Goal: Task Accomplishment & Management: Manage account settings

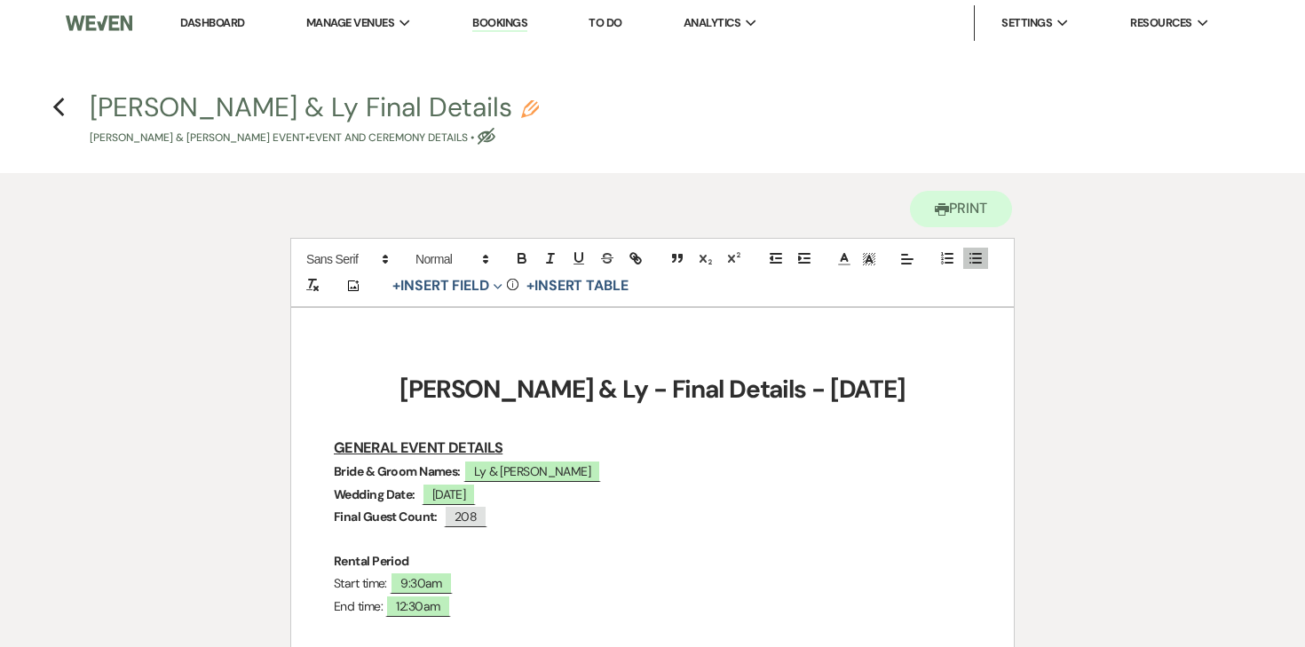
click at [208, 26] on link "Dashboard" at bounding box center [212, 22] width 64 height 15
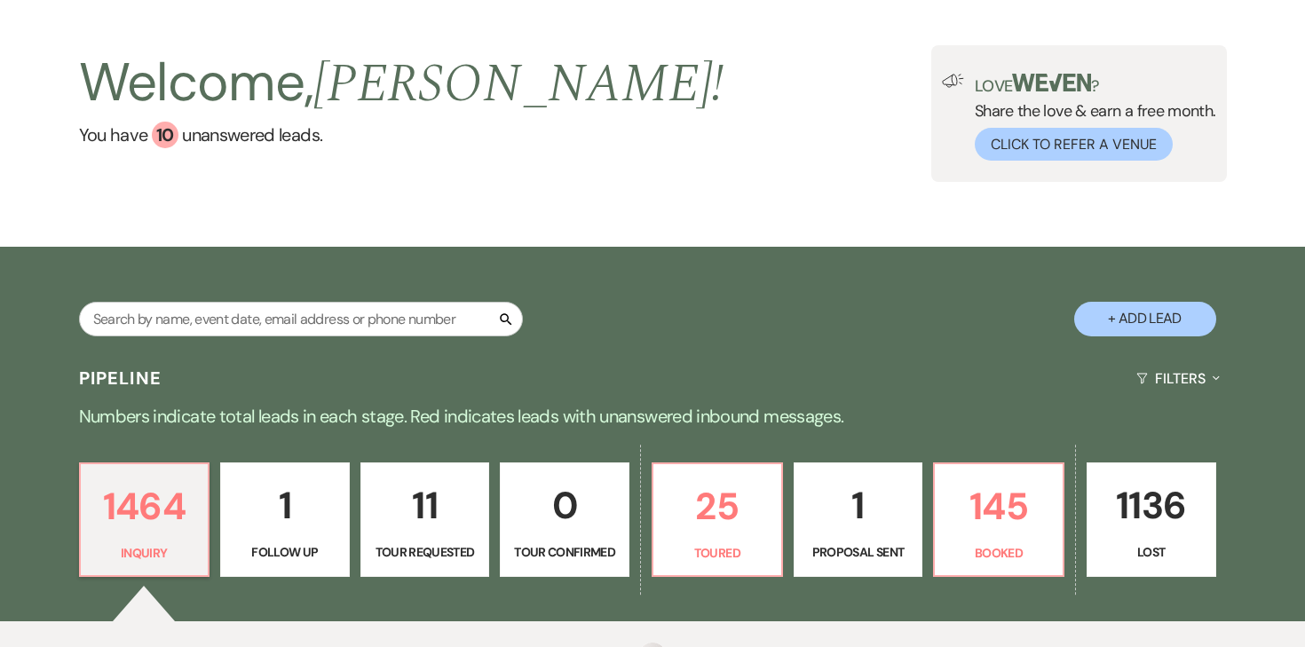
scroll to position [80, 0]
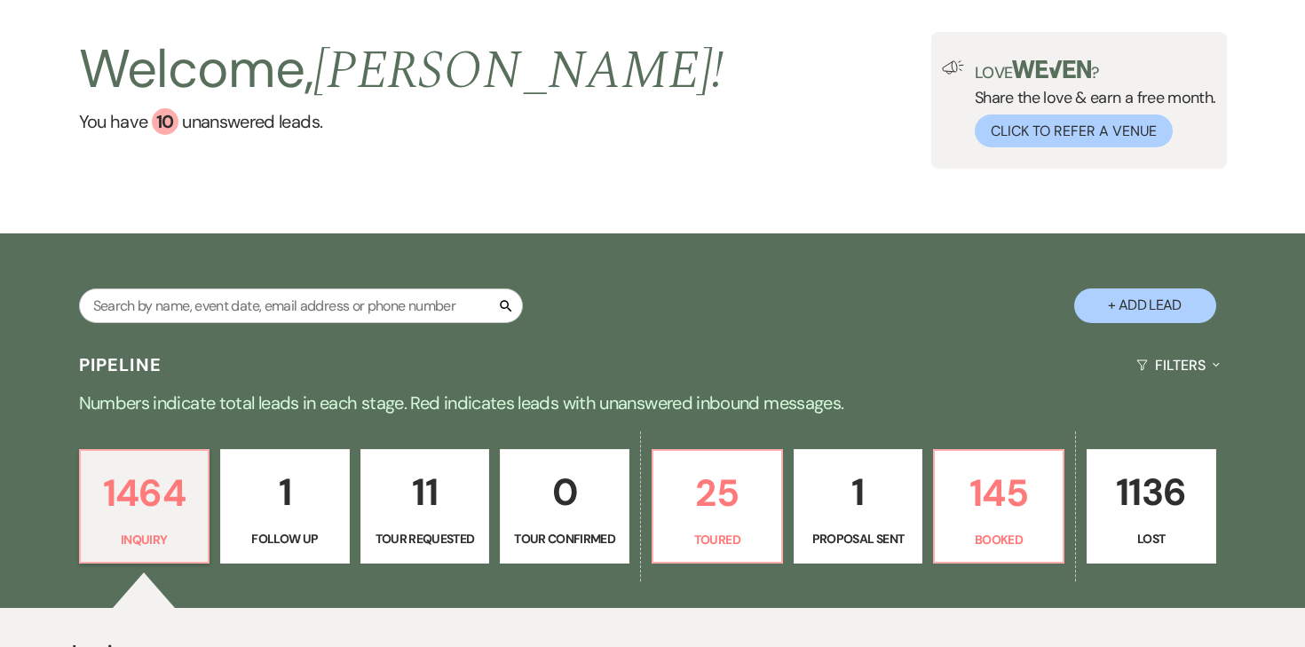
click at [991, 342] on div "Pipeline Filters Expand" at bounding box center [652, 365] width 1279 height 47
click at [1011, 242] on div "Search + Add Lead" at bounding box center [652, 289] width 1279 height 95
click at [1011, 342] on div "Pipeline Filters Expand" at bounding box center [652, 365] width 1279 height 47
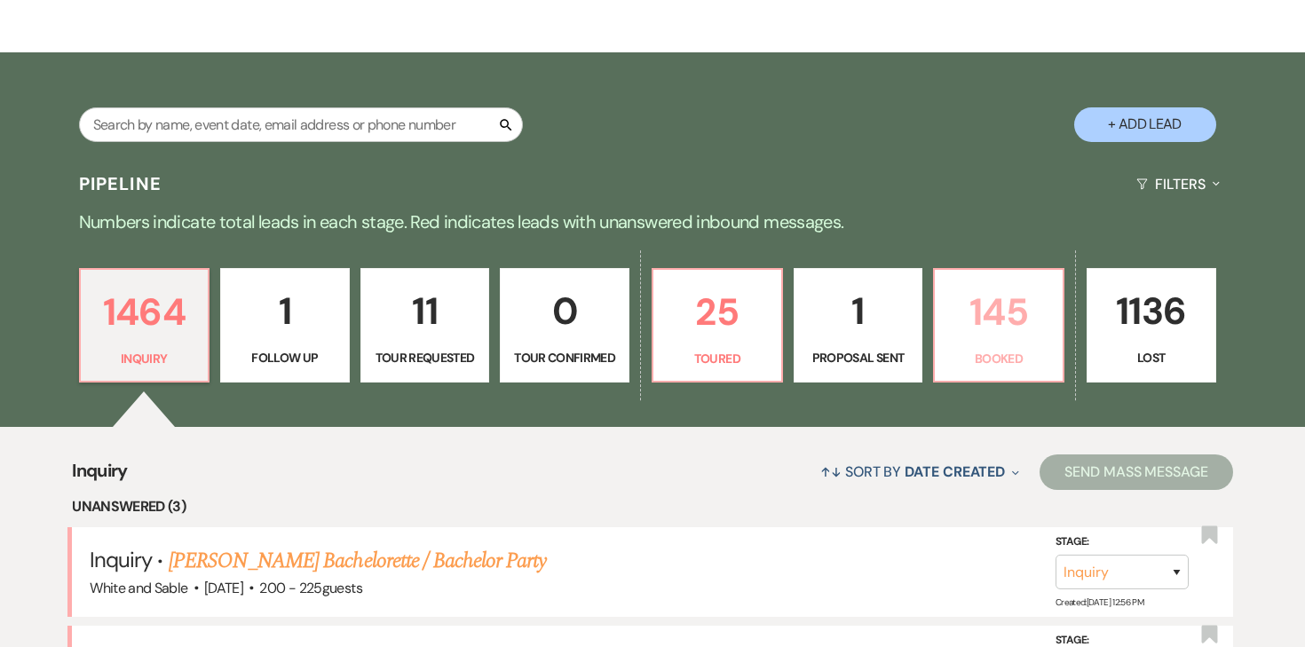
click at [1005, 275] on link "145 Booked" at bounding box center [998, 325] width 131 height 115
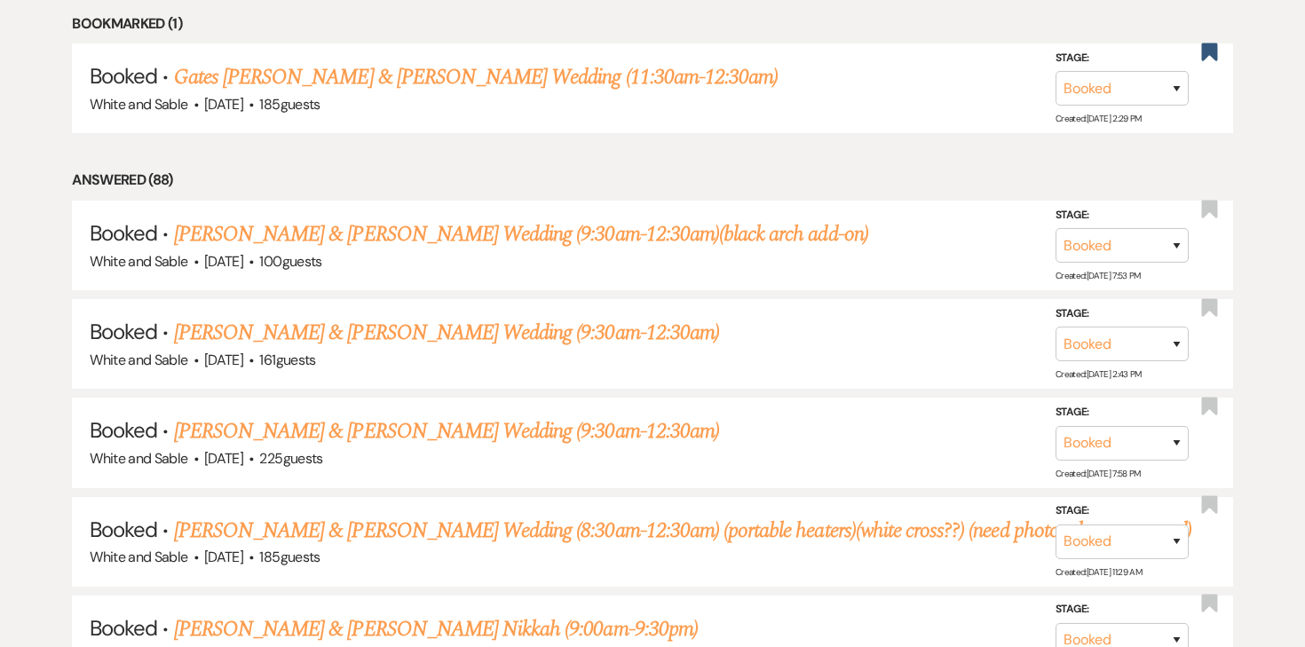
scroll to position [1428, 0]
click at [347, 316] on link "Katelin Neske & Eli Erickson's Wedding (9:30am-12:30am)" at bounding box center [446, 332] width 545 height 32
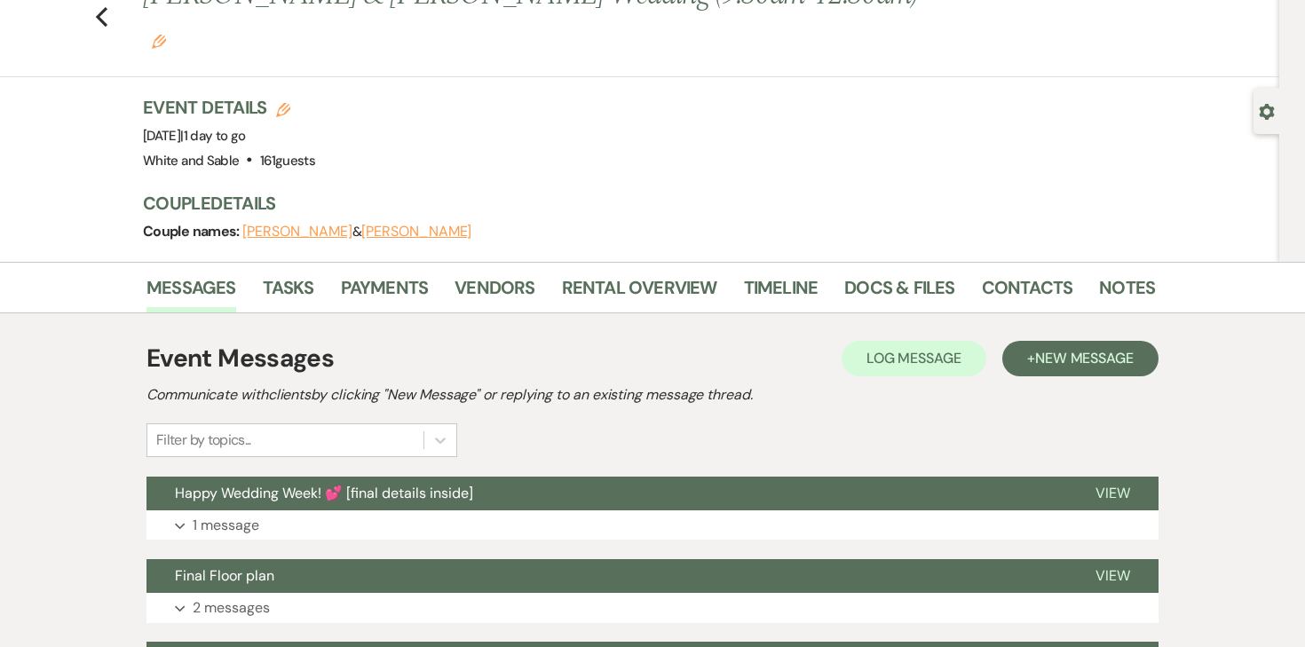
scroll to position [73, 0]
click at [892, 273] on link "Docs & Files" at bounding box center [900, 292] width 110 height 39
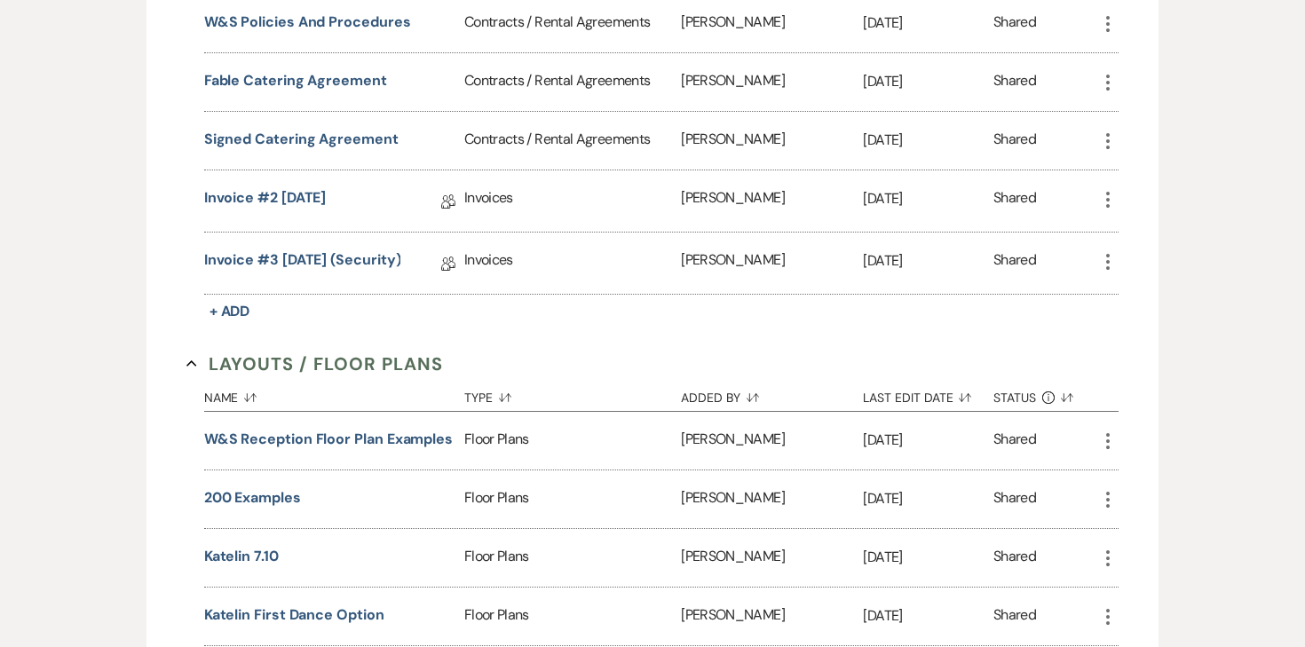
scroll to position [3288, 0]
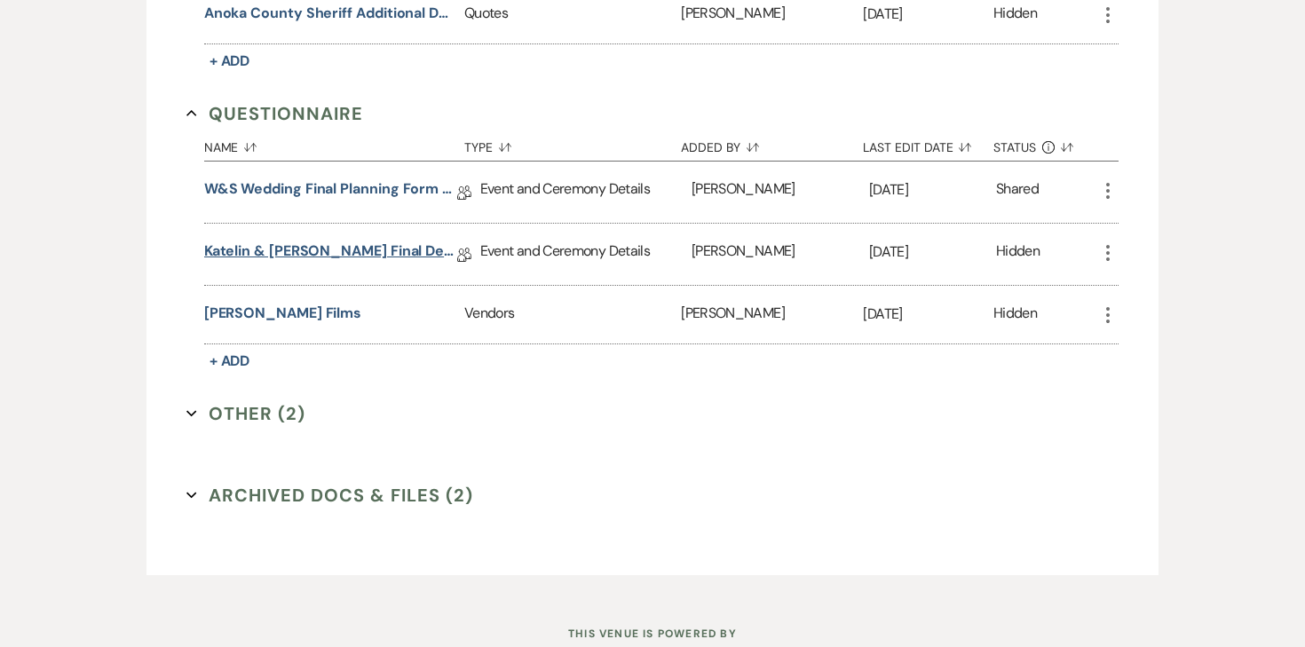
click at [337, 241] on link "Katelin & Eli Final Details" at bounding box center [330, 255] width 253 height 28
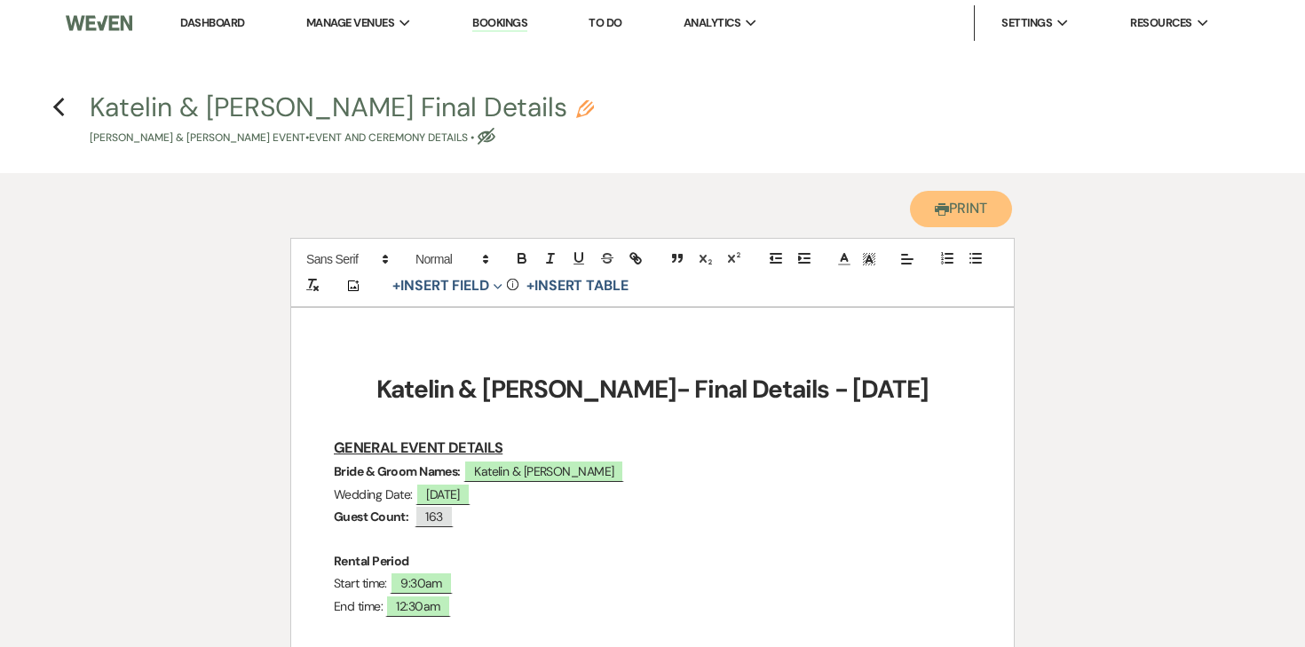
click at [923, 204] on button "Printer Print" at bounding box center [961, 209] width 102 height 36
click at [200, 25] on link "Dashboard" at bounding box center [212, 22] width 64 height 15
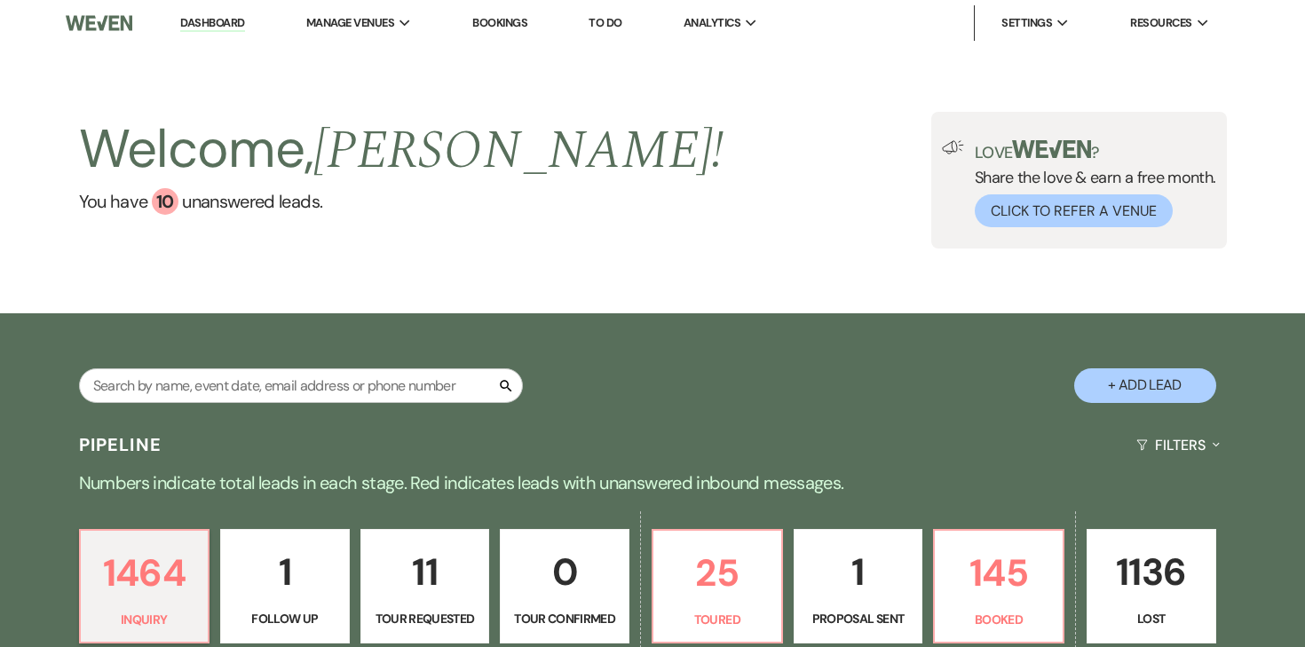
click at [603, 27] on link "To Do" at bounding box center [605, 22] width 33 height 15
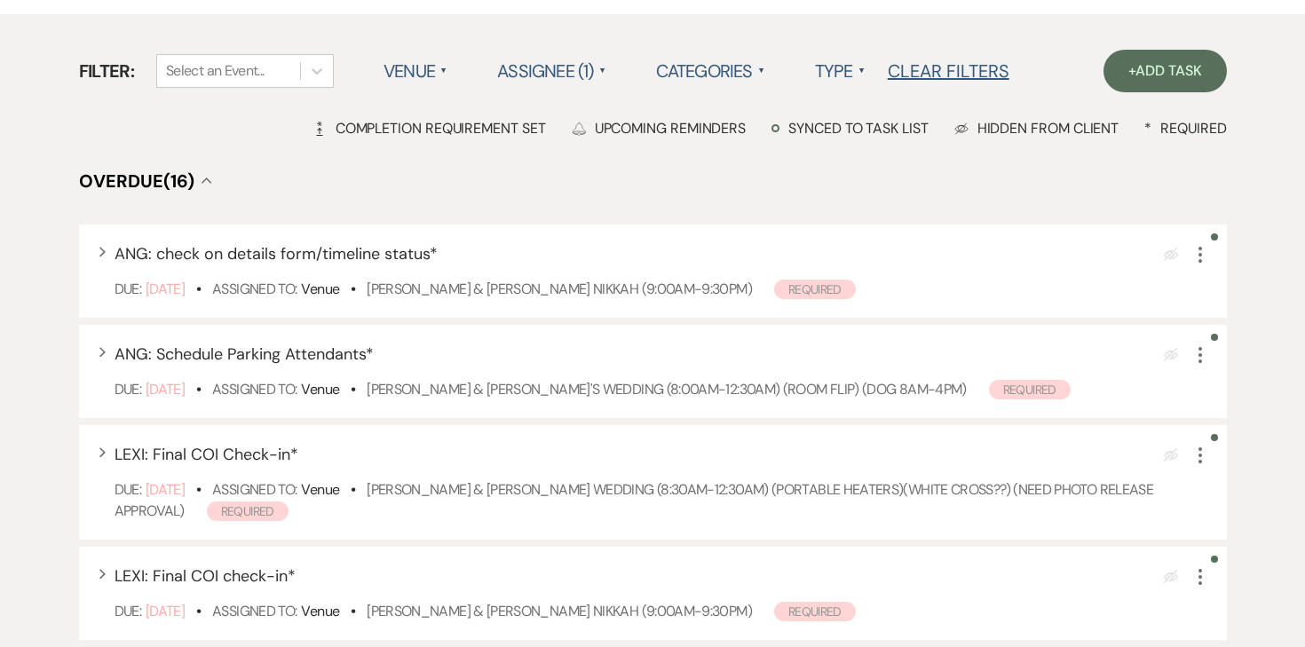
scroll to position [135, 0]
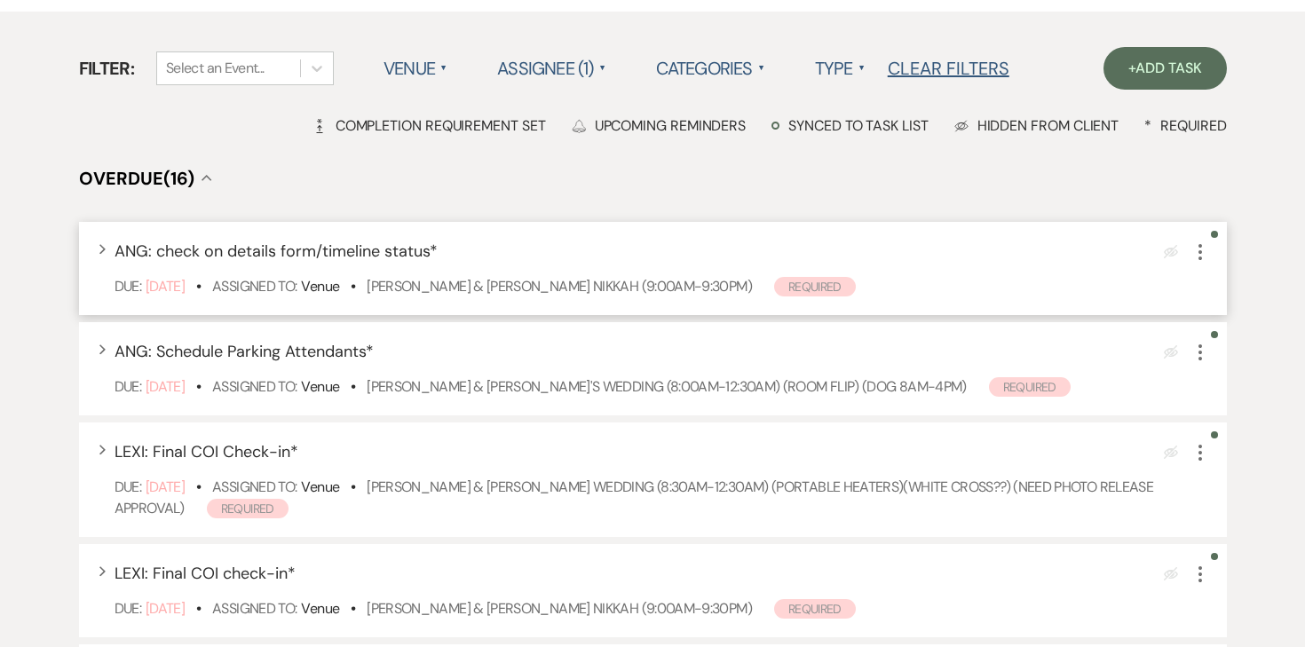
click at [1204, 253] on icon "More" at bounding box center [1200, 252] width 21 height 21
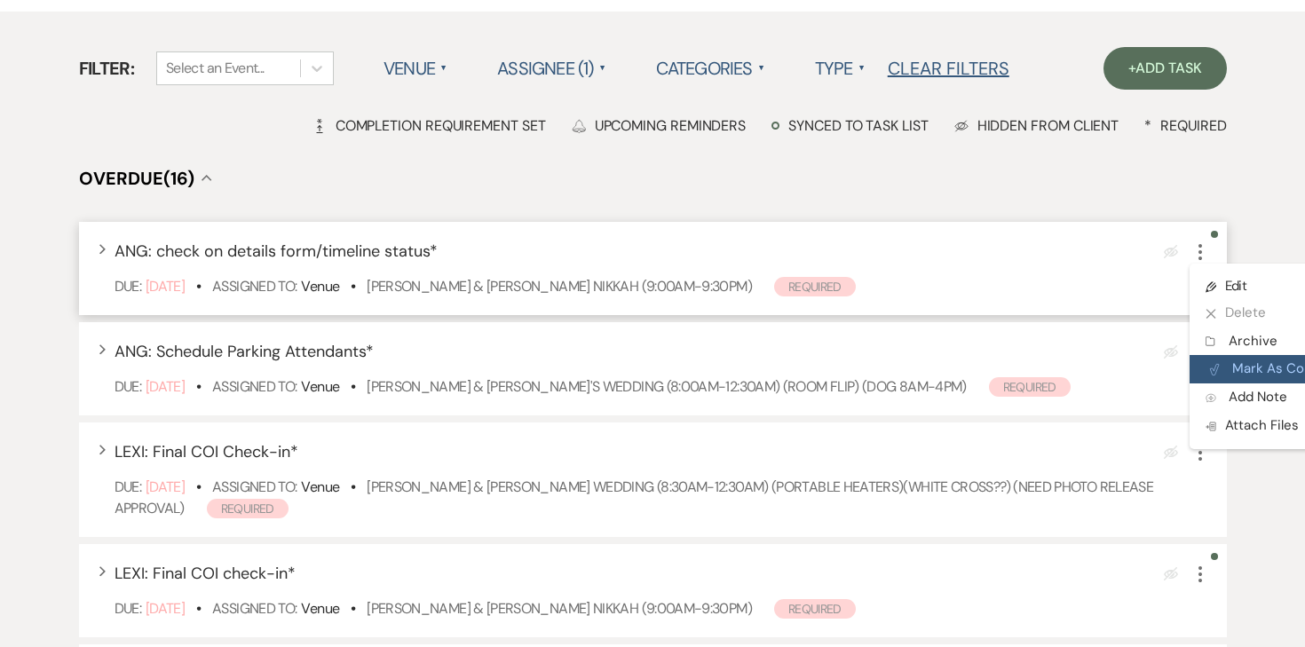
click at [1252, 375] on button "Plan Portal Link Mark As Complete" at bounding box center [1277, 369] width 174 height 28
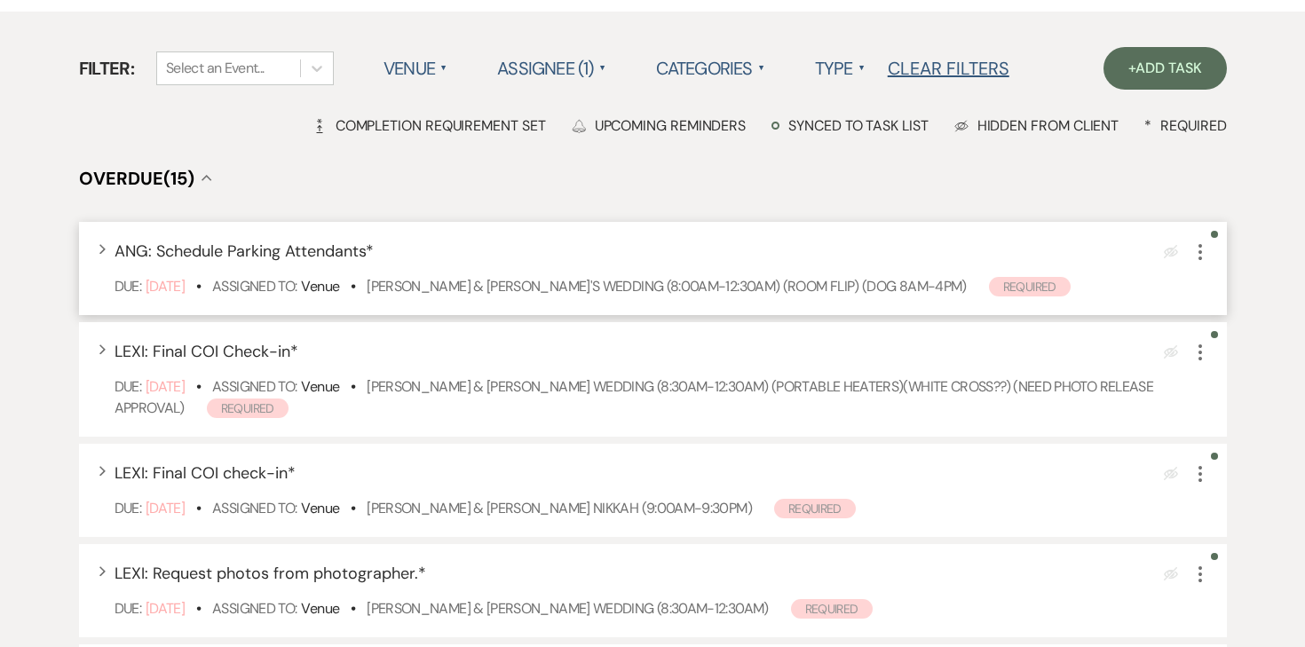
click at [1202, 250] on icon "More" at bounding box center [1200, 252] width 21 height 21
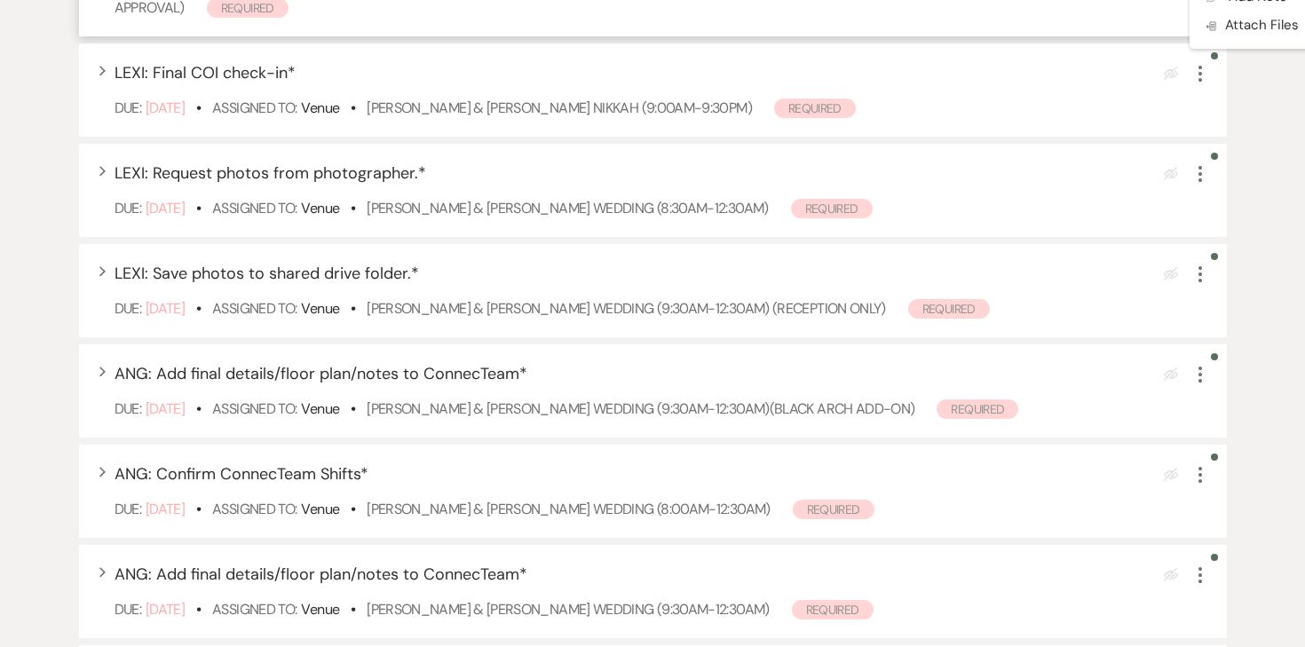
scroll to position [551, 0]
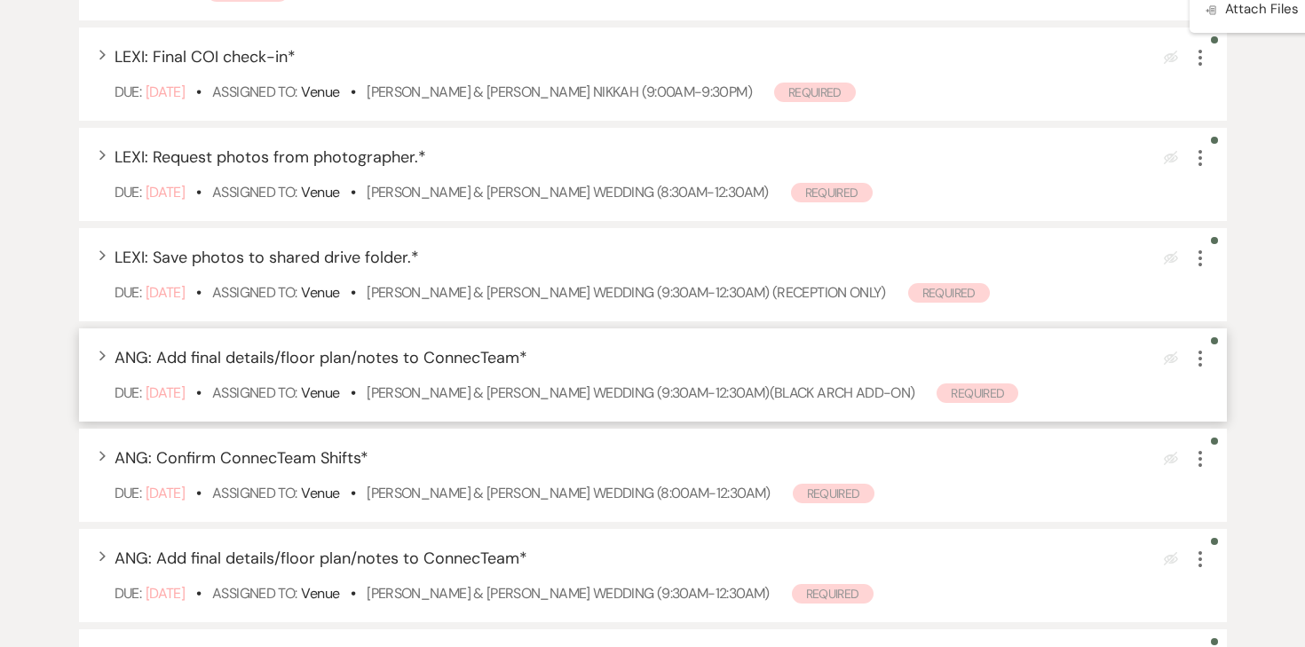
click at [1200, 364] on use "button" at bounding box center [1201, 359] width 4 height 16
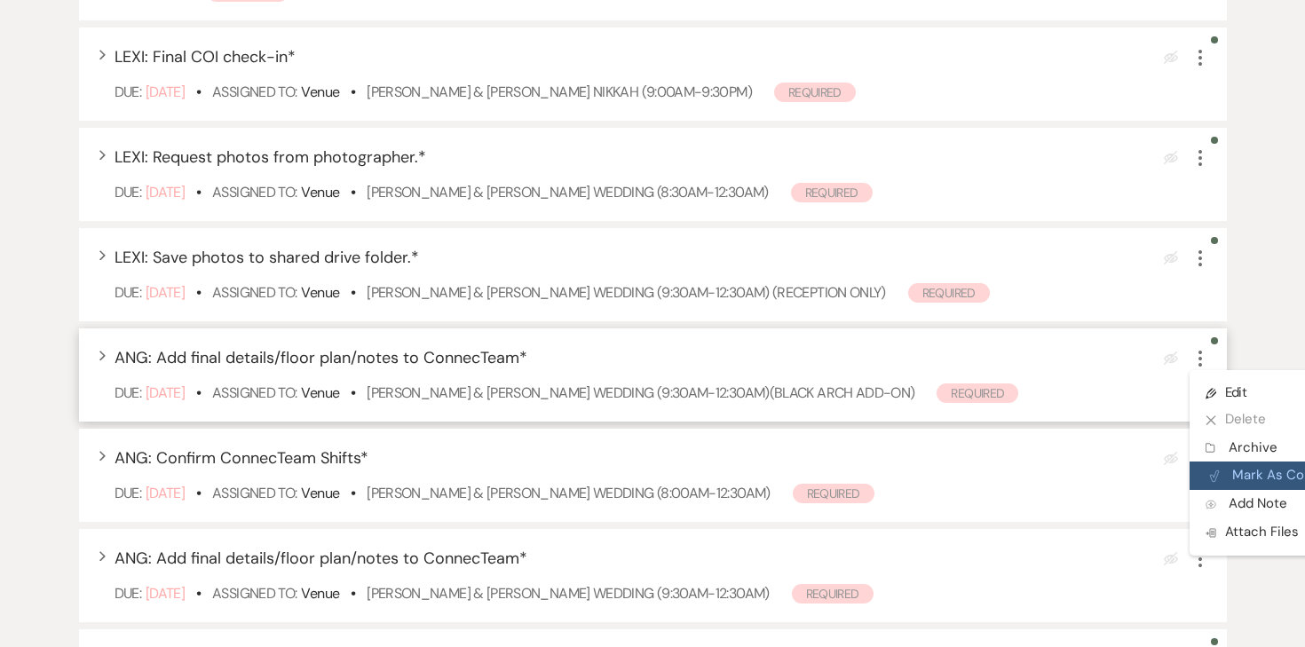
click at [1239, 466] on button "Plan Portal Link Mark As Complete" at bounding box center [1277, 476] width 174 height 28
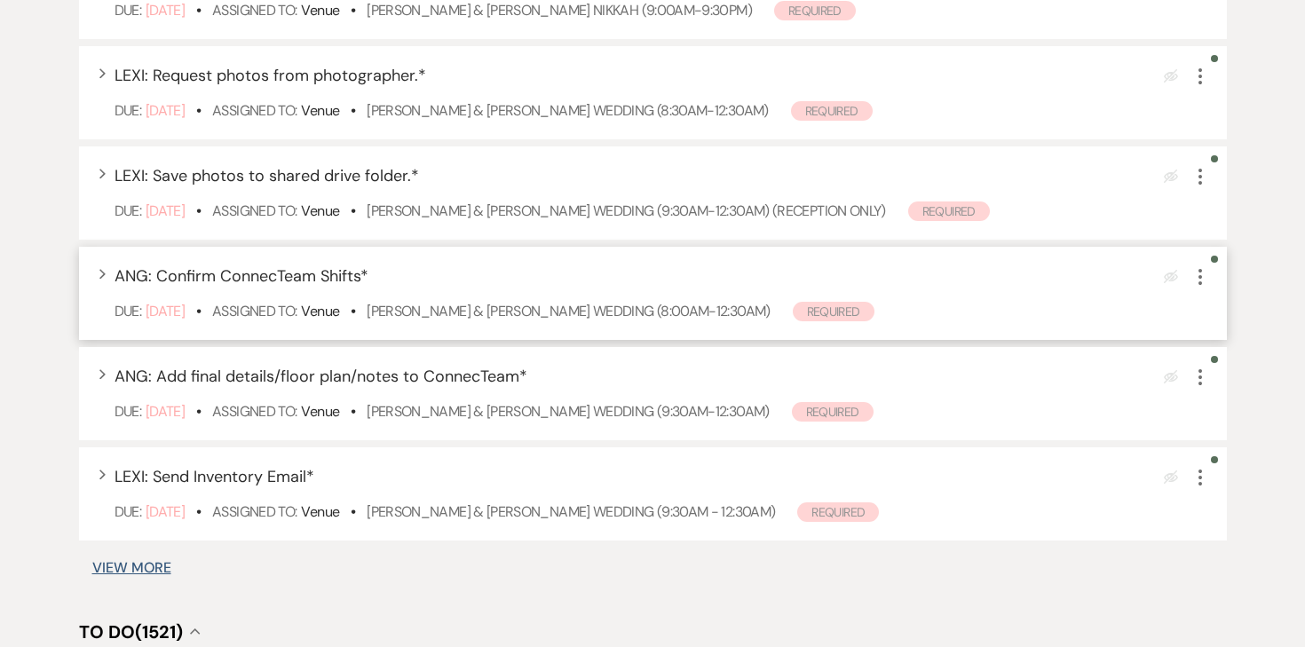
scroll to position [634, 0]
click at [1203, 377] on icon "More" at bounding box center [1200, 376] width 21 height 21
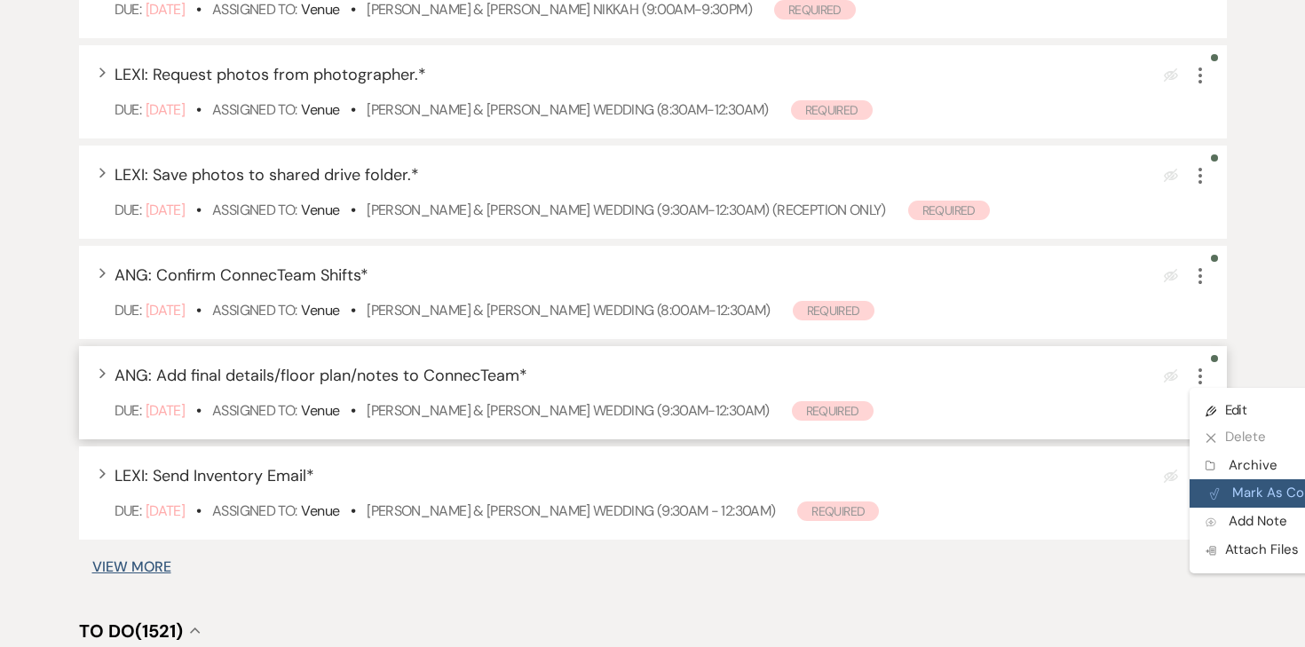
click at [1237, 490] on button "Plan Portal Link Mark As Complete" at bounding box center [1277, 494] width 174 height 28
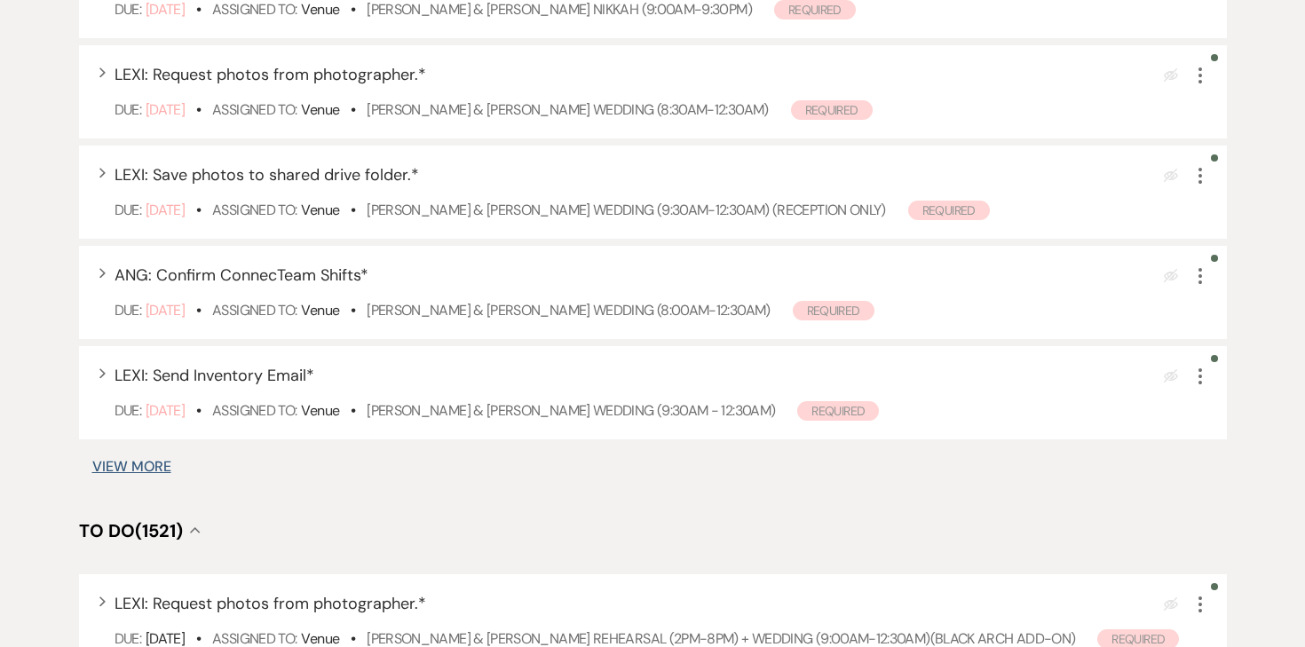
click at [140, 470] on button "View More" at bounding box center [131, 467] width 79 height 14
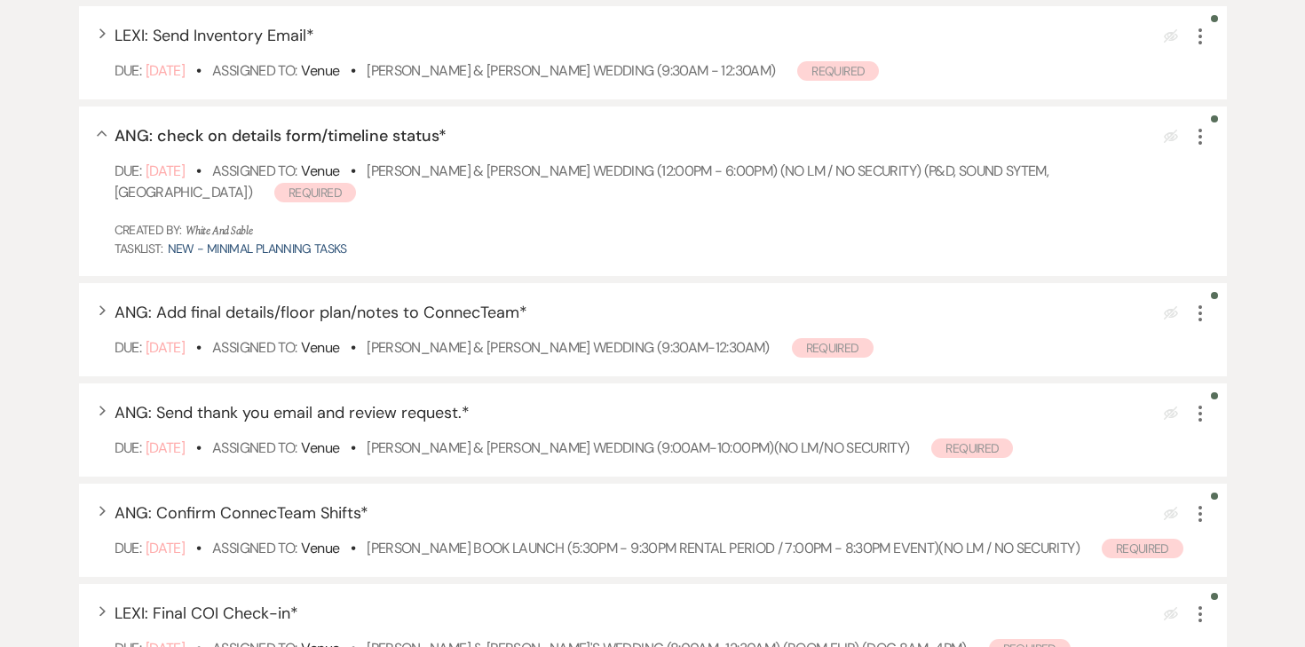
scroll to position [984, 0]
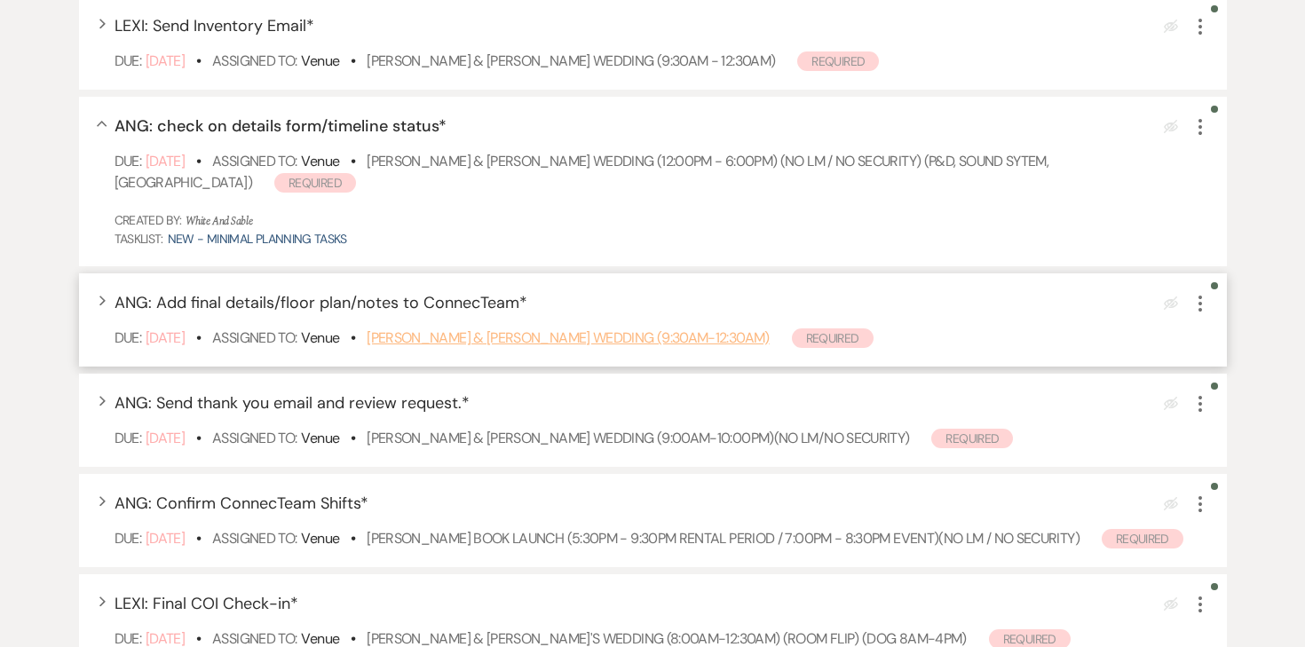
click at [431, 331] on link "Ly Trinh & Adam Spear's Wedding (9:30am-12:30am)" at bounding box center [568, 338] width 402 height 19
click at [1201, 299] on icon "More" at bounding box center [1200, 303] width 21 height 21
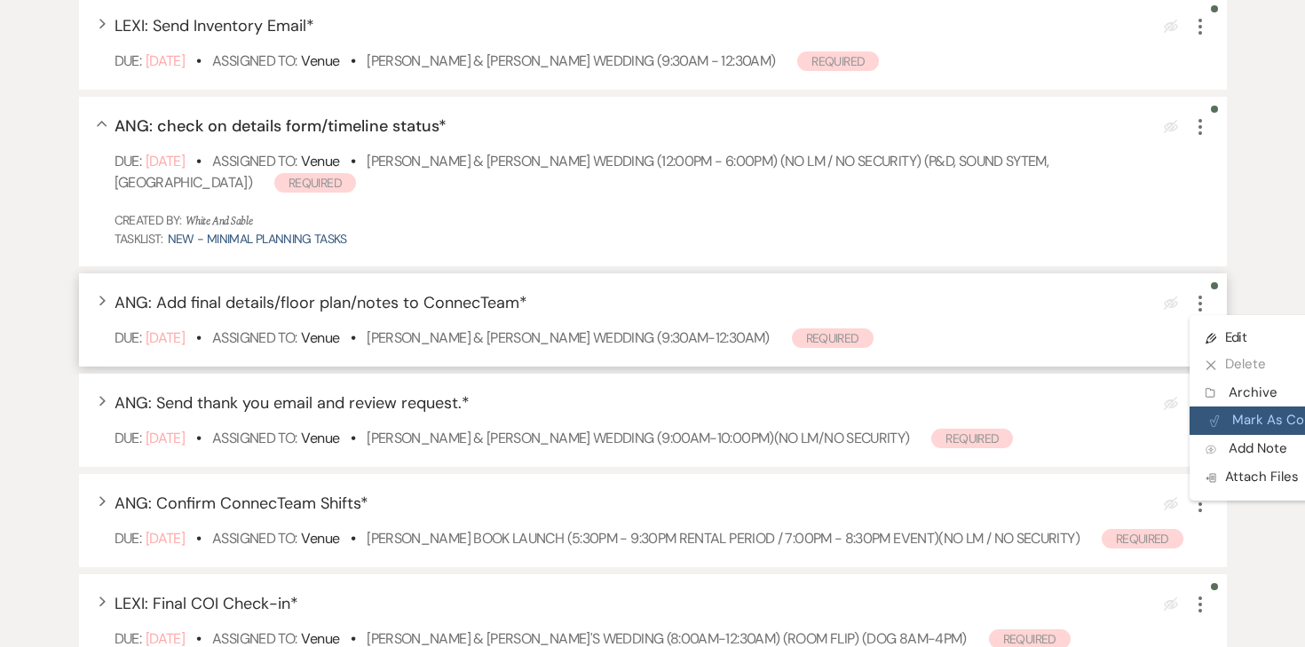
click at [1234, 418] on button "Plan Portal Link Mark As Complete" at bounding box center [1277, 421] width 174 height 28
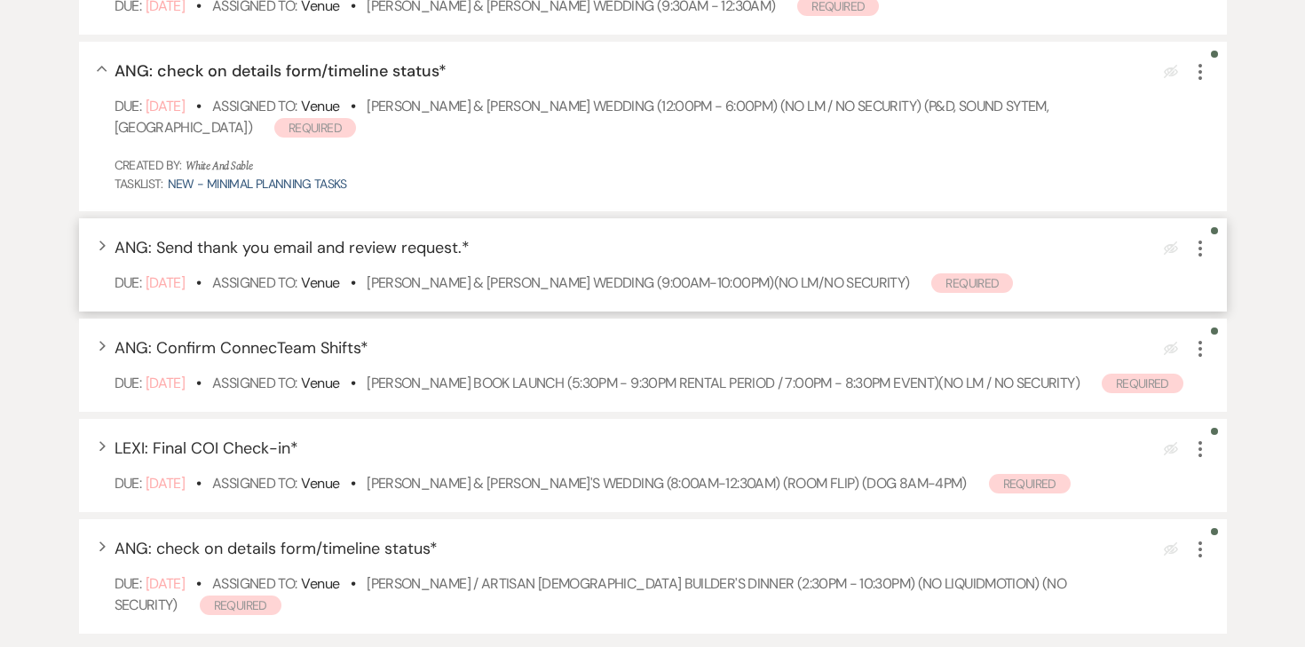
scroll to position [1041, 0]
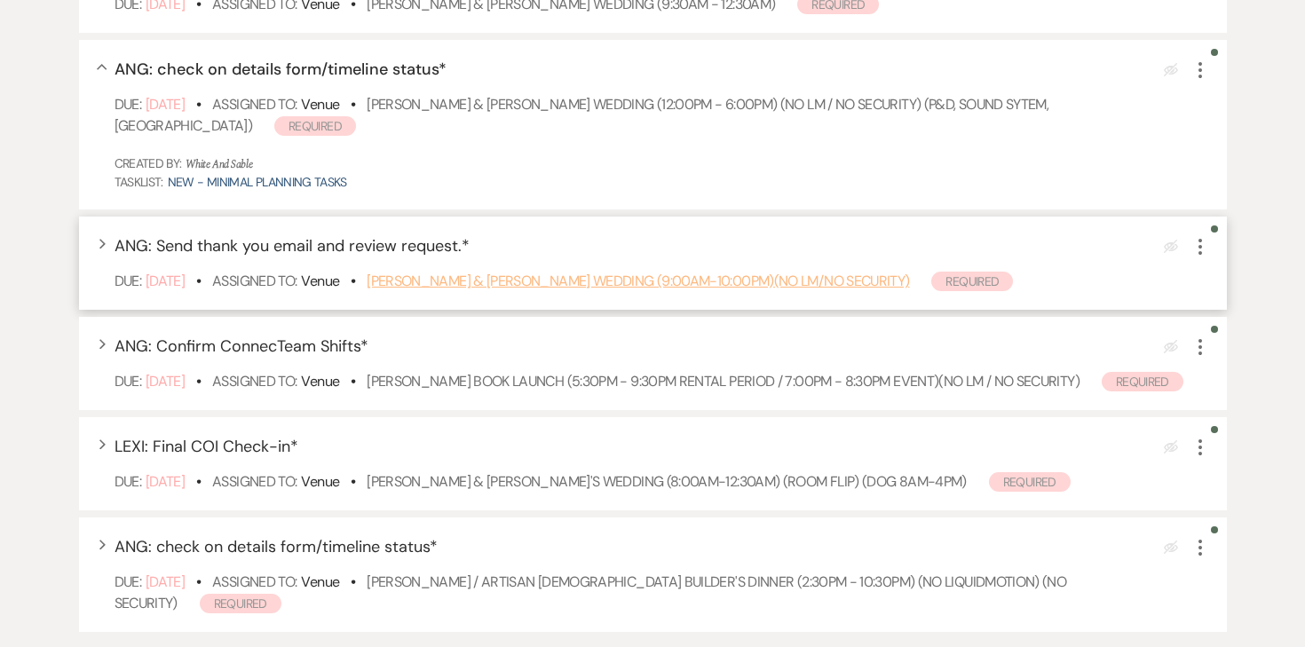
click at [477, 283] on link "[PERSON_NAME] & [PERSON_NAME] Wedding (9:00am-10:00pm)(no LM/no security)" at bounding box center [638, 281] width 543 height 19
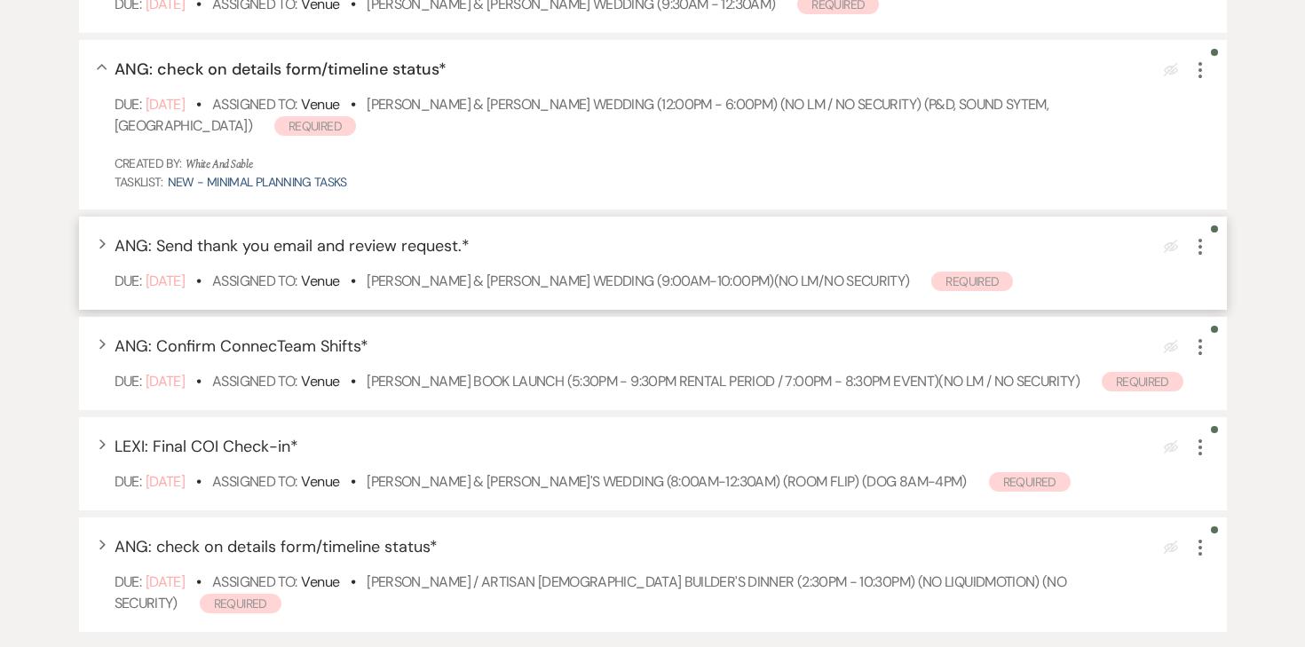
click at [1201, 245] on use "button" at bounding box center [1201, 247] width 4 height 16
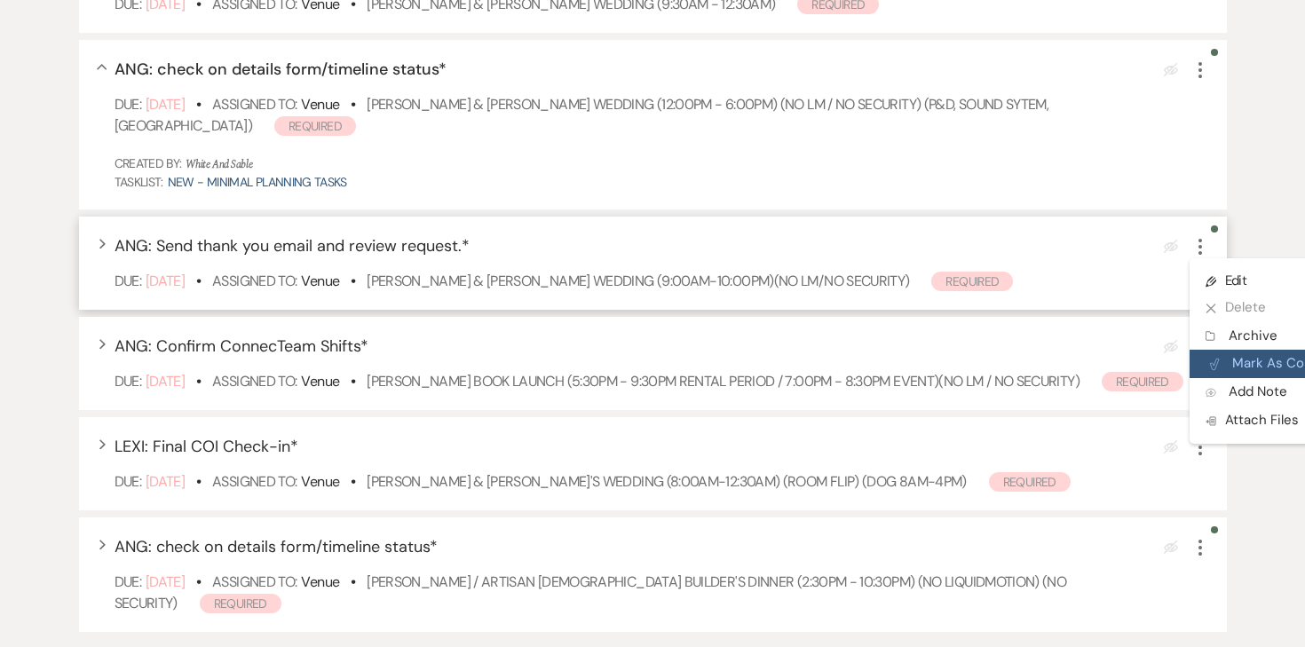
click at [1249, 355] on button "Plan Portal Link Mark As Complete" at bounding box center [1277, 364] width 174 height 28
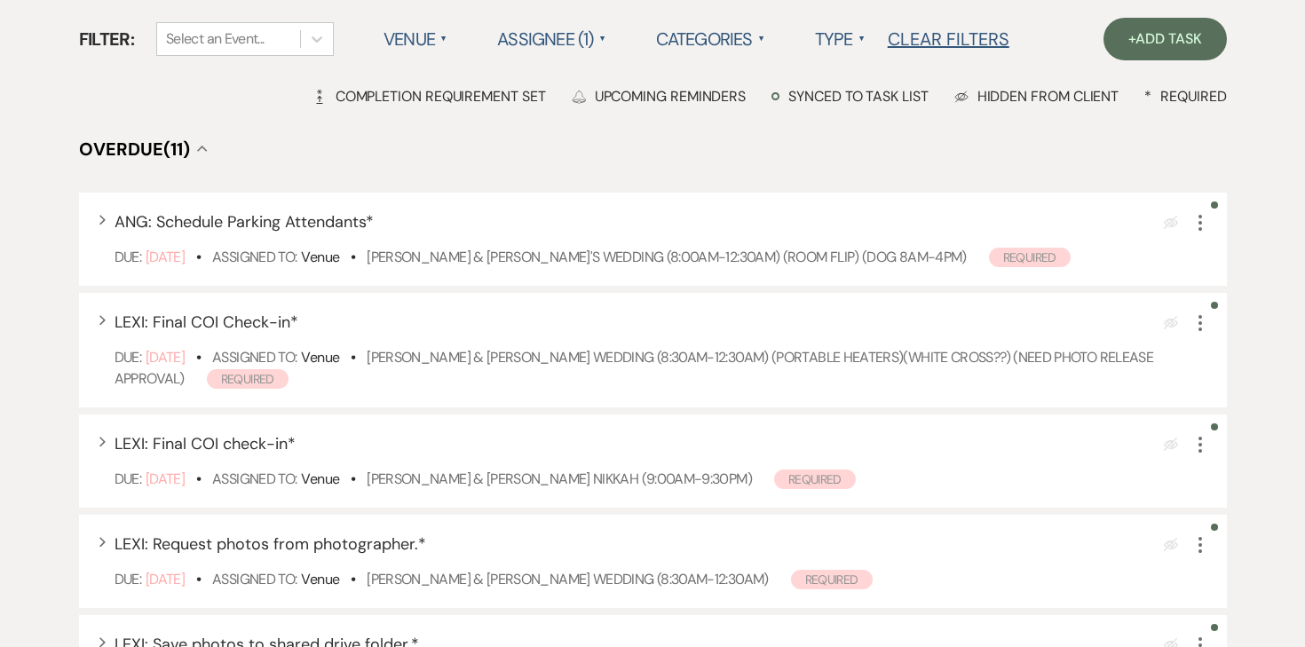
scroll to position [0, 0]
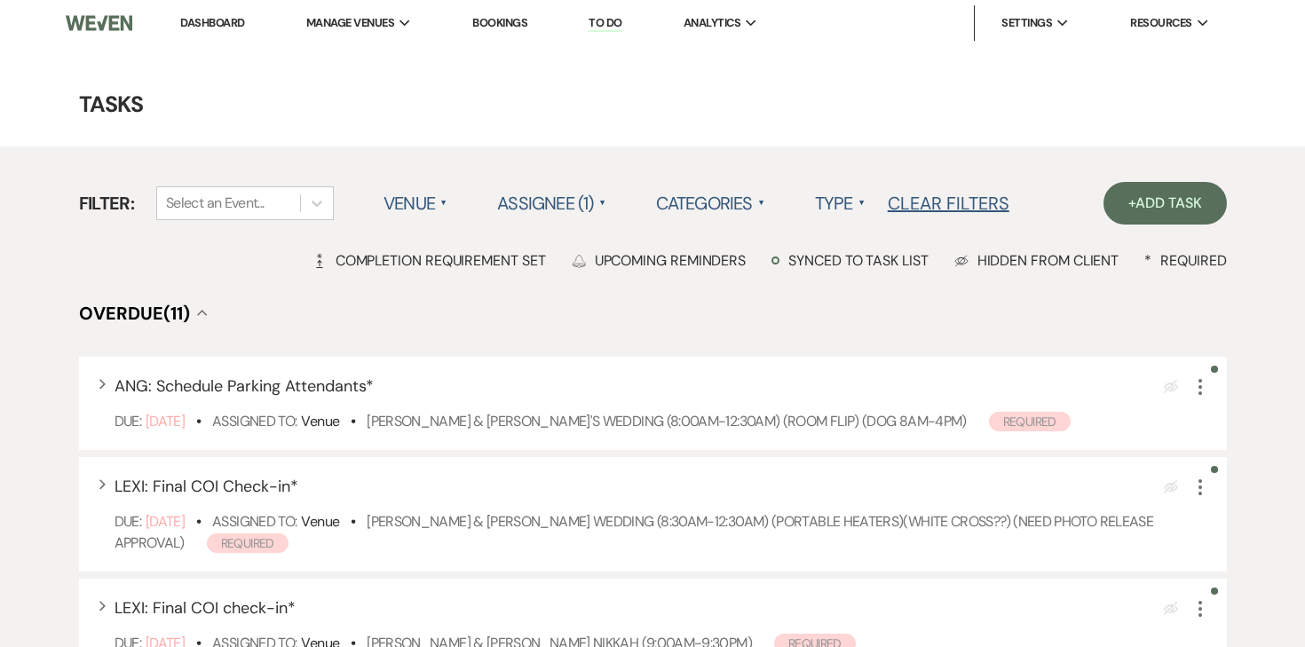
click at [218, 19] on link "Dashboard" at bounding box center [212, 22] width 64 height 15
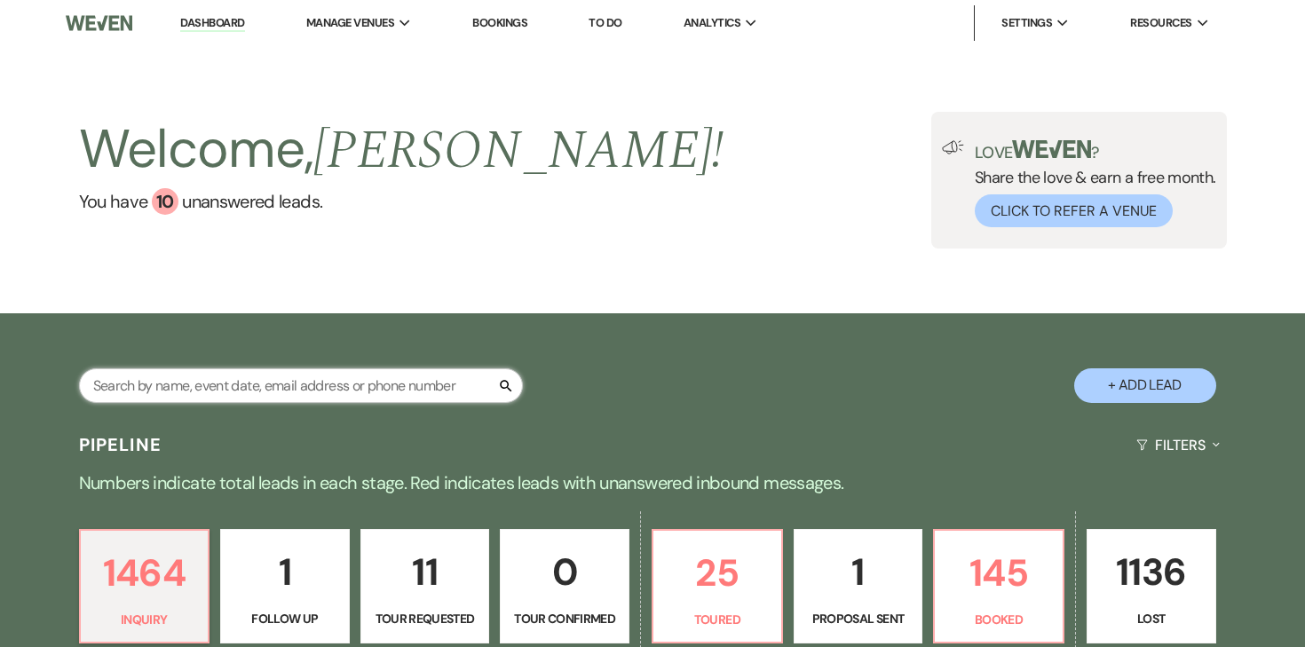
click at [309, 388] on input "text" at bounding box center [301, 386] width 444 height 35
type input "marley"
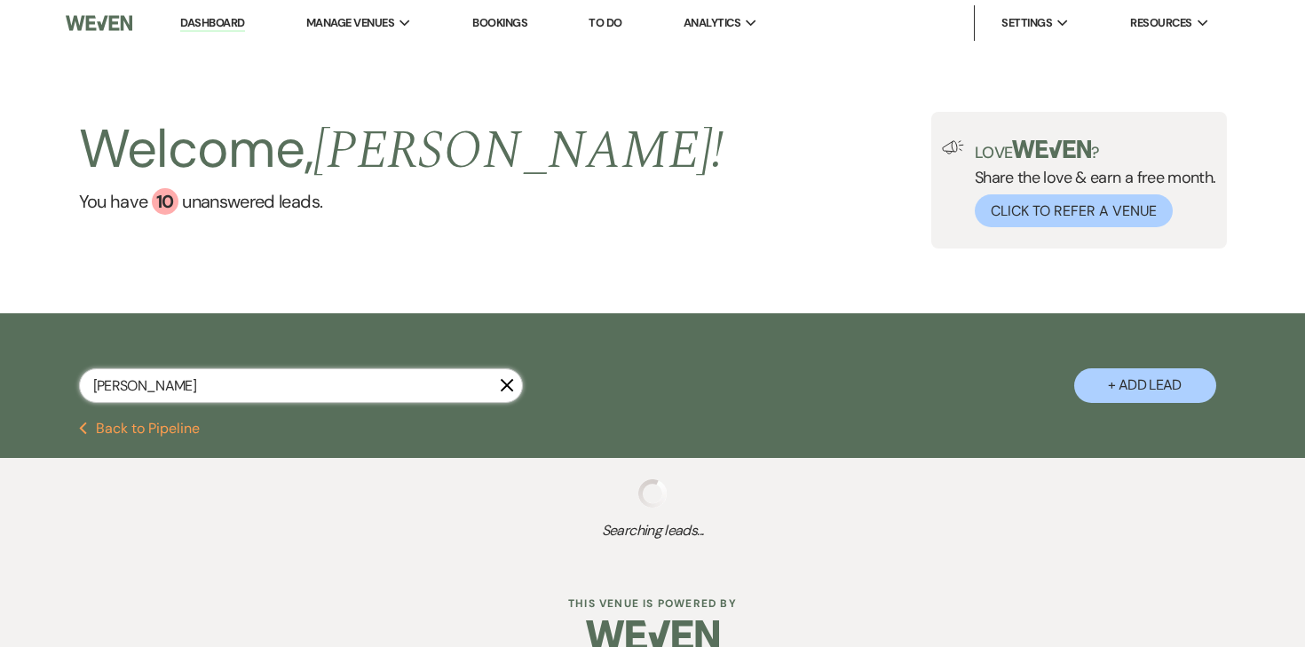
select select "5"
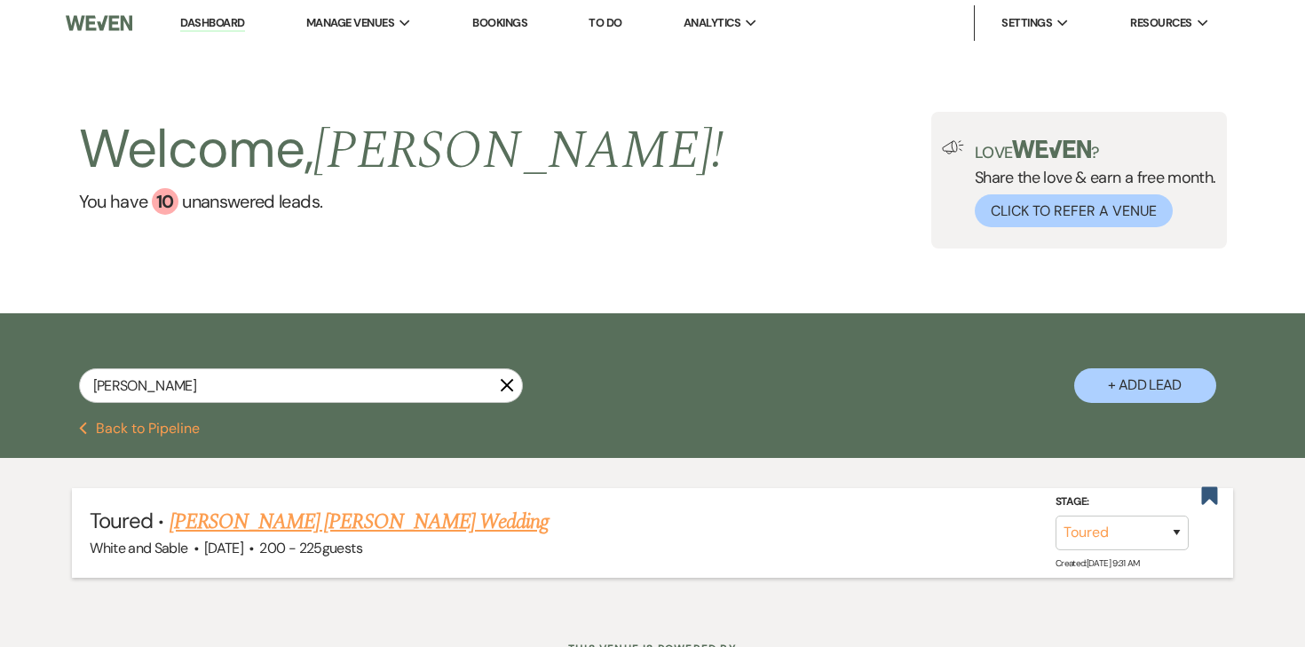
click at [280, 518] on link "Marley Aune's Wedding" at bounding box center [359, 522] width 379 height 32
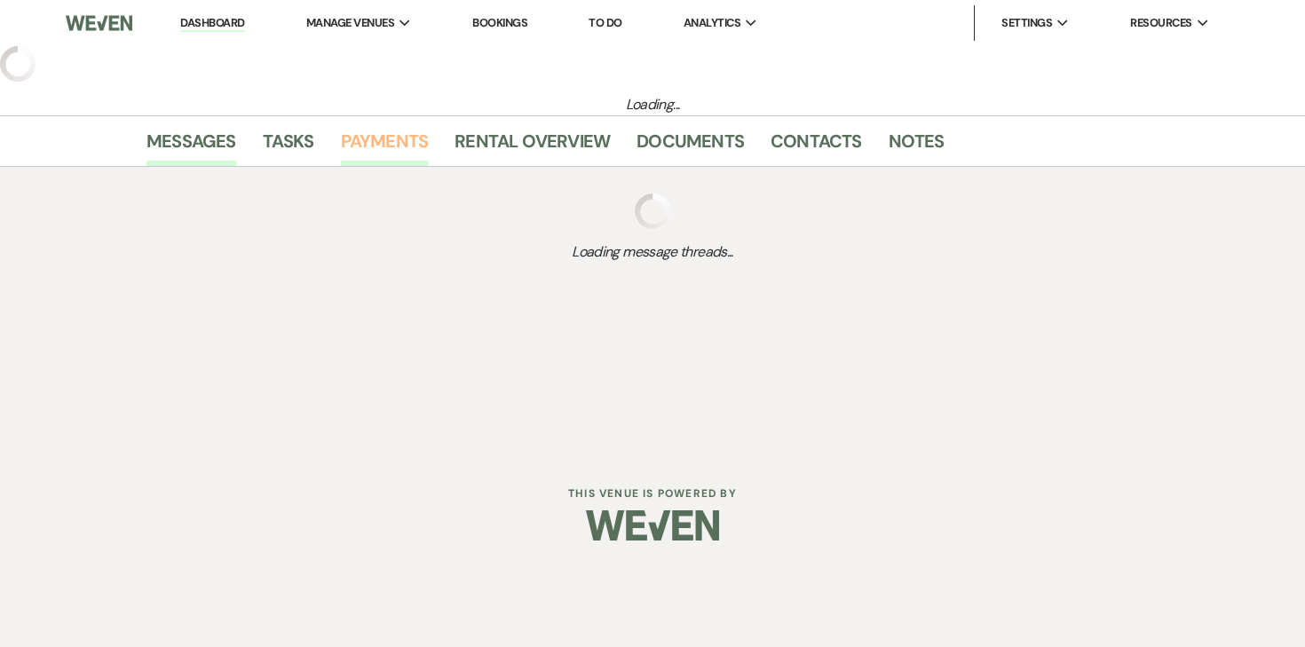
select select "5"
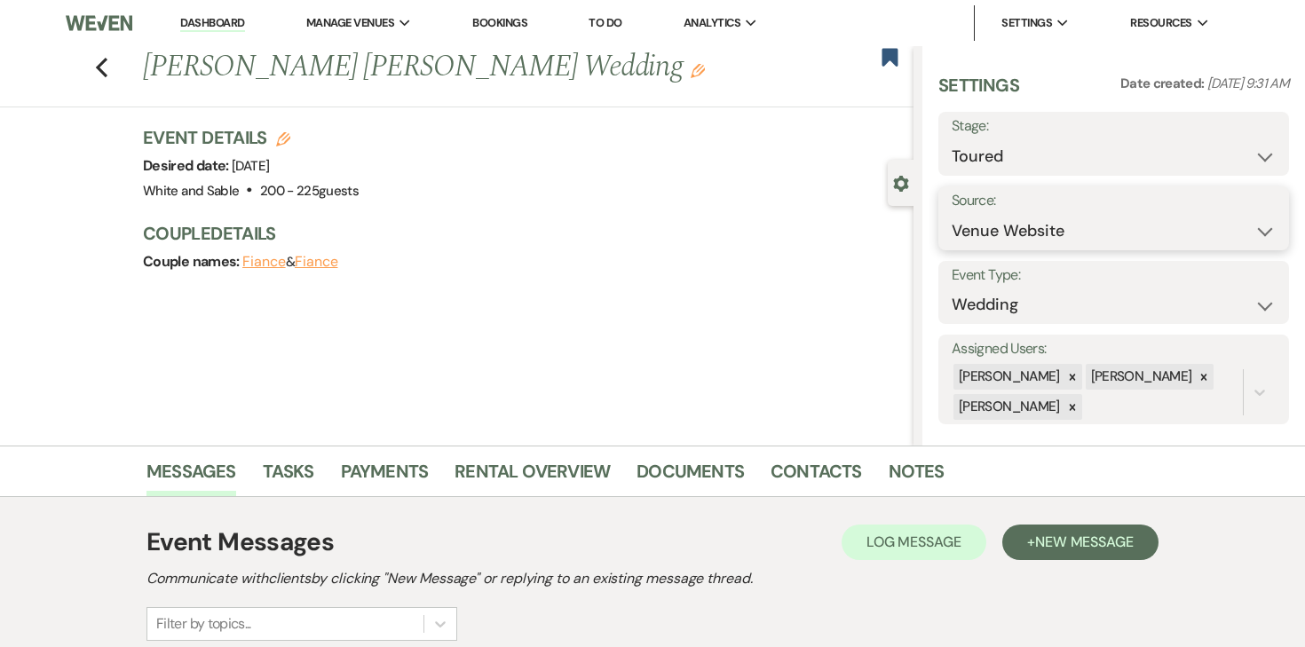
click at [1036, 234] on select "Weven Venue Website Instagram Facebook Pinterest Google The Knot Wedding Wire H…" at bounding box center [1114, 231] width 324 height 35
select select "12"
click at [952, 214] on select "Weven Venue Website Instagram Facebook Pinterest Google The Knot Wedding Wire H…" at bounding box center [1114, 231] width 324 height 35
click at [1225, 208] on button "Save" at bounding box center [1241, 219] width 96 height 36
click at [805, 471] on link "Contacts" at bounding box center [816, 476] width 91 height 39
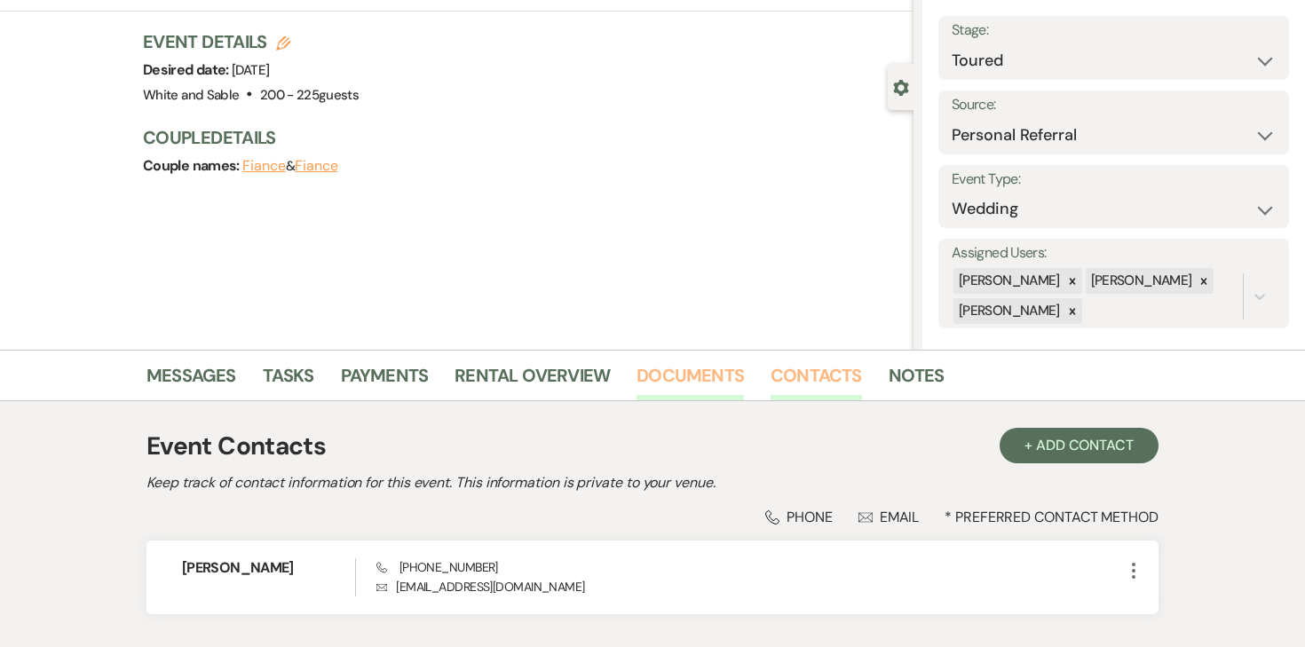
scroll to position [97, 0]
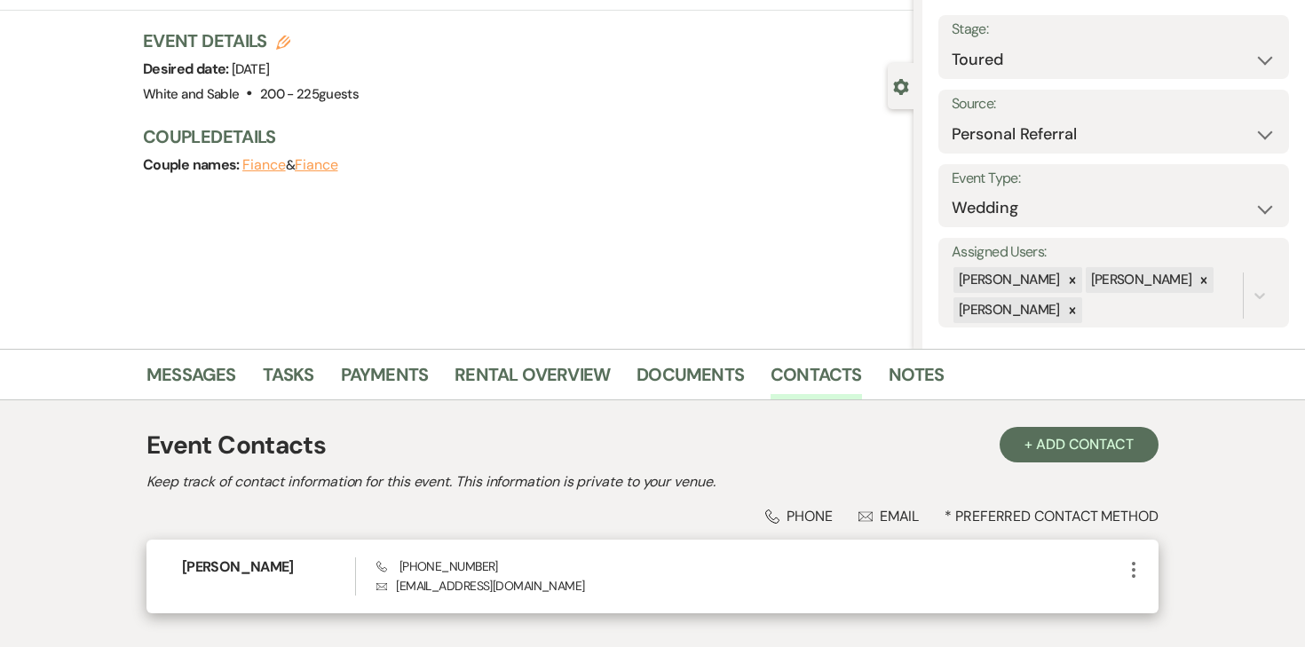
click at [749, 579] on p "Envelope tmharrison2026@gmail.com" at bounding box center [750, 586] width 747 height 20
click at [1132, 575] on icon "More" at bounding box center [1133, 569] width 21 height 21
click at [1158, 586] on ul "Pencil Edit Archive Archive" at bounding box center [1176, 620] width 106 height 78
click at [1159, 595] on button "Pencil Edit" at bounding box center [1176, 605] width 106 height 30
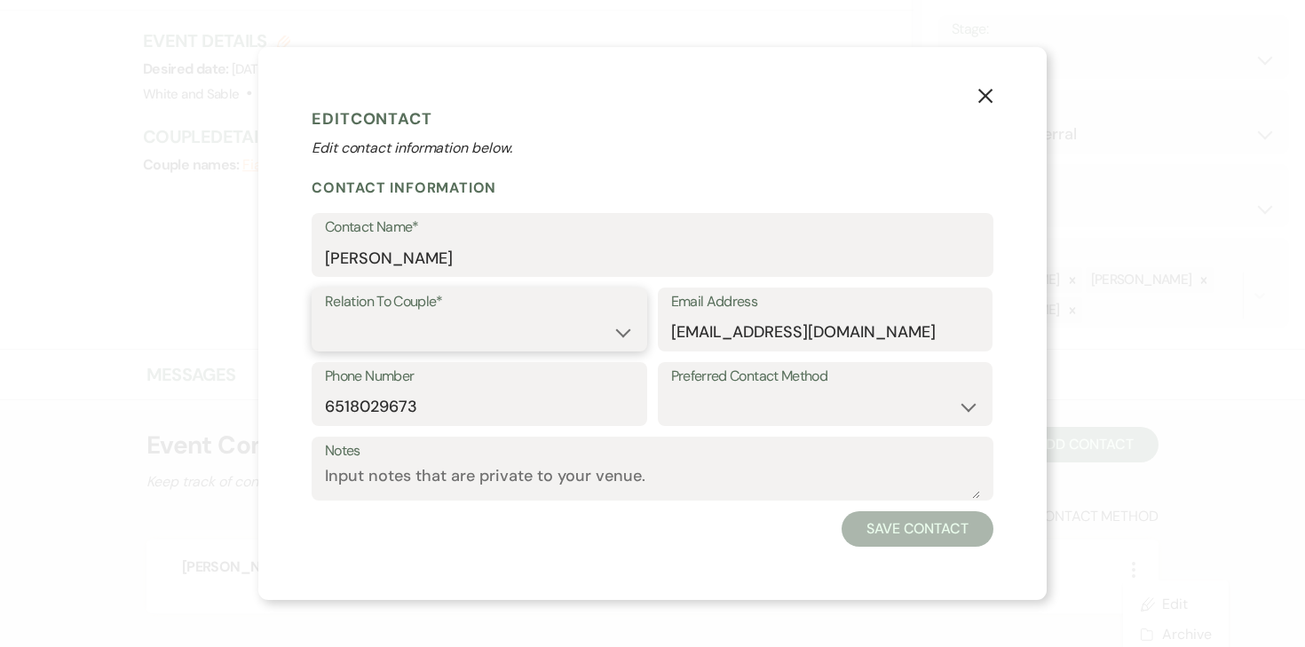
click at [567, 327] on select "Couple Planner Parent of Couple Family Member Friend Other" at bounding box center [479, 332] width 309 height 35
select select "1"
click at [325, 315] on select "Couple Planner Parent of Couple Family Member Friend Other" at bounding box center [479, 332] width 309 height 35
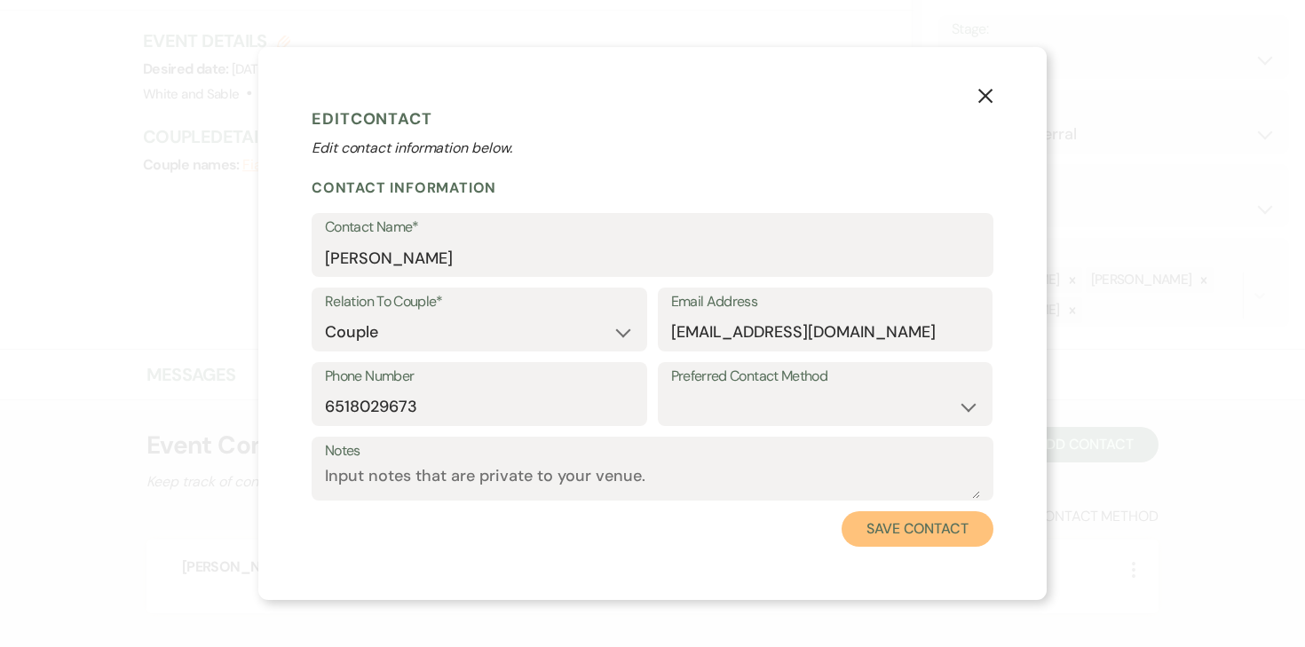
click at [913, 543] on button "Save Contact" at bounding box center [918, 529] width 152 height 36
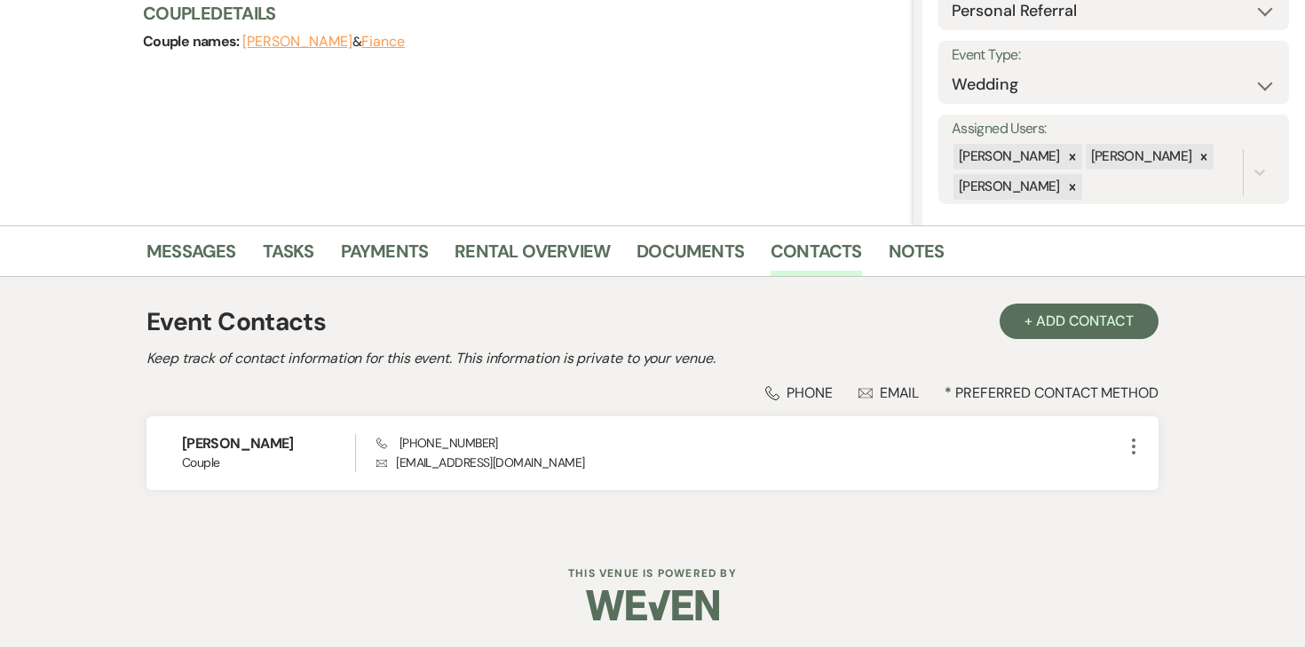
scroll to position [166, 0]
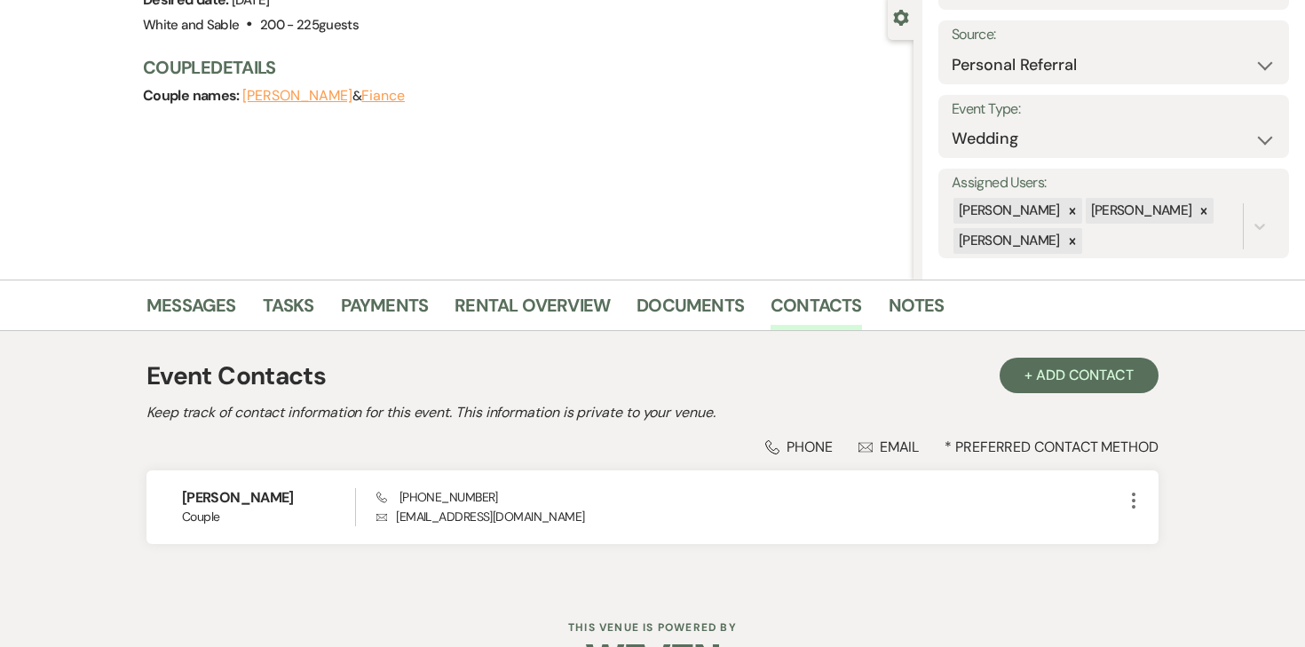
click at [361, 97] on button "Fiance" at bounding box center [383, 96] width 44 height 14
select select "1"
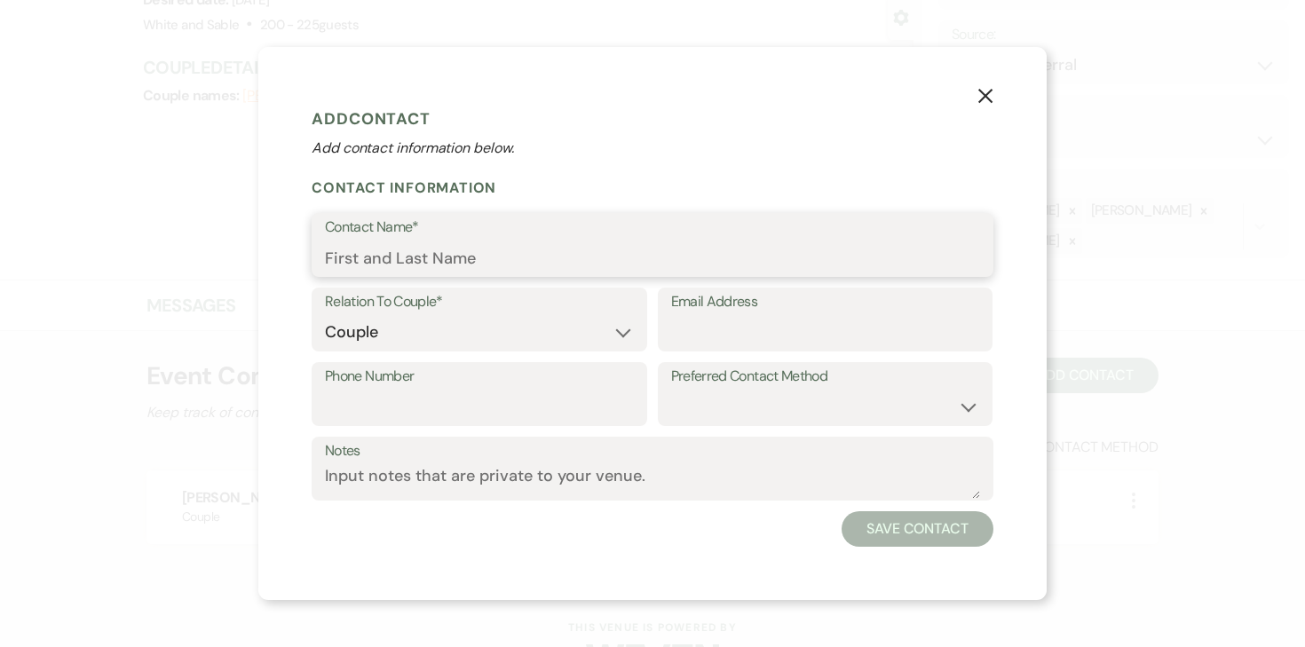
click at [401, 273] on input "Contact Name*" at bounding box center [652, 258] width 655 height 35
type input "Trent Harrison"
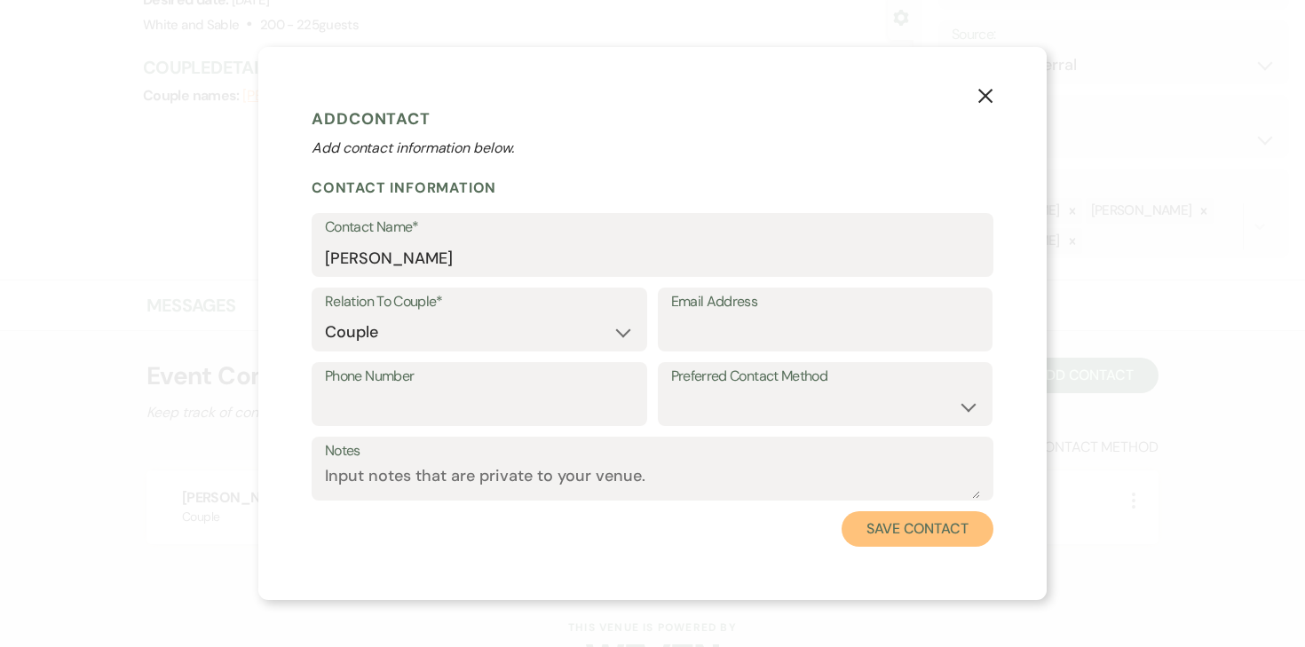
click at [897, 523] on button "Save Contact" at bounding box center [918, 529] width 152 height 36
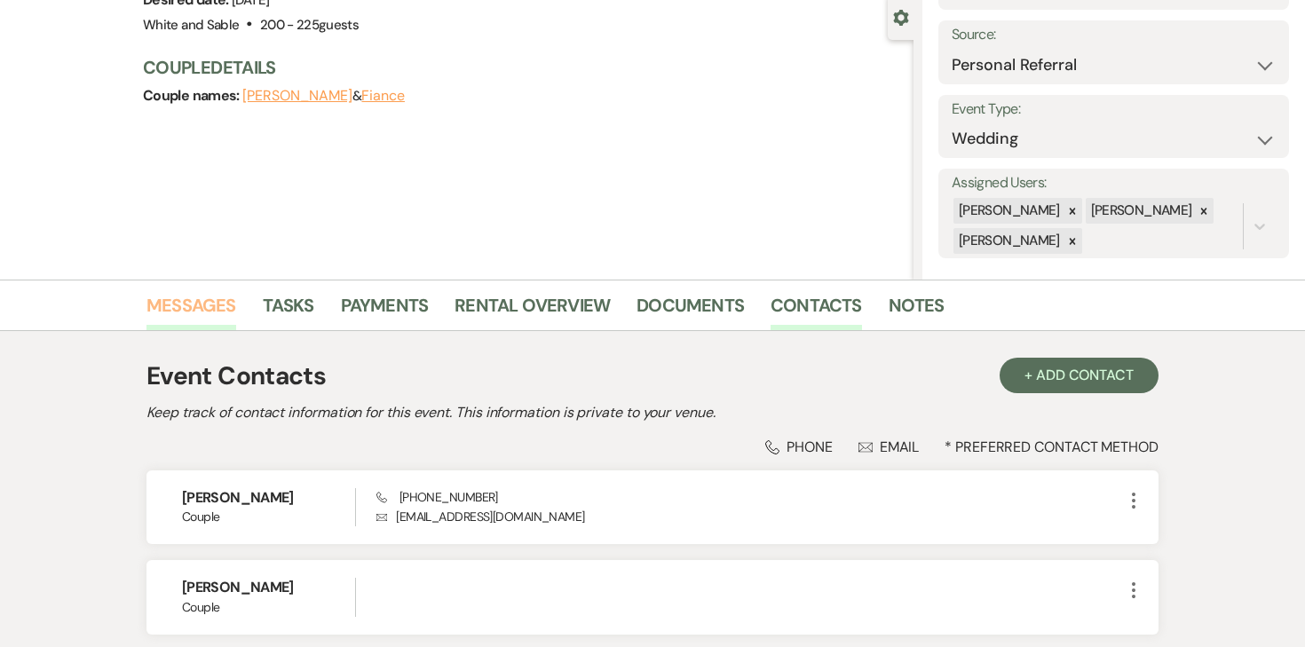
click at [196, 309] on link "Messages" at bounding box center [192, 310] width 90 height 39
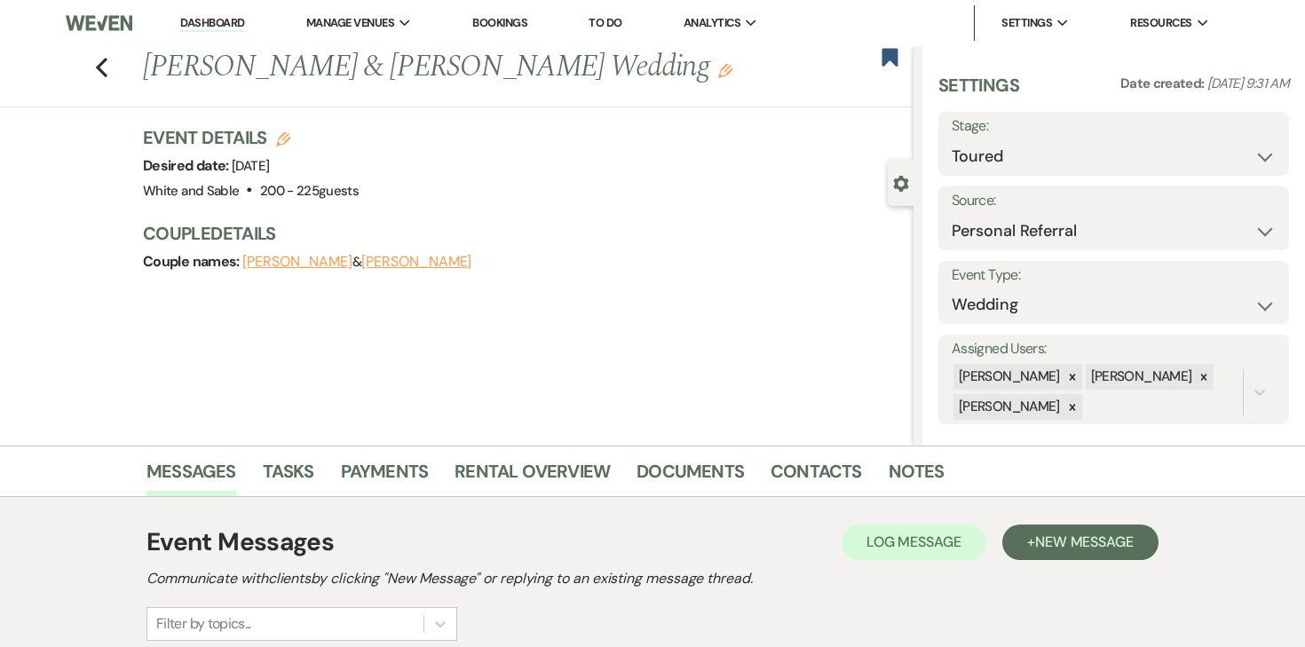
click at [284, 139] on icon "Edit" at bounding box center [283, 139] width 14 height 14
select select "684"
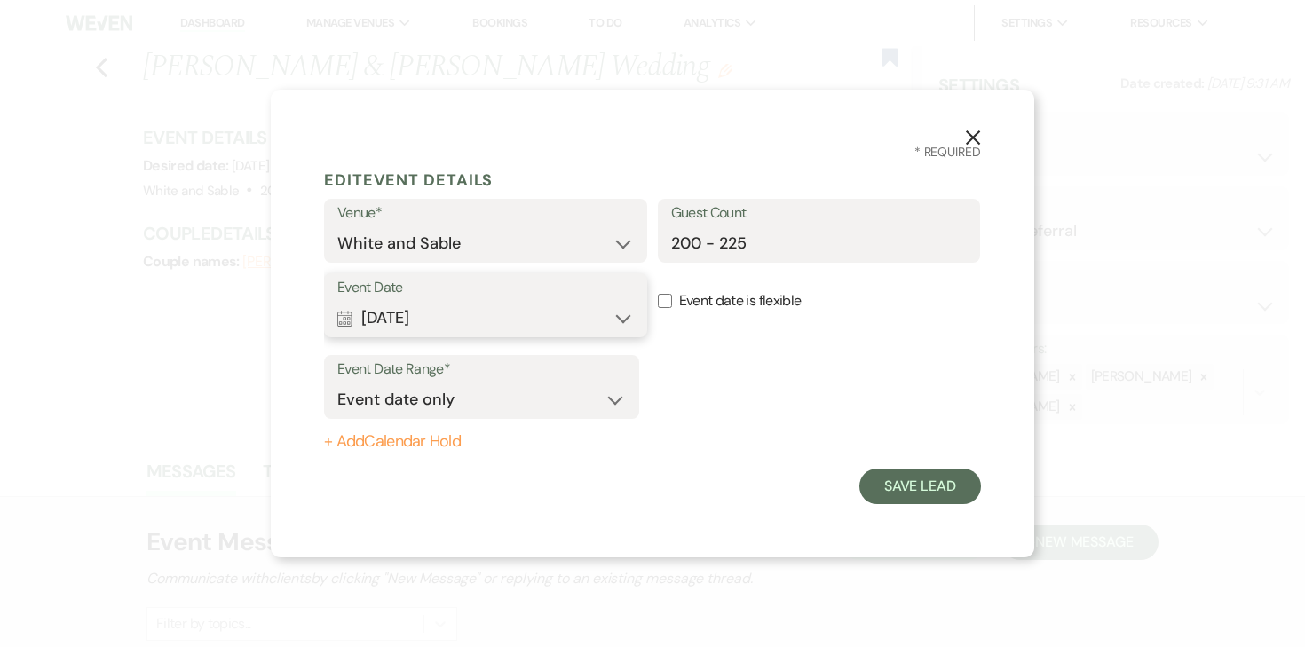
click at [598, 307] on button "Calendar Jun 28, 2026 Expand" at bounding box center [485, 318] width 297 height 36
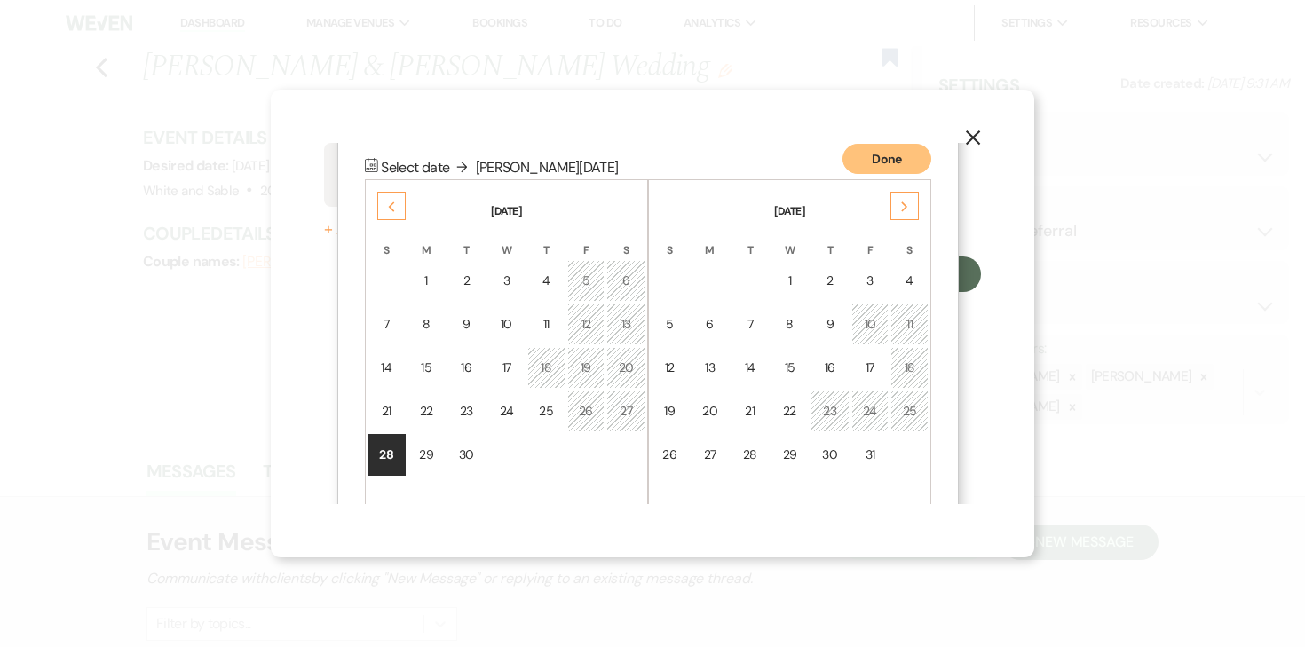
scroll to position [227, 0]
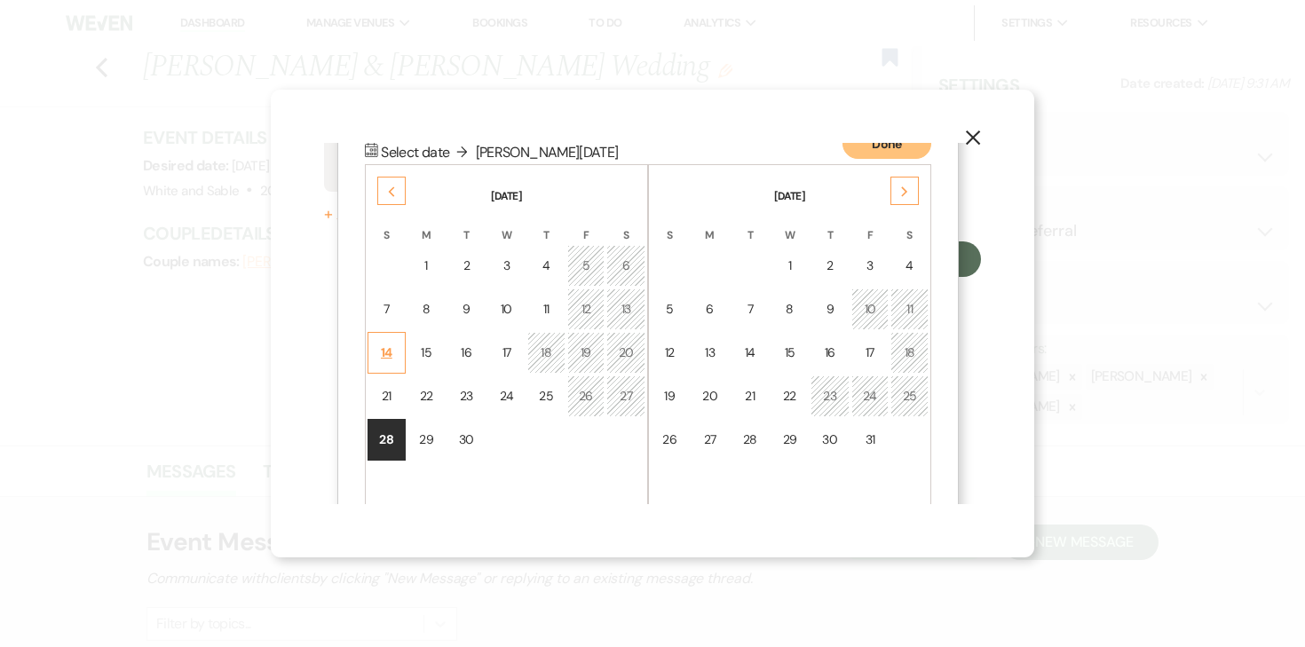
click at [389, 352] on div "14" at bounding box center [386, 353] width 15 height 19
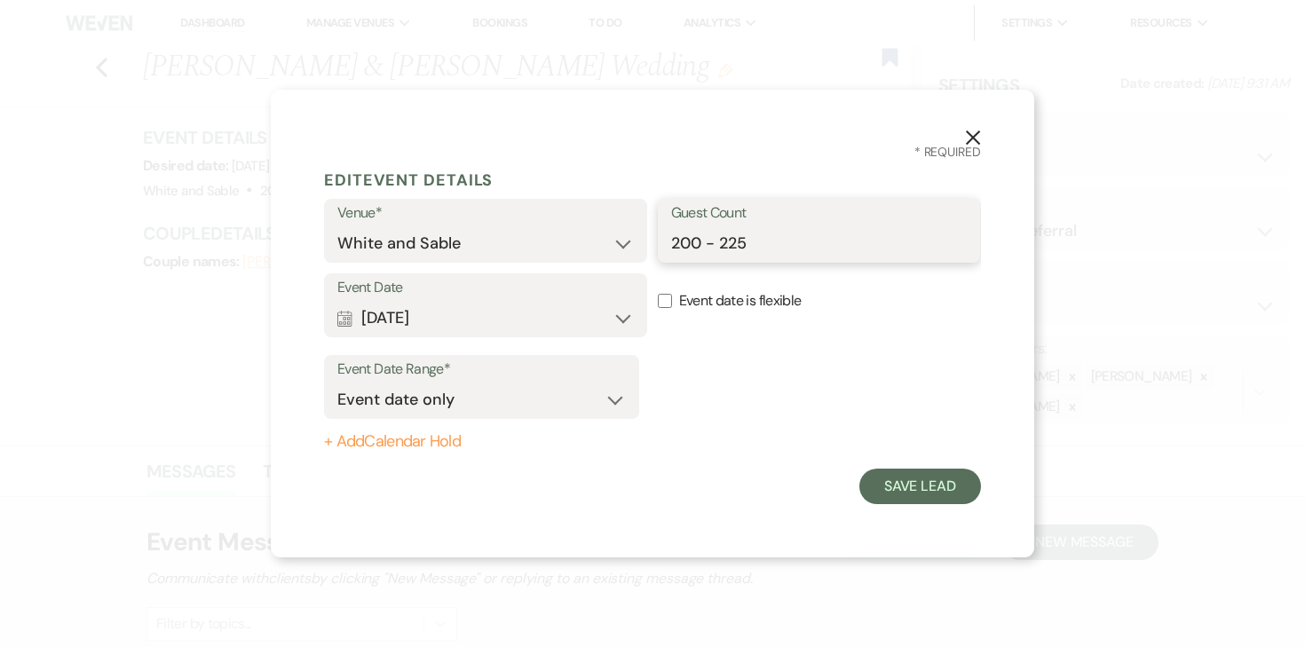
click at [696, 250] on input "200 - 225" at bounding box center [819, 243] width 297 height 35
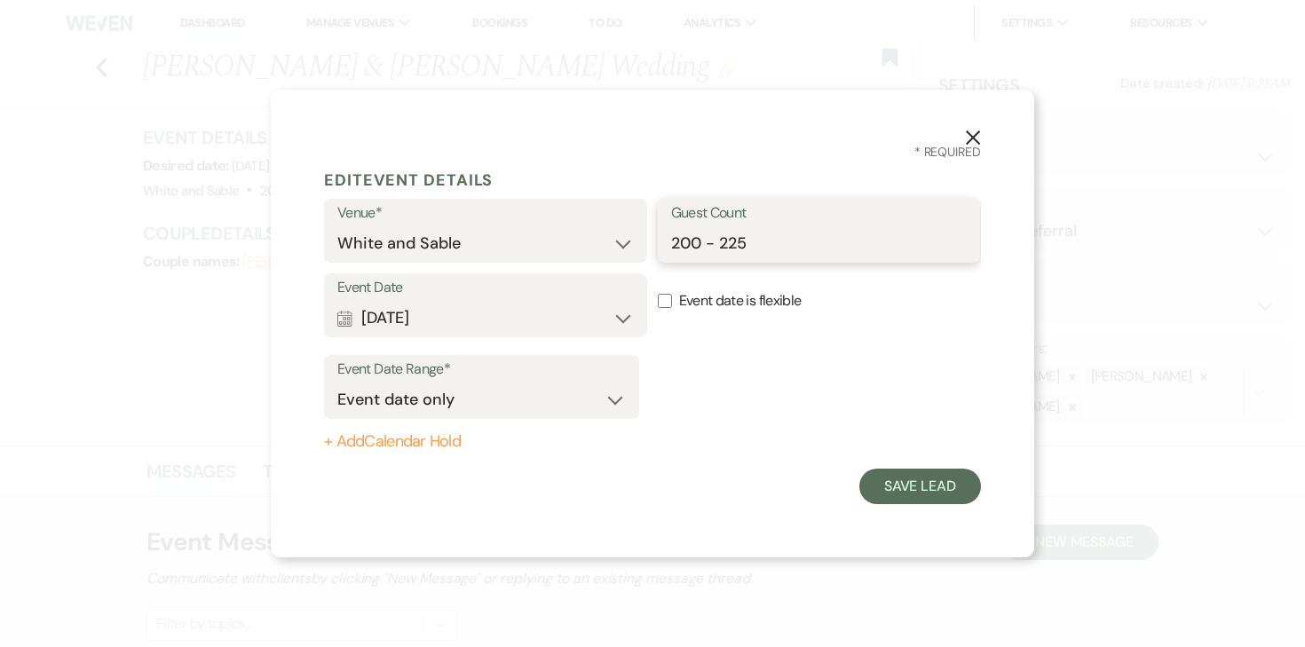
type input "1"
type input "200"
click at [448, 433] on button "+ Add Calendar Hold" at bounding box center [481, 442] width 315 height 18
select select "false"
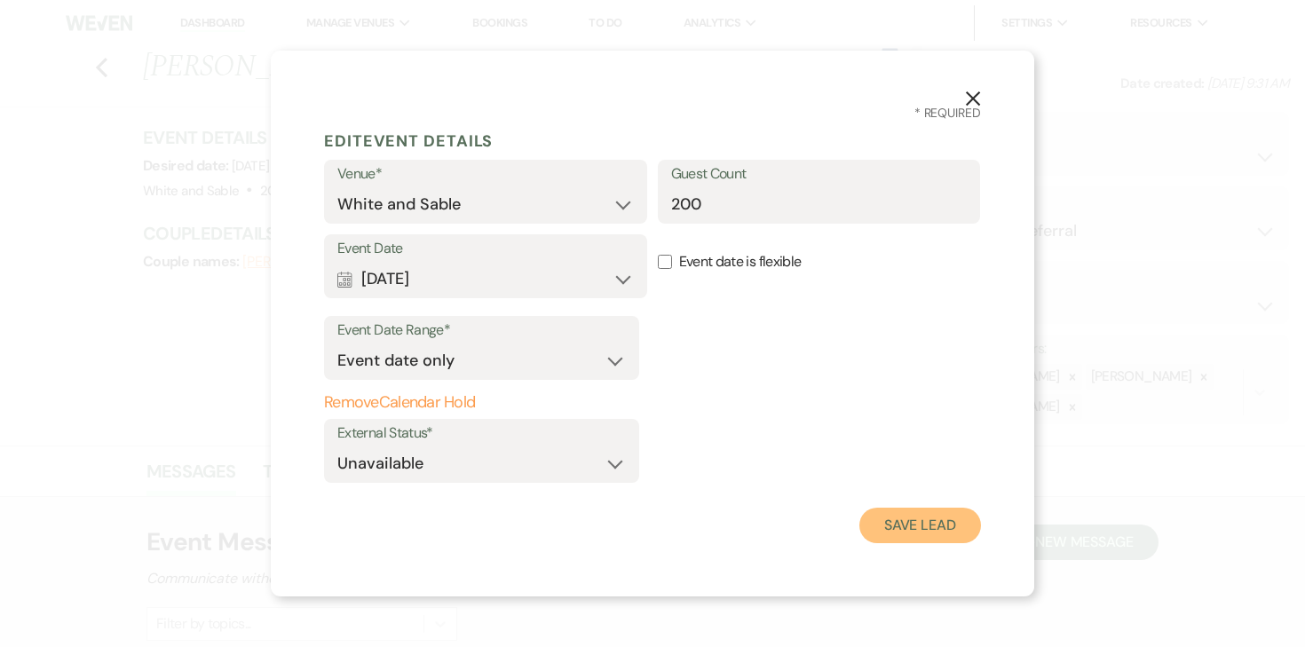
click at [949, 515] on button "Save Lead" at bounding box center [921, 526] width 122 height 36
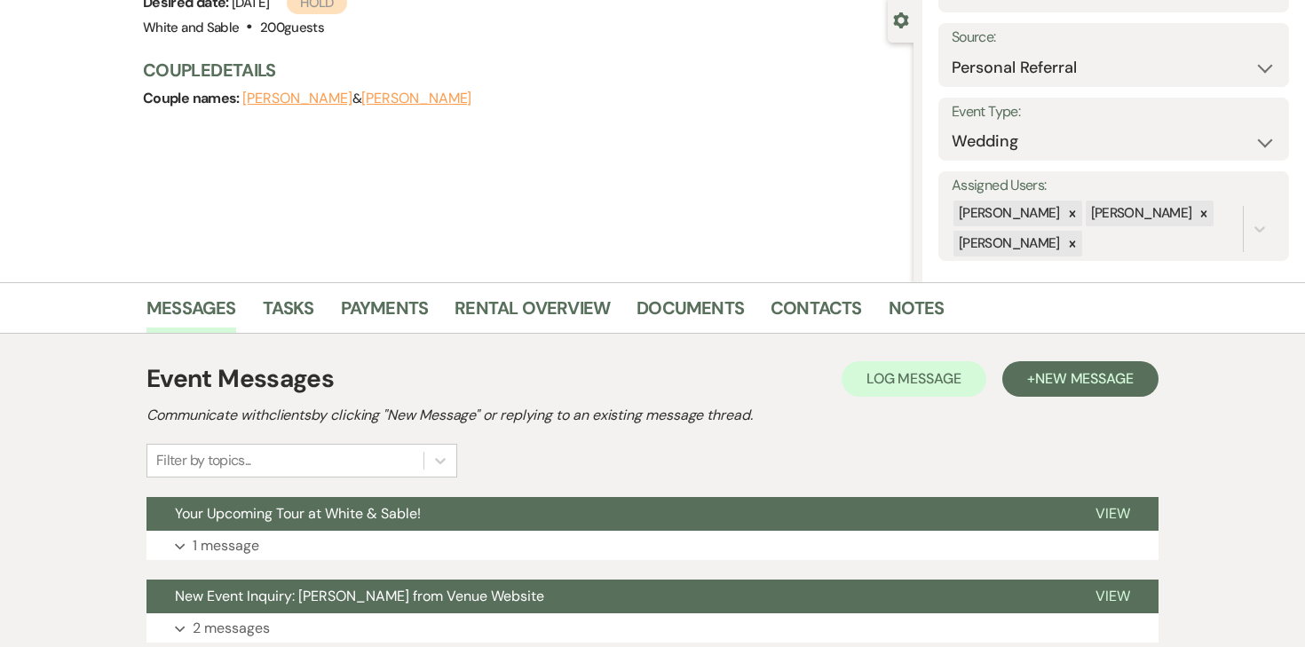
scroll to position [164, 0]
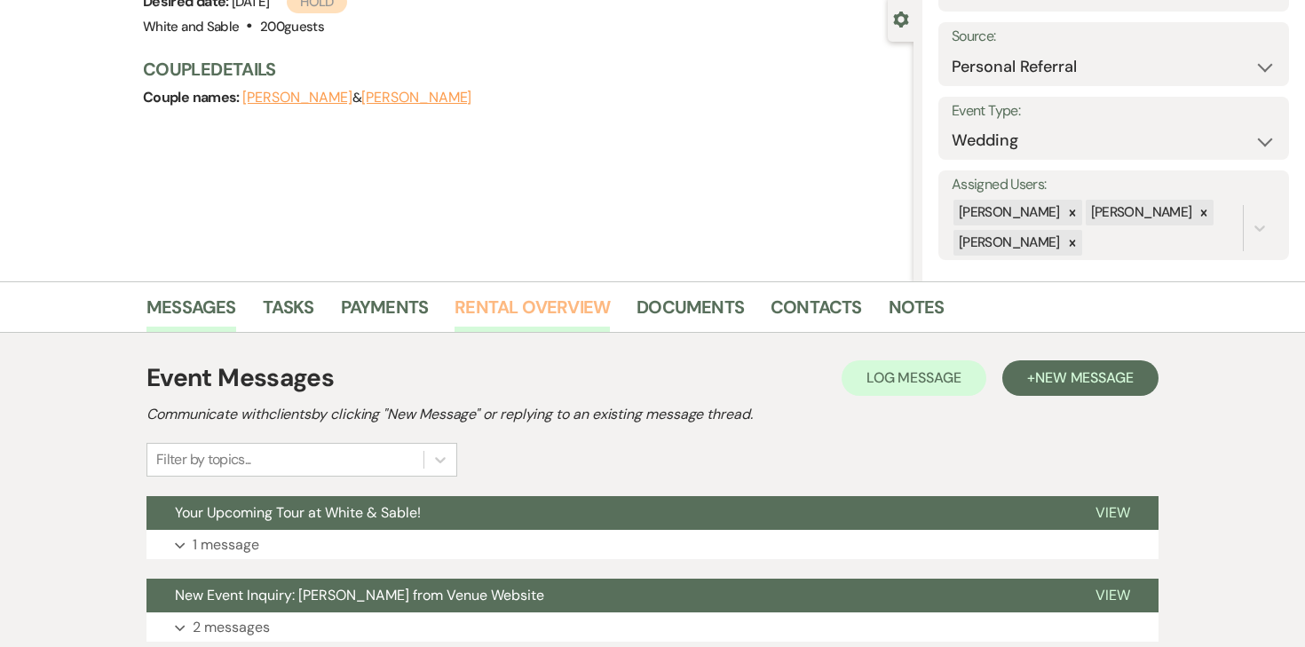
click at [539, 300] on link "Rental Overview" at bounding box center [532, 312] width 155 height 39
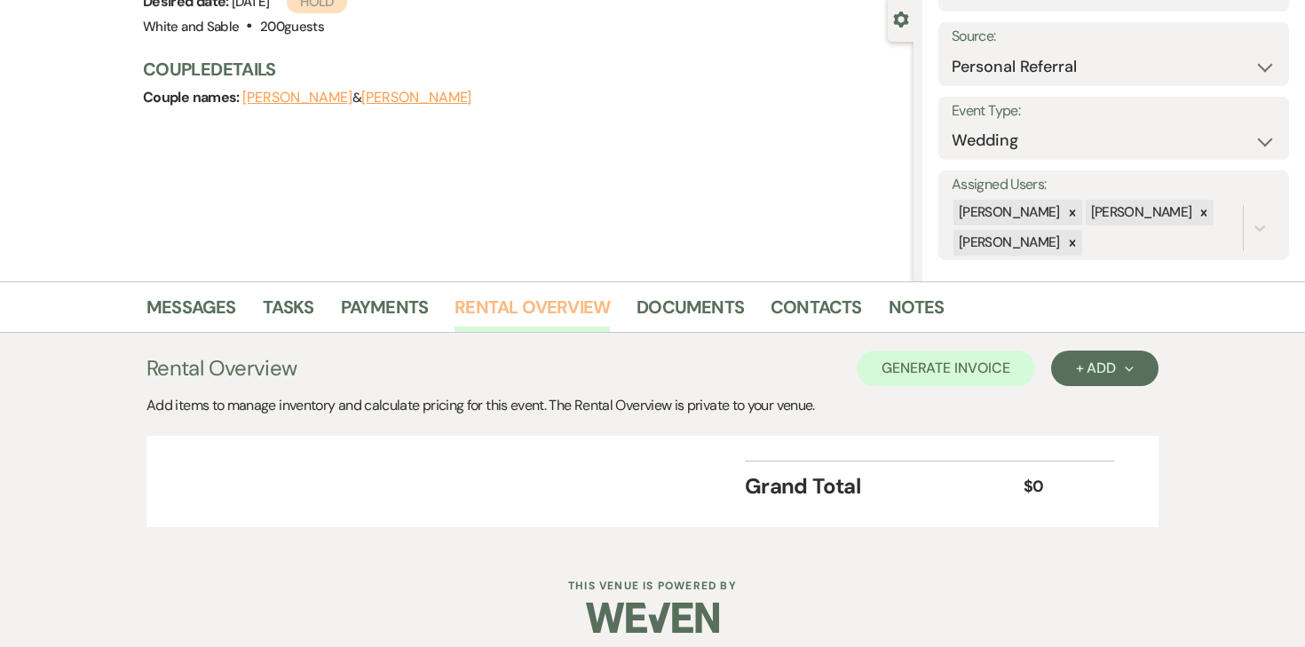
scroll to position [177, 0]
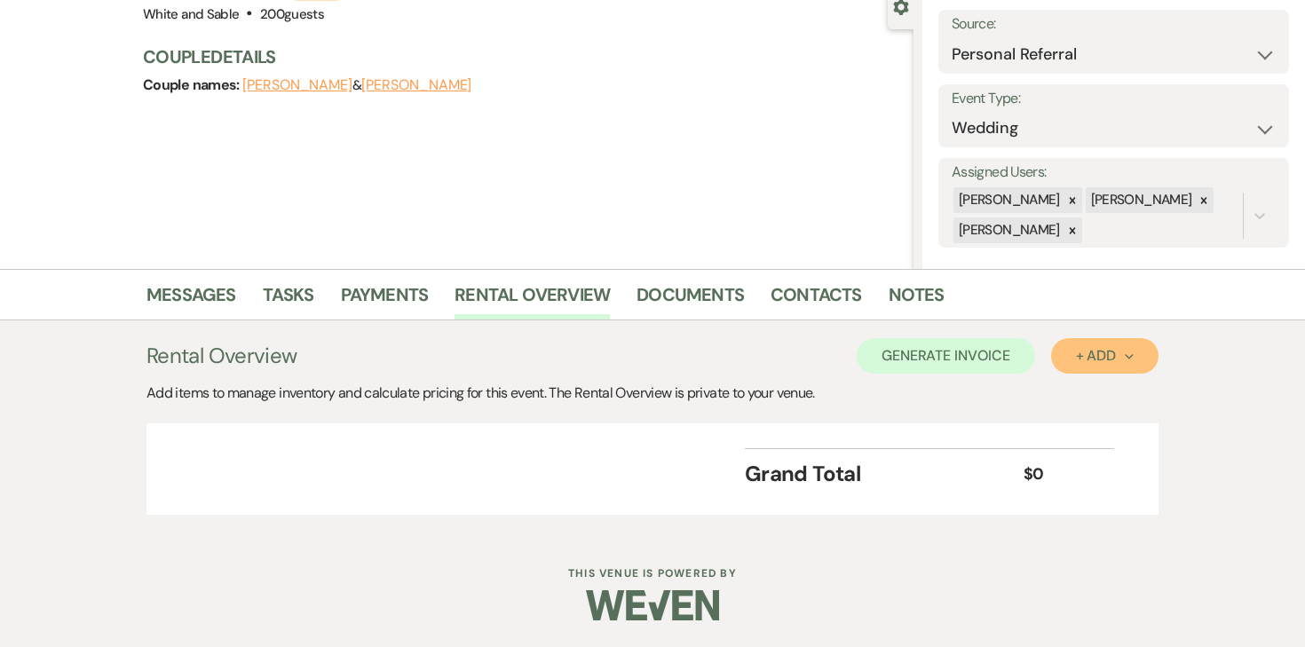
click at [1102, 366] on button "+ Add Next" at bounding box center [1104, 356] width 107 height 36
click at [1097, 385] on button "Item" at bounding box center [1096, 397] width 90 height 28
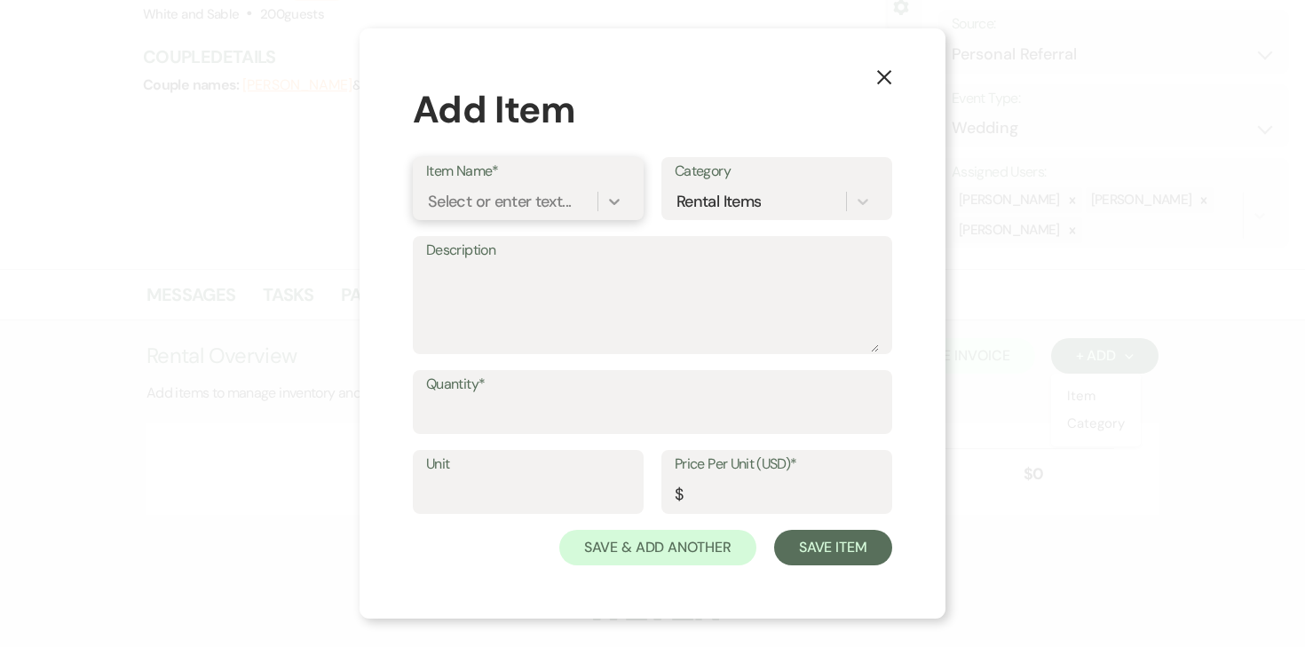
click at [604, 199] on div at bounding box center [615, 202] width 32 height 32
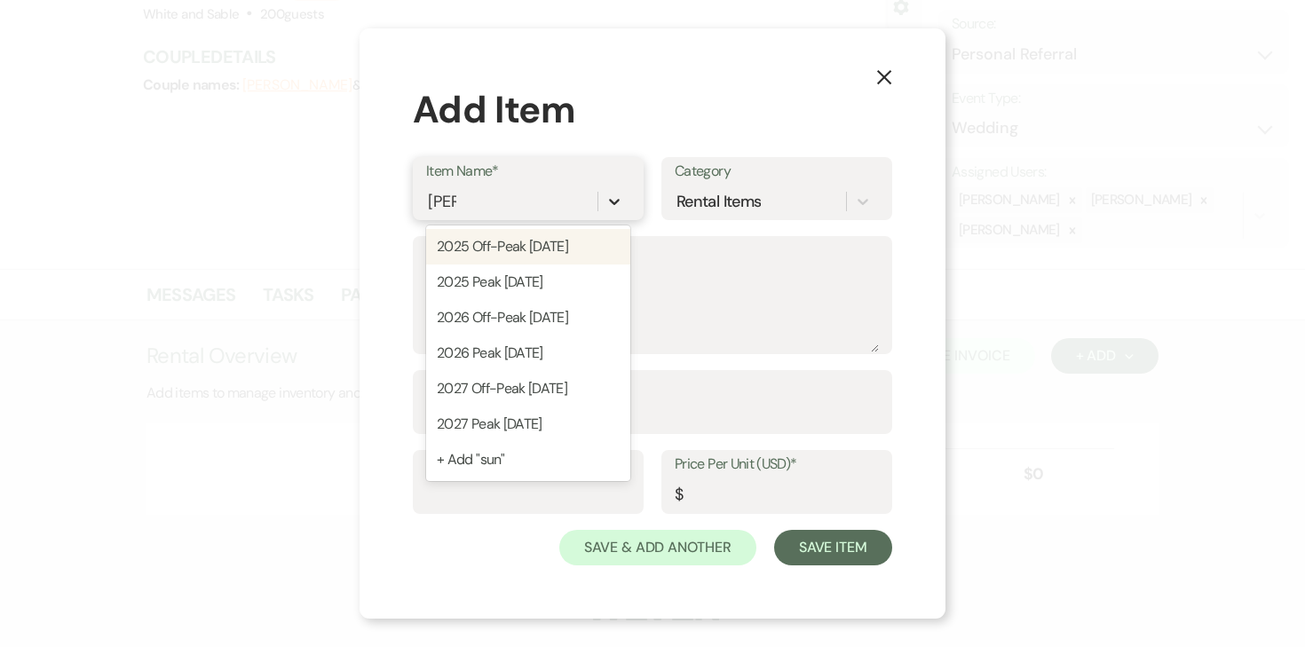
type input "sunda"
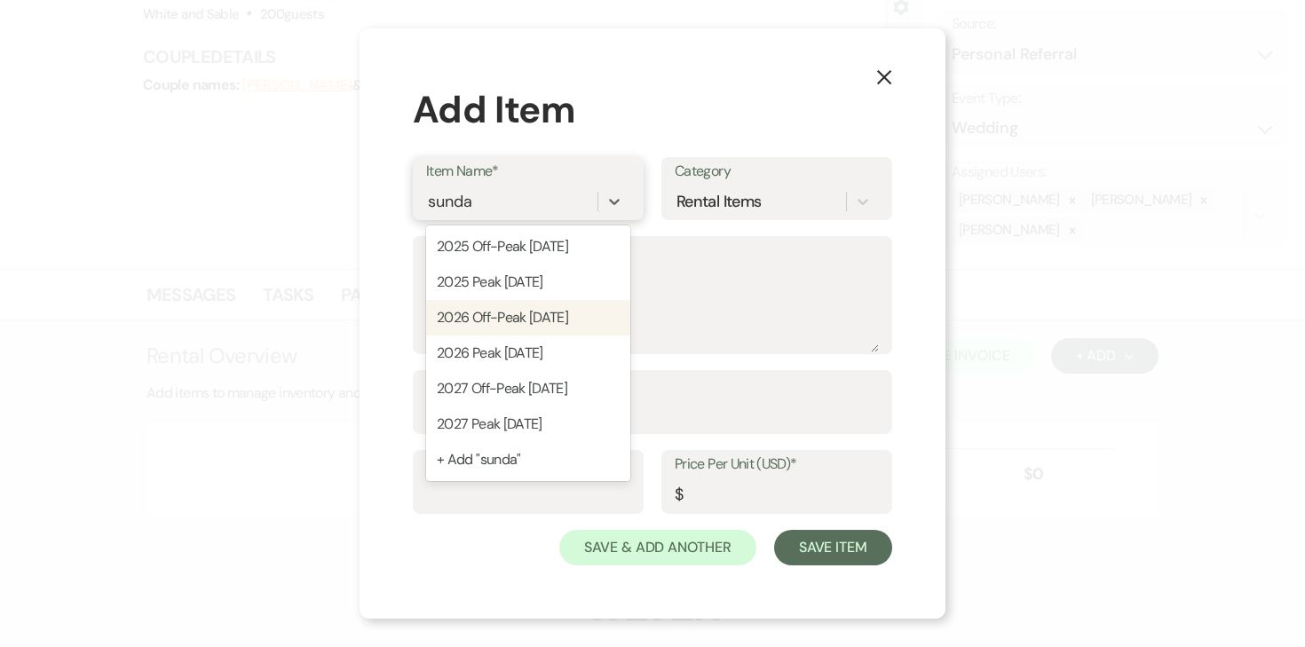
click at [537, 314] on div "2026 Off-Peak Sunday" at bounding box center [528, 318] width 204 height 36
type textarea "11:30am - 12:30am (13 hour rental period) Does not include: security, event day…"
type input "8000"
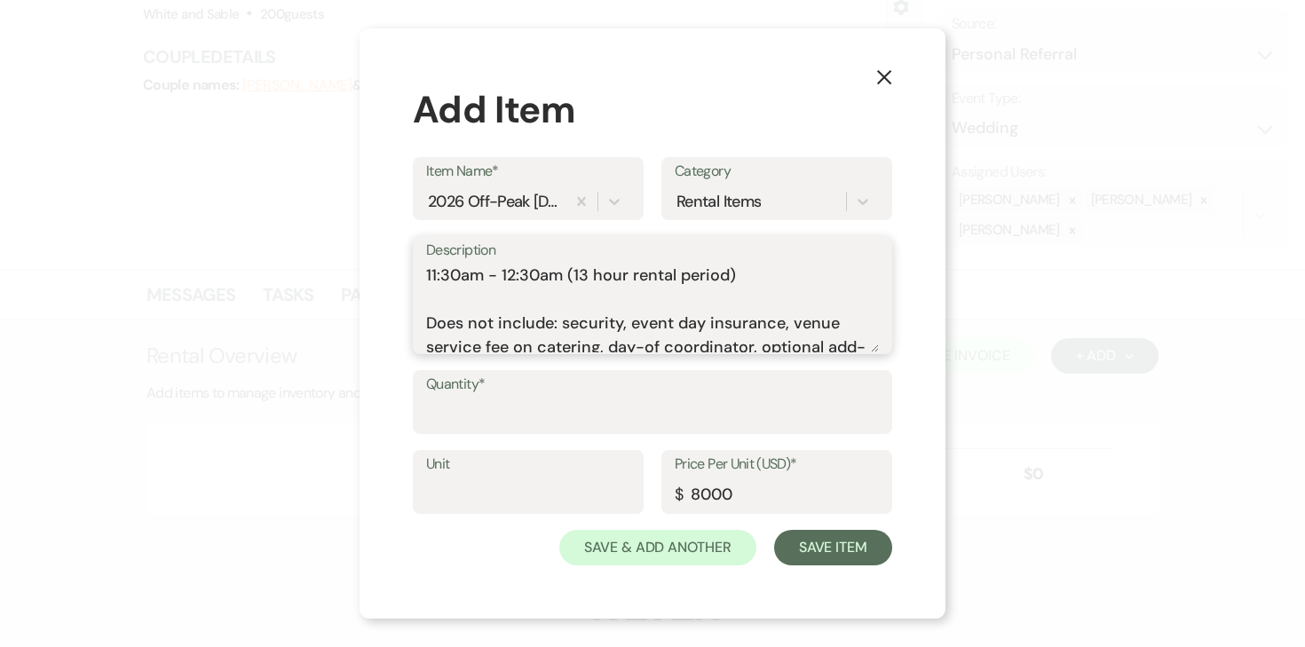
click at [537, 314] on textarea "11:30am - 12:30am (13 hour rental period) Does not include: security, event day…" at bounding box center [652, 308] width 453 height 89
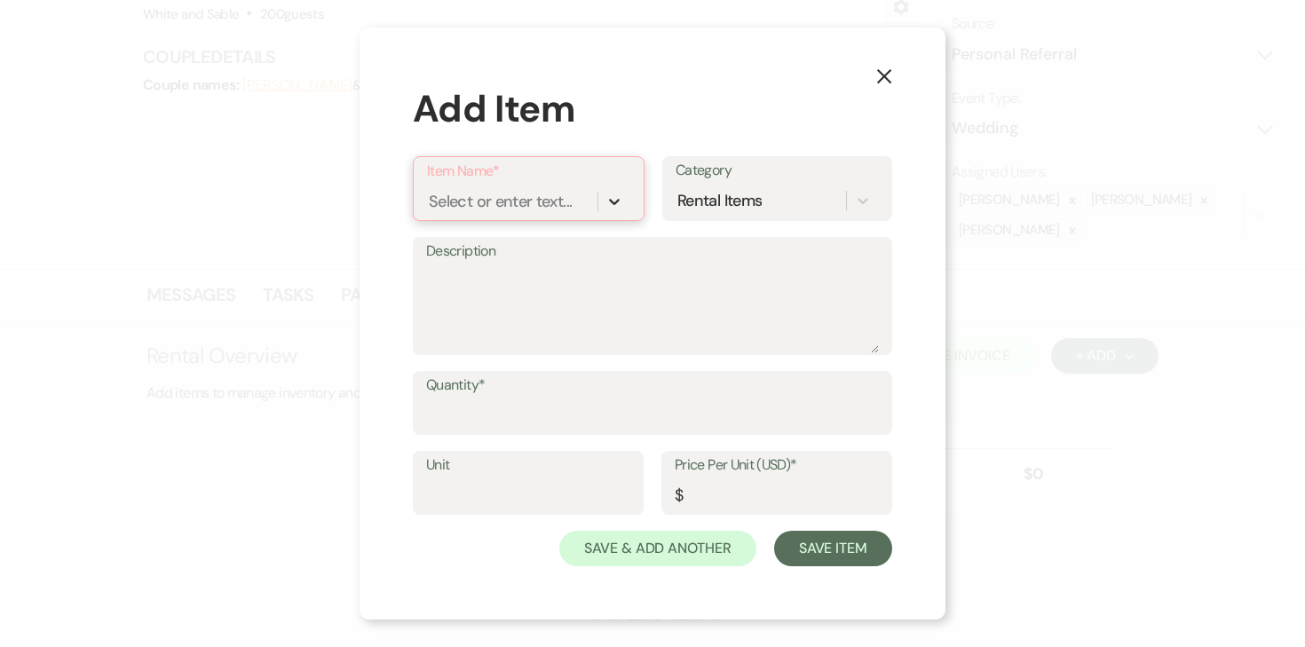
click at [607, 202] on icon at bounding box center [615, 202] width 18 height 18
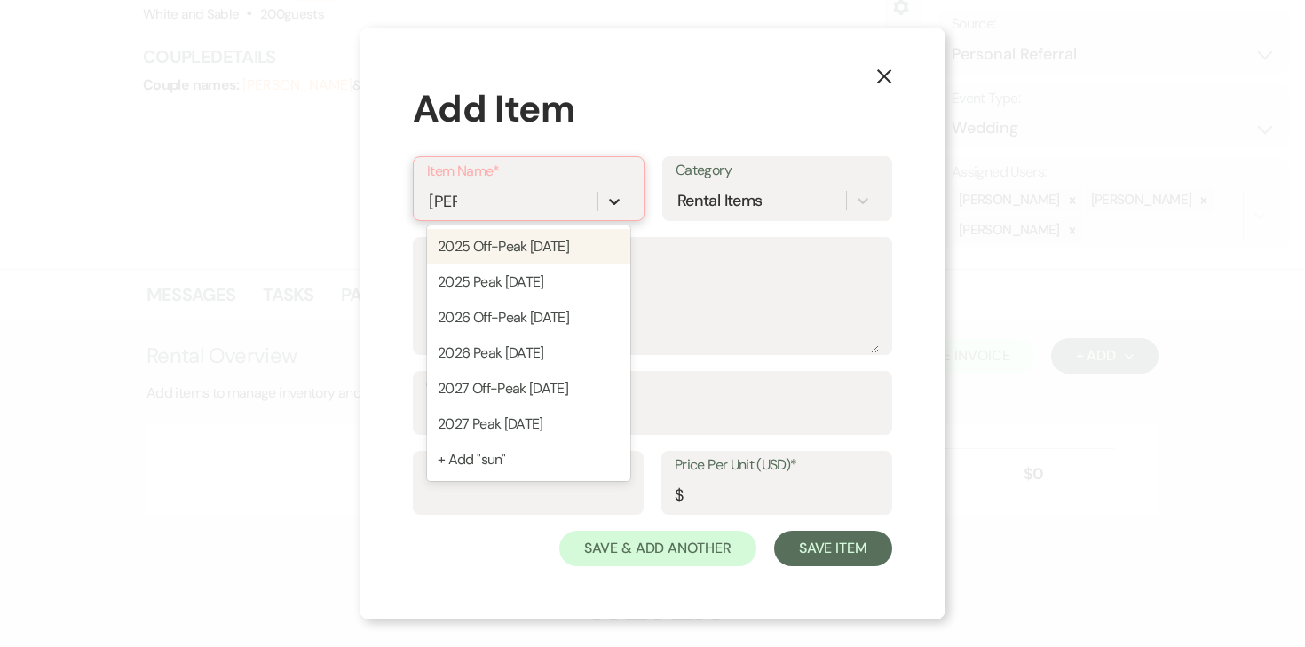
type input "sunda"
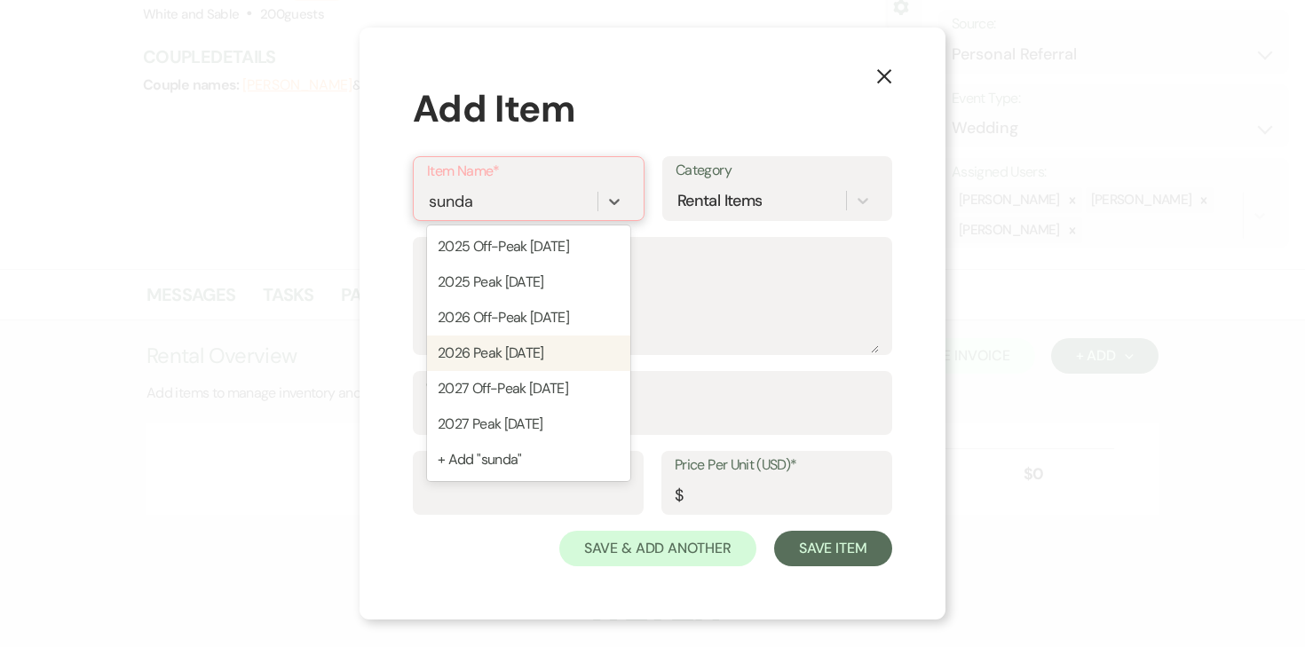
click at [549, 352] on div "2026 Peak Sunday" at bounding box center [528, 354] width 203 height 36
type textarea "11:30am - 12:30am (13 hour rental period) Does not include: security, event day…"
type input "10000"
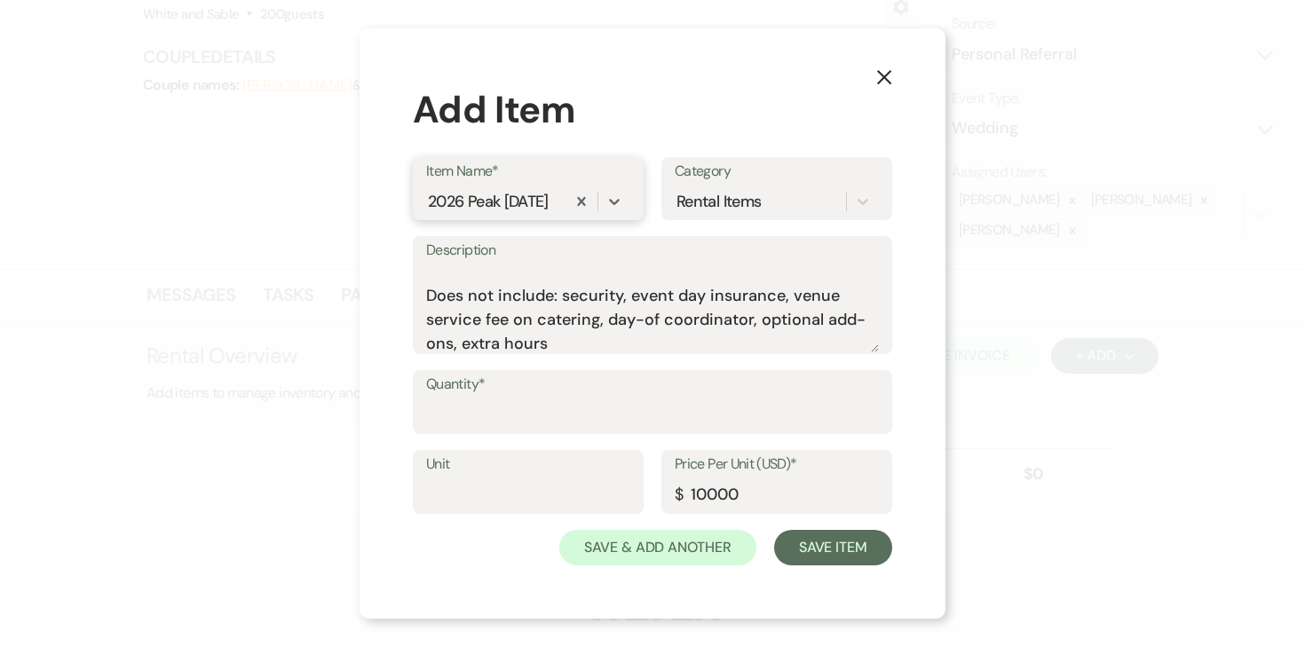
scroll to position [31, 0]
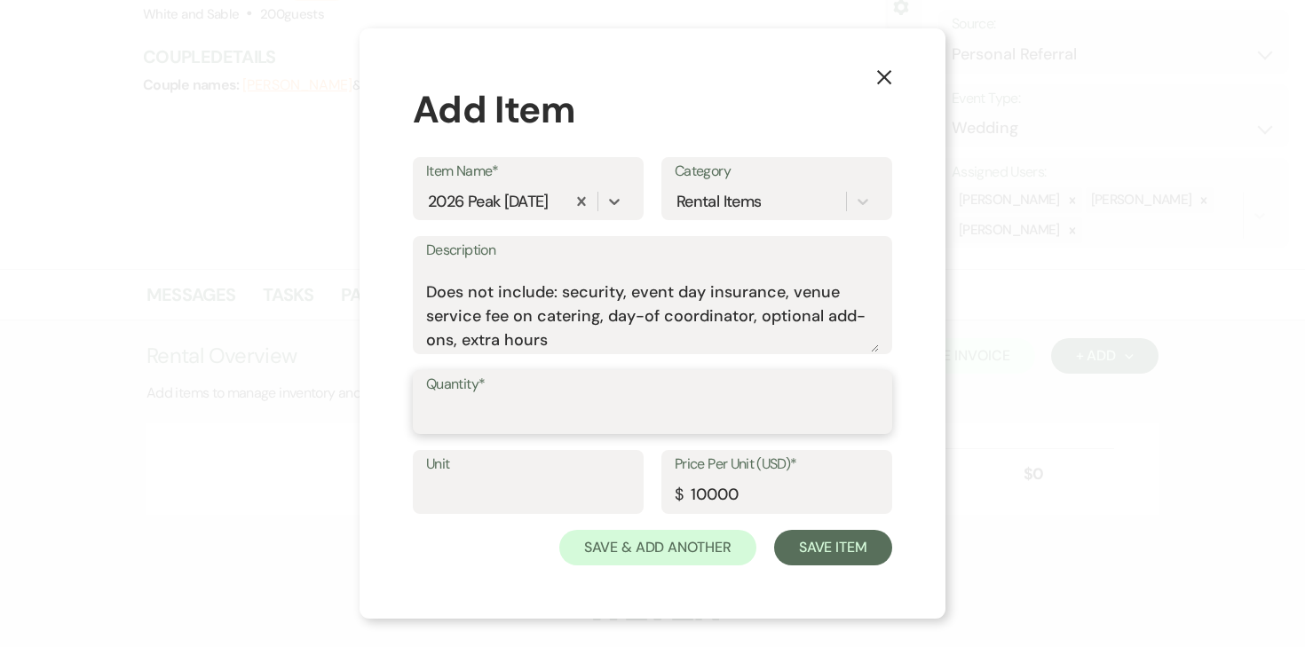
click at [519, 406] on input "Quantity*" at bounding box center [652, 415] width 453 height 35
type input "1"
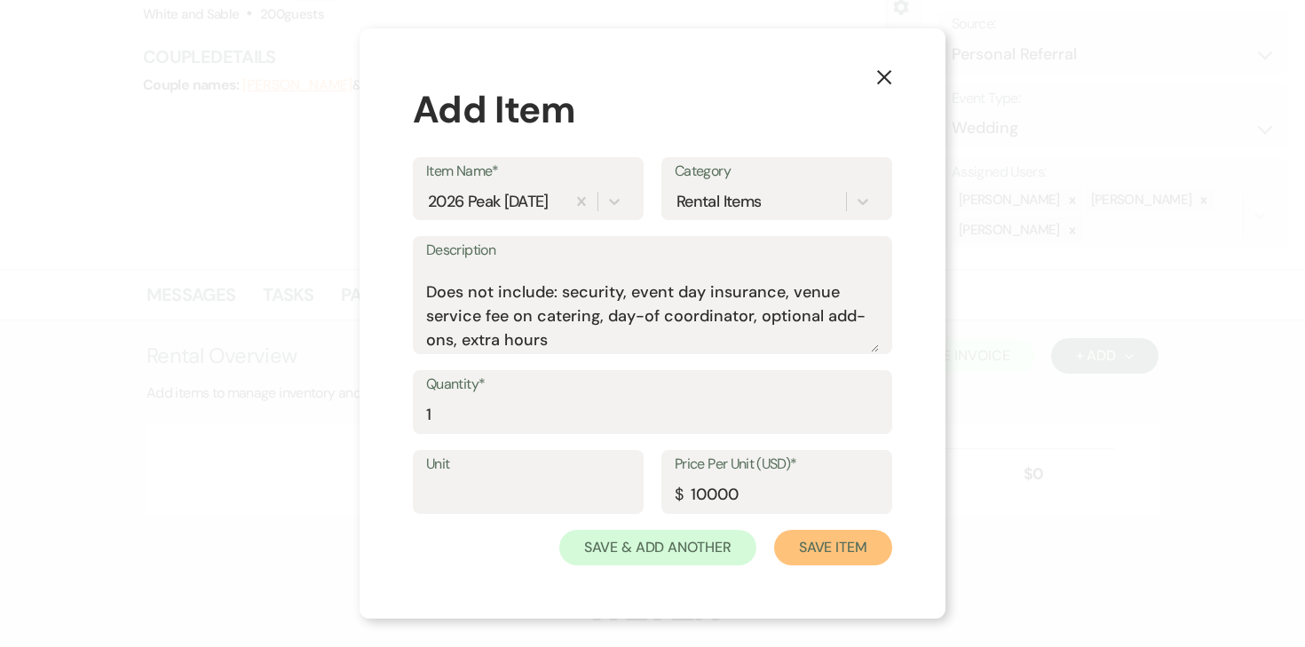
click at [833, 549] on button "Save Item" at bounding box center [833, 548] width 118 height 36
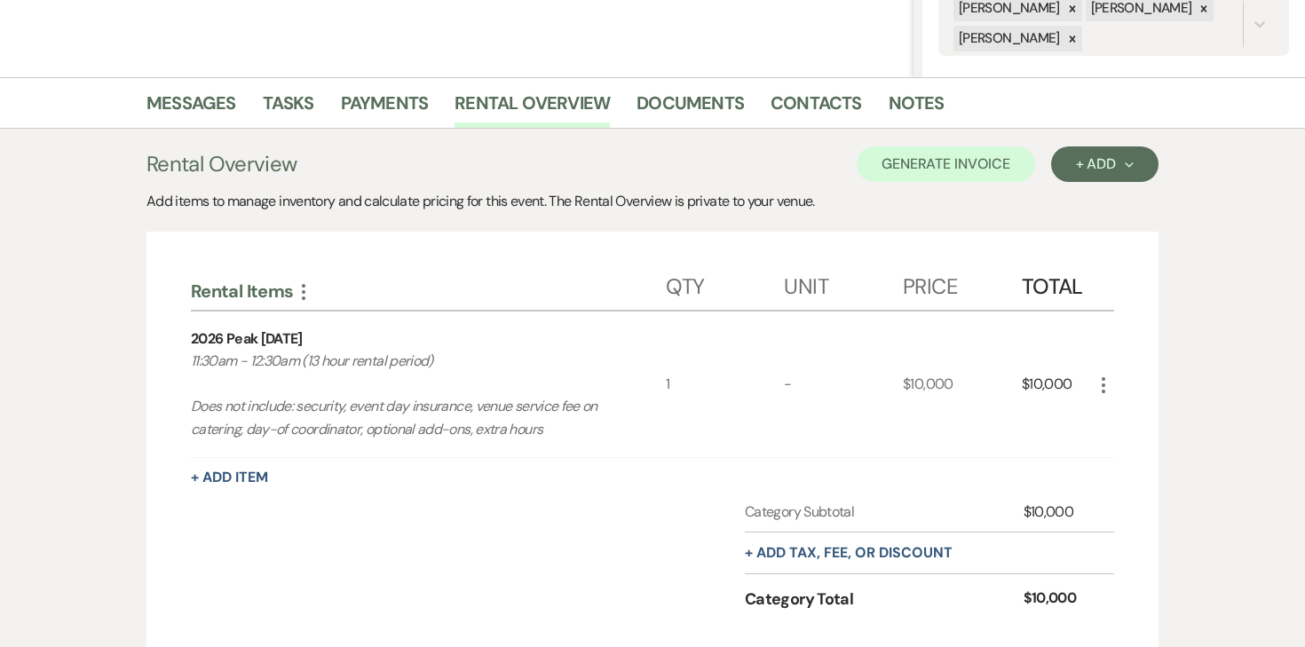
scroll to position [369, 0]
click at [246, 472] on button "+ Add Item" at bounding box center [229, 477] width 77 height 14
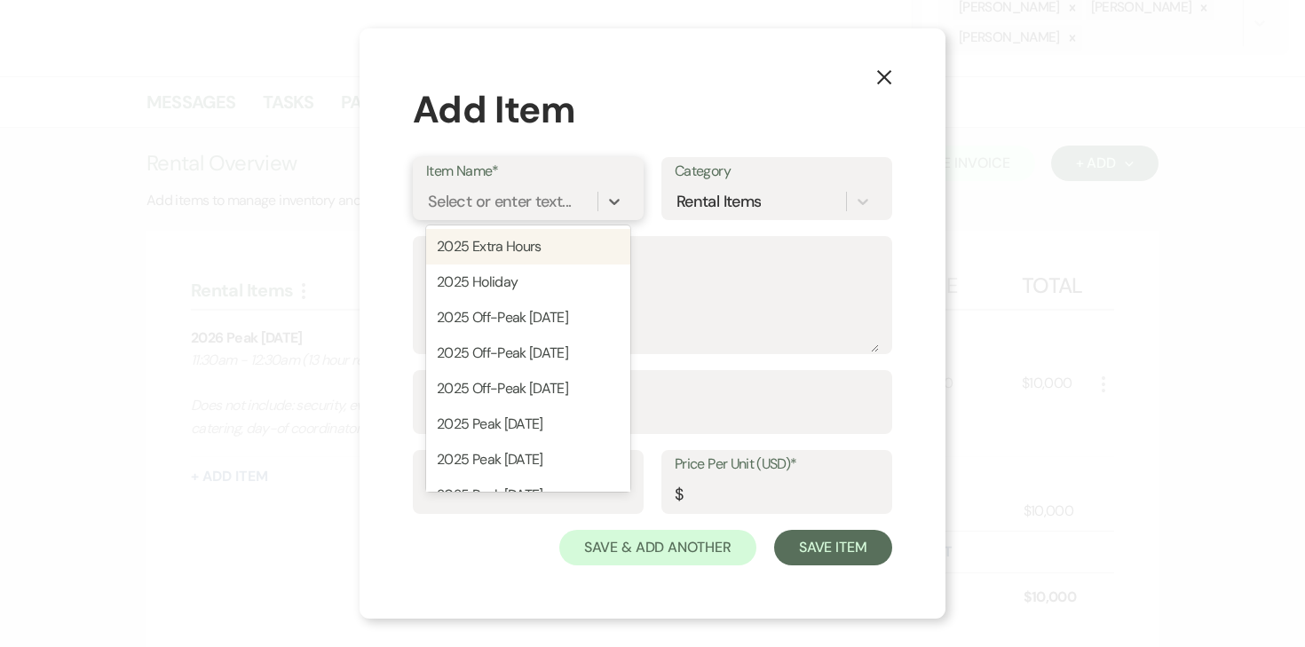
click at [481, 205] on div "Select or enter text..." at bounding box center [499, 202] width 143 height 24
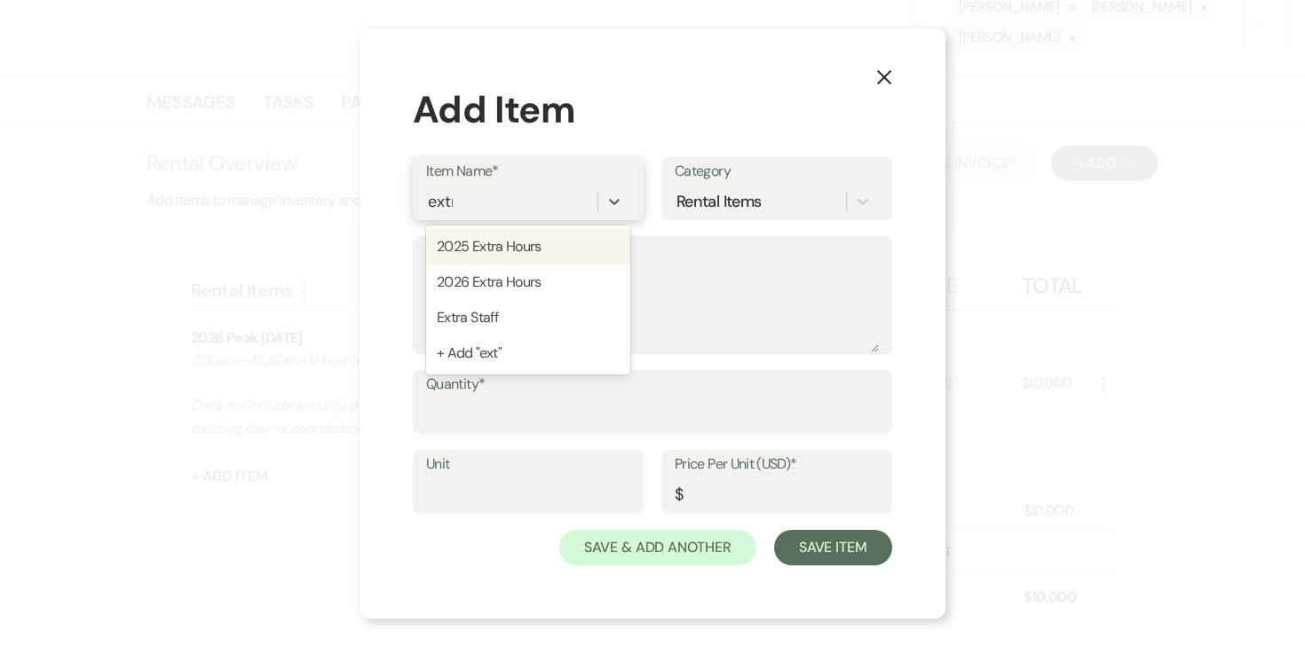
type input "extra"
click at [504, 274] on div "2026 Extra Hours" at bounding box center [528, 283] width 204 height 36
type input "250"
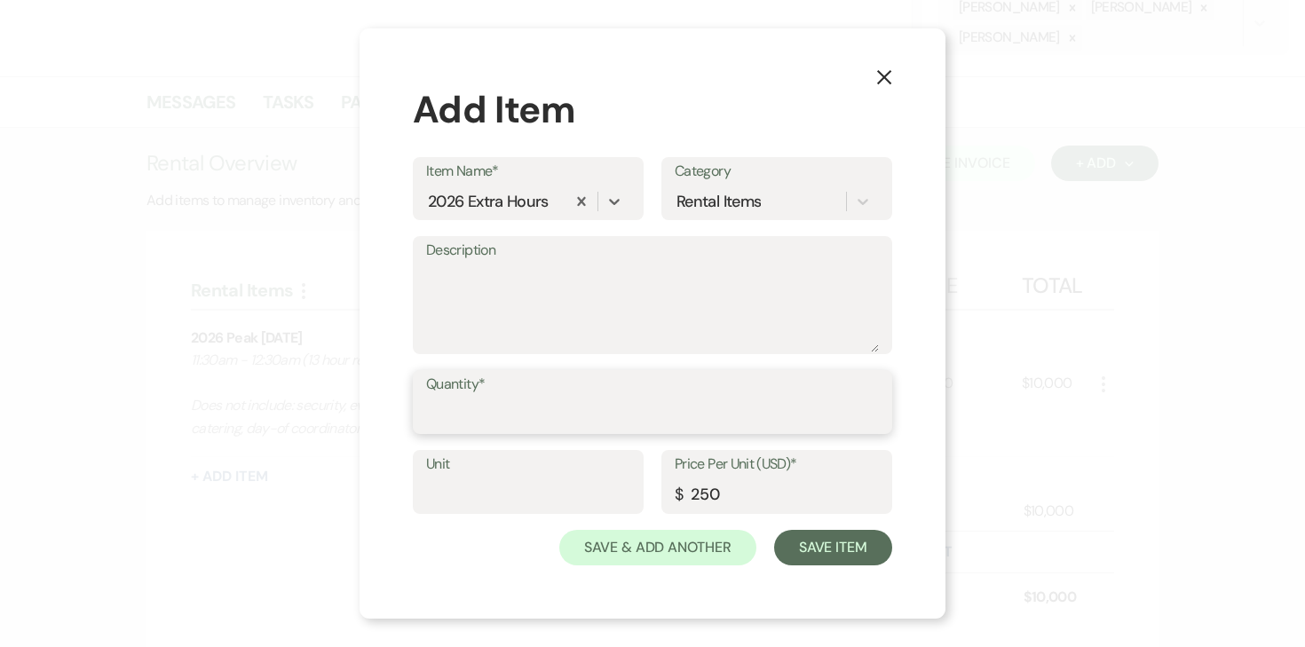
click at [496, 405] on input "Quantity*" at bounding box center [652, 415] width 453 height 35
type input "2"
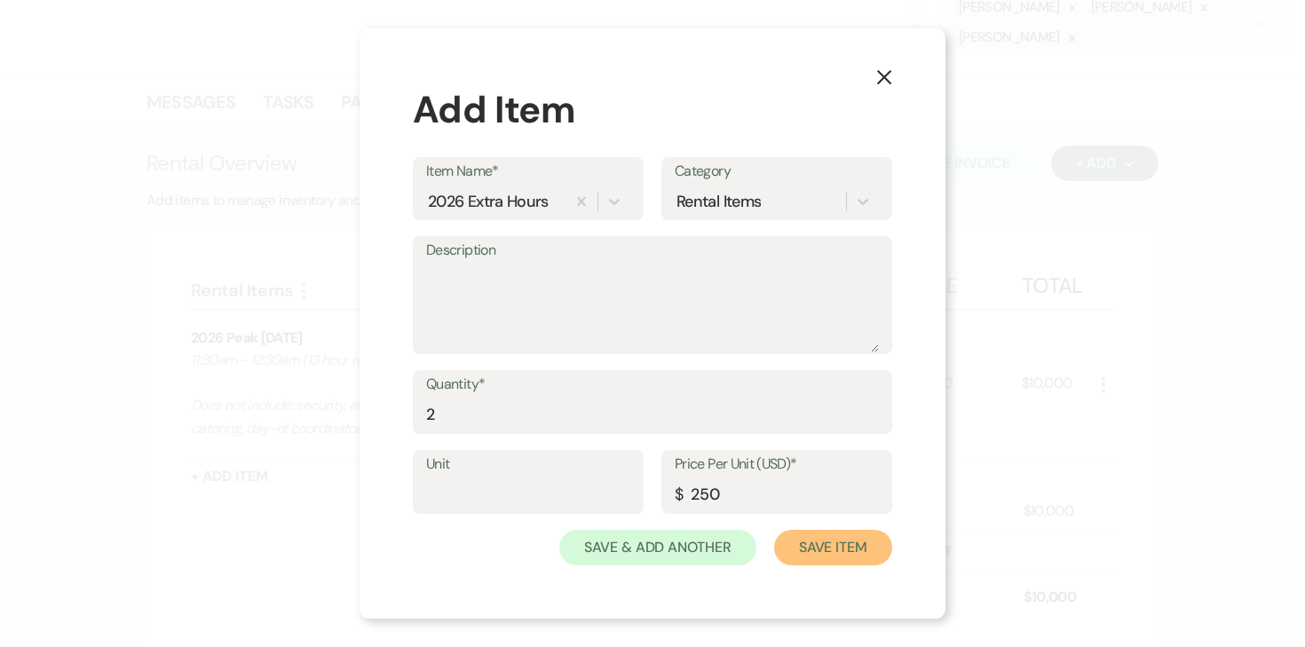
click at [829, 543] on button "Save Item" at bounding box center [833, 548] width 118 height 36
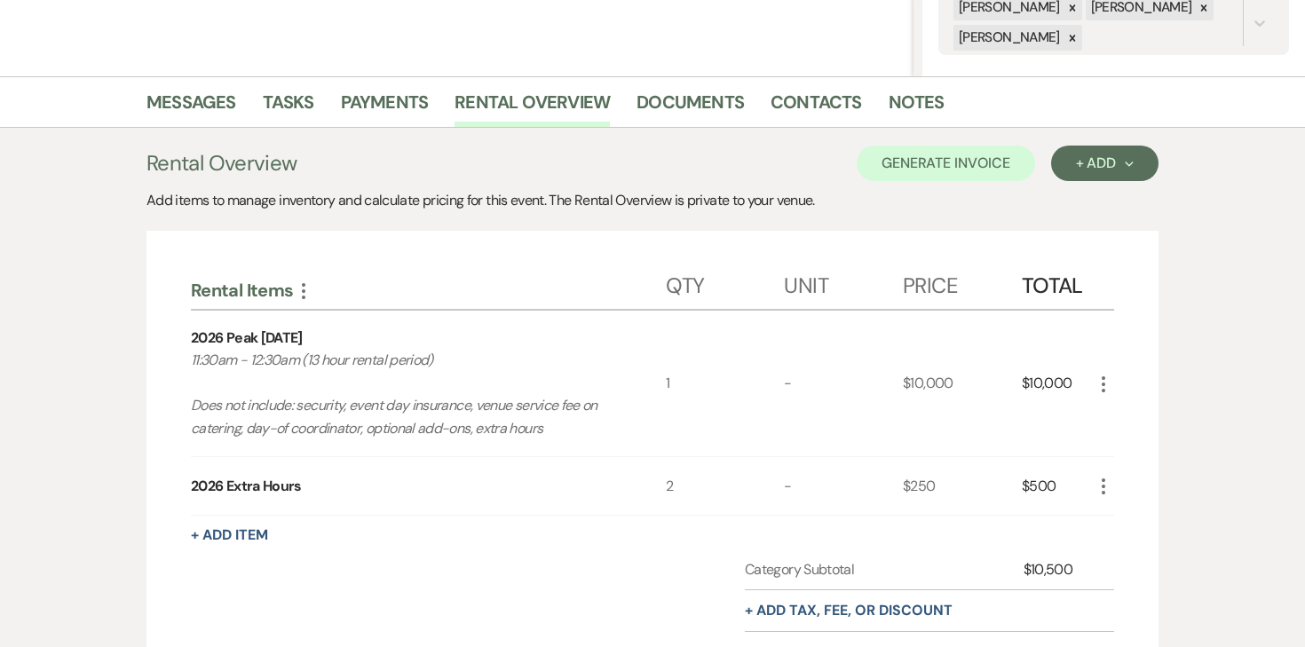
scroll to position [634, 0]
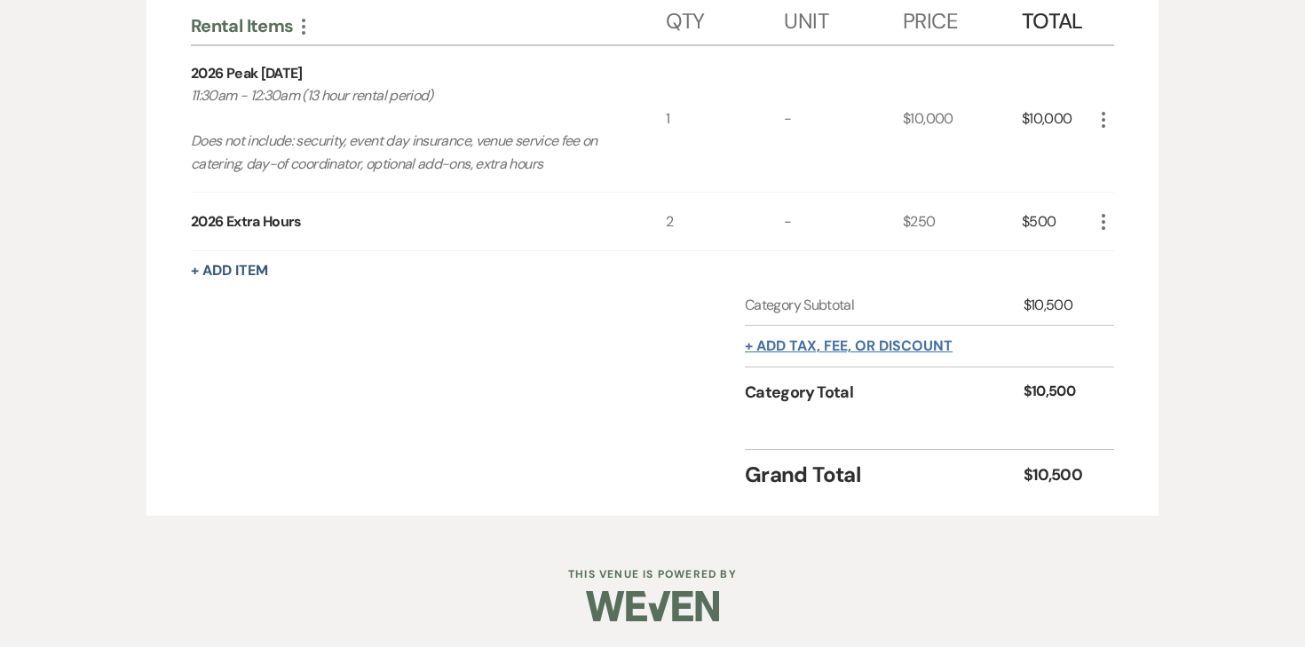
click at [909, 343] on button "+ Add tax, fee, or discount" at bounding box center [849, 346] width 208 height 14
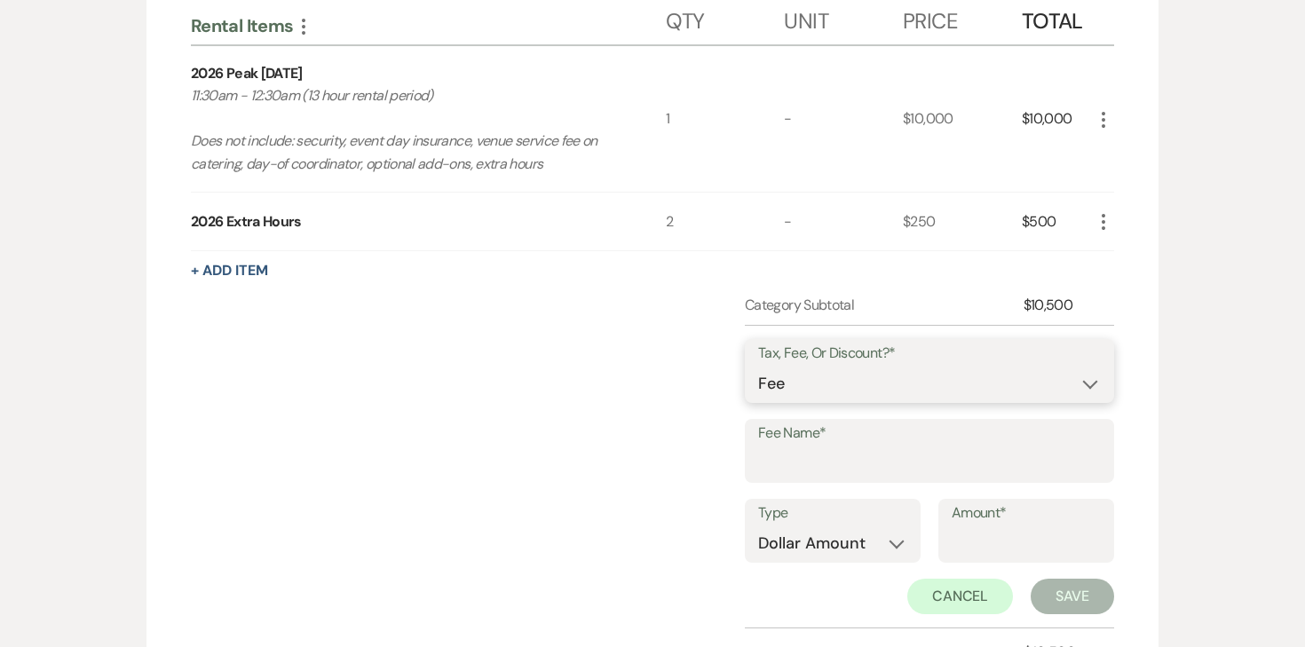
click at [882, 386] on select "Fee Discount Tax" at bounding box center [929, 384] width 343 height 35
select select "2"
click at [758, 367] on select "Fee Discount Tax" at bounding box center [929, 384] width 343 height 35
click at [921, 463] on input "Fee Name*" at bounding box center [929, 464] width 343 height 35
type input "Owner's Discount"
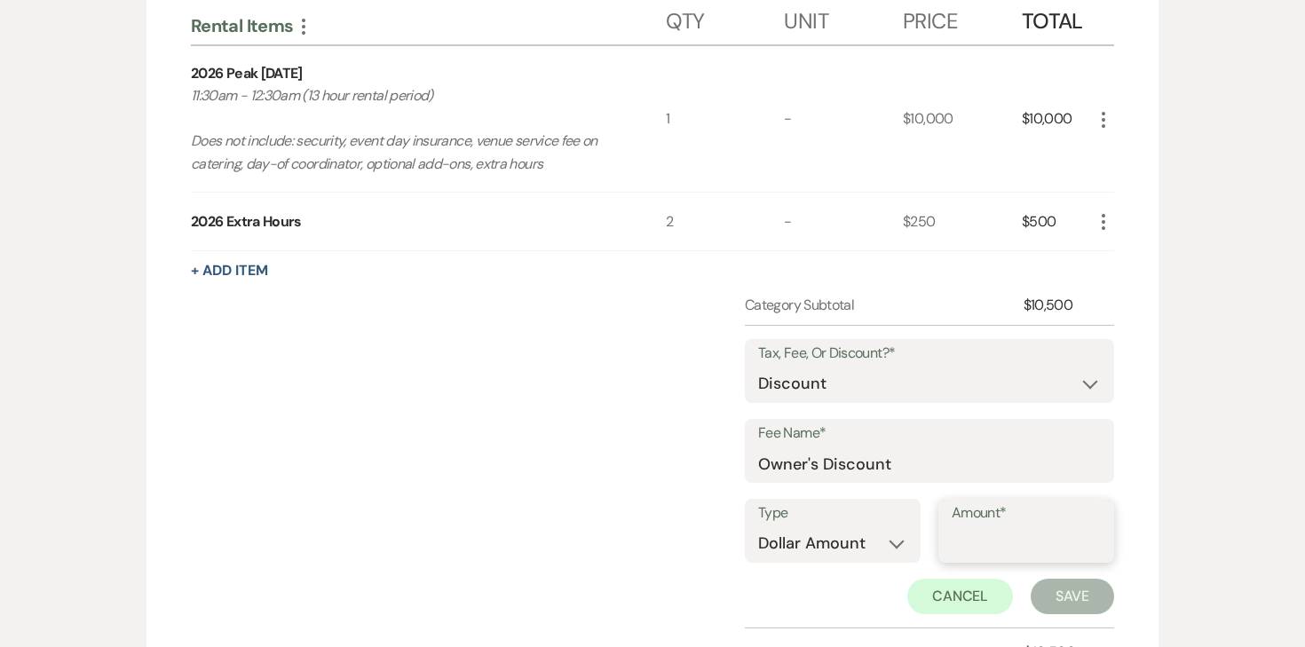
click at [979, 549] on input "Amount*" at bounding box center [1026, 544] width 149 height 35
type input "2500"
click at [1048, 584] on button "Save" at bounding box center [1072, 597] width 83 height 36
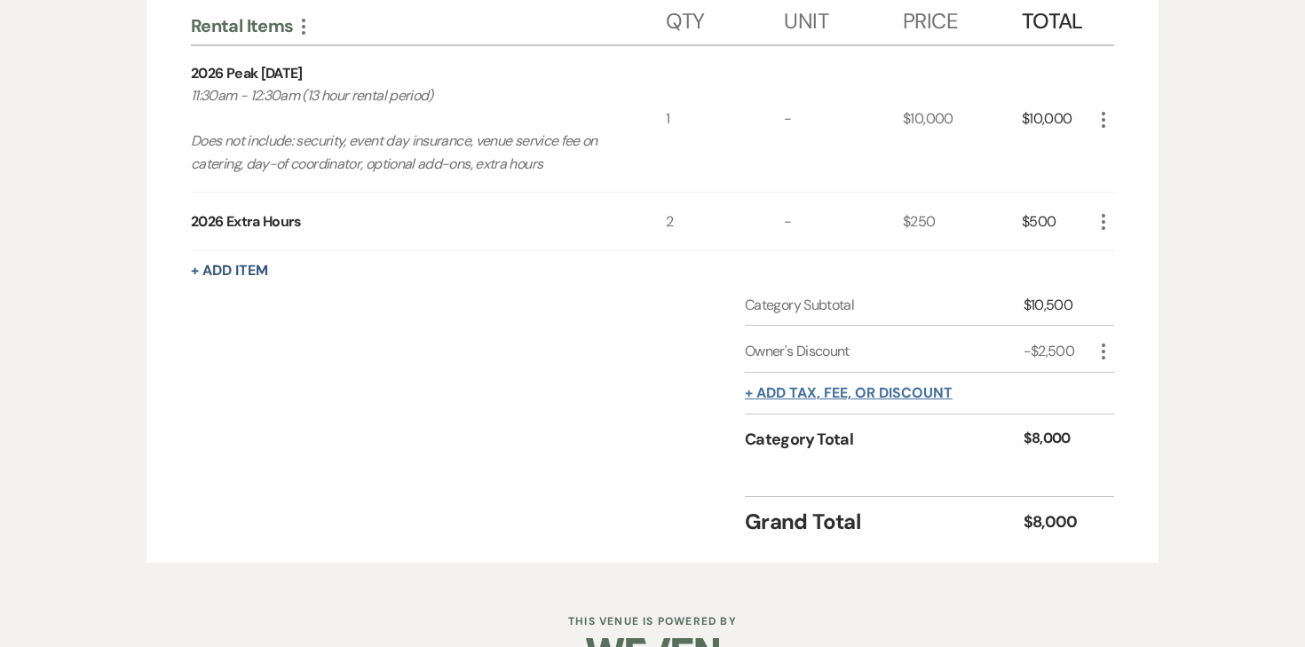
click at [882, 388] on button "+ Add tax, fee, or discount" at bounding box center [849, 393] width 208 height 14
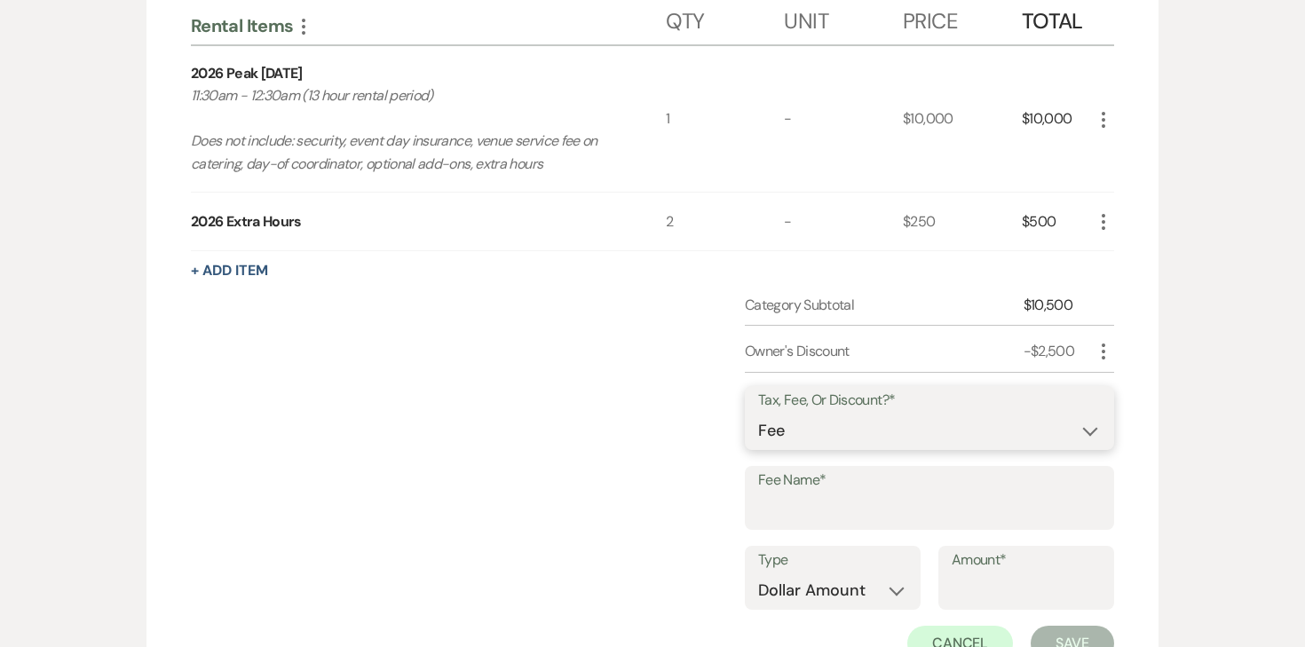
click at [829, 422] on select "Fee Discount Tax" at bounding box center [929, 431] width 343 height 35
click at [758, 414] on select "Fee Discount Tax" at bounding box center [929, 431] width 343 height 35
click at [803, 509] on input "Fee Name*" at bounding box center [929, 511] width 343 height 35
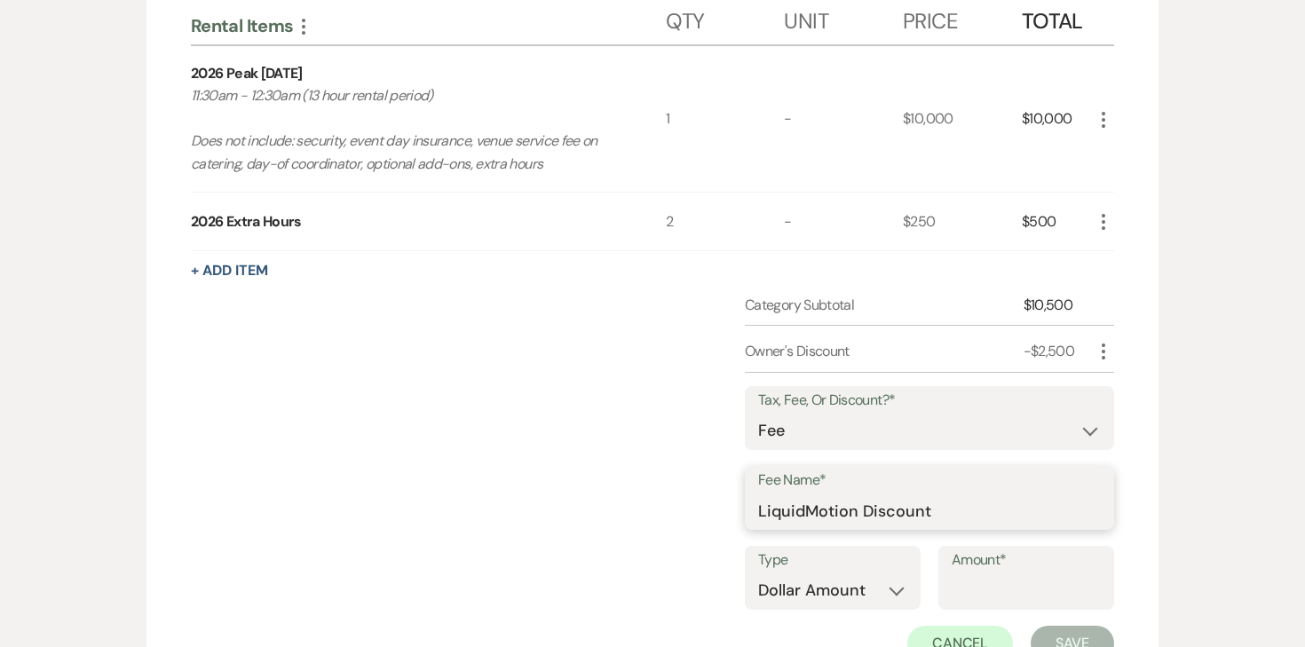
type input "LiquidMotion Discount"
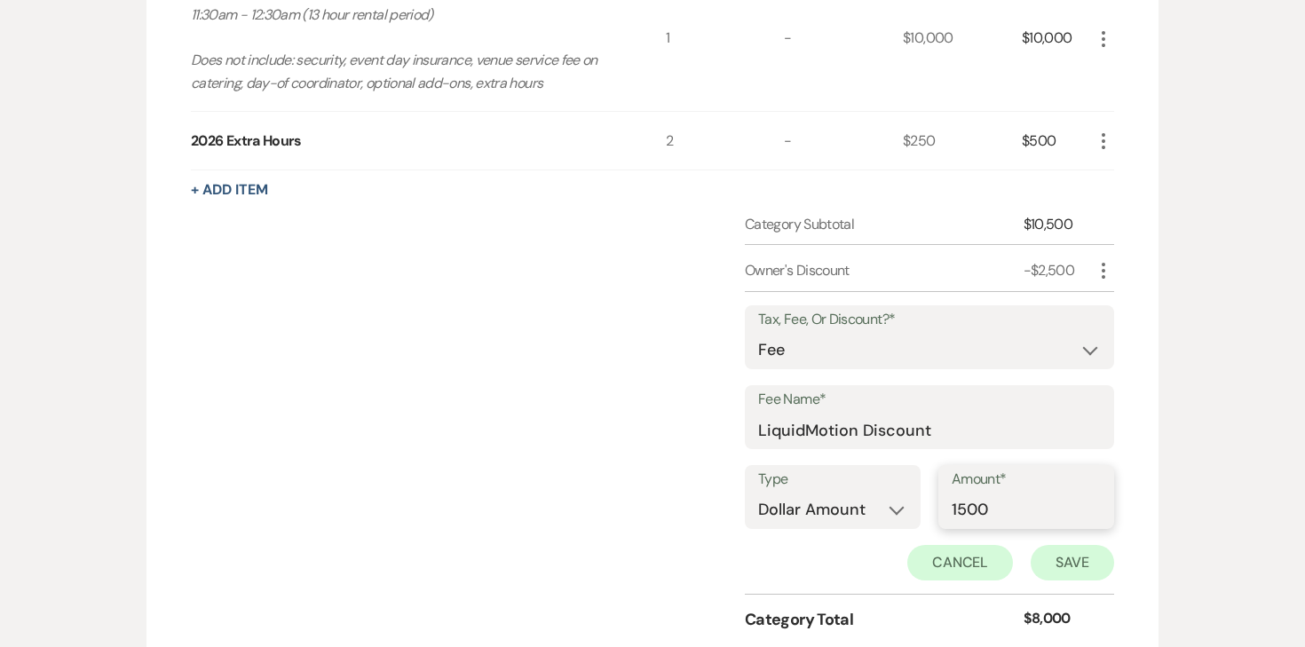
type input "1500"
click at [1075, 565] on button "Save" at bounding box center [1072, 563] width 83 height 36
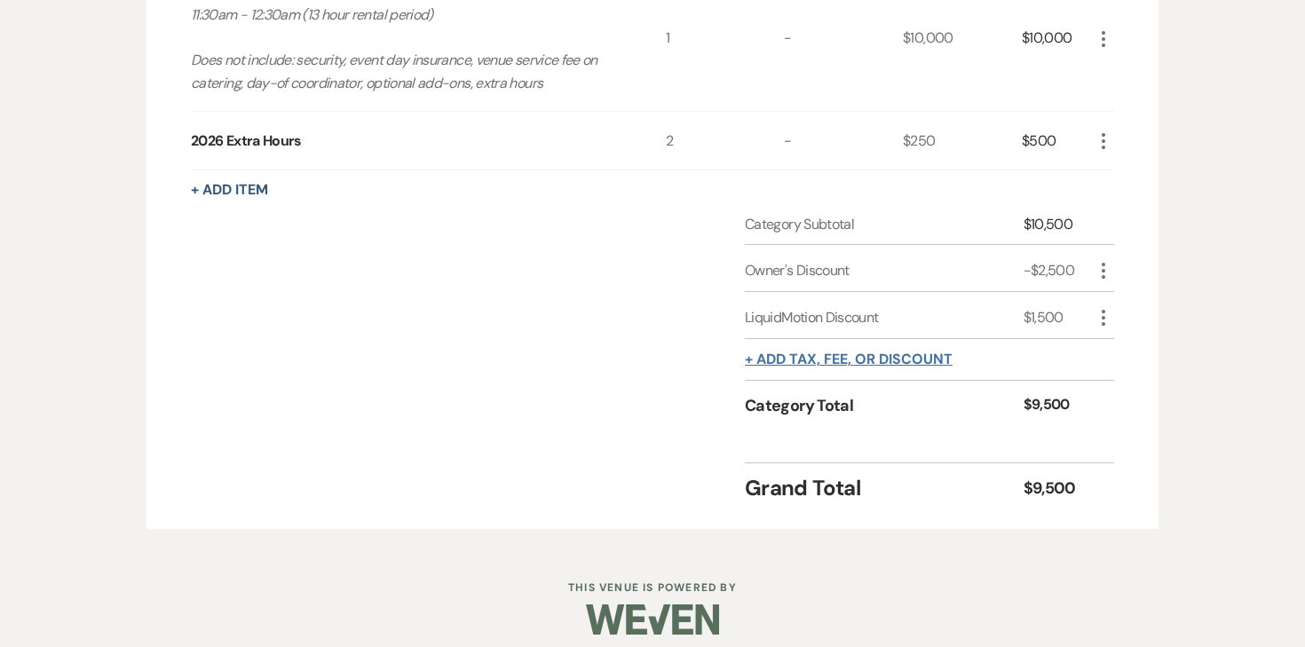
click at [828, 353] on button "+ Add tax, fee, or discount" at bounding box center [849, 360] width 208 height 14
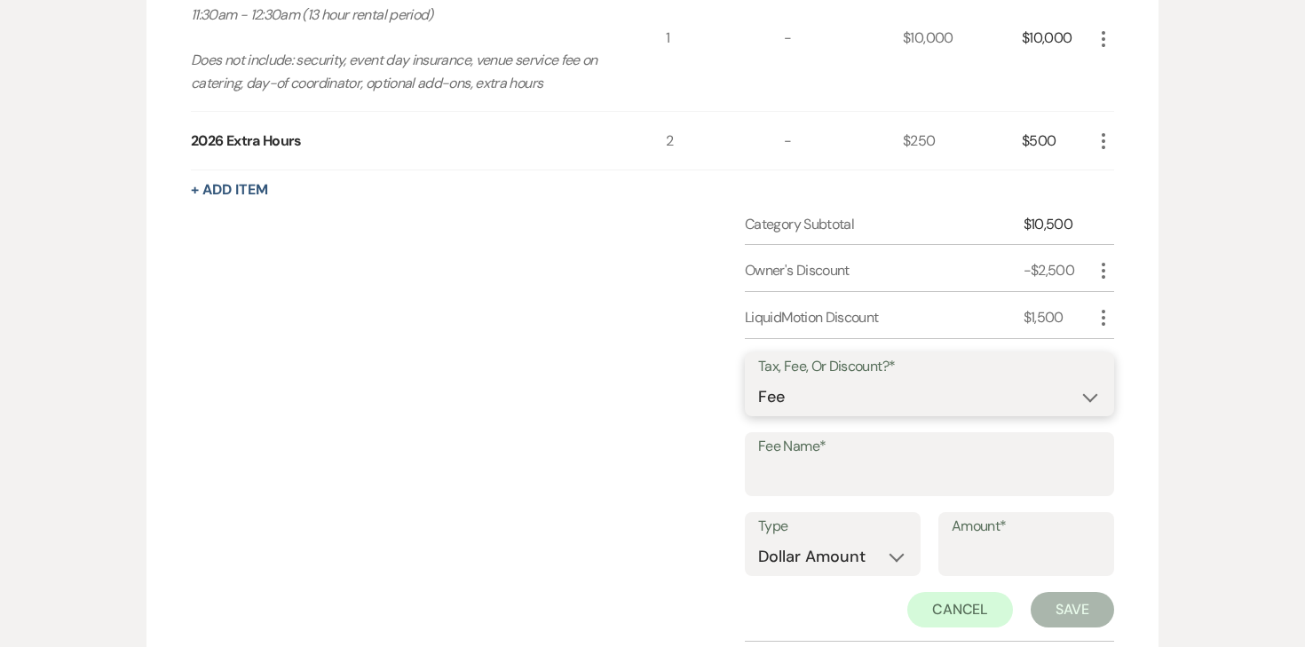
click at [817, 393] on select "Fee Discount Tax" at bounding box center [929, 397] width 343 height 35
select select "2"
click at [758, 380] on select "Fee Discount Tax" at bounding box center [929, 397] width 343 height 35
click at [840, 477] on input "Fee Name*" at bounding box center [929, 477] width 343 height 35
type input "2 Complimentary Extra Hours"
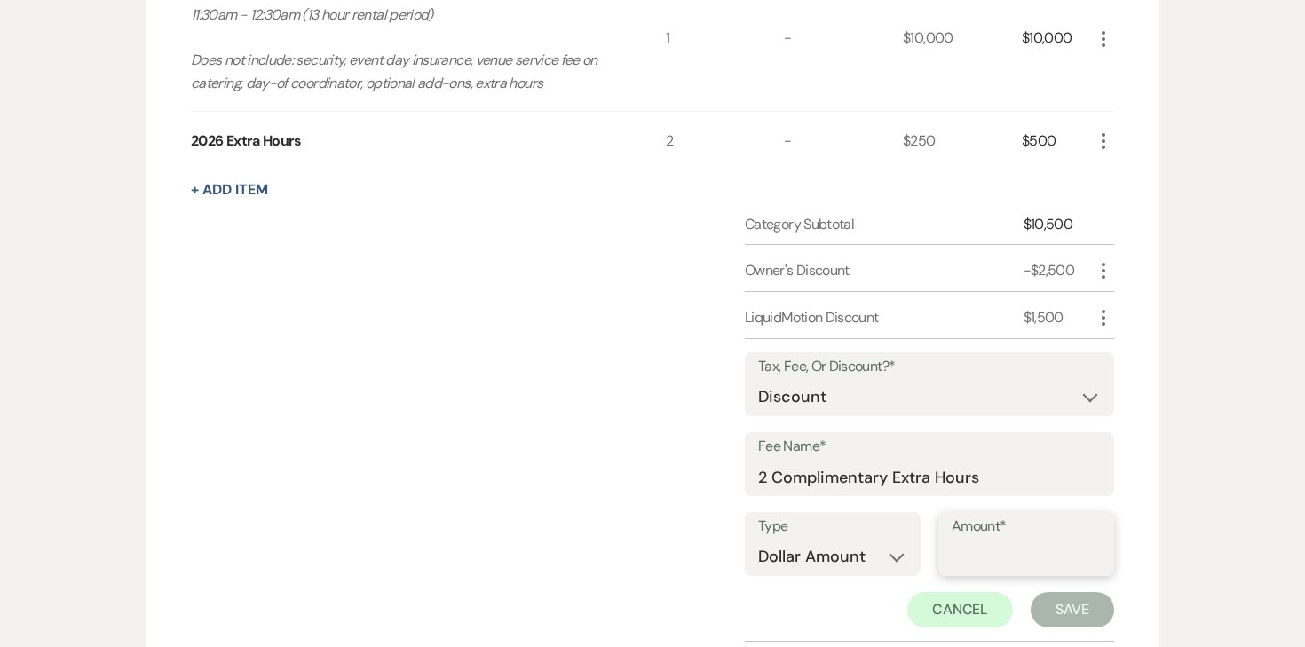
click at [972, 551] on input "Amount*" at bounding box center [1026, 557] width 149 height 35
type input "4"
type input "500"
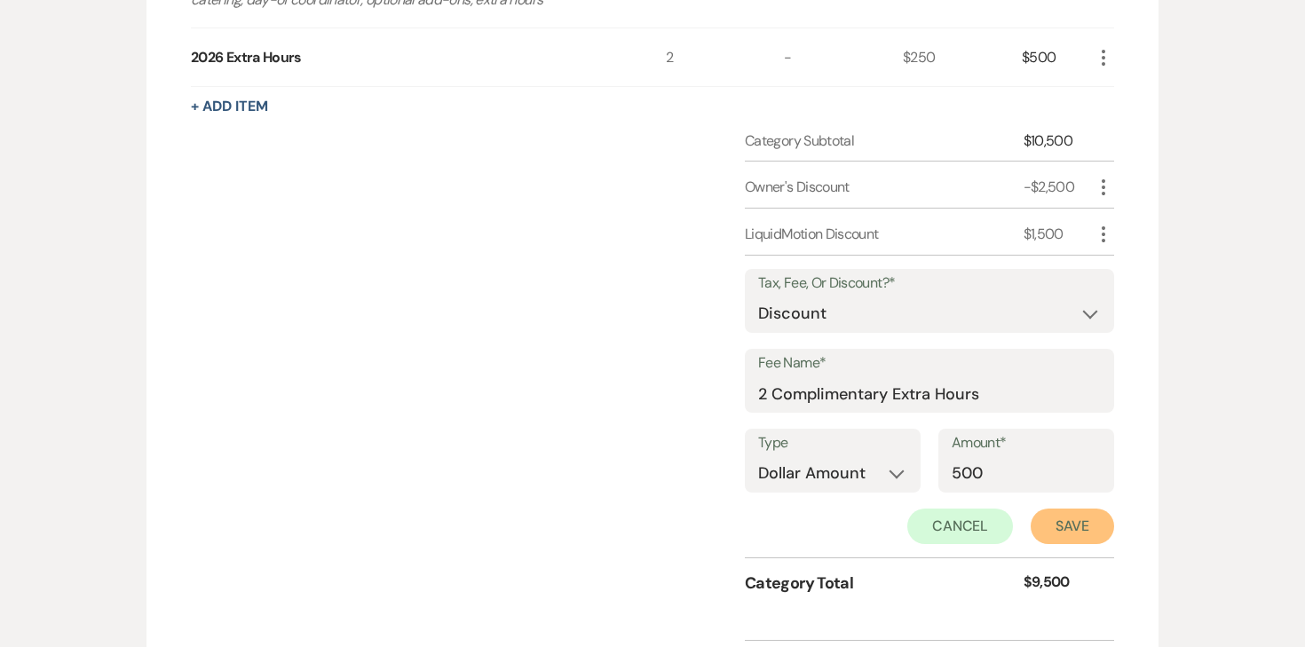
click at [1067, 538] on button "Save" at bounding box center [1072, 527] width 83 height 36
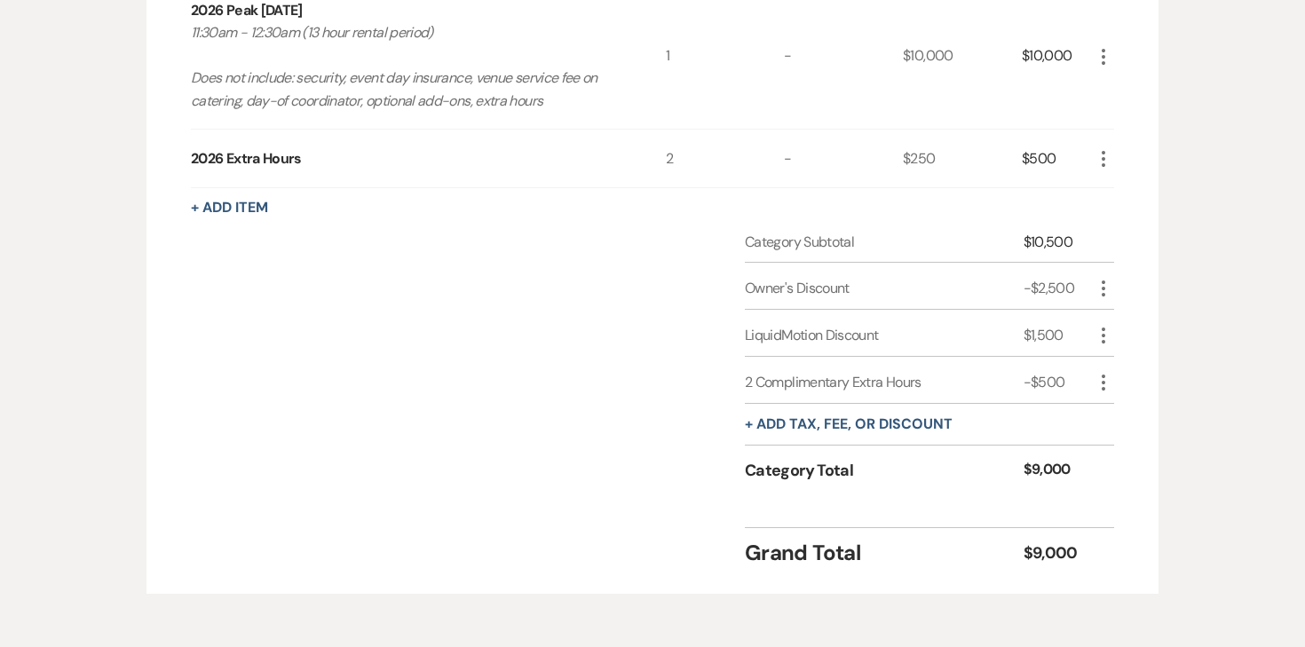
scroll to position [696, 0]
click at [1094, 334] on icon "More" at bounding box center [1103, 336] width 21 height 21
click at [1119, 361] on button "Pencil Edit" at bounding box center [1139, 371] width 92 height 28
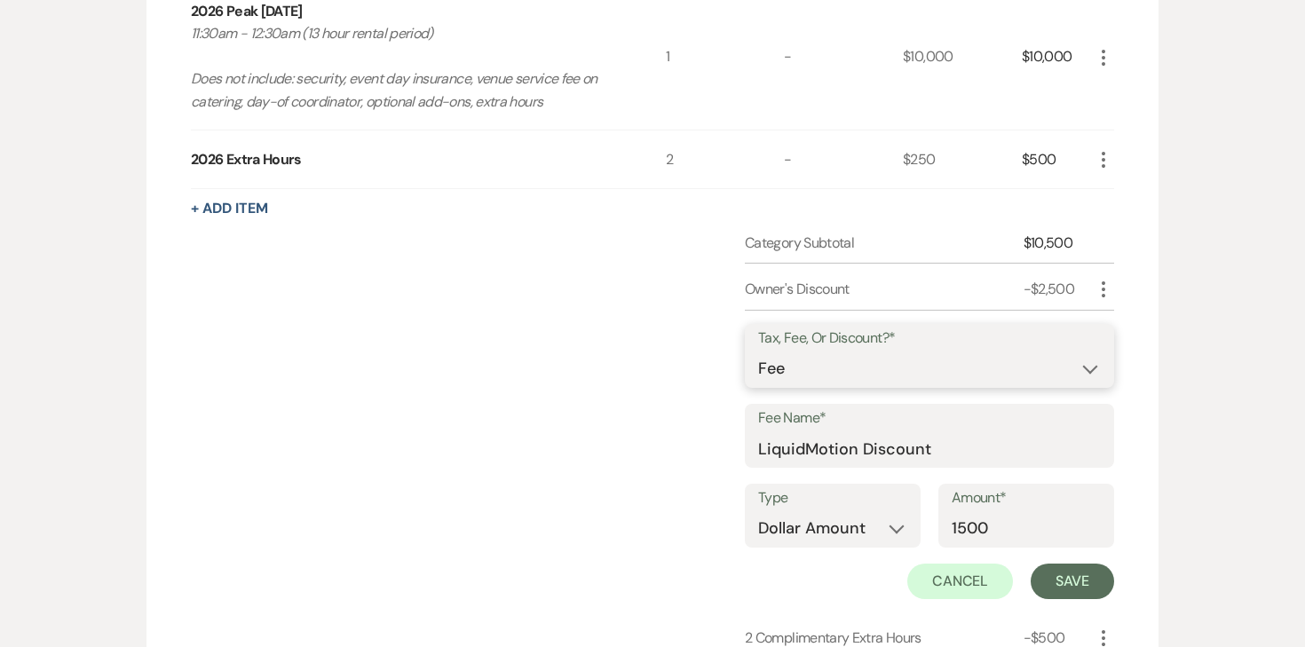
click at [958, 368] on select "Fee Discount Tax" at bounding box center [929, 369] width 343 height 35
select select "2"
click at [773, 352] on select "Fee Discount Tax" at bounding box center [929, 369] width 343 height 35
click at [1063, 586] on button "Save" at bounding box center [1072, 582] width 83 height 36
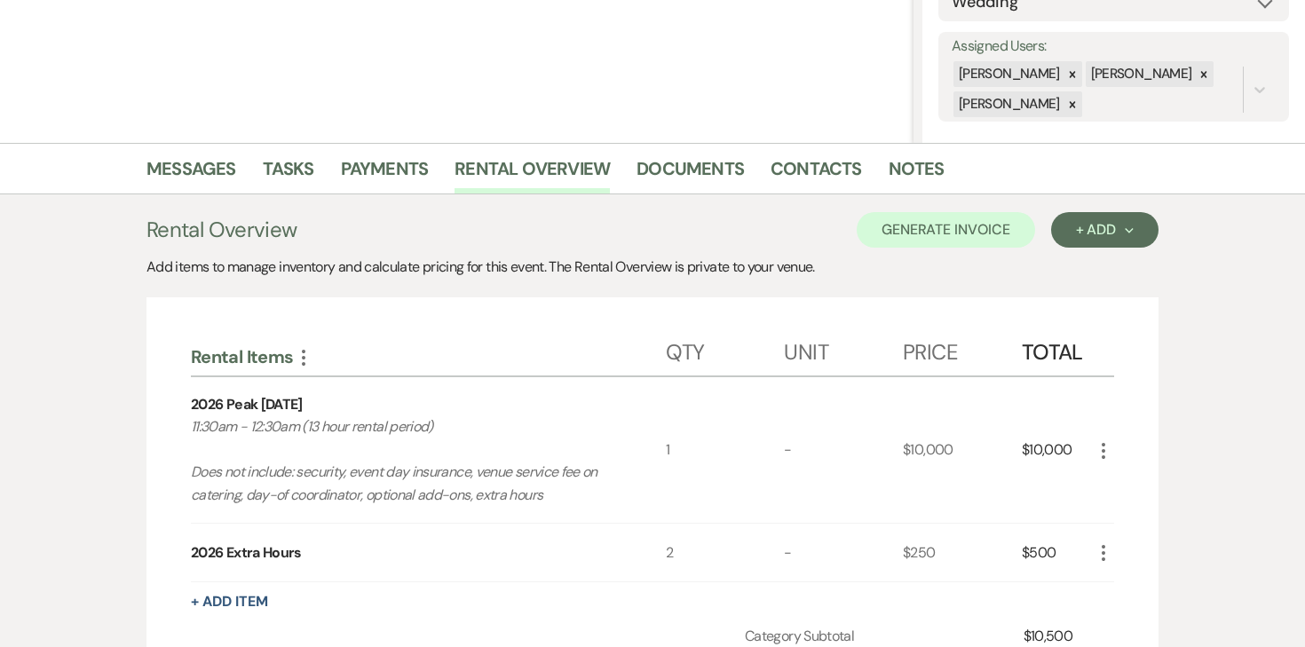
scroll to position [349, 0]
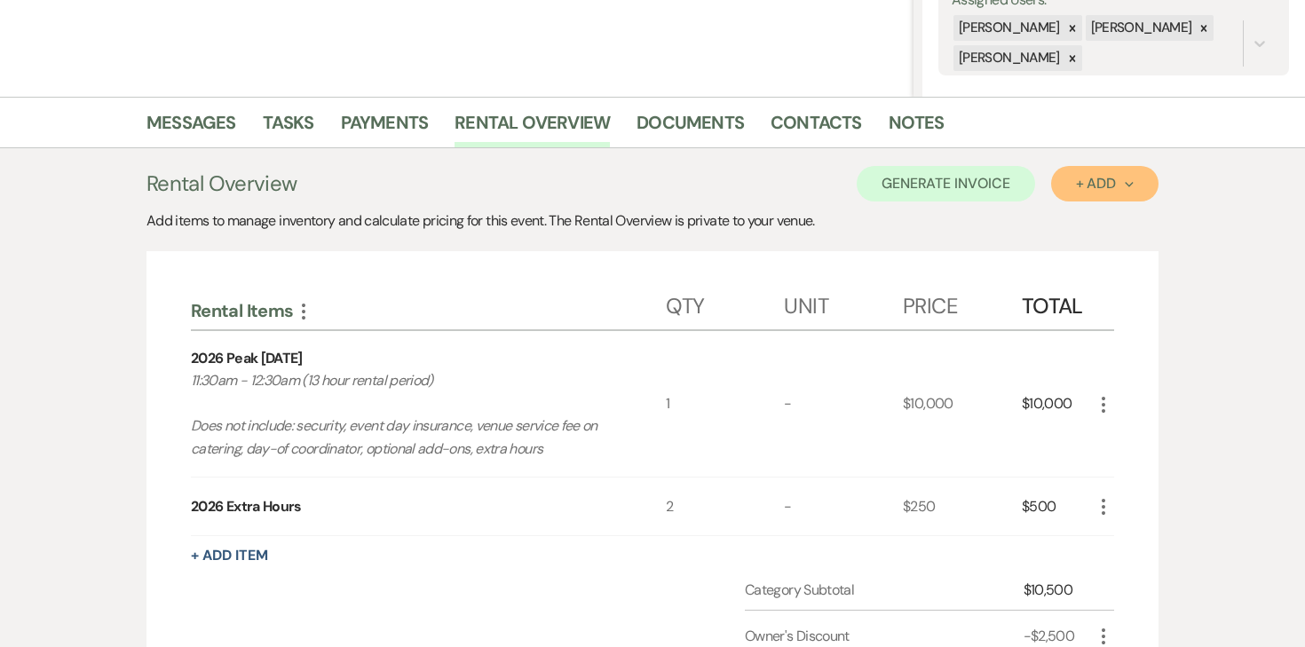
click at [1084, 193] on button "+ Add Next" at bounding box center [1104, 184] width 107 height 36
click at [1074, 219] on button "Item" at bounding box center [1096, 224] width 90 height 28
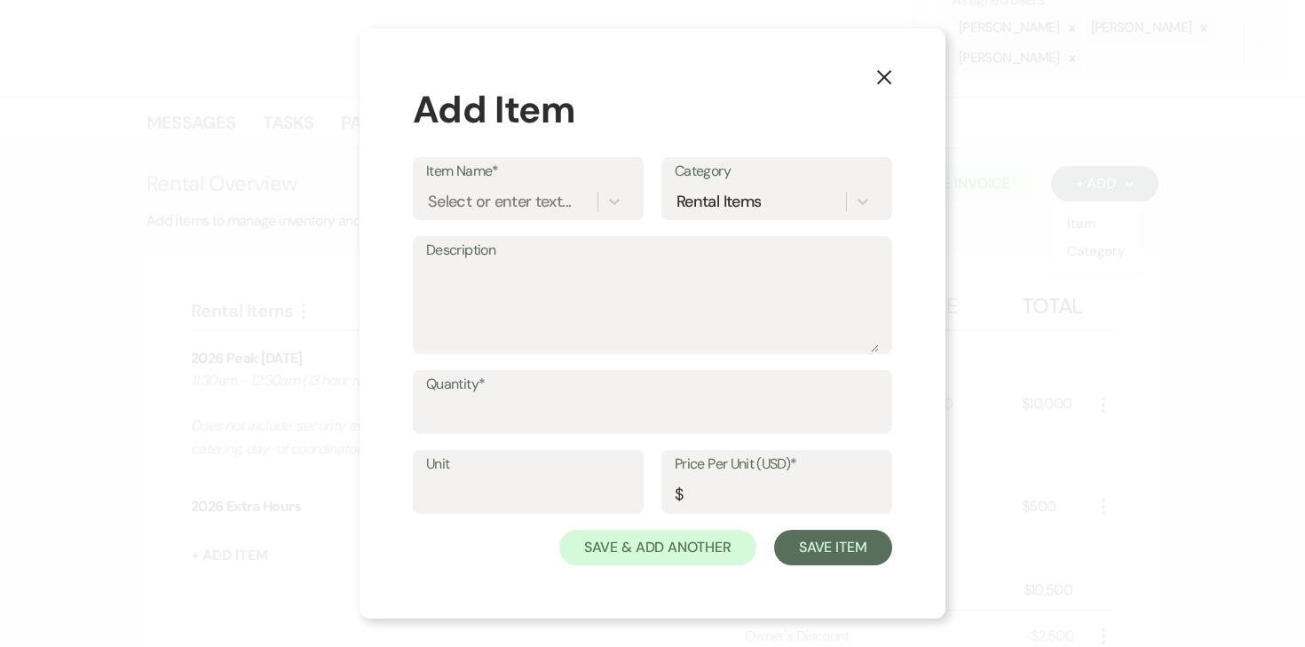
click at [885, 75] on use "button" at bounding box center [884, 77] width 14 height 14
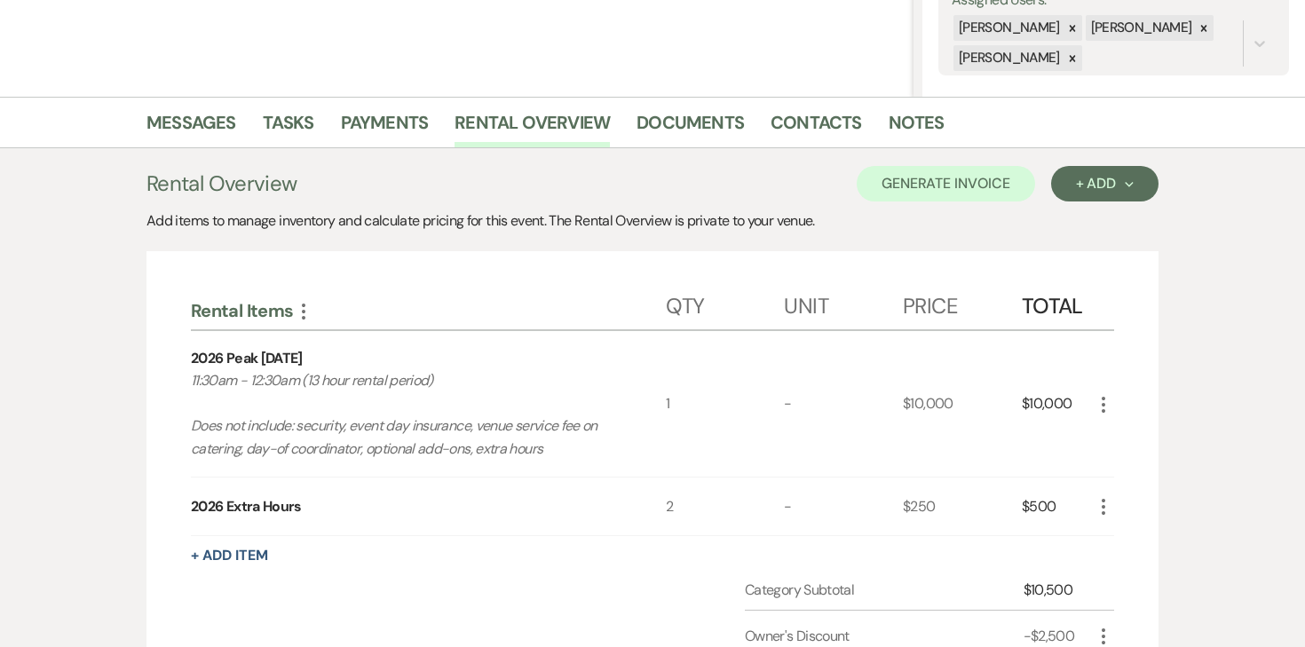
scroll to position [758, 0]
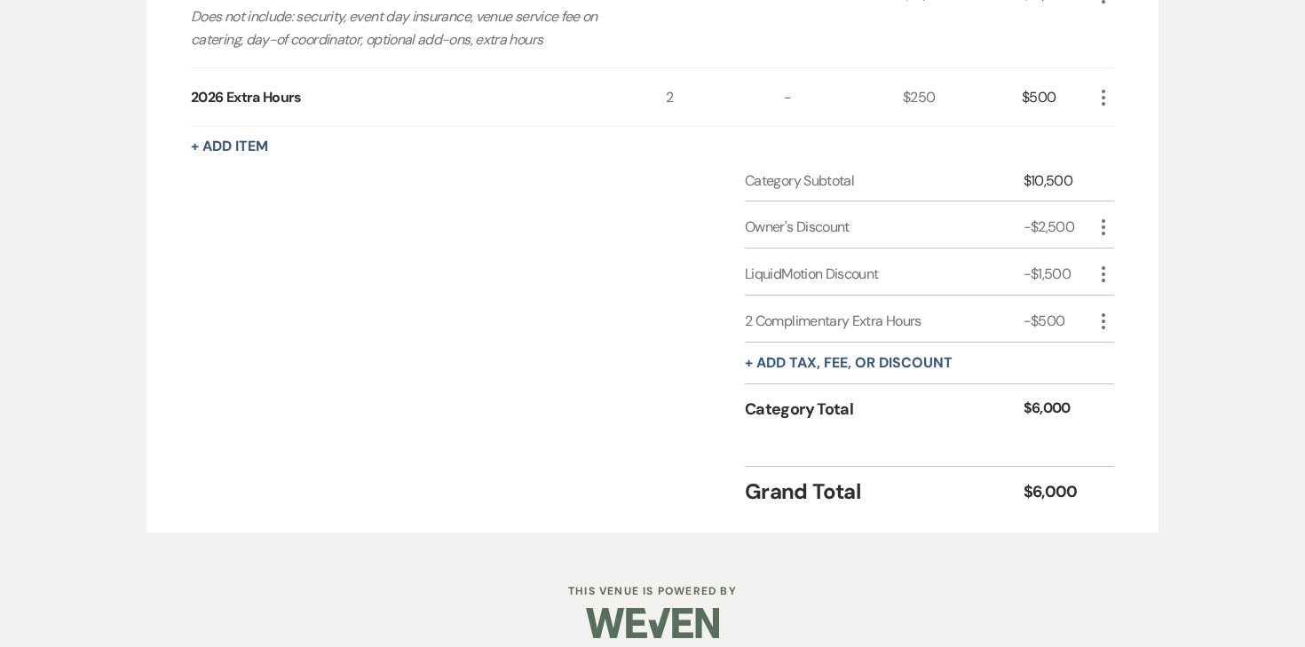
click at [910, 344] on div "+ Add tax, fee, or discount" at bounding box center [849, 363] width 208 height 41
click at [910, 361] on button "+ Add tax, fee, or discount" at bounding box center [849, 363] width 208 height 14
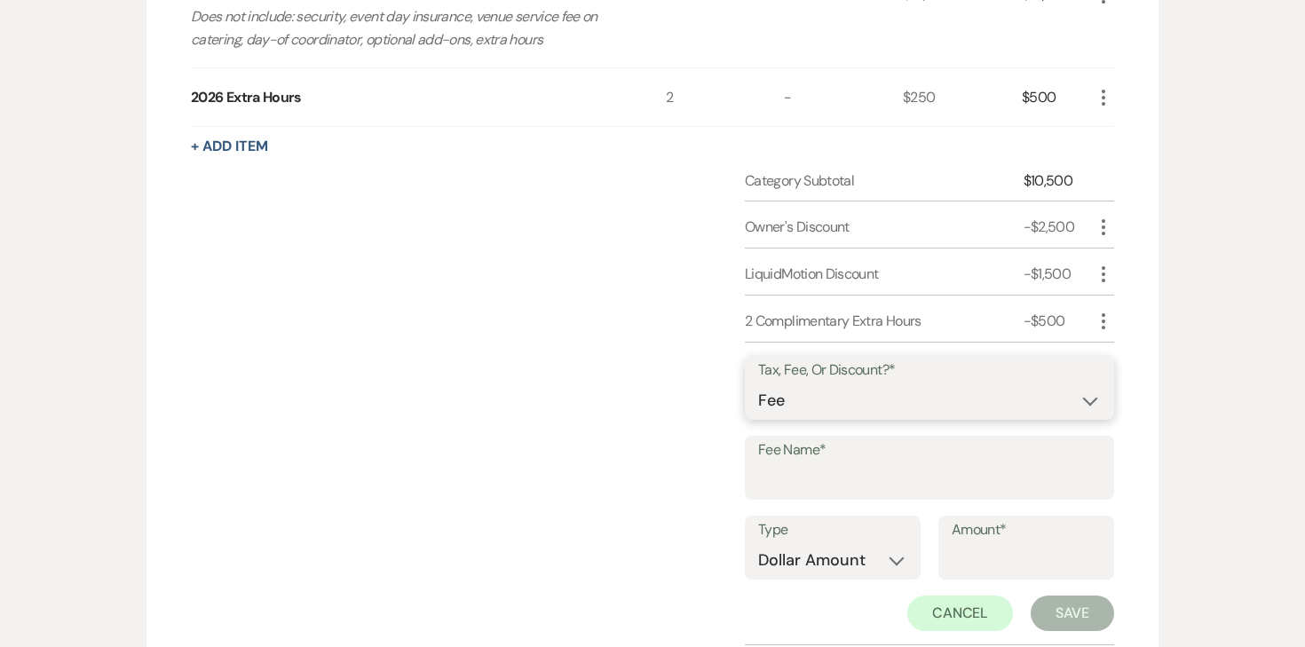
click at [872, 400] on select "Fee Discount Tax" at bounding box center [929, 401] width 343 height 35
click at [758, 384] on select "Fee Discount Tax" at bounding box center [929, 401] width 343 height 35
click at [839, 465] on input "Fee Name*" at bounding box center [929, 481] width 343 height 35
type input "Credit Card Fee"
click at [847, 556] on select "Dollar Amount Percentage" at bounding box center [832, 560] width 149 height 35
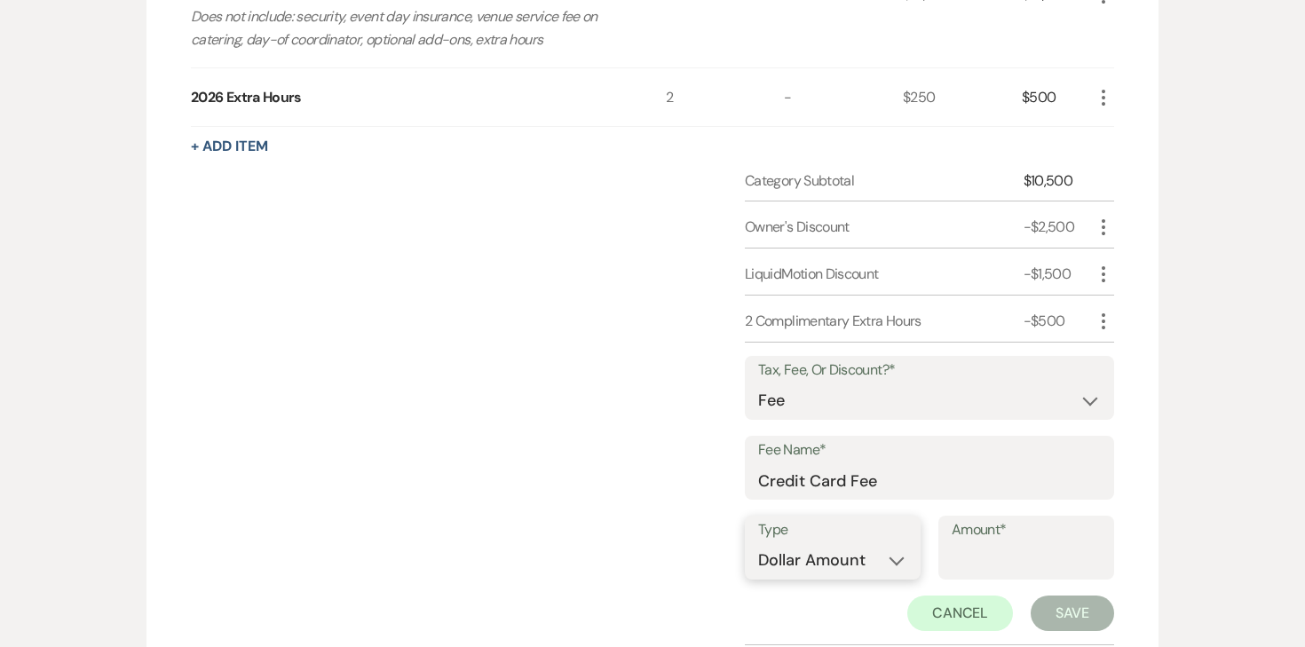
select select "false"
click at [758, 543] on select "Dollar Amount Percentage" at bounding box center [832, 560] width 149 height 35
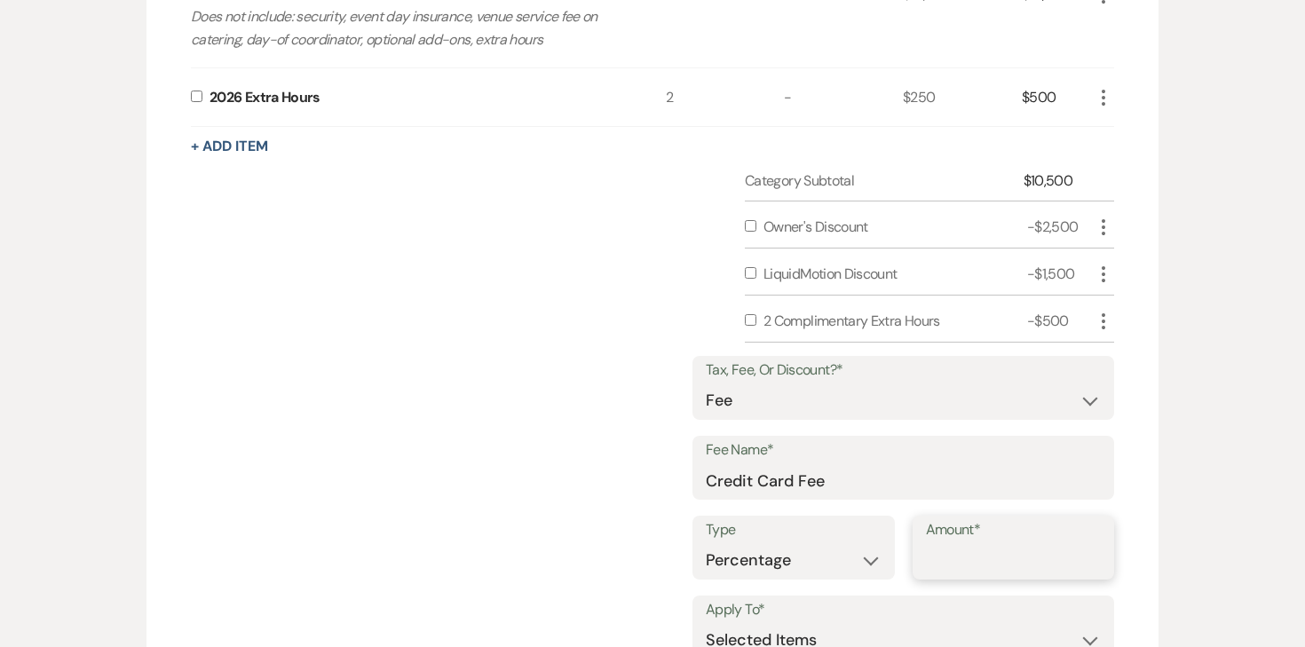
click at [964, 566] on input "Amount*" at bounding box center [1014, 560] width 176 height 35
type input "3"
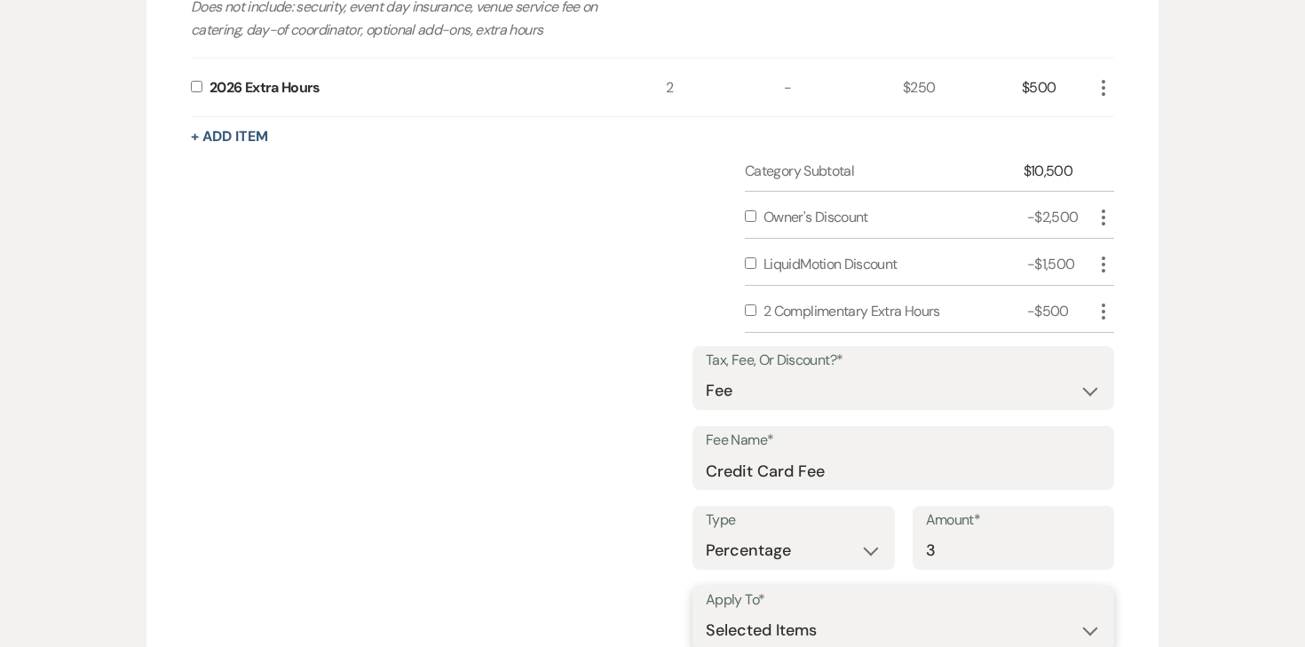
scroll to position [858, 0]
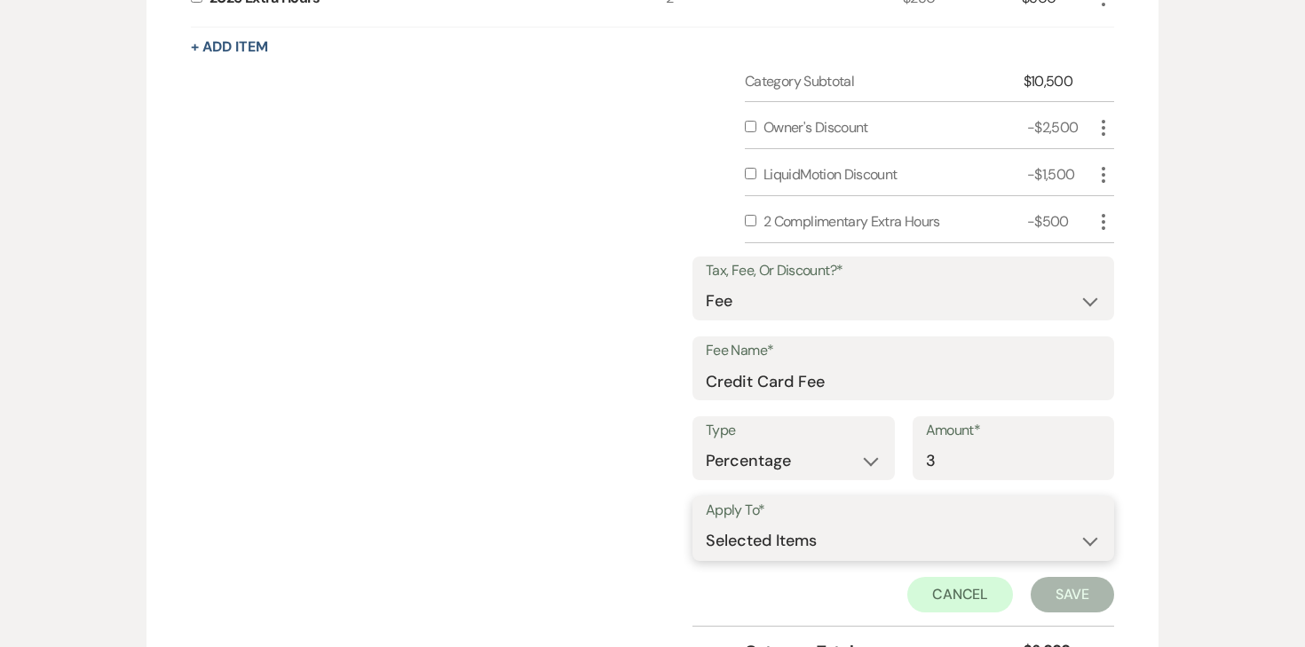
click at [927, 538] on select "Selected Items Category Subtotal (before all Taxes/Fees/Discounts) Category Tot…" at bounding box center [903, 542] width 395 height 36
select select "2"
click at [707, 524] on select "Selected Items Category Subtotal (before all Taxes/Fees/Discounts) Category Tot…" at bounding box center [903, 542] width 395 height 36
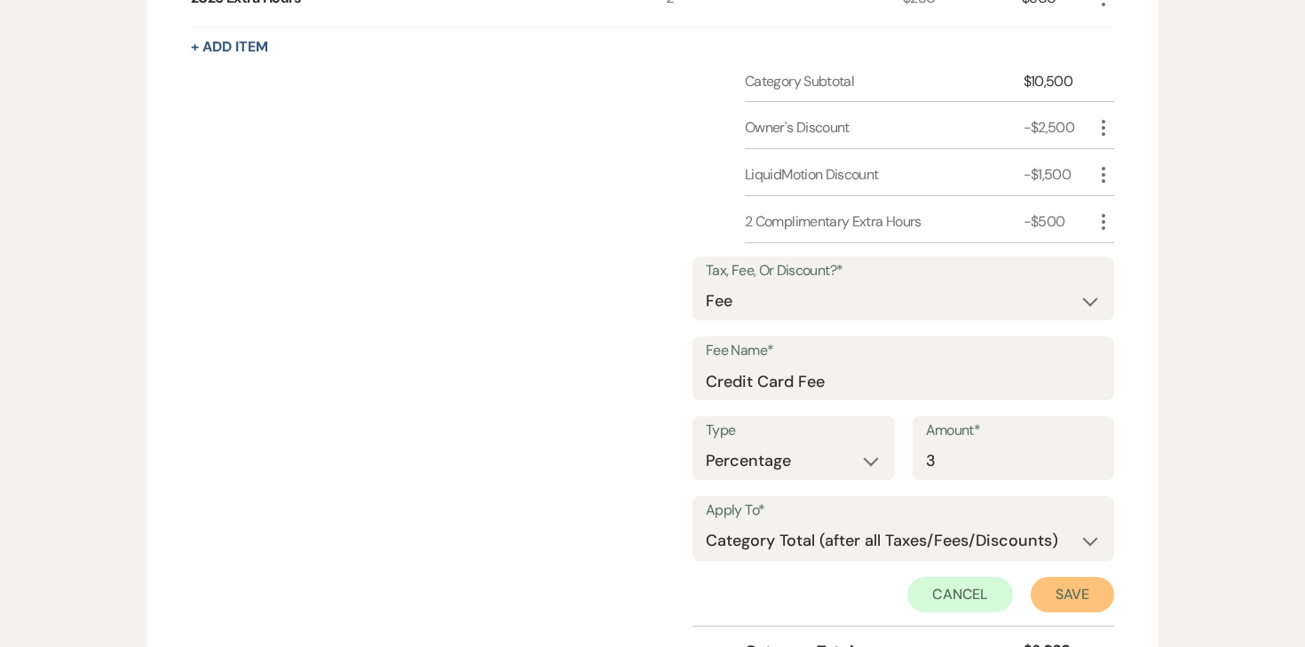
click at [1069, 593] on button "Save" at bounding box center [1072, 595] width 83 height 36
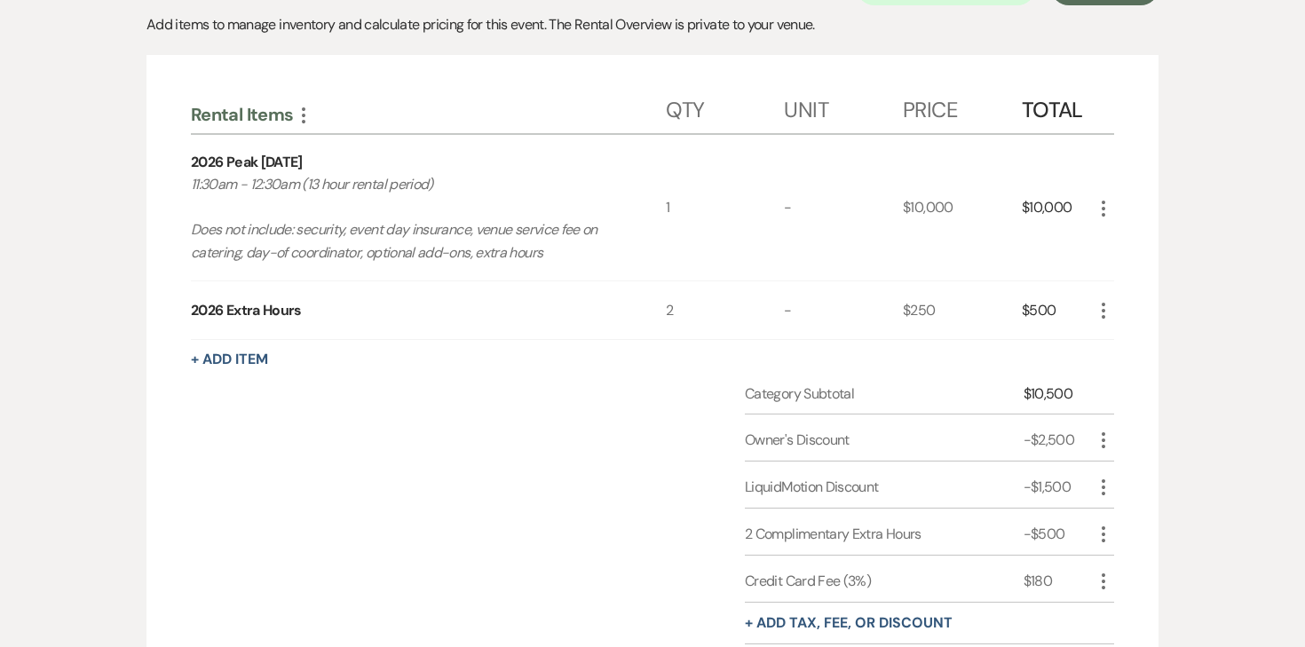
scroll to position [186, 0]
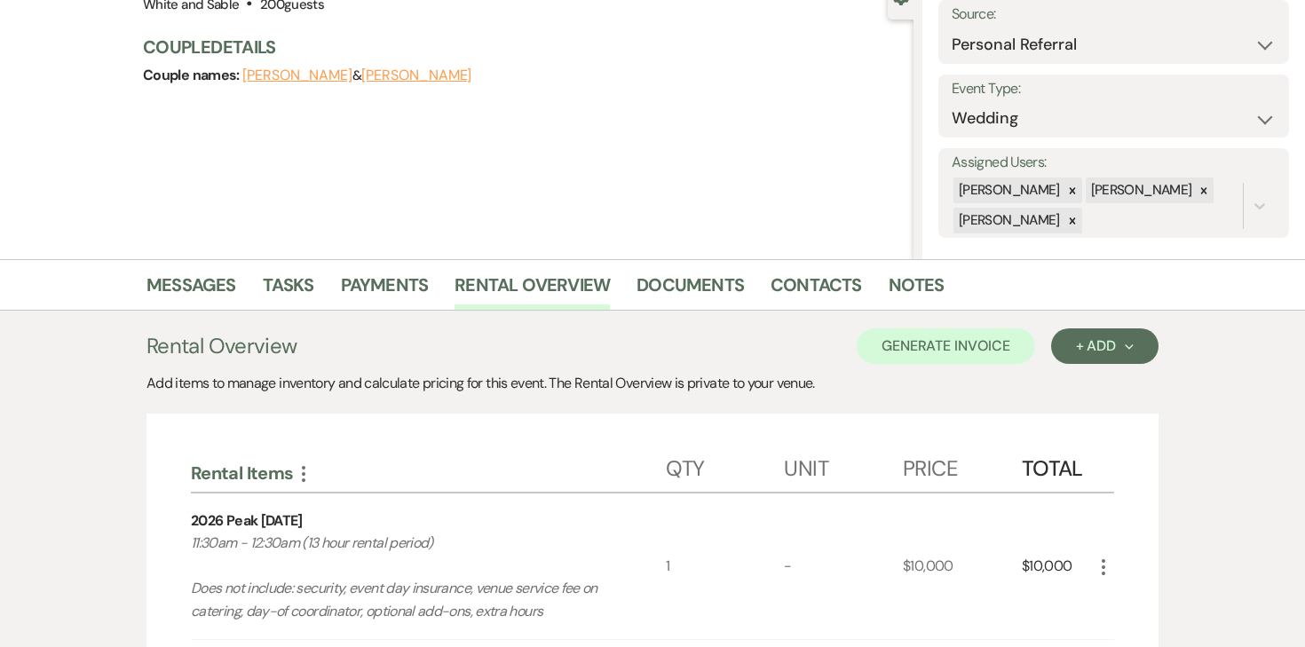
click at [907, 355] on button "Generate Invoice" at bounding box center [946, 347] width 178 height 36
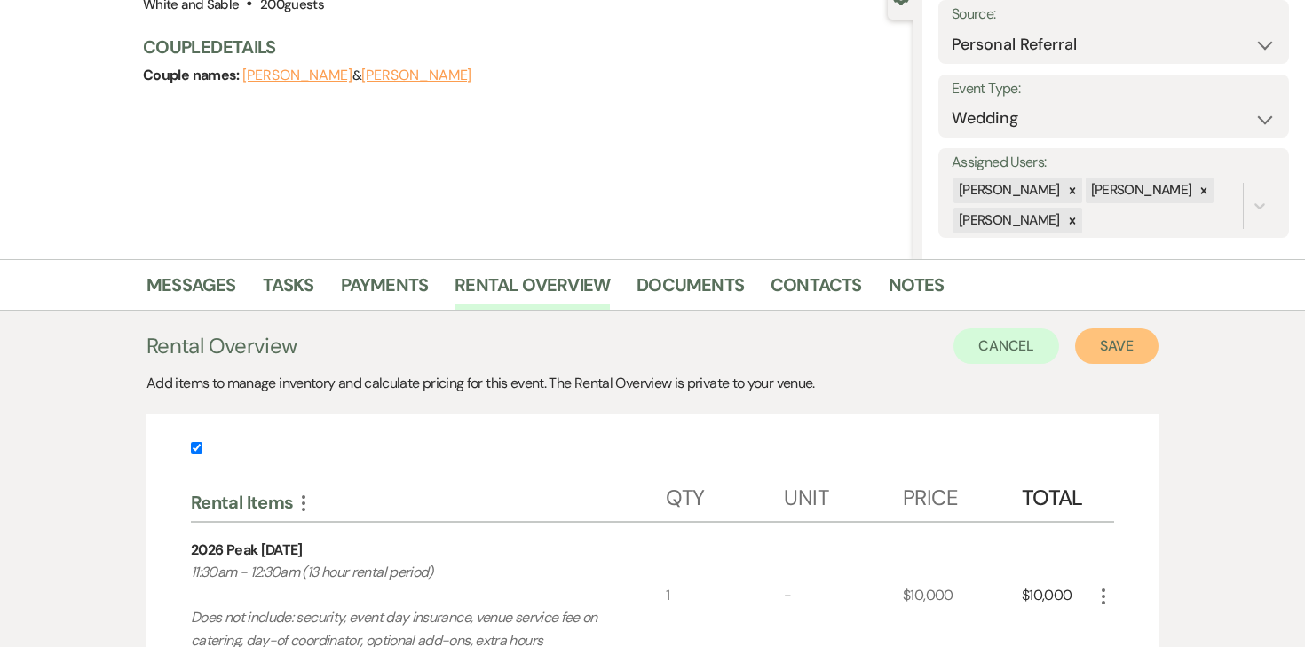
click at [1098, 352] on button "Save" at bounding box center [1116, 347] width 83 height 36
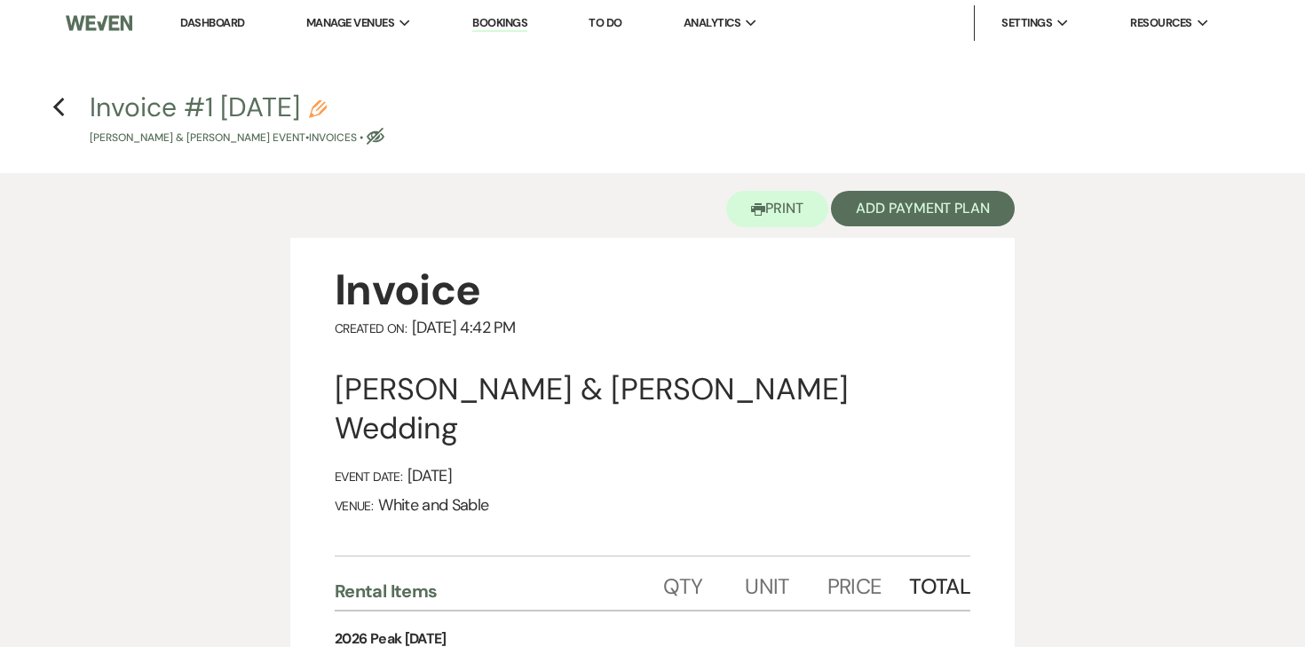
click at [327, 112] on use "button" at bounding box center [318, 109] width 18 height 18
select select "22"
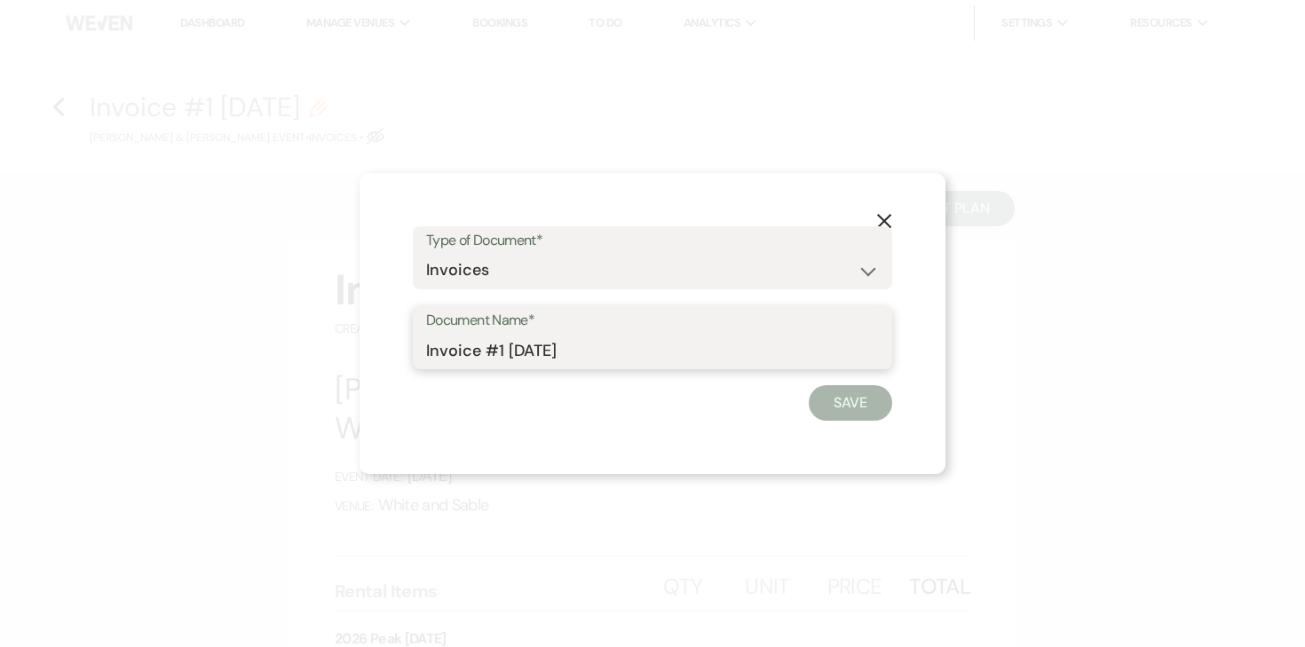
click at [609, 345] on input "Invoice #1 9-24-2025" at bounding box center [652, 350] width 453 height 35
type input "Invoice #1 9-24-2025 (credit card)"
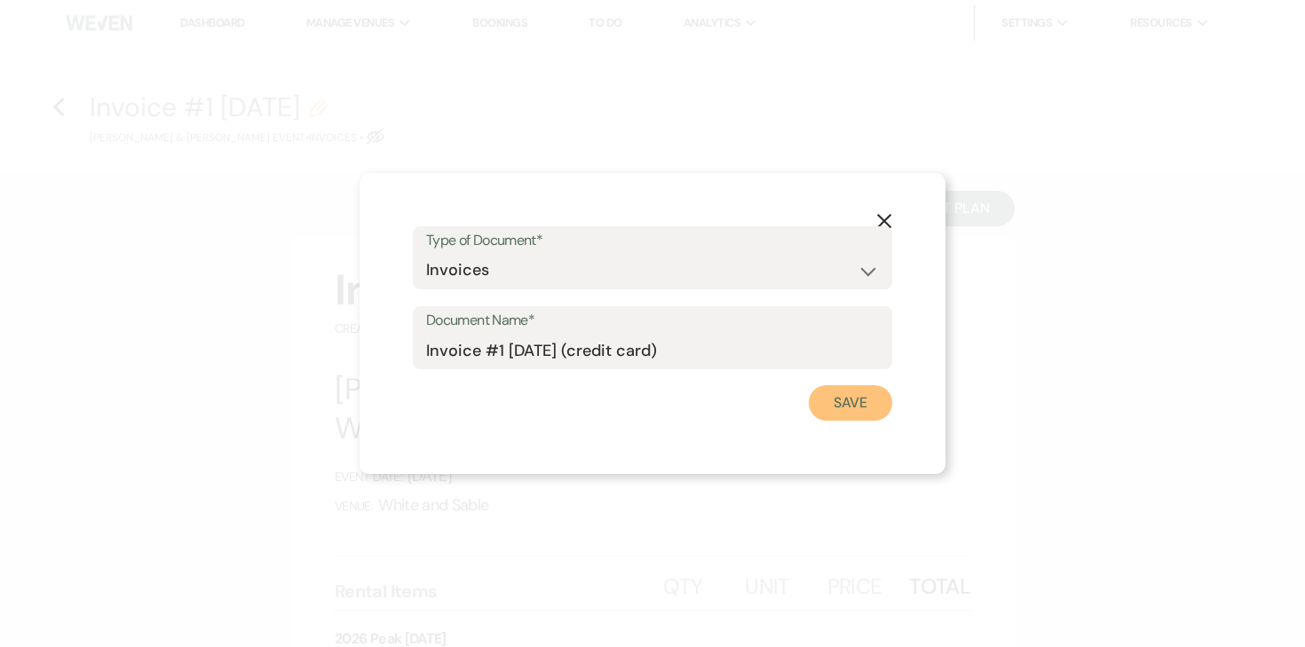
click at [821, 416] on button "Save" at bounding box center [850, 403] width 83 height 36
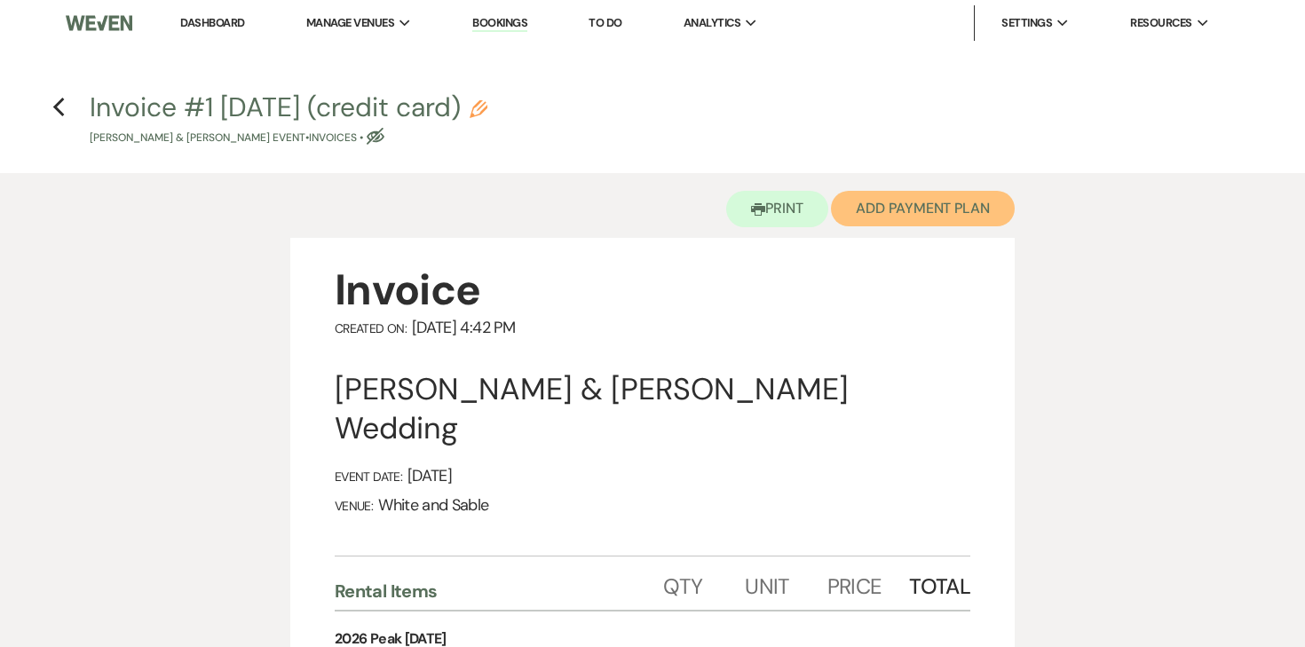
click at [939, 212] on button "Add Payment Plan" at bounding box center [923, 209] width 184 height 36
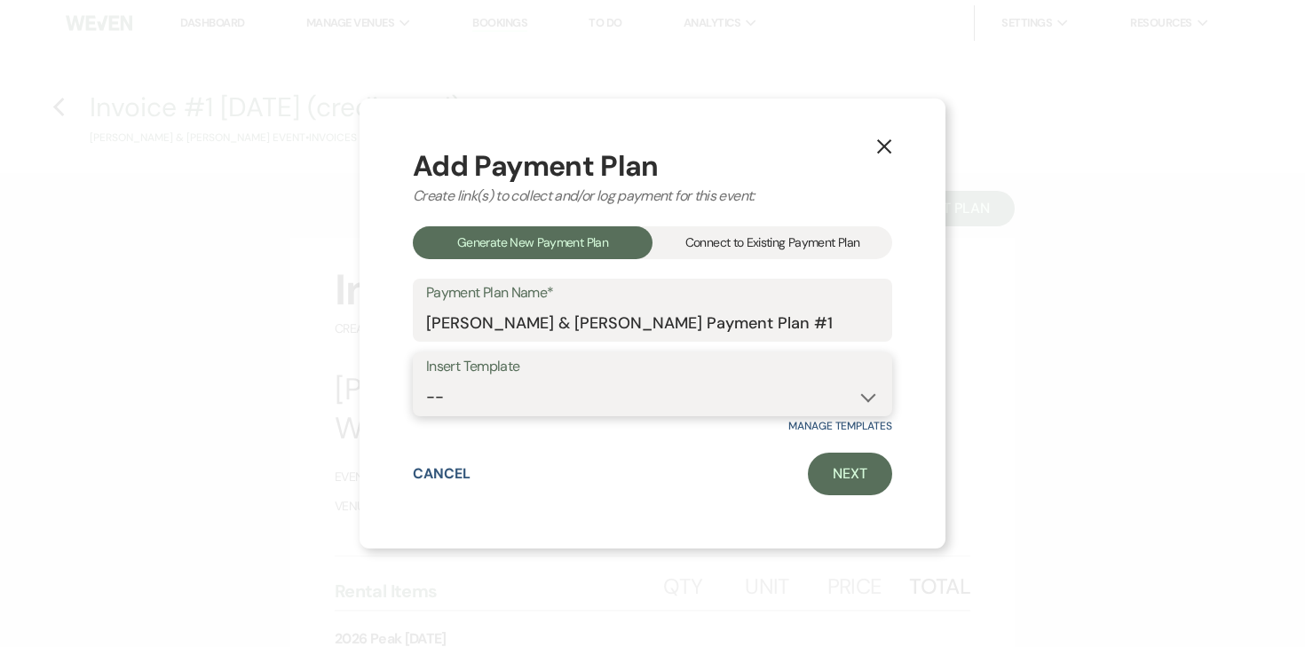
click at [577, 388] on select "-- Wedding Payments - Credit Card (3% Fee) Wedding Payments - ACH/Check/Cash" at bounding box center [652, 397] width 453 height 35
select select "77"
click at [426, 380] on select "-- Wedding Payments - Credit Card (3% Fee) Wedding Payments - ACH/Check/Cash" at bounding box center [652, 397] width 453 height 35
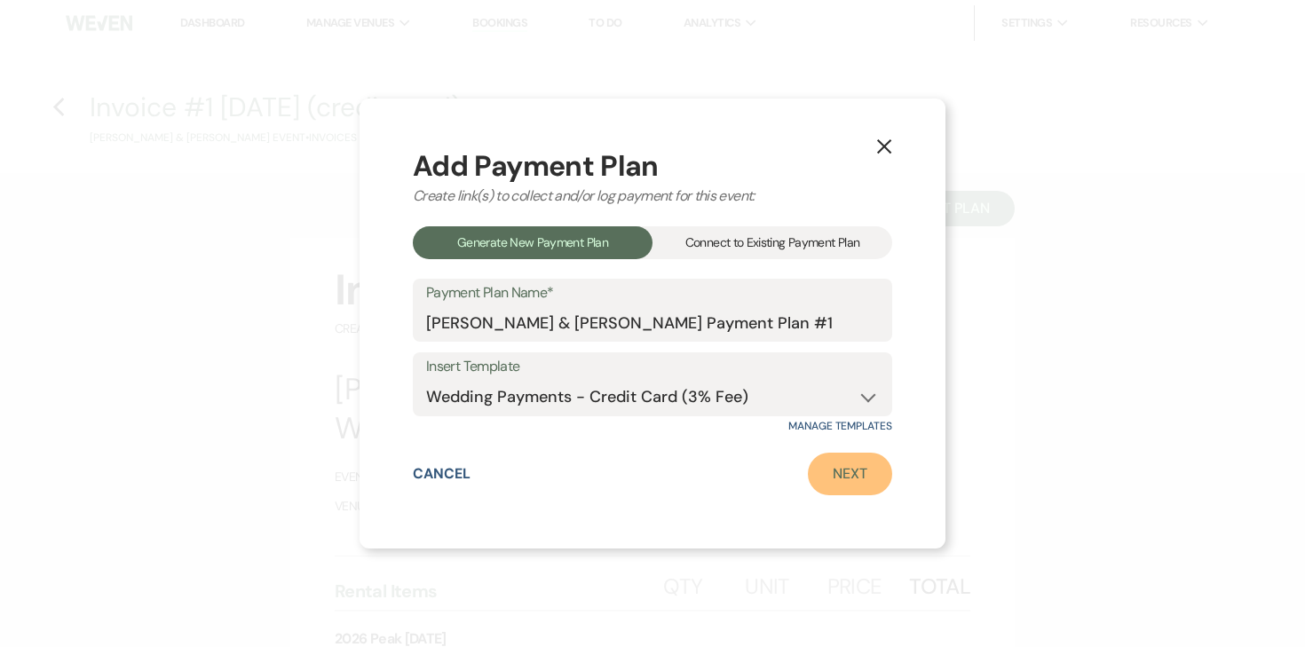
click at [824, 478] on link "Next" at bounding box center [850, 474] width 84 height 43
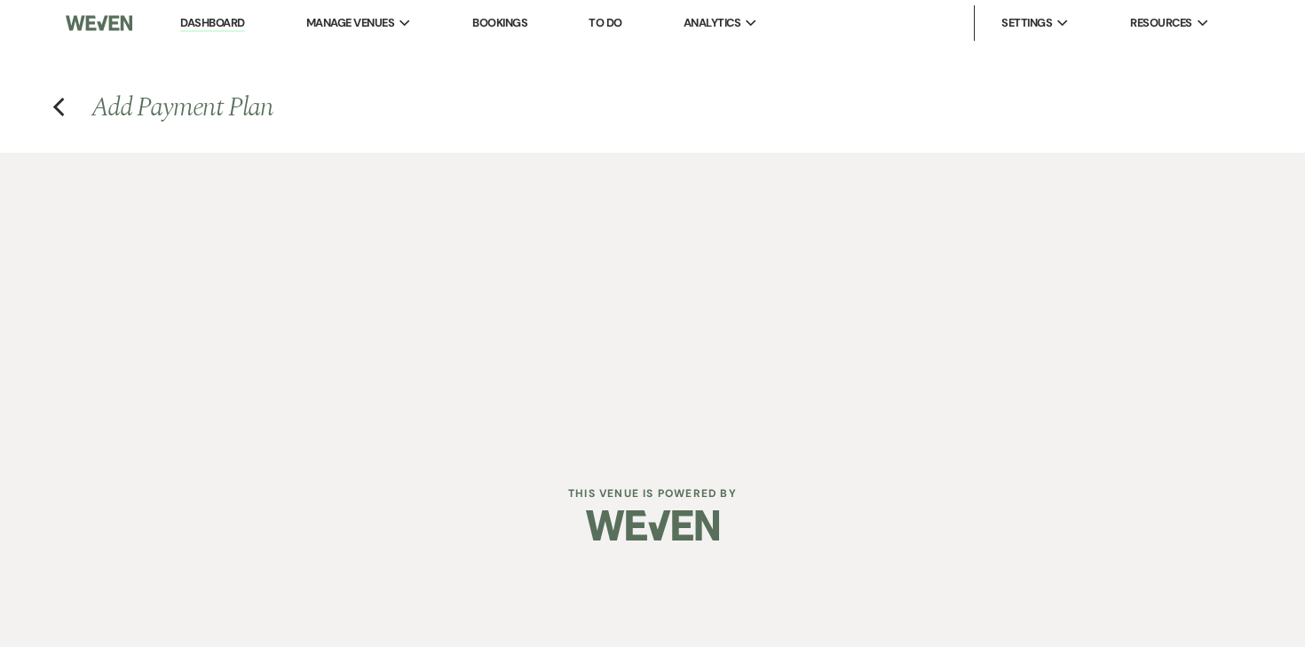
select select "29109"
select select "2"
select select "percentage"
select select "true"
select select "2"
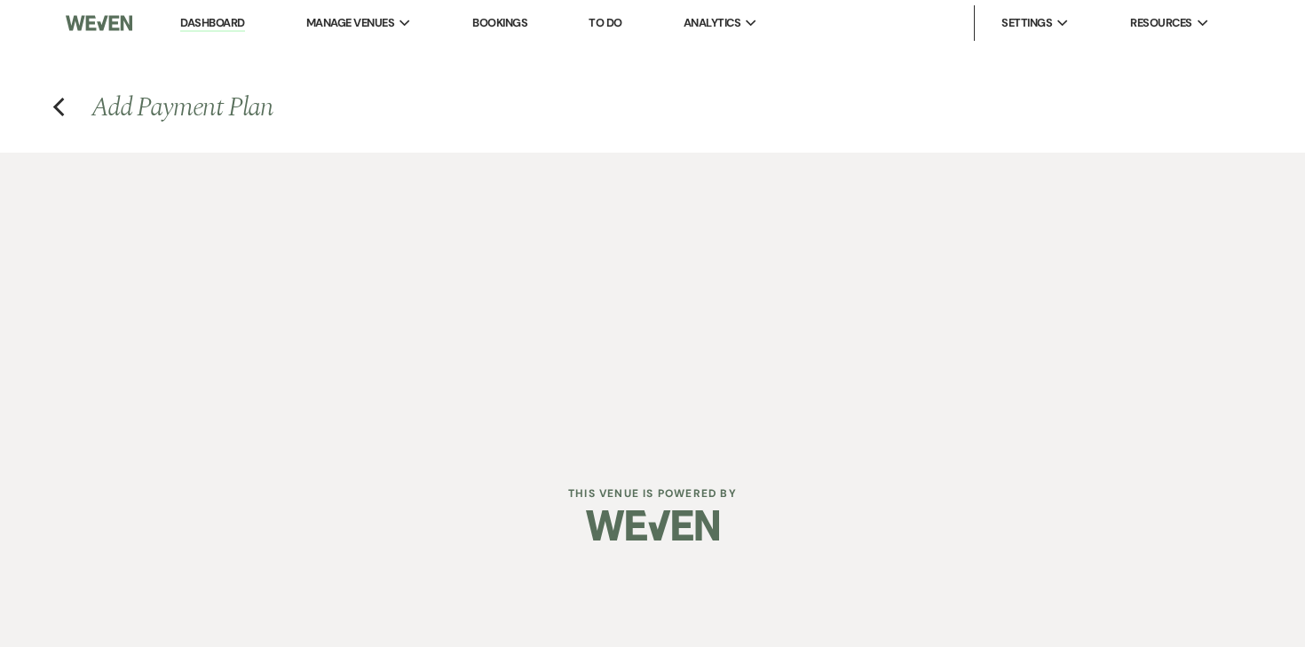
select select "percentage"
select select "true"
select select "client"
select select "weekly"
select select "onDueDate"
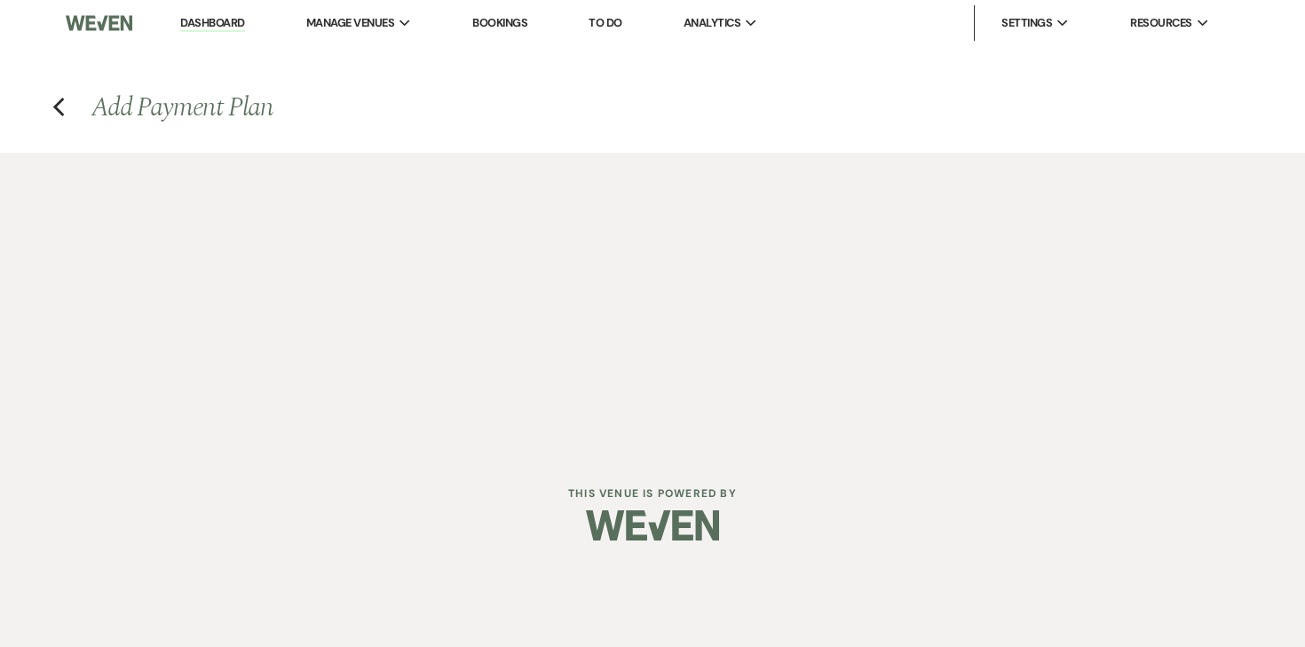
select select "complete"
select select "client"
select select "weeks"
select select "2"
select select "percentage"
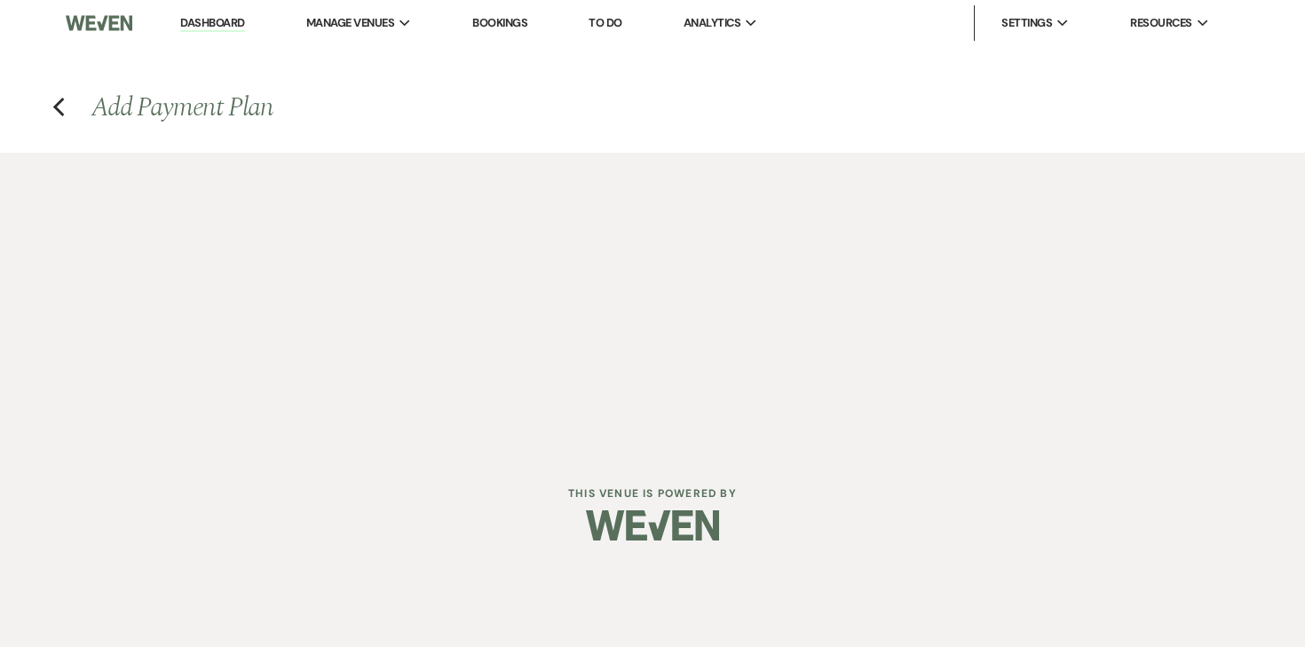
select select "true"
select select "client"
select select "weeks"
select select "client"
select select "weekly"
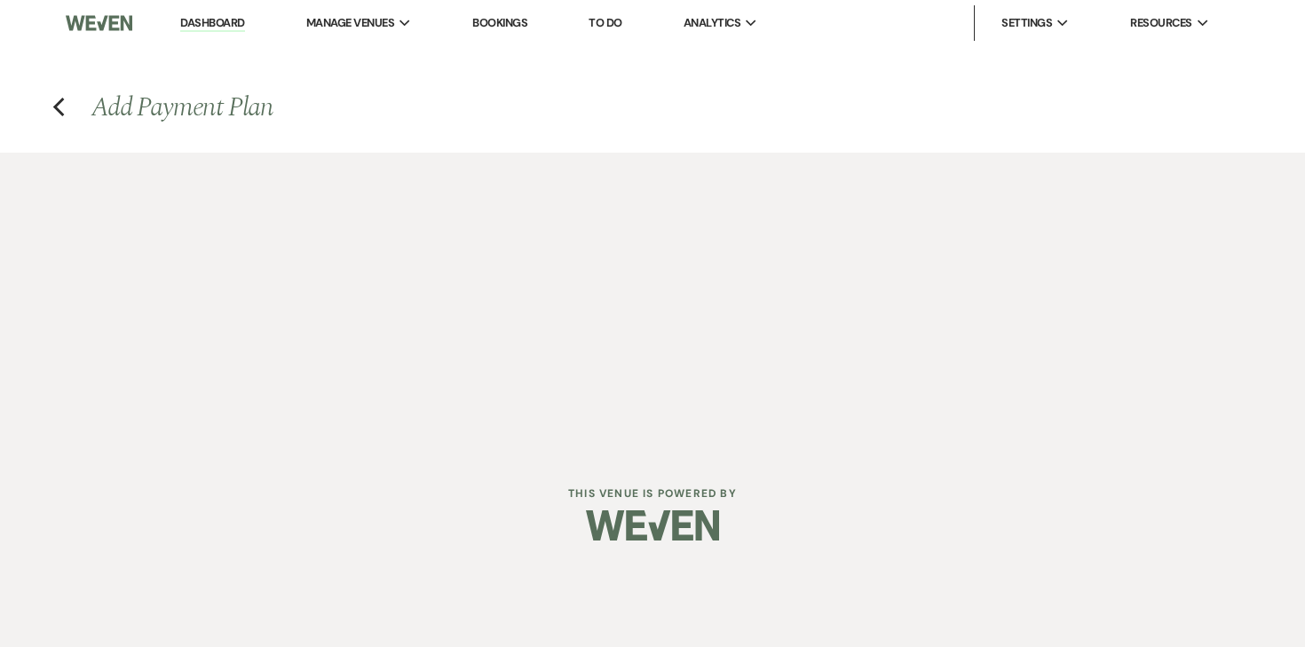
select select "onDueDate"
select select "complete"
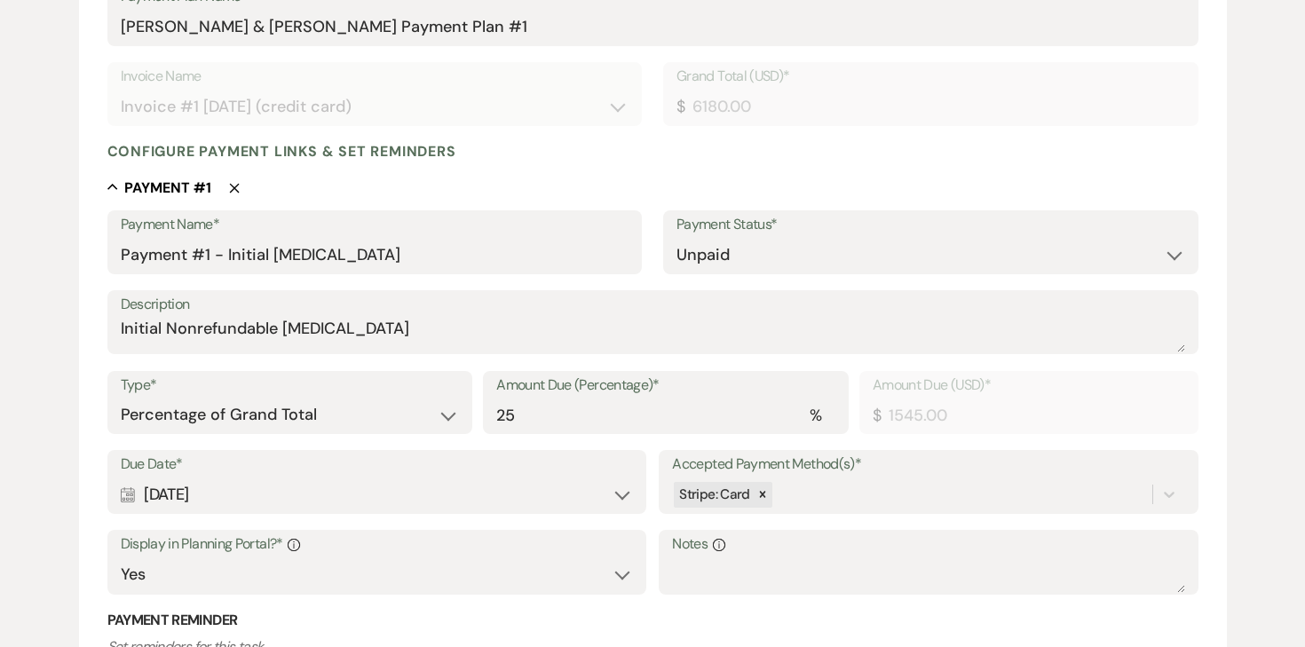
scroll to position [349, 0]
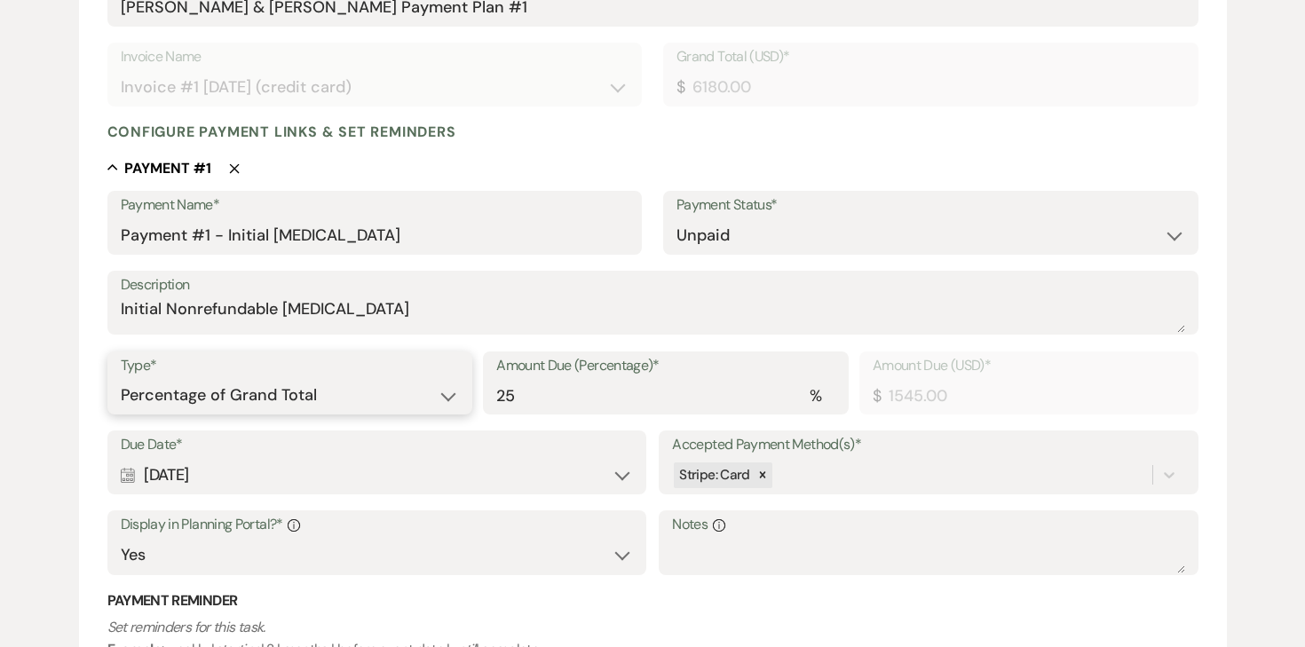
click at [306, 391] on select "Dollar Amount Percentage of Grand Total" at bounding box center [290, 395] width 339 height 35
select select "flat"
click at [121, 378] on select "Dollar Amount Percentage of Grand Total" at bounding box center [290, 395] width 339 height 35
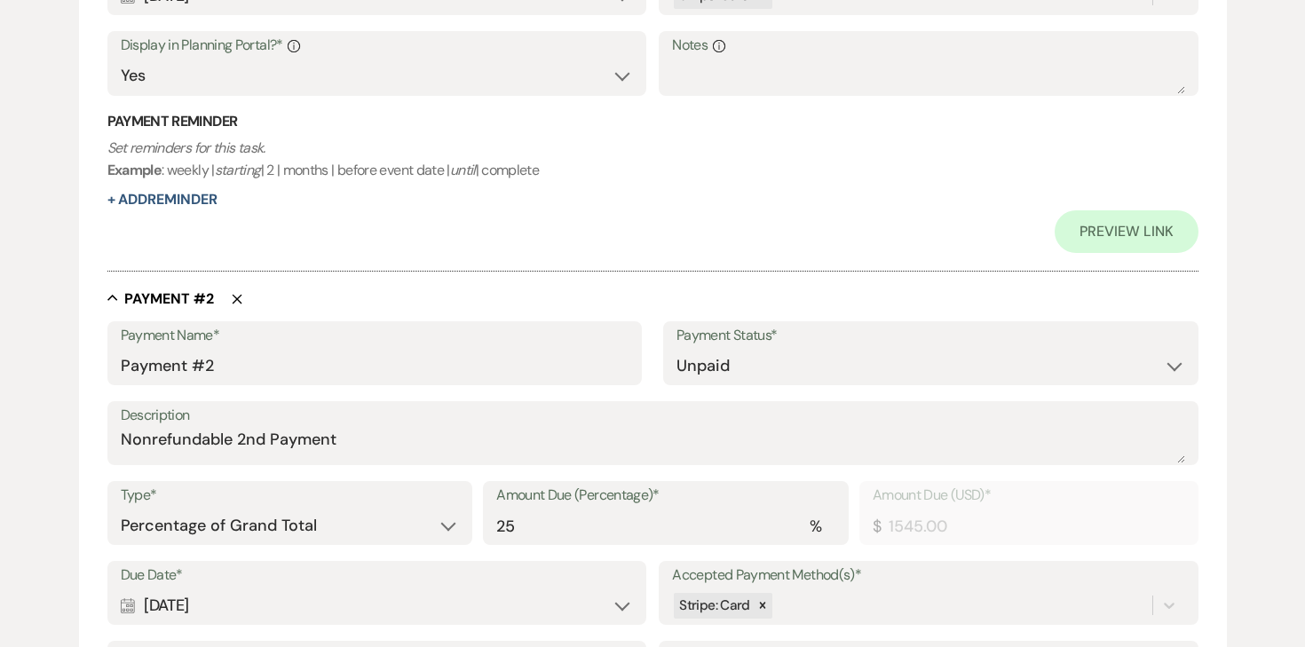
scroll to position [841, 0]
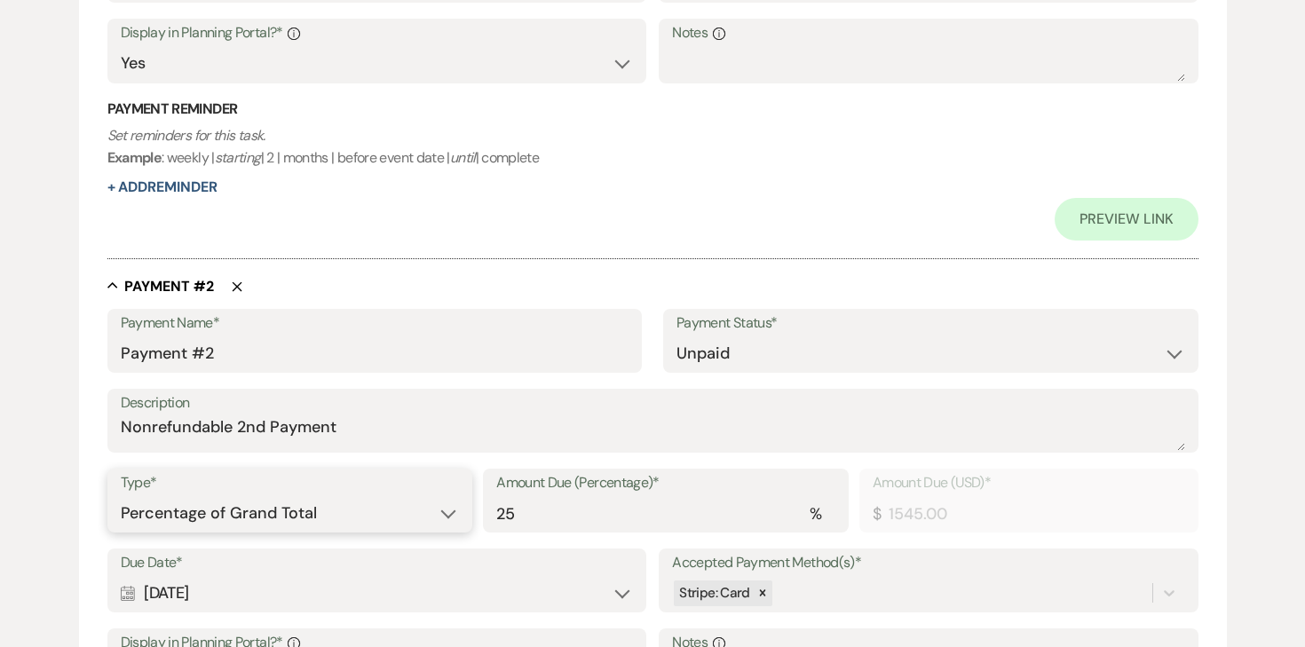
click at [315, 504] on select "Dollar Amount Percentage of Grand Total" at bounding box center [290, 513] width 339 height 35
select select "flat"
click at [121, 496] on select "Dollar Amount Percentage of Grand Total" at bounding box center [290, 513] width 339 height 35
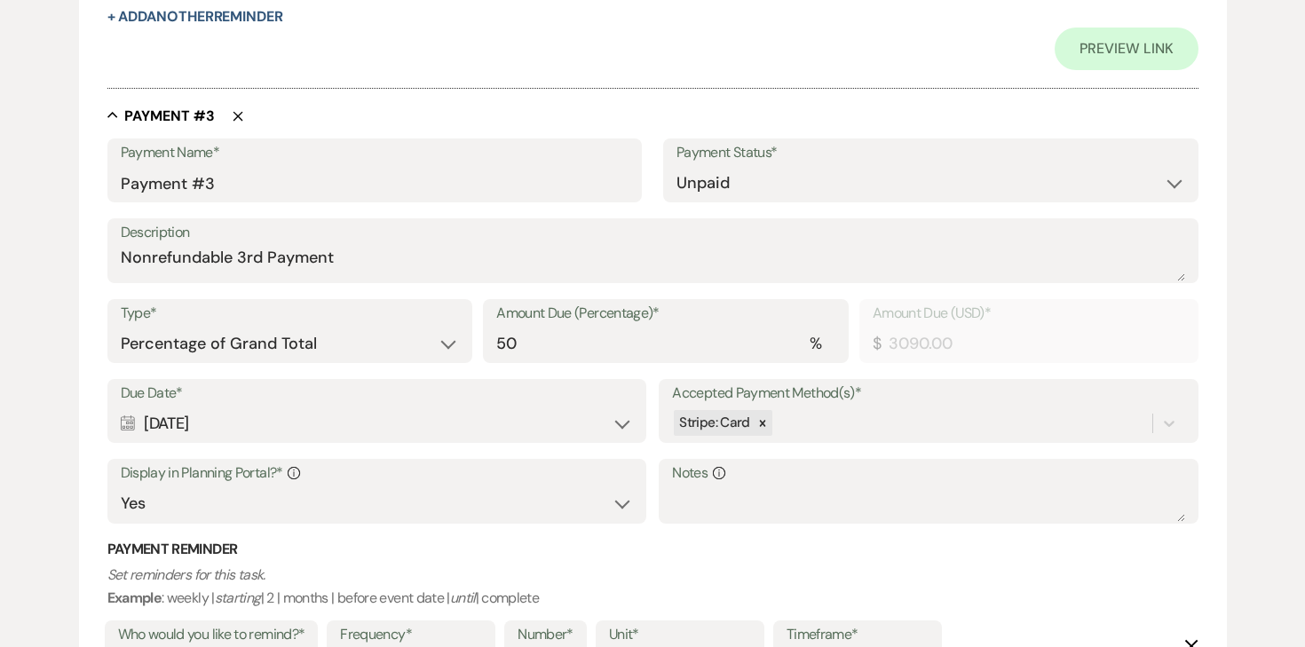
scroll to position [1770, 0]
click at [416, 345] on select "Dollar Amount Percentage of Grand Total" at bounding box center [290, 342] width 339 height 35
select select "flat"
click at [121, 325] on select "Dollar Amount Percentage of Grand Total" at bounding box center [290, 342] width 339 height 35
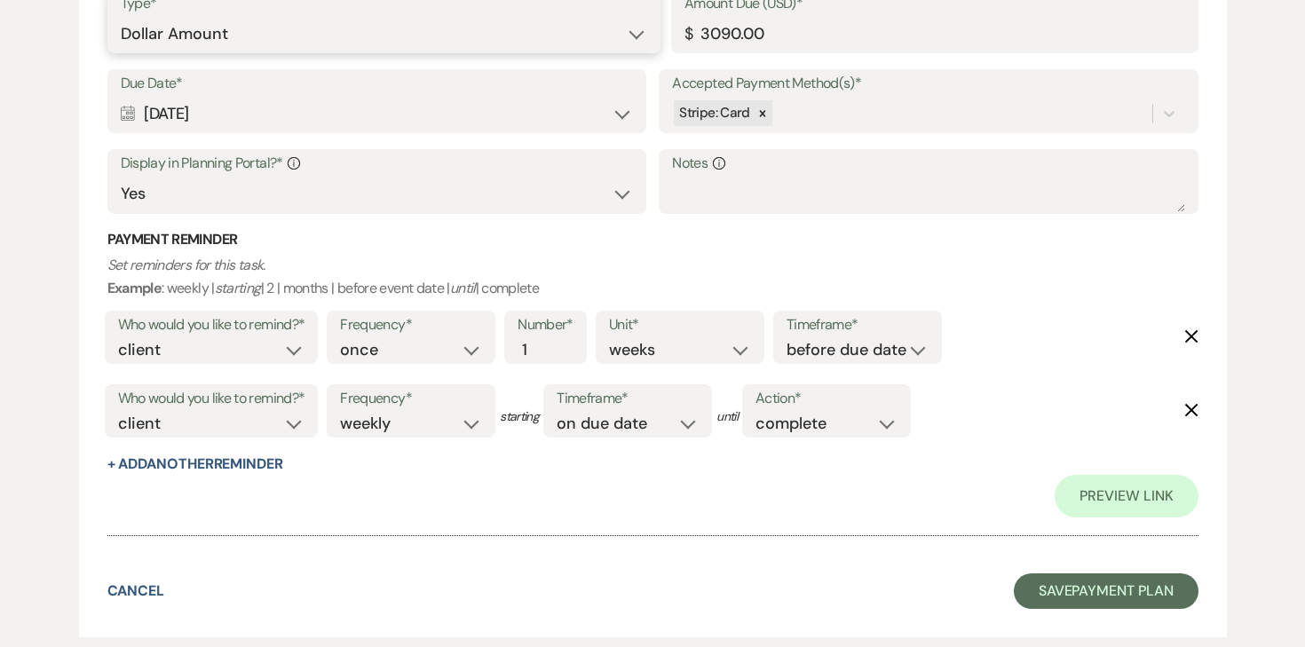
scroll to position [2181, 0]
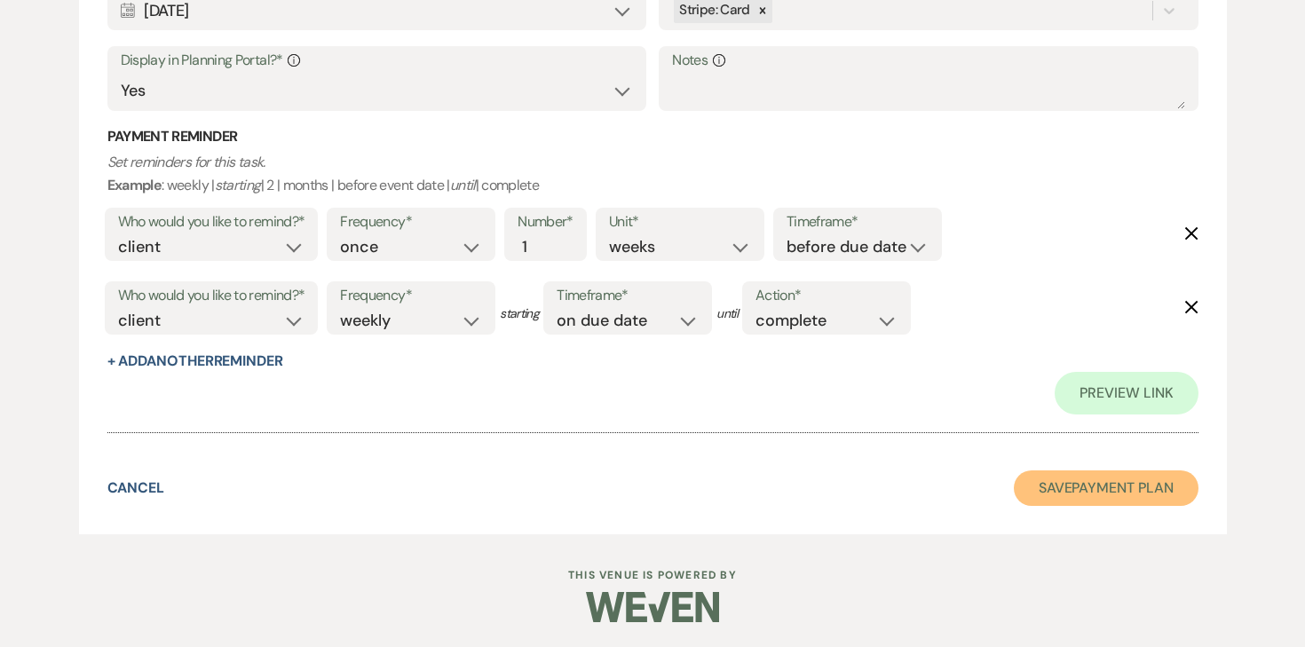
click at [1062, 492] on button "Save Payment Plan" at bounding box center [1106, 489] width 185 height 36
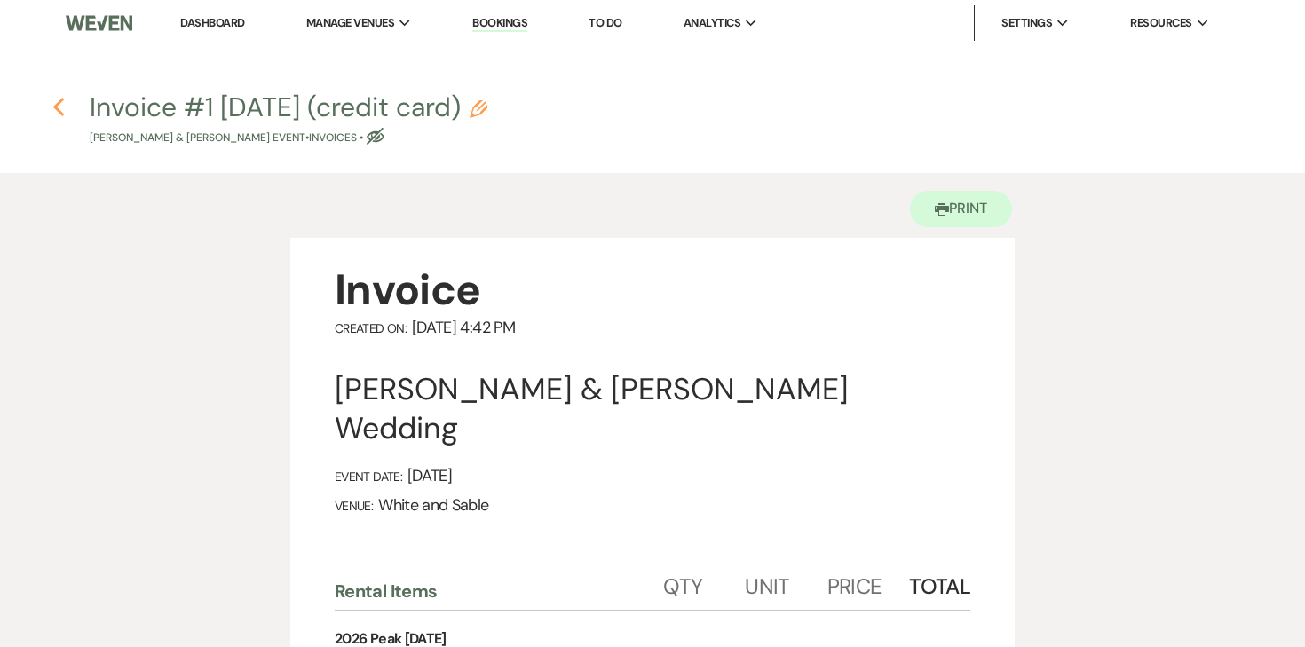
click at [55, 106] on use "button" at bounding box center [58, 108] width 12 height 20
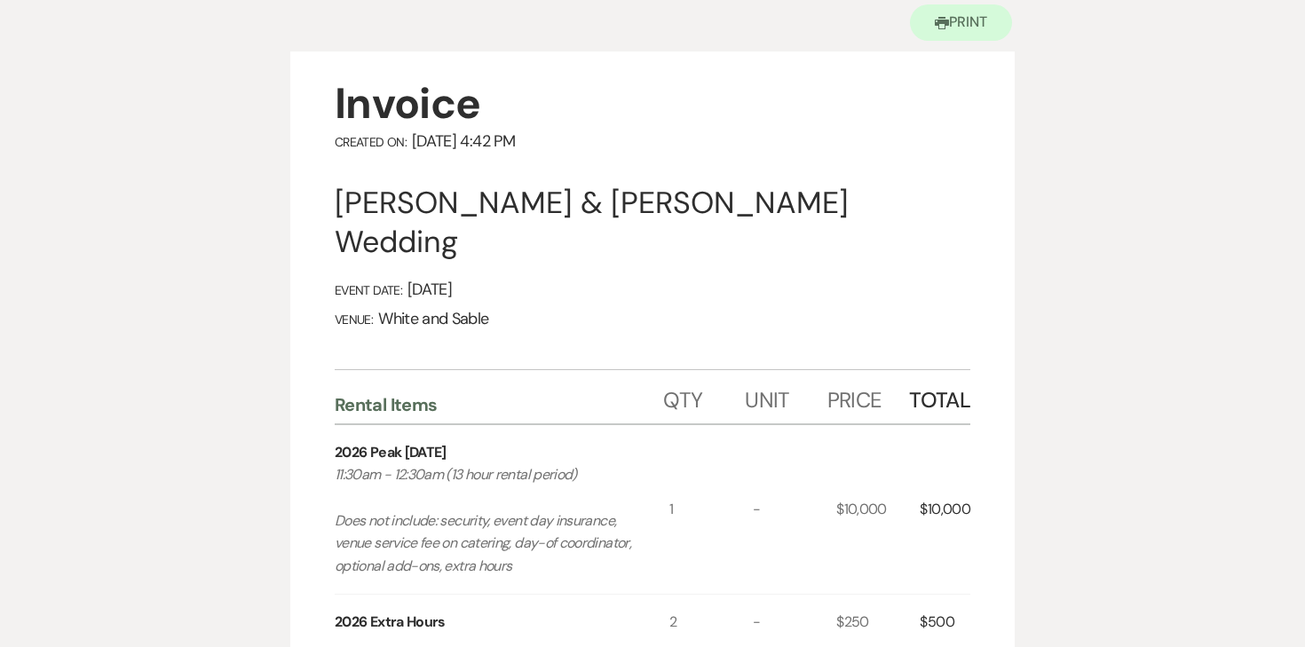
select select "5"
select select "12"
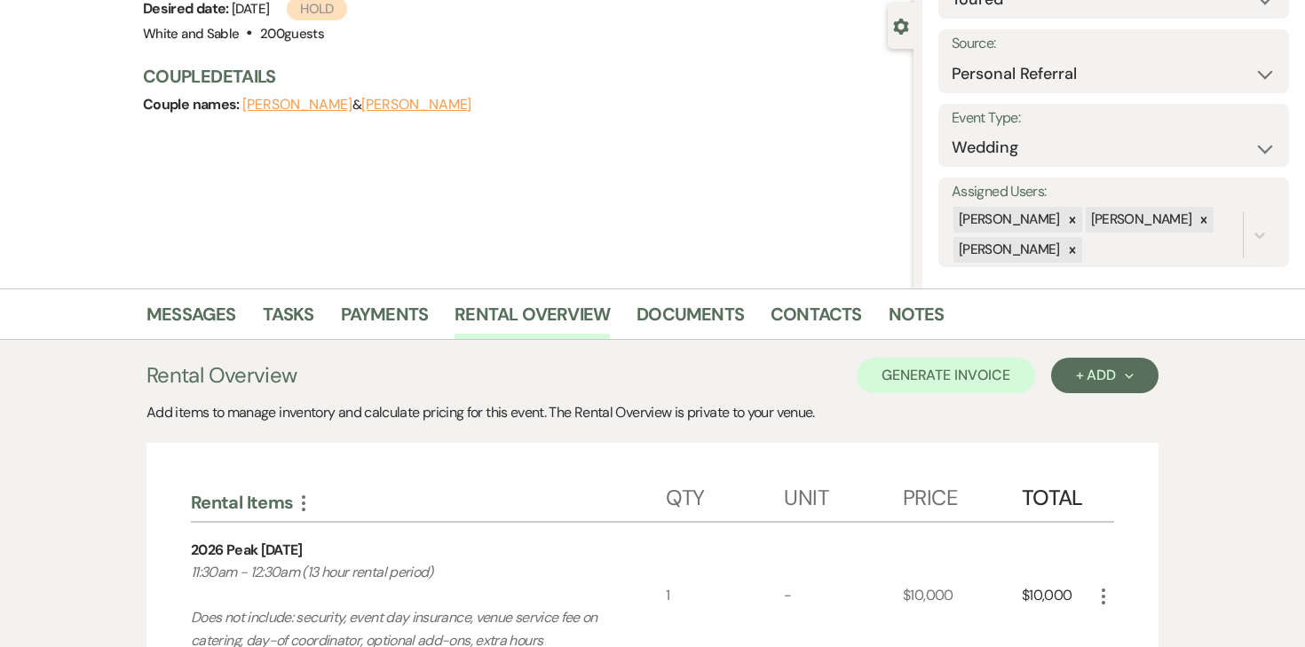
scroll to position [158, 0]
click at [215, 313] on link "Messages" at bounding box center [192, 318] width 90 height 39
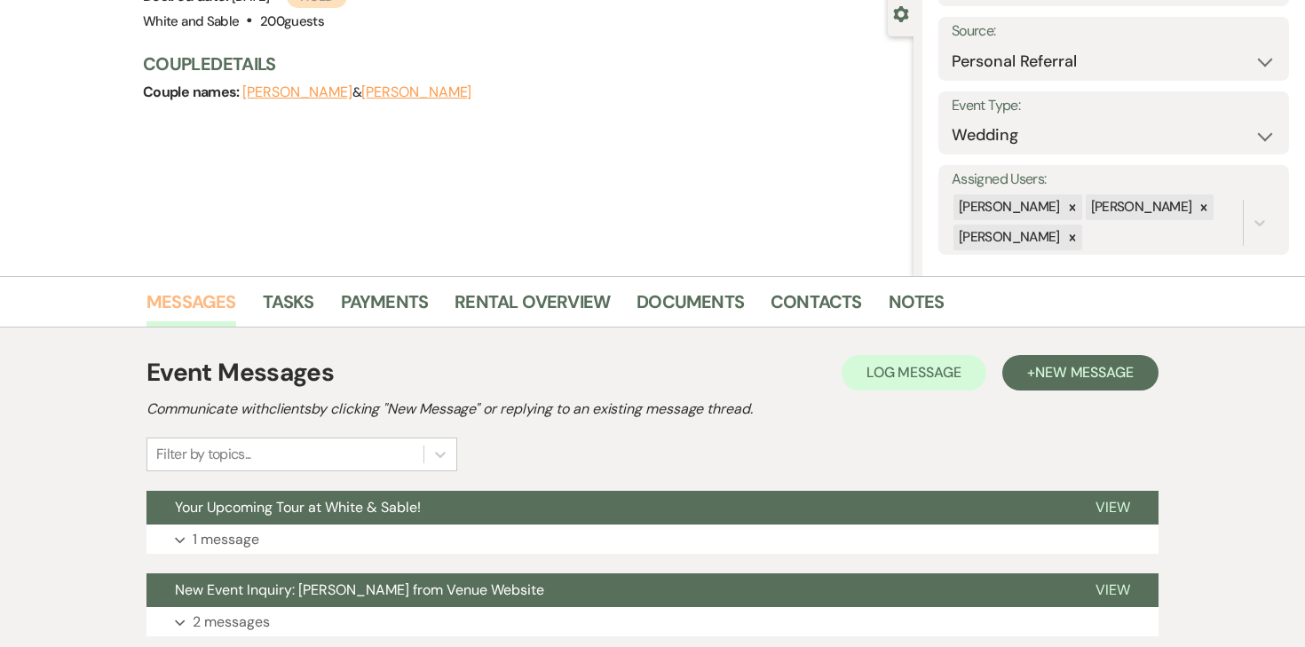
scroll to position [116, 0]
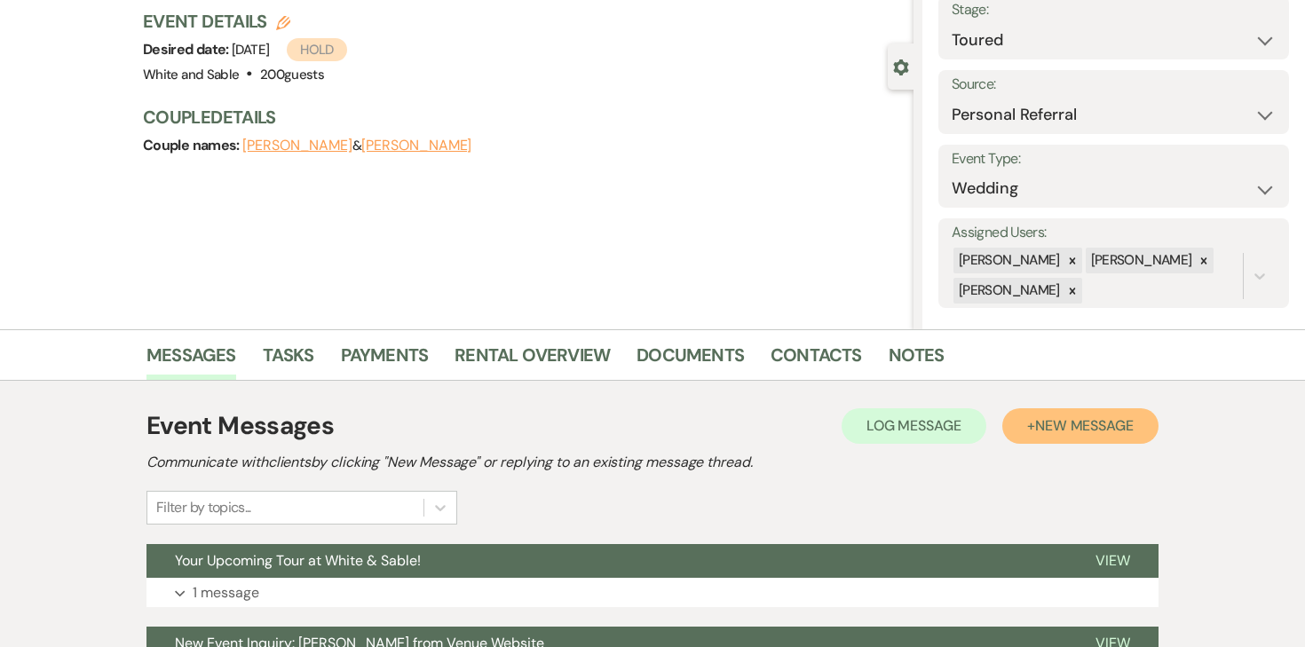
click at [1035, 432] on span "New Message" at bounding box center [1084, 425] width 99 height 19
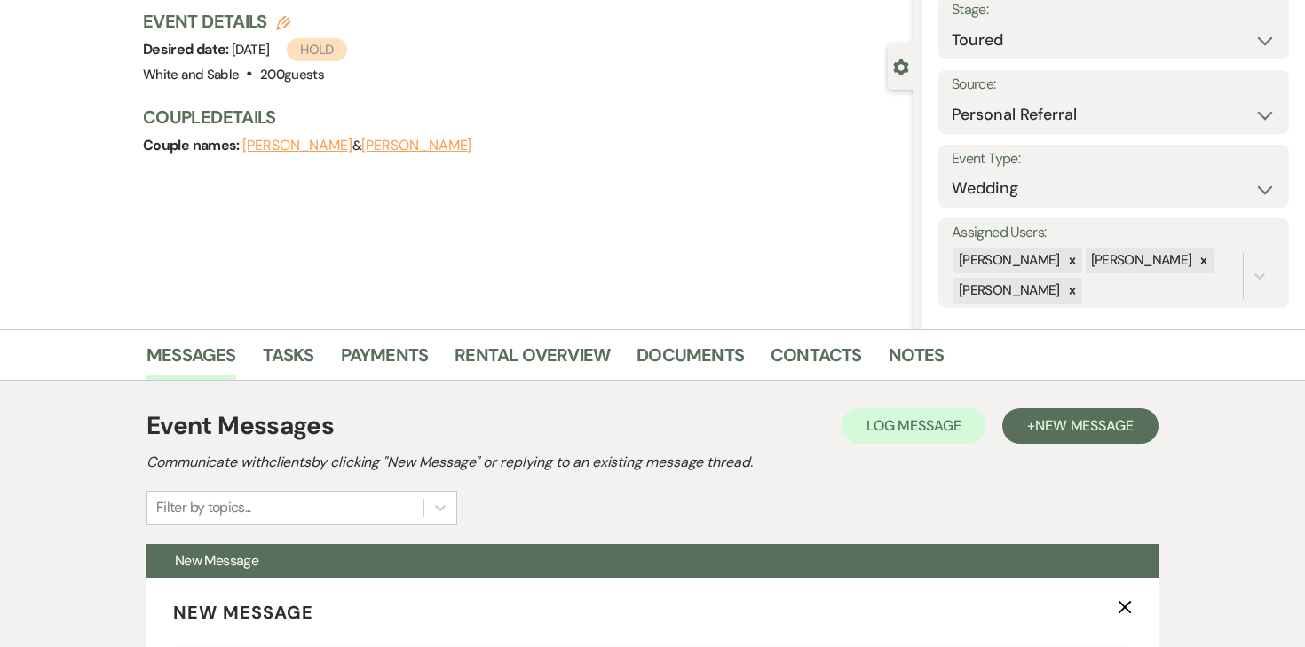
click at [789, 270] on div "Previous Marley Aune & Trent Harrison's Wedding Edit Bookmark Gear Settings Set…" at bounding box center [457, 130] width 914 height 400
click at [712, 356] on link "Documents" at bounding box center [690, 360] width 107 height 39
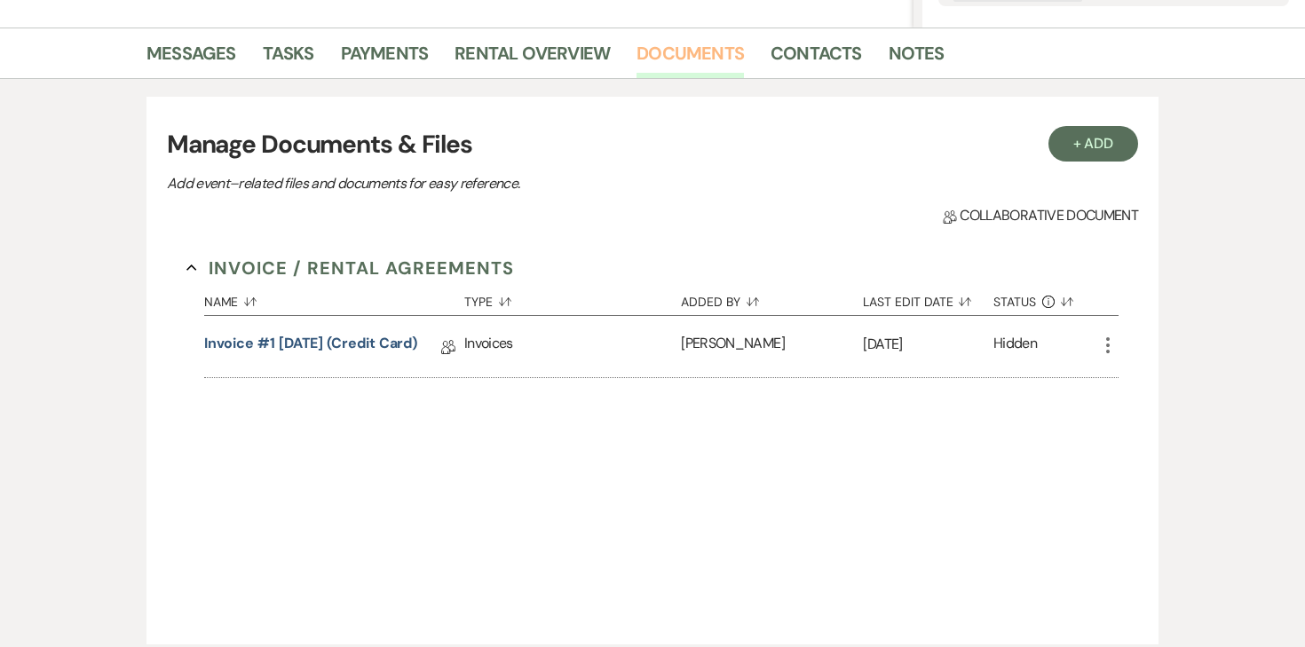
scroll to position [422, 0]
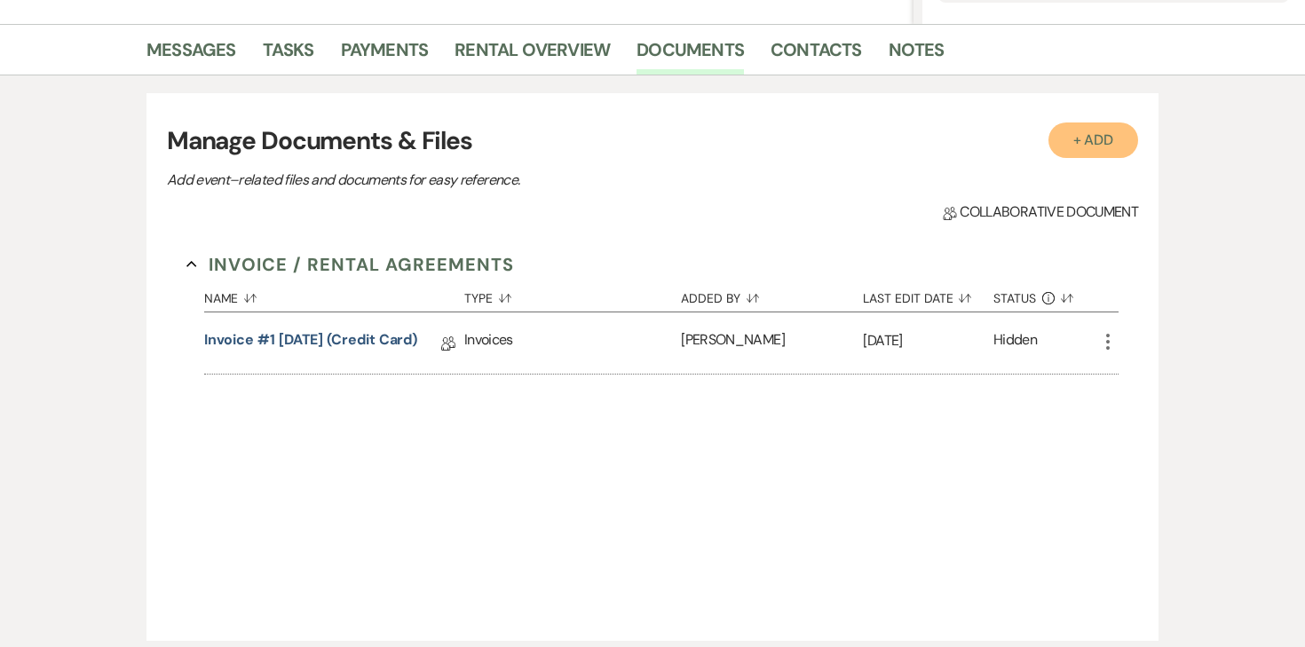
click at [1088, 131] on button "+ Add" at bounding box center [1094, 141] width 91 height 36
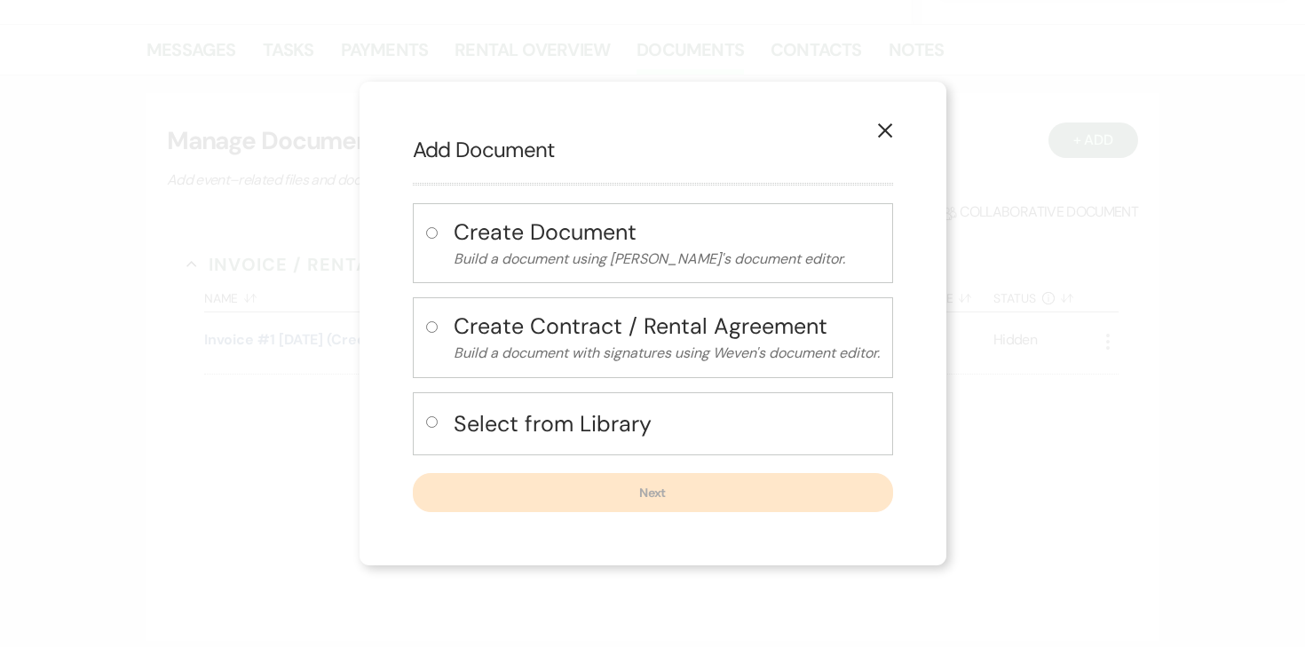
click at [426, 426] on input "radio" at bounding box center [432, 422] width 12 height 12
radio input "true"
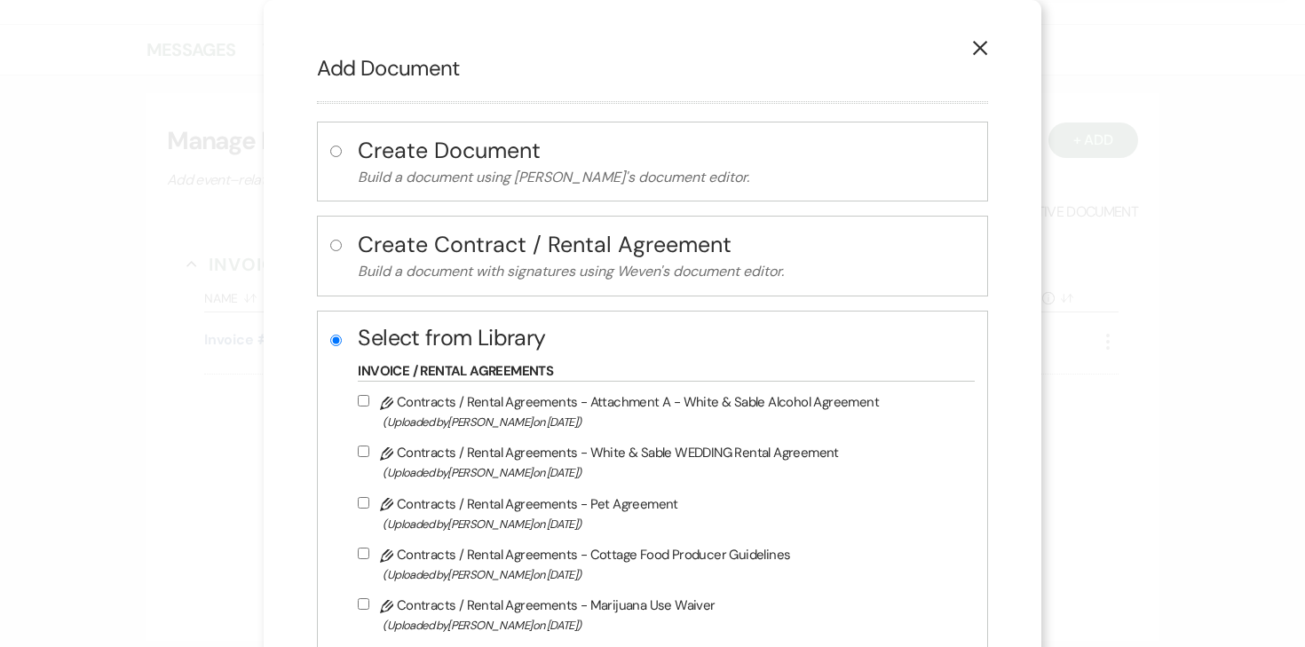
click at [366, 455] on input "Pencil Contracts / Rental Agreements - White & Sable WEDDING Rental Agreement (…" at bounding box center [364, 452] width 12 height 12
checkbox input "true"
click at [369, 405] on input "Pencil Contracts / Rental Agreements - Attachment A - White & Sable Alcohol Agr…" at bounding box center [364, 401] width 12 height 12
checkbox input "true"
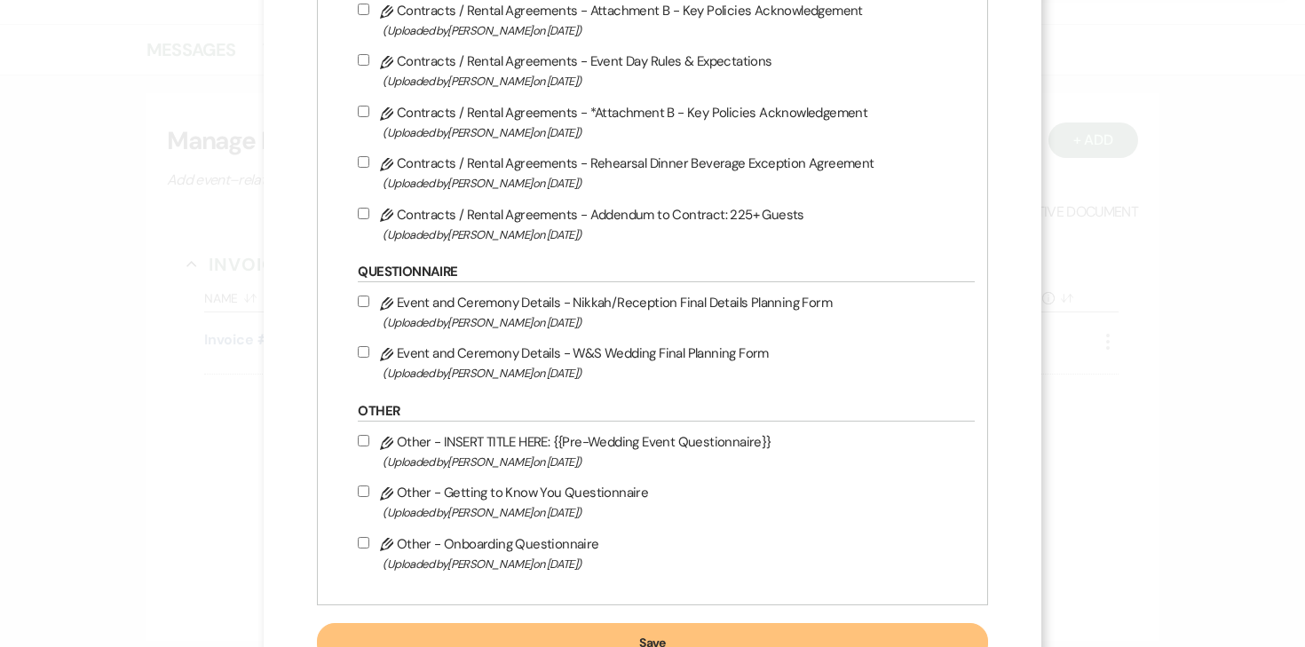
scroll to position [1029, 0]
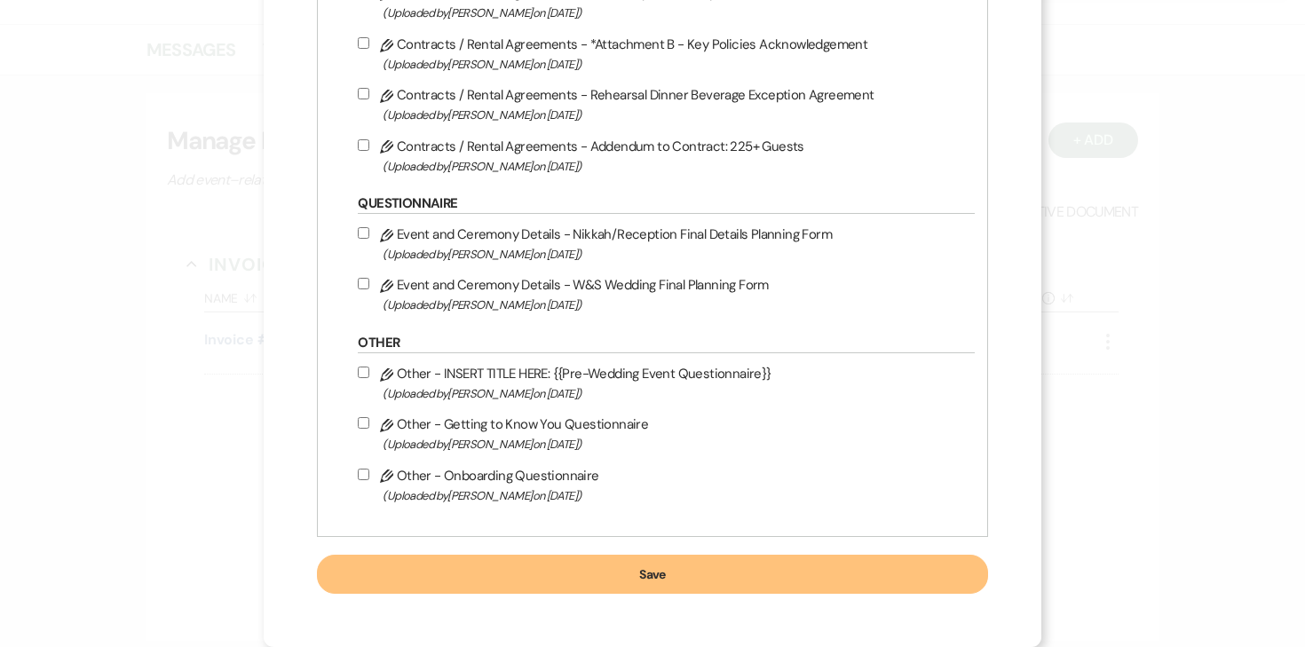
click at [623, 568] on button "Save" at bounding box center [652, 574] width 670 height 39
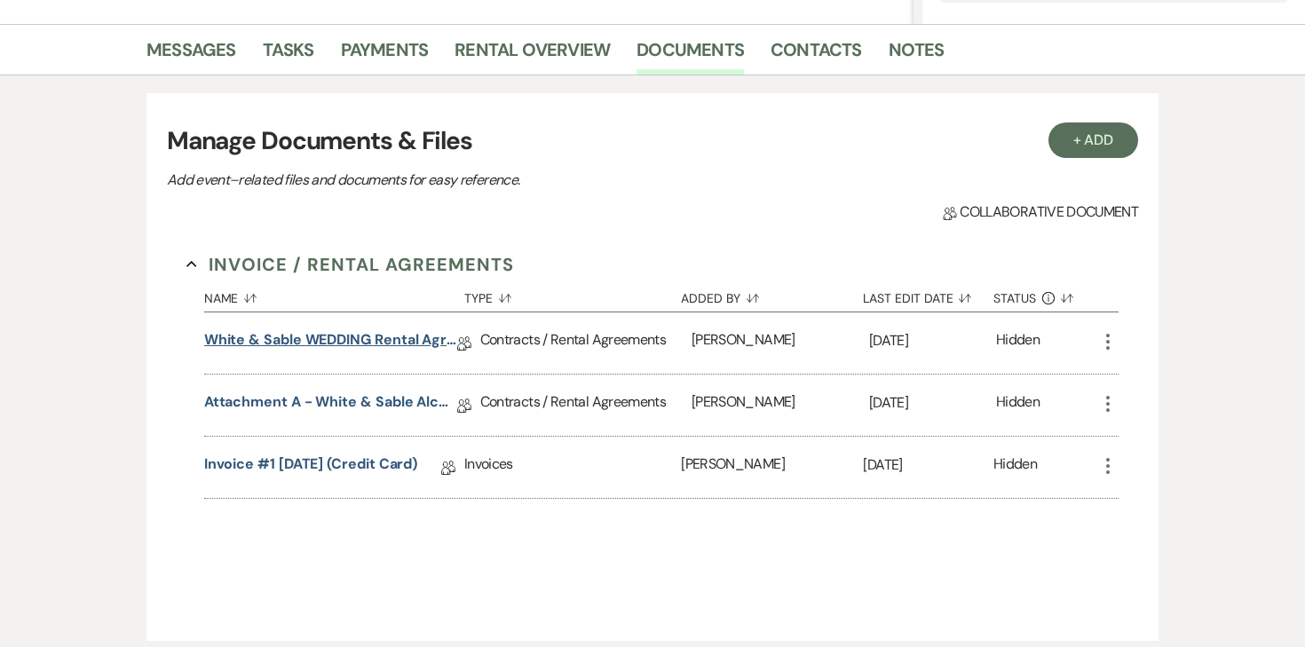
click at [399, 345] on link "White & Sable WEDDING Rental Agreement" at bounding box center [330, 343] width 253 height 28
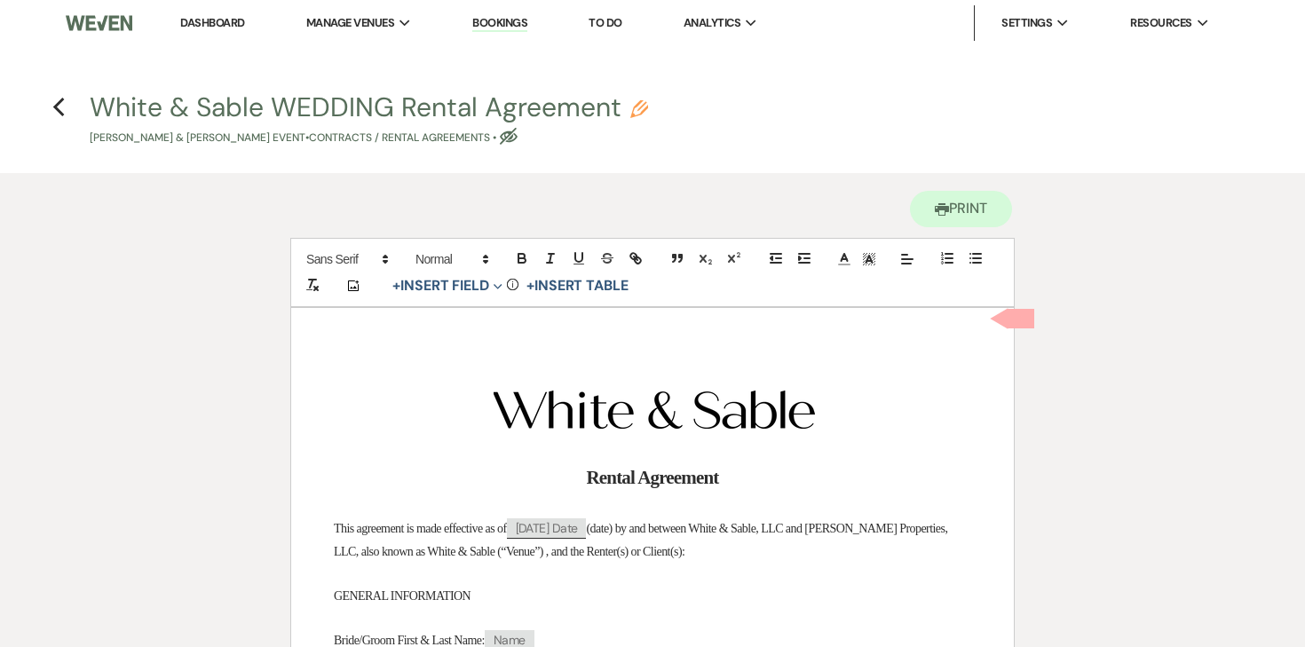
click at [620, 115] on button "White & Sable WEDDING Rental Agreement Pencil Marley Aune & Trent Harrison's Ev…" at bounding box center [369, 120] width 559 height 52
select select "10"
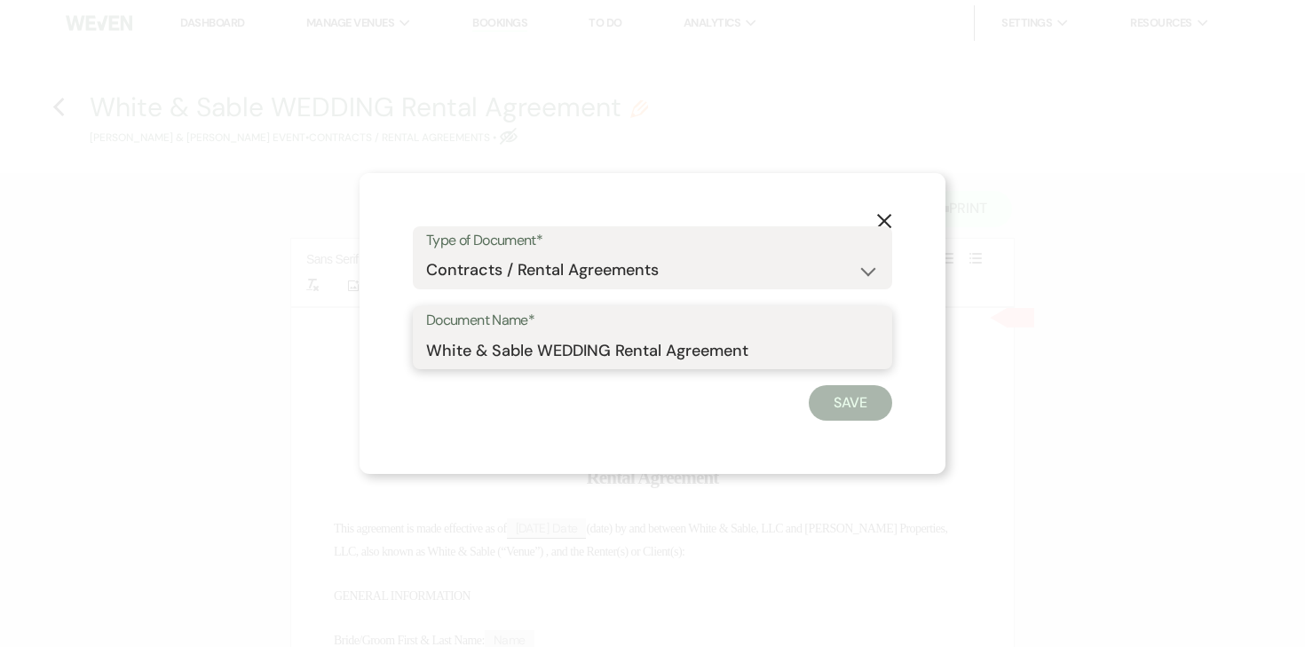
click at [567, 361] on input "White & Sable WEDDING Rental Agreement" at bounding box center [652, 350] width 453 height 35
click at [563, 354] on input "White & Sable WEDDING Rental Agreement" at bounding box center [652, 350] width 453 height 35
click at [803, 354] on input "White & Sable/Harrison+Aune Rental Agreement" at bounding box center [652, 350] width 453 height 35
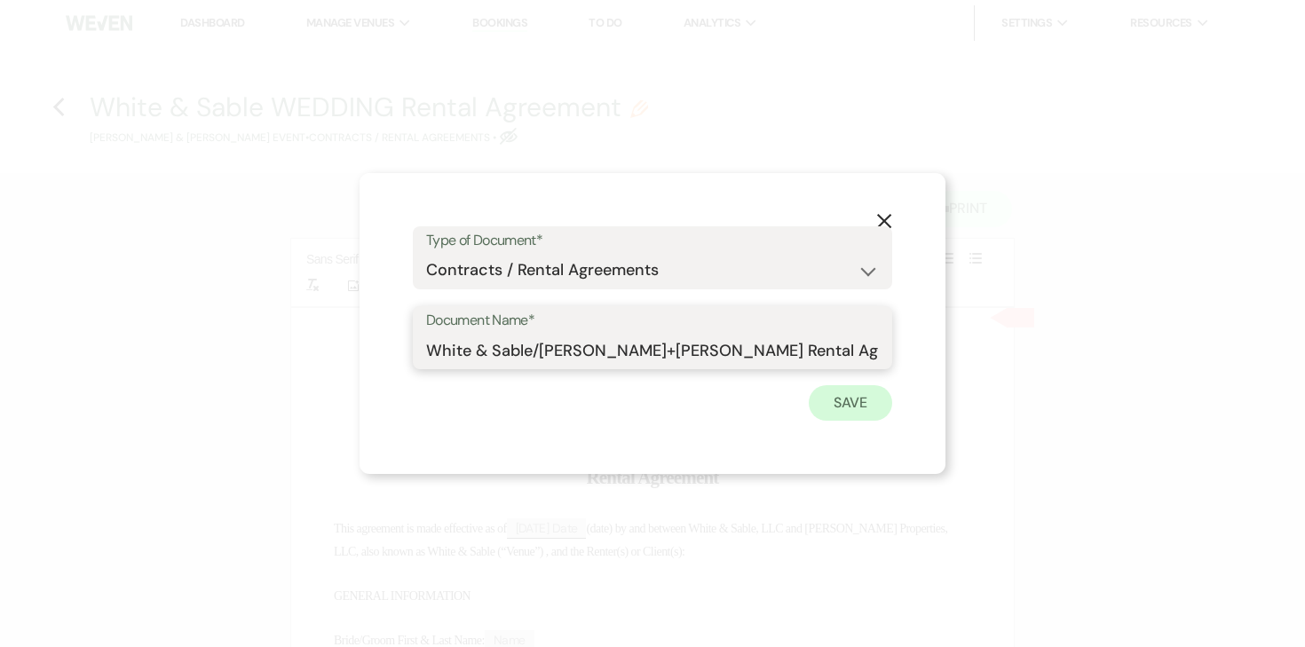
type input "White & Sable/Harrison+Aune Rental Agreement - 6.14.26"
click at [876, 394] on button "Save" at bounding box center [850, 403] width 83 height 36
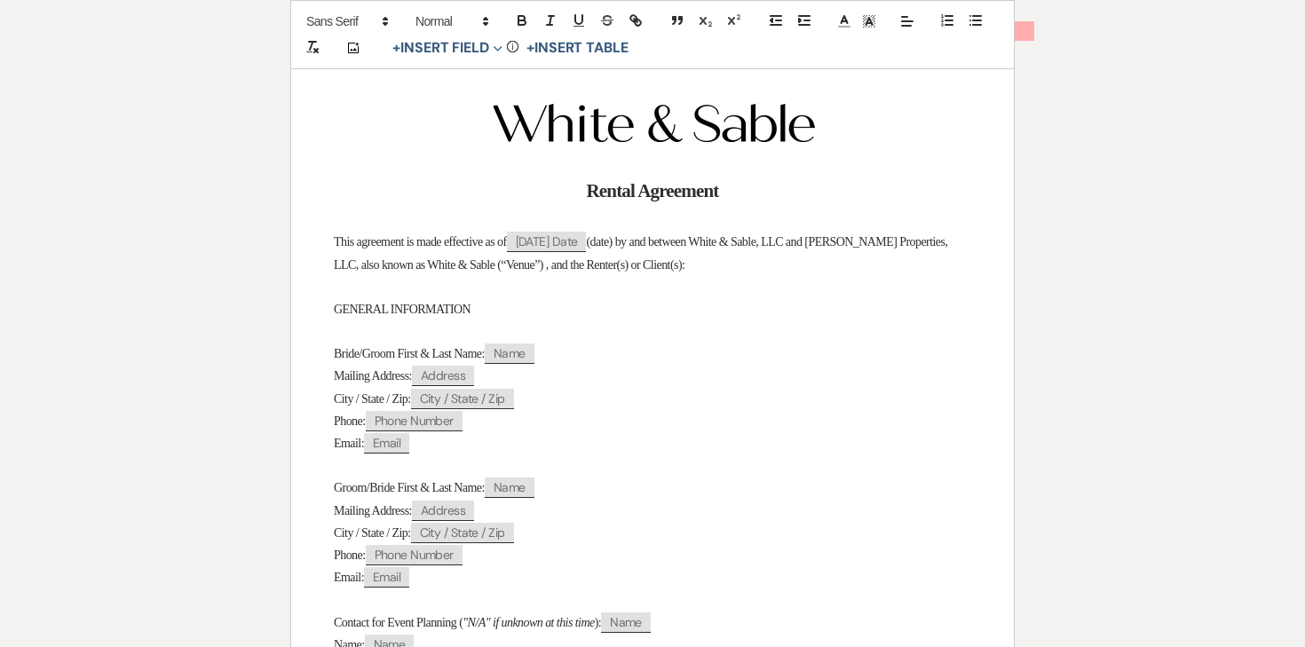
scroll to position [331, 0]
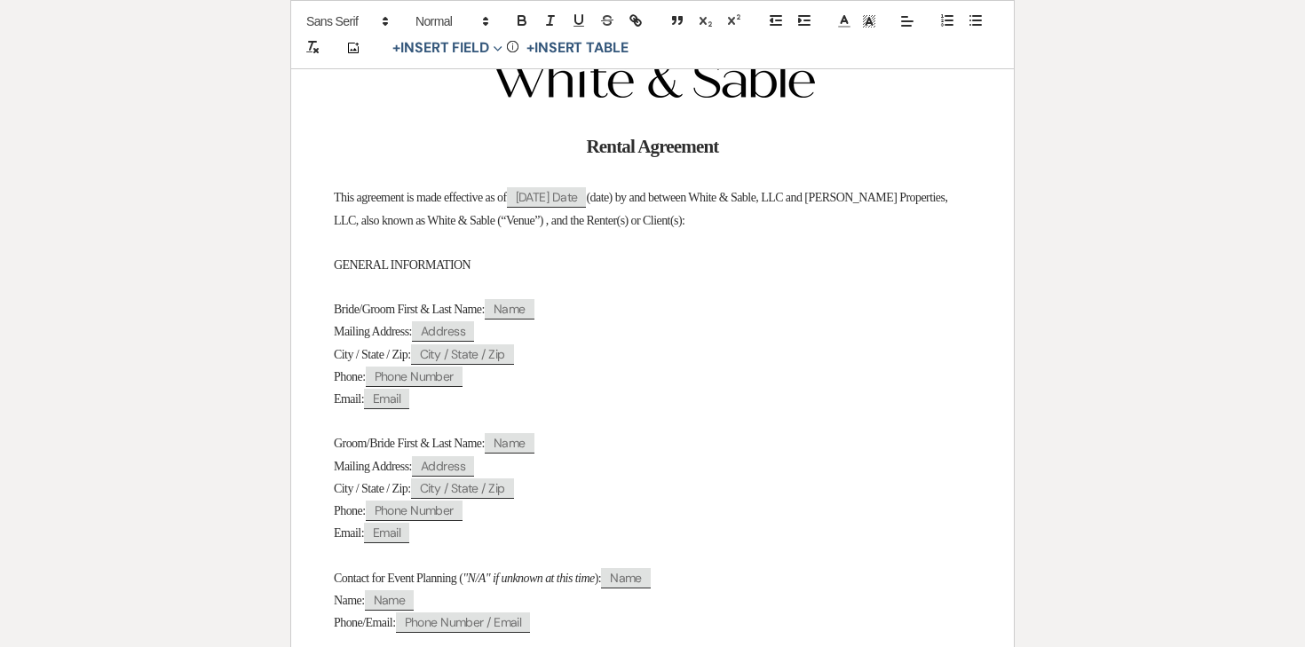
click at [393, 311] on span "Bride/Groom First & Last Name:" at bounding box center [409, 309] width 151 height 13
click at [389, 448] on span "Groom/Bride First & Last Name:" at bounding box center [409, 443] width 151 height 13
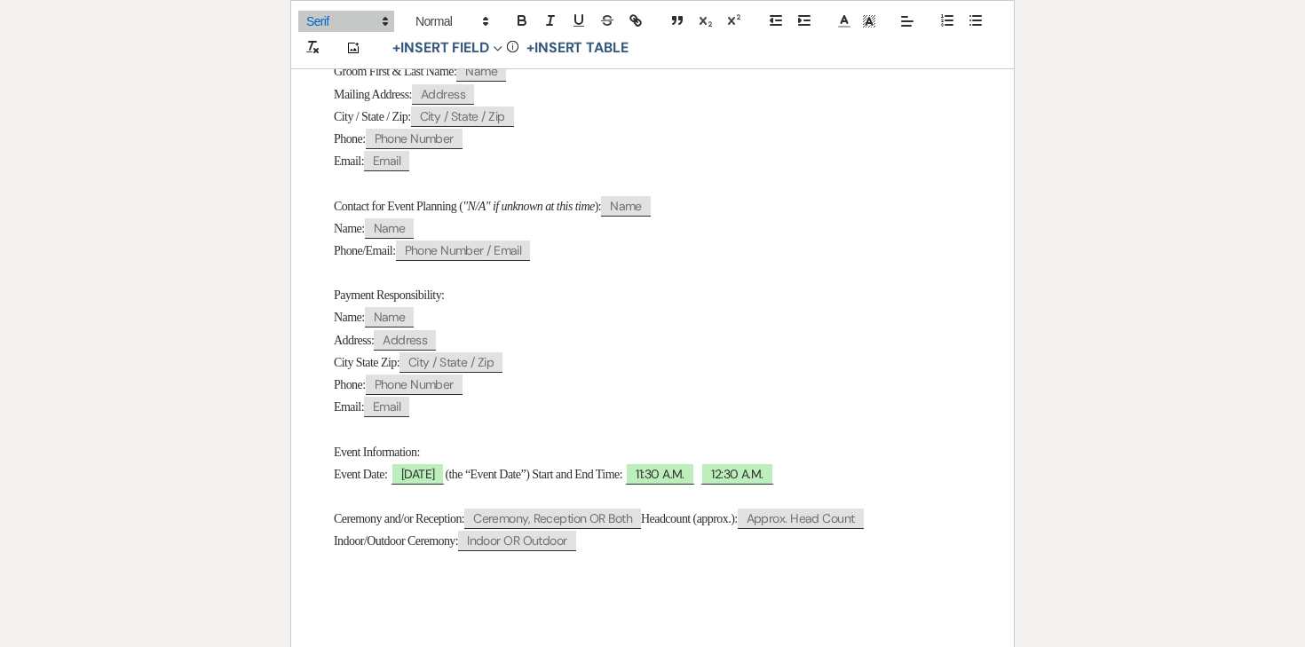
scroll to position [704, 0]
click at [410, 482] on span "06/14/2026" at bounding box center [418, 473] width 55 height 23
select select "smartCustomField"
select select "owner"
select select "{{eventDate}}"
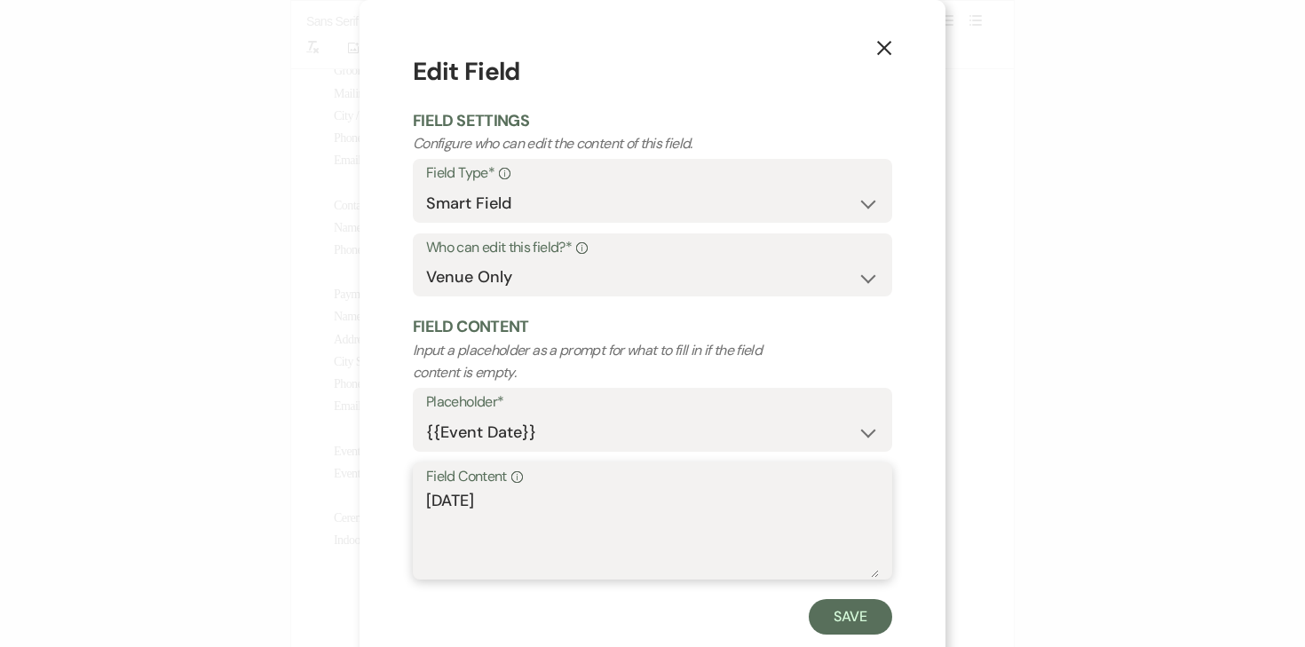
click at [432, 504] on textarea "06/14/2026" at bounding box center [652, 533] width 453 height 89
type textarea "Sunday, 06/14/2026"
click at [836, 622] on button "Save" at bounding box center [850, 617] width 83 height 36
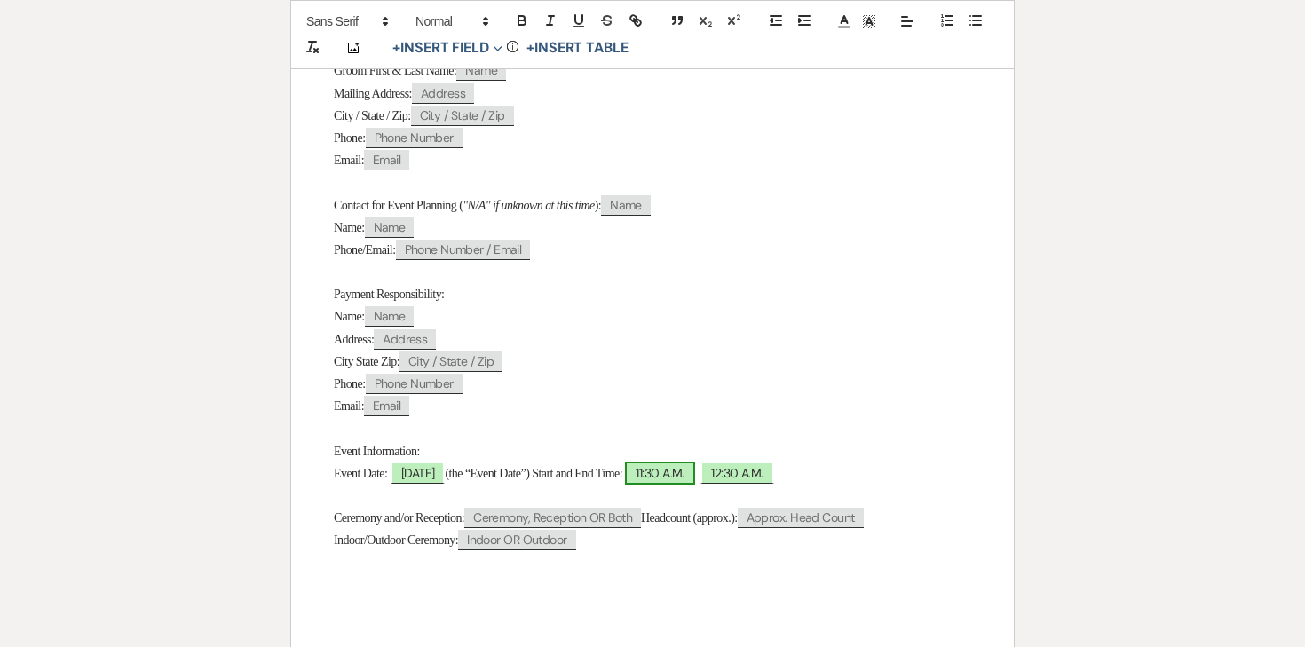
click at [694, 485] on span "11:30 A.M." at bounding box center [659, 473] width 69 height 23
select select "owner"
select select "custom_placeholder"
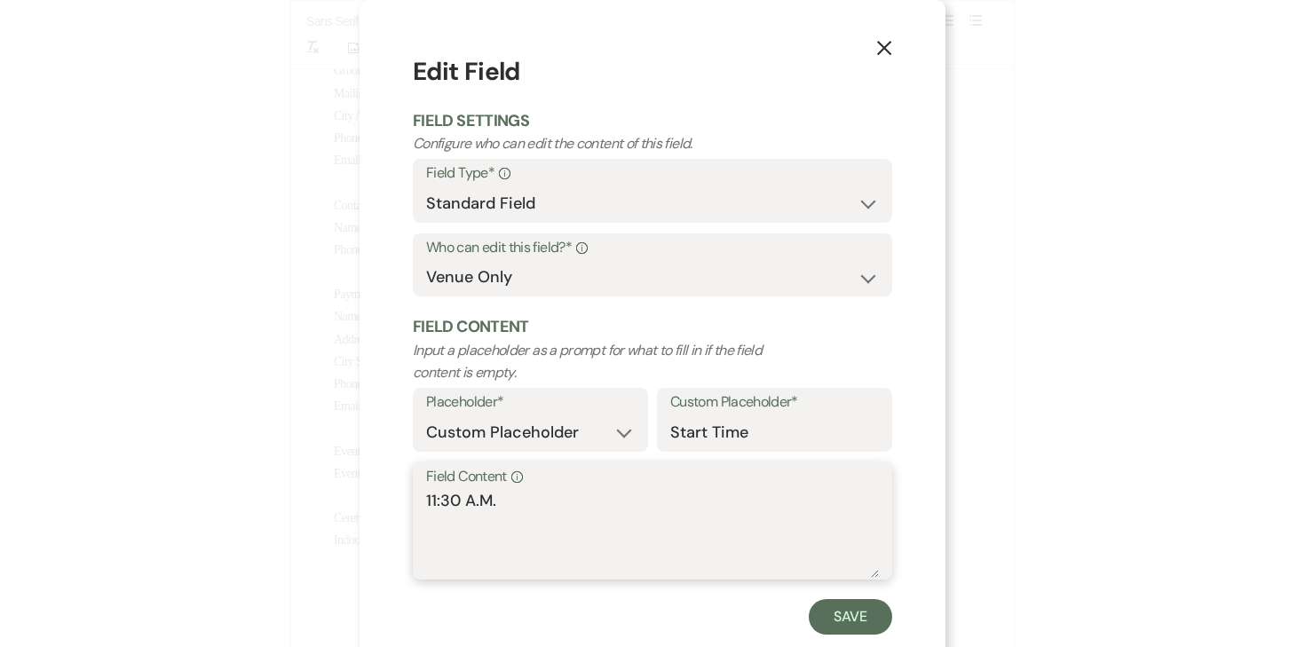
click at [442, 507] on textarea "11:30 A.M." at bounding box center [652, 533] width 453 height 89
click at [435, 501] on textarea "11:30 A.M." at bounding box center [652, 533] width 453 height 89
type textarea "9:30 A.M."
click at [852, 610] on button "Save" at bounding box center [850, 617] width 83 height 36
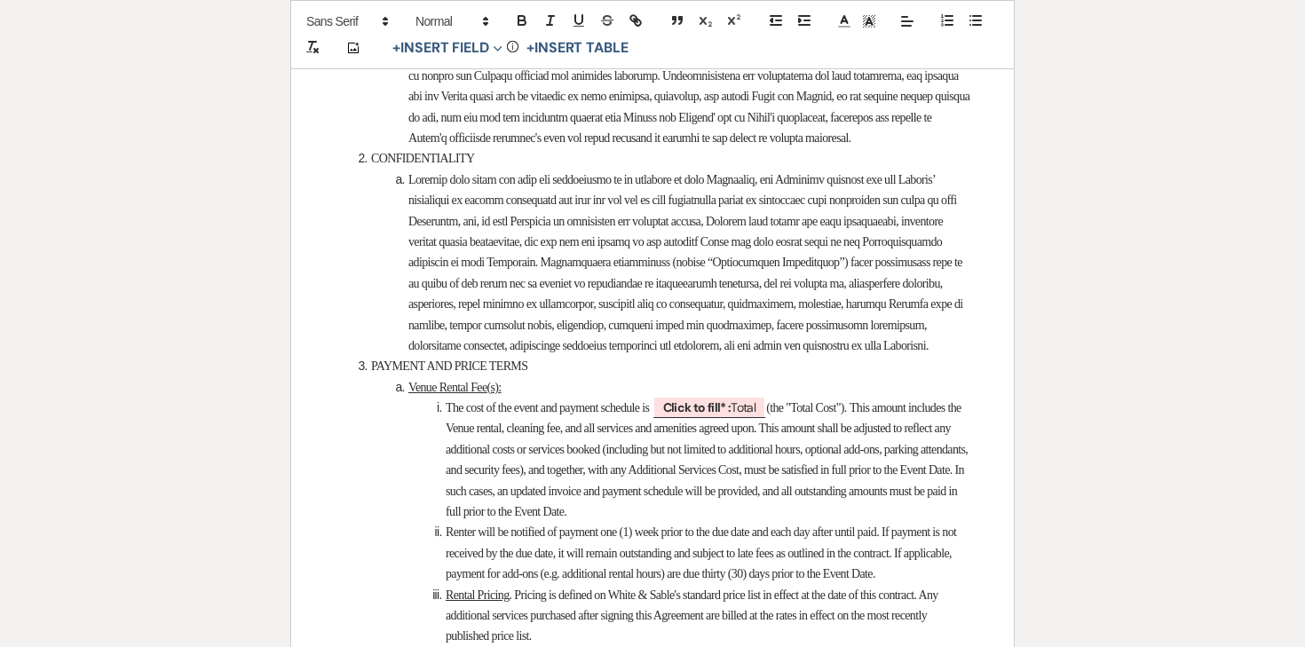
scroll to position [2321, 0]
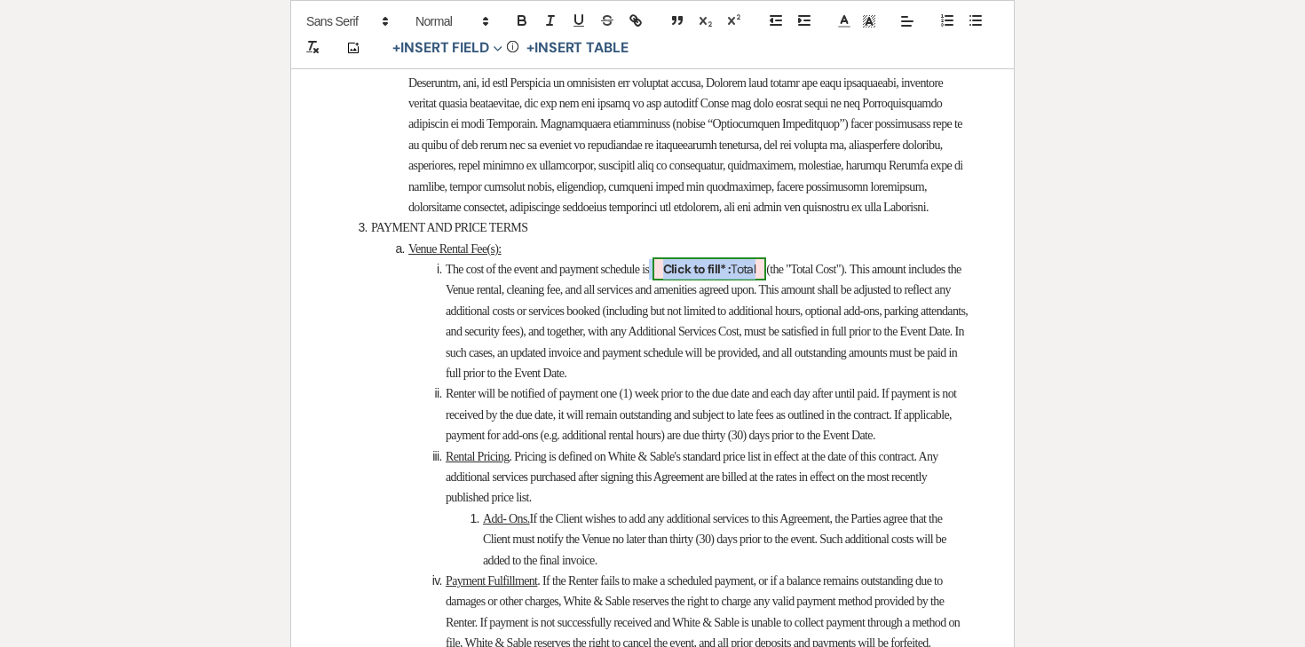
click at [762, 281] on span "Click to fill* : Total" at bounding box center [710, 269] width 115 height 23
select select "owner"
select select "Total"
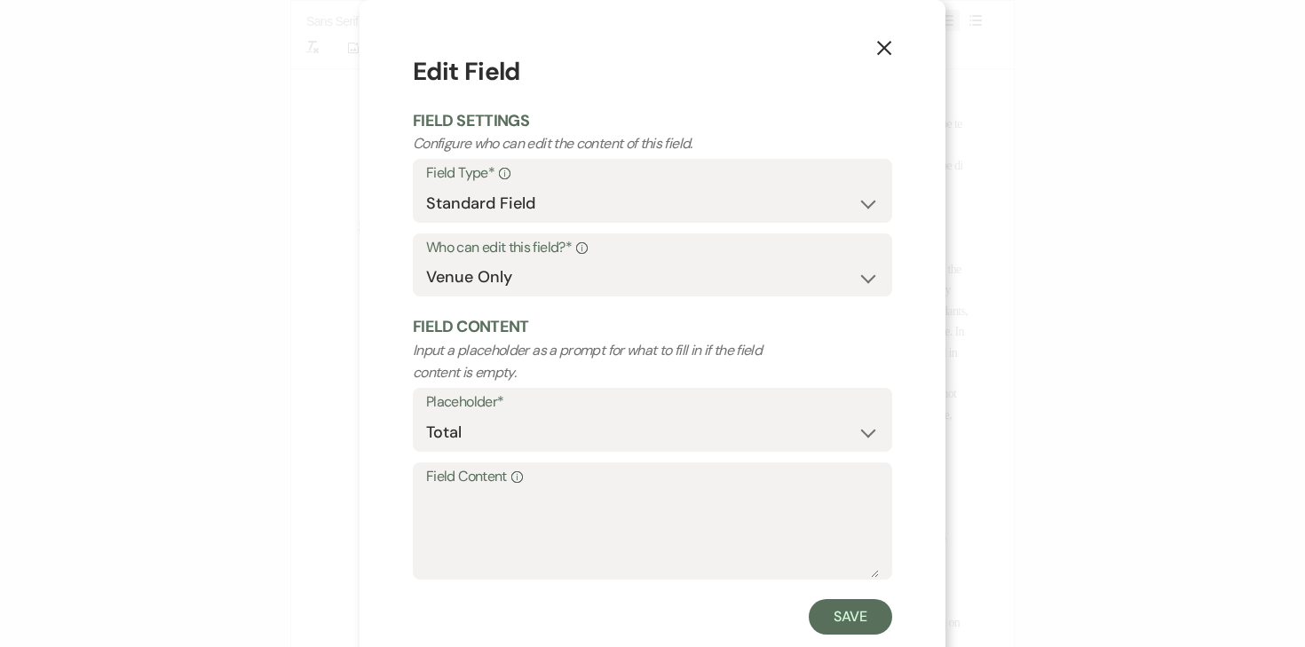
click at [696, 481] on label "Field Content Info" at bounding box center [652, 477] width 453 height 26
click at [696, 489] on textarea "Field Content Info" at bounding box center [652, 533] width 453 height 89
type textarea "$6,000.00"
click at [870, 587] on form "Edit Field Field Settings Configure who can edit the content of this field. Fie…" at bounding box center [653, 344] width 480 height 582
click at [861, 611] on button "Save" at bounding box center [850, 617] width 83 height 36
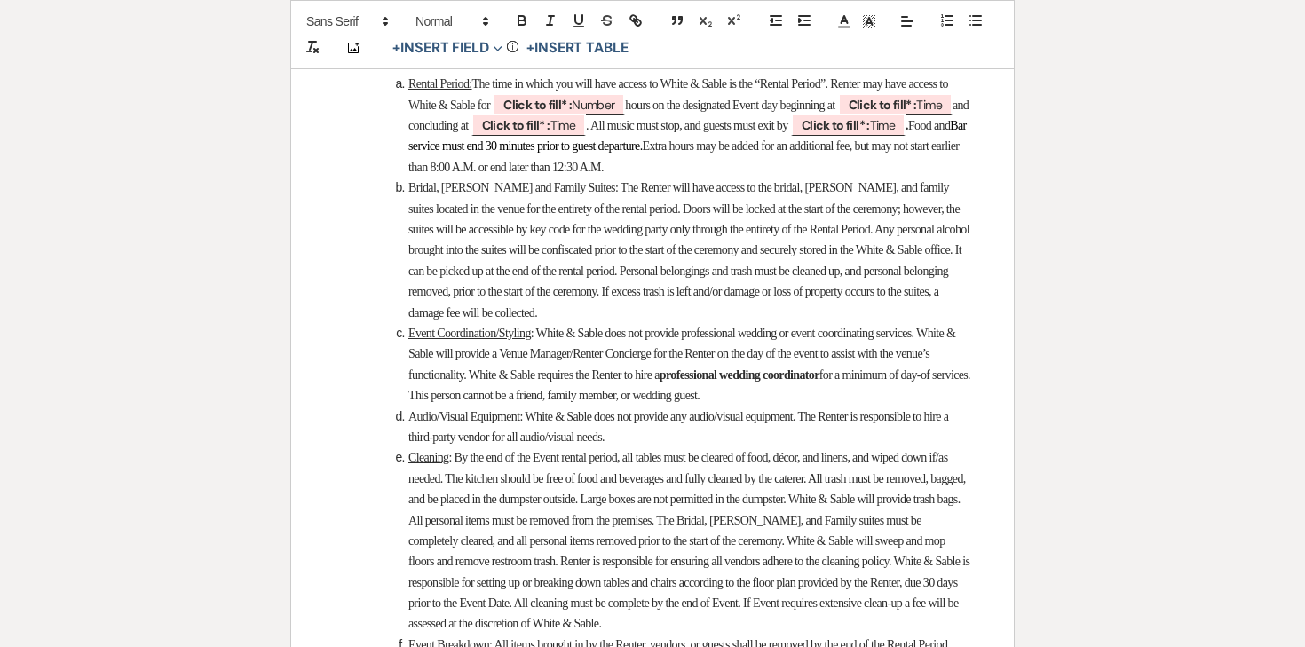
scroll to position [3795, 0]
click at [615, 115] on span "Click to fill* : Number" at bounding box center [559, 103] width 132 height 23
select select "owner"
select select "Number"
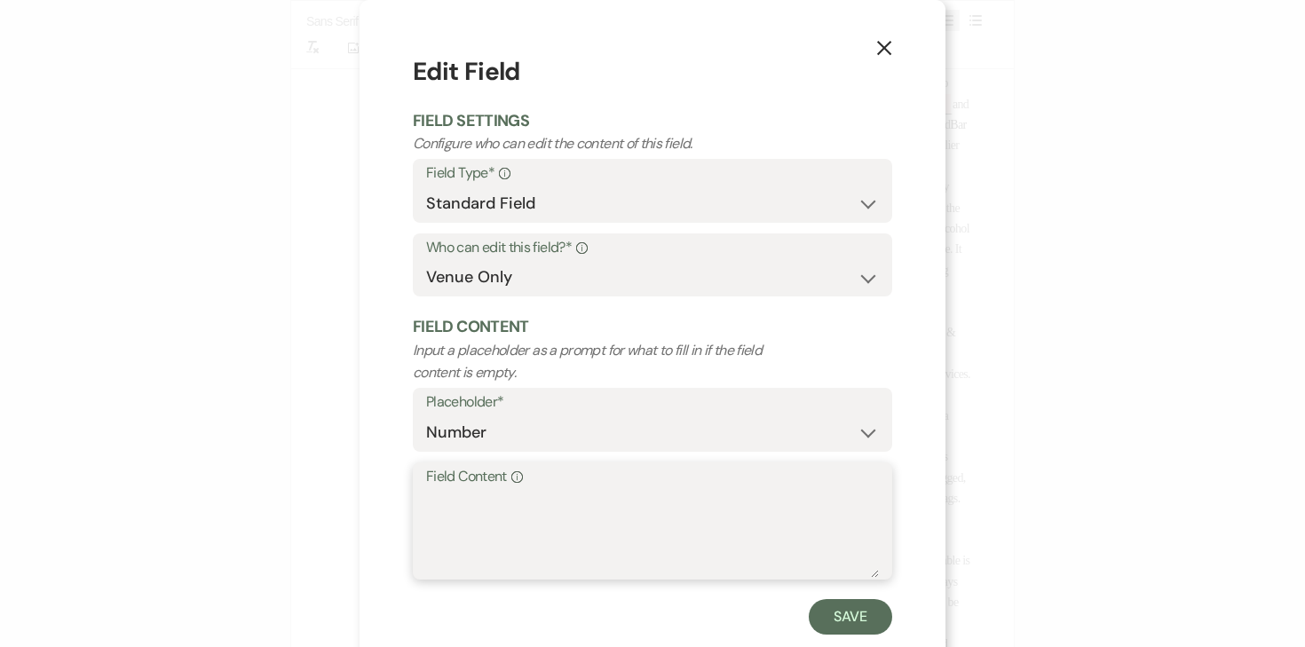
click at [609, 524] on textarea "Field Content Info" at bounding box center [652, 533] width 453 height 89
type textarea "15"
click at [859, 615] on button "Save" at bounding box center [850, 617] width 83 height 36
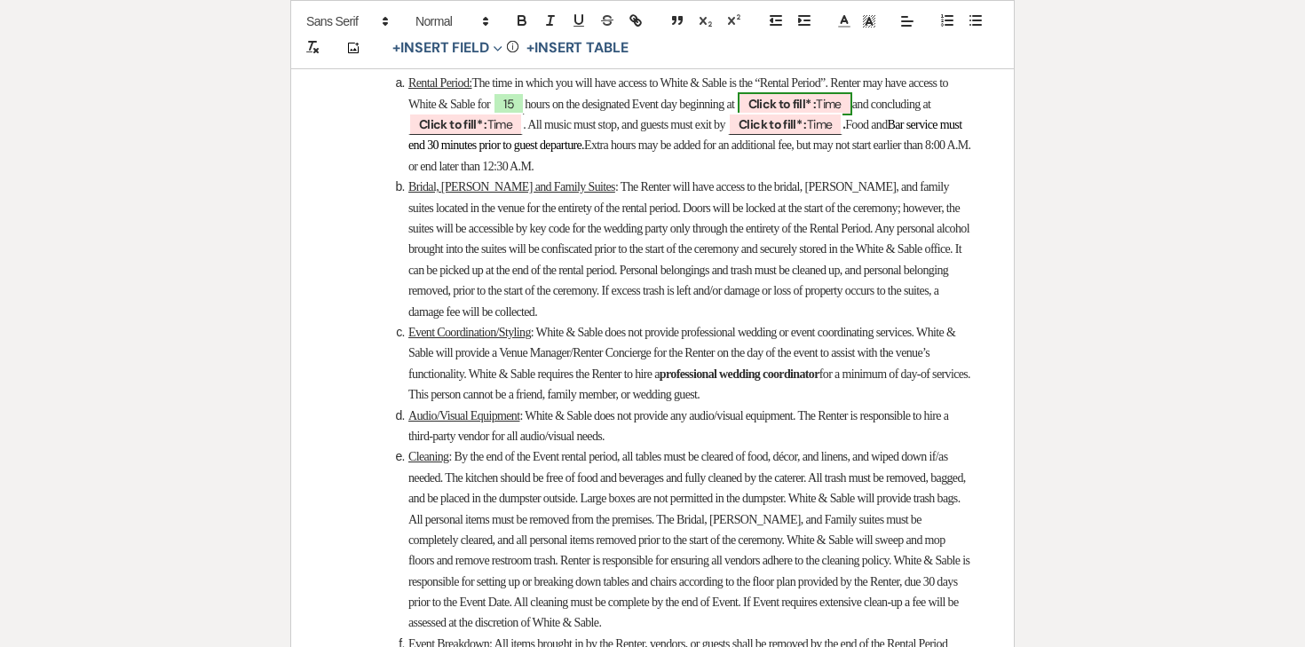
click at [817, 112] on b "Click to fill* :" at bounding box center [783, 104] width 68 height 16
select select "owner"
select select "Time"
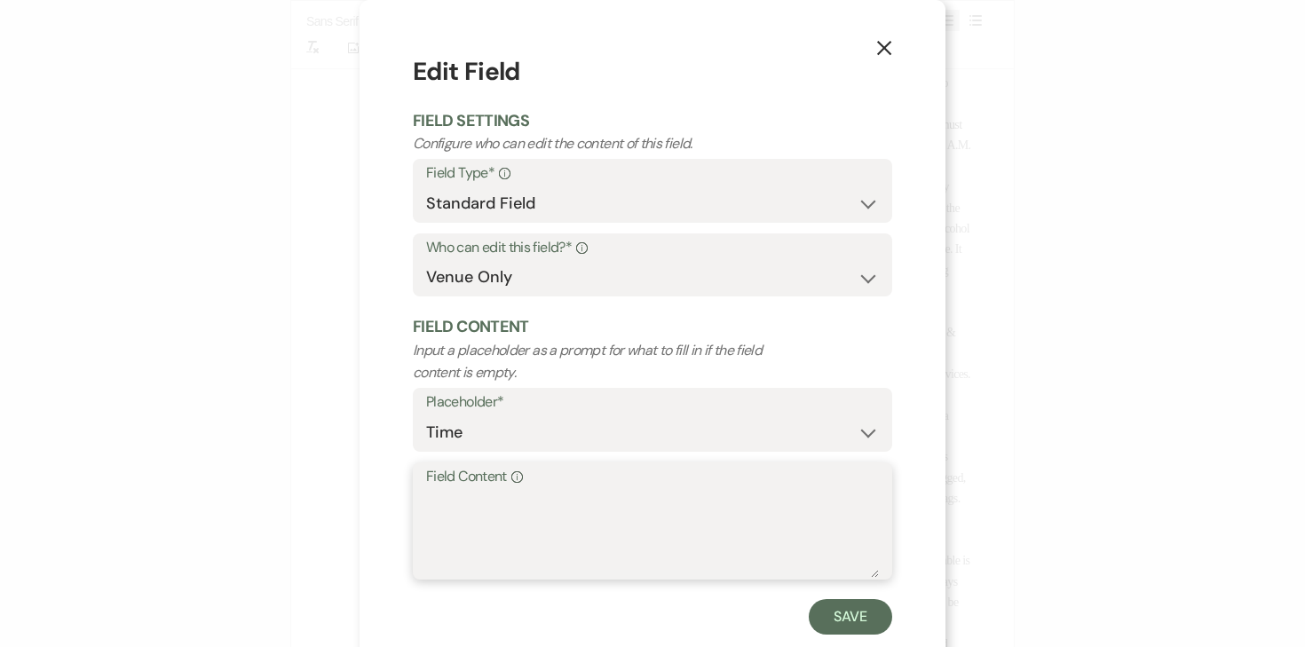
click at [748, 499] on textarea "Field Content Info" at bounding box center [652, 533] width 453 height 89
type textarea "9:30am"
click at [823, 614] on button "Save" at bounding box center [850, 617] width 83 height 36
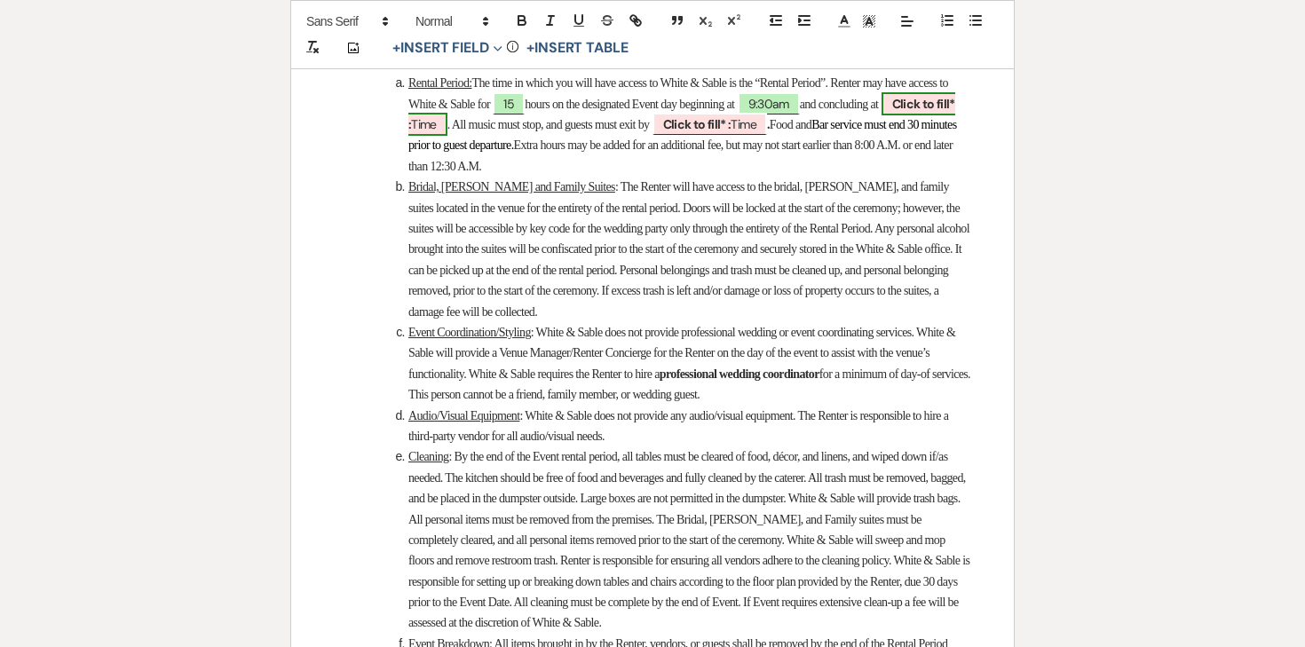
click at [508, 136] on span "Click to fill* : Time" at bounding box center [681, 114] width 547 height 44
select select "owner"
select select "Time"
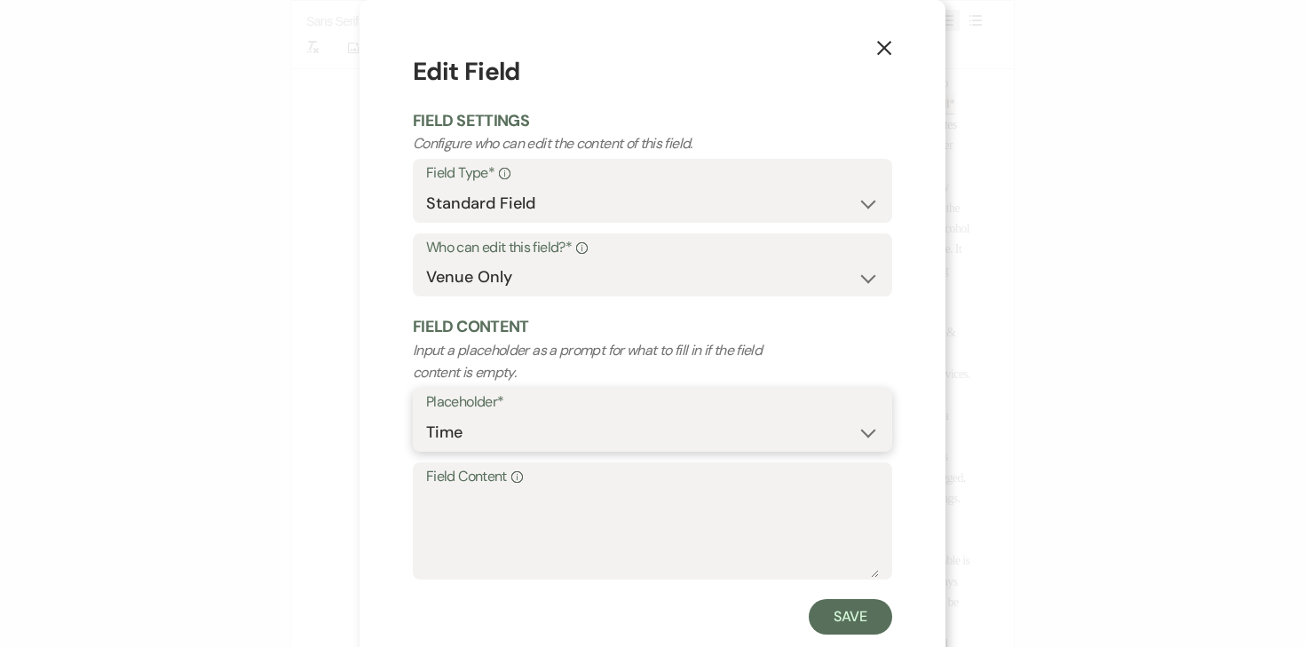
click at [550, 425] on select "Custom Placeholder Date Time Name Location Venue Name Type Number Budget Addres…" at bounding box center [652, 433] width 453 height 35
click at [551, 526] on textarea "Field Content Info" at bounding box center [652, 533] width 453 height 89
type textarea "12:30am"
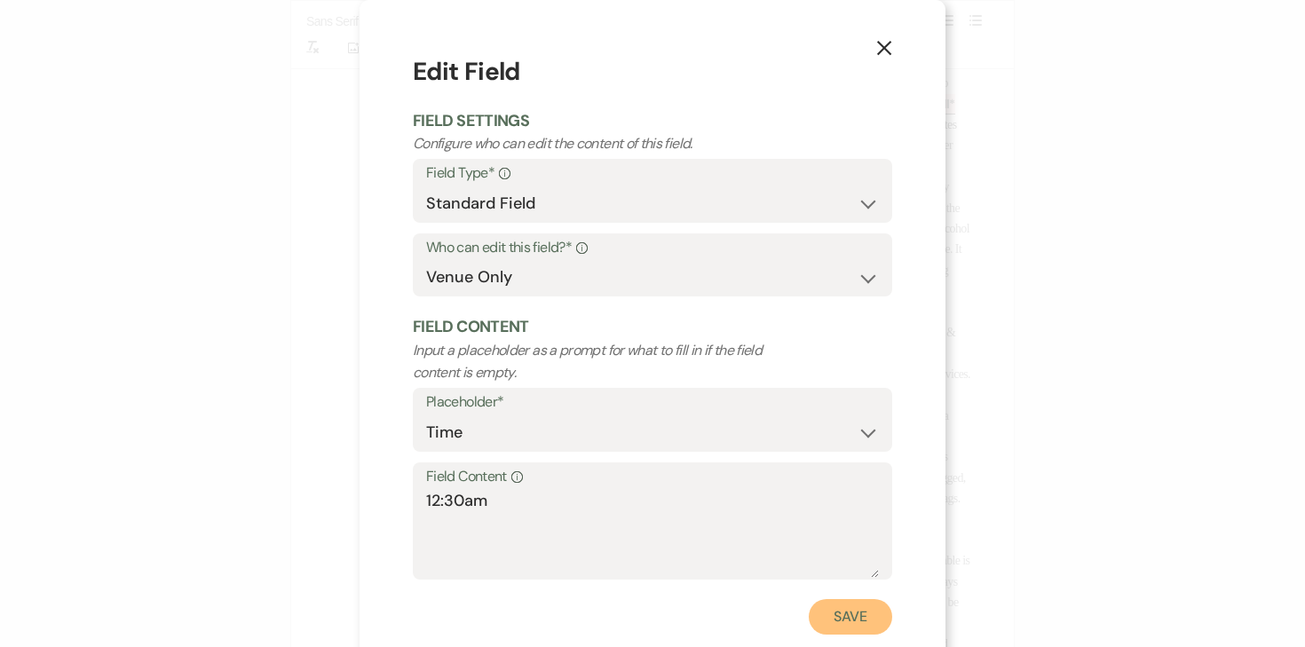
click at [856, 613] on button "Save" at bounding box center [850, 617] width 83 height 36
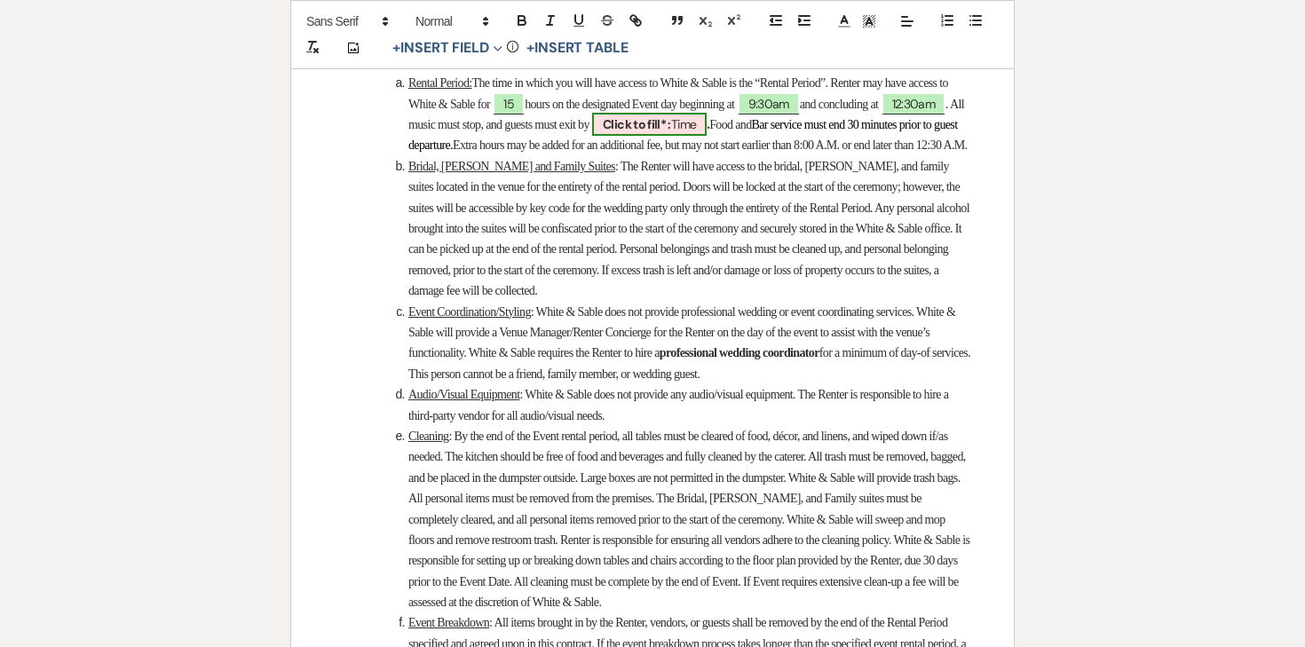
click at [671, 132] on b "Click to fill* :" at bounding box center [637, 124] width 68 height 16
select select "owner"
select select "Time"
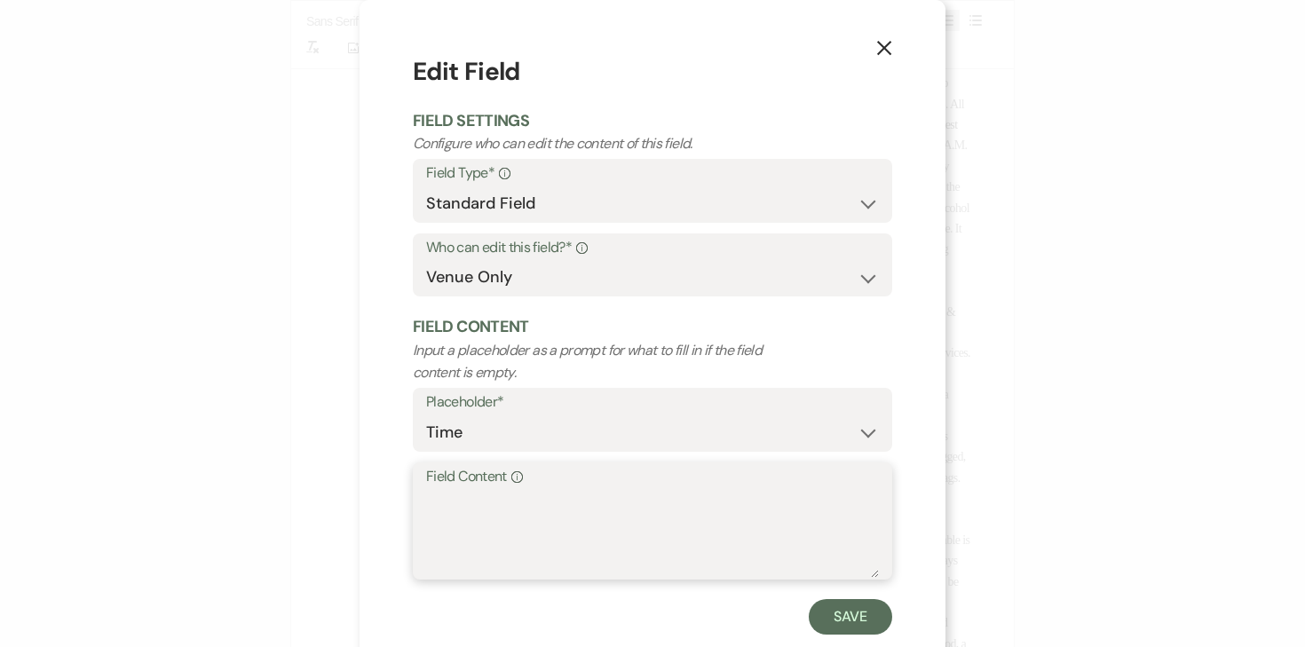
click at [680, 556] on textarea "Field Content Info" at bounding box center [652, 533] width 453 height 89
type textarea "11:30pm"
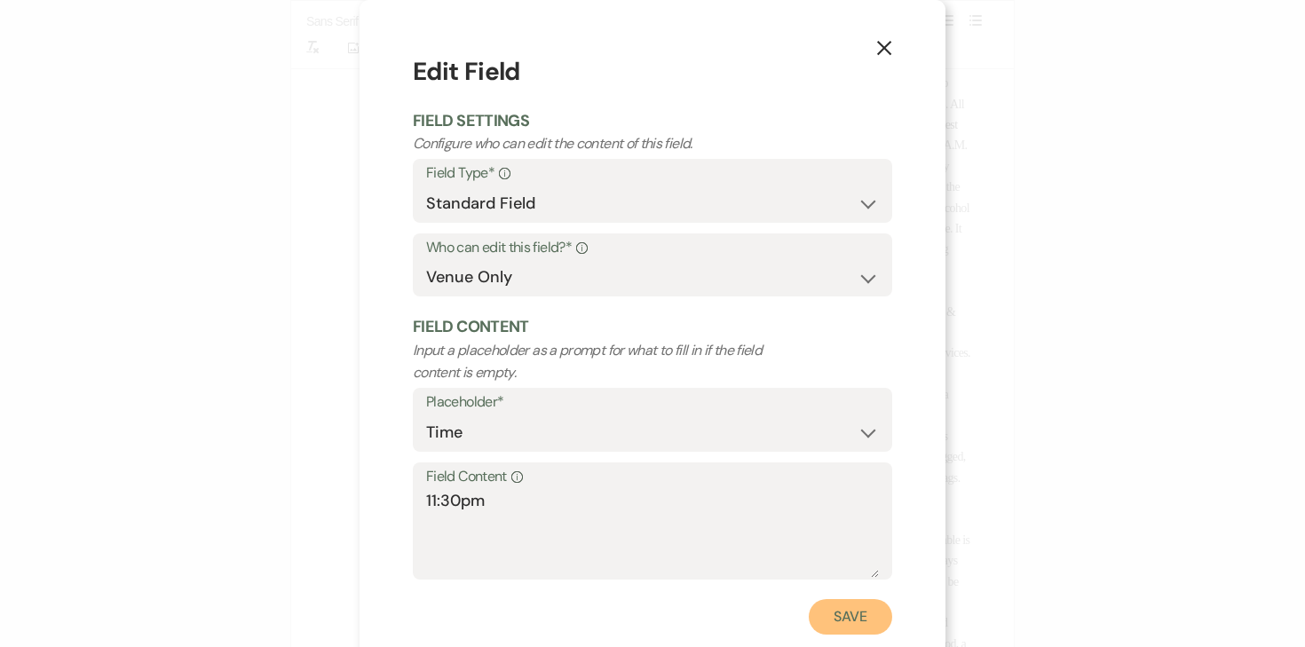
click at [858, 625] on button "Save" at bounding box center [850, 617] width 83 height 36
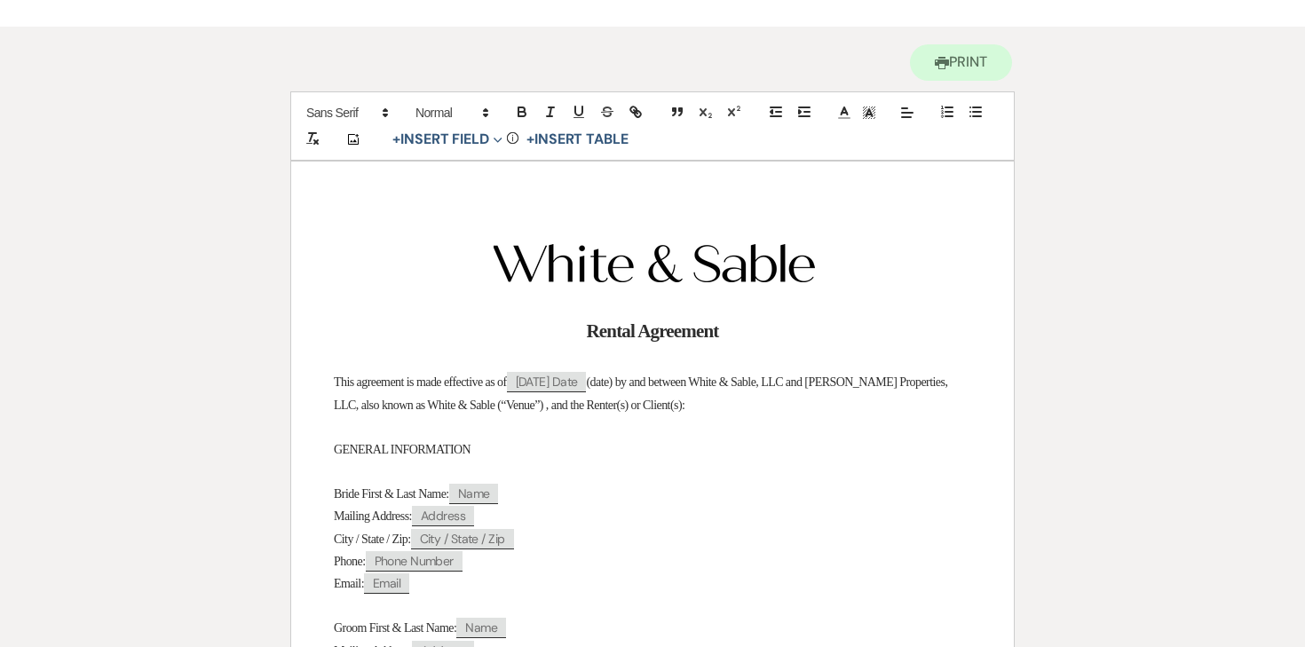
scroll to position [0, 0]
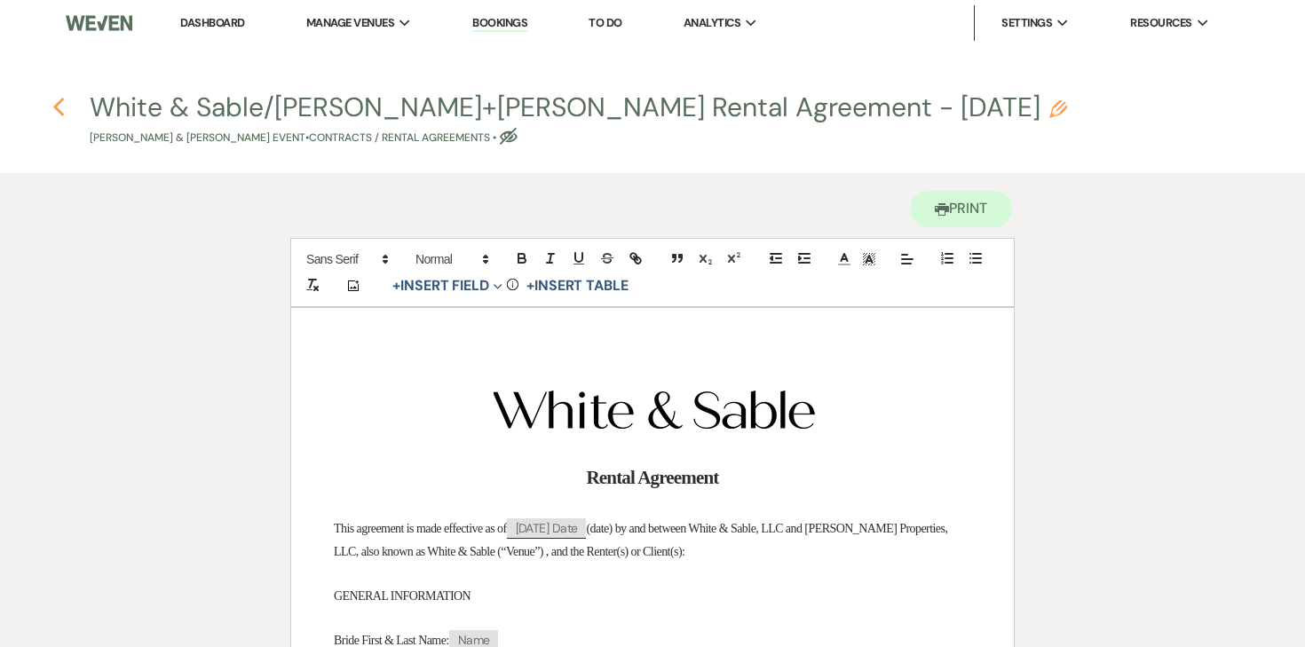
click at [58, 110] on use "button" at bounding box center [58, 108] width 12 height 20
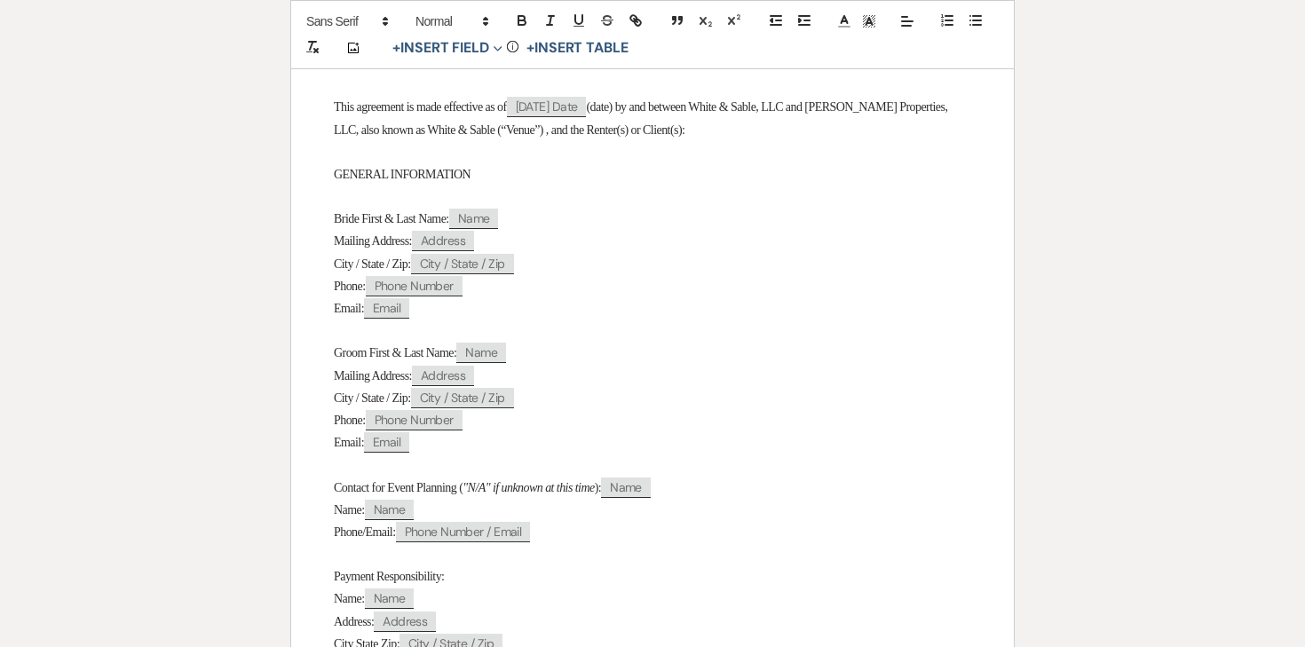
select select "5"
select select "12"
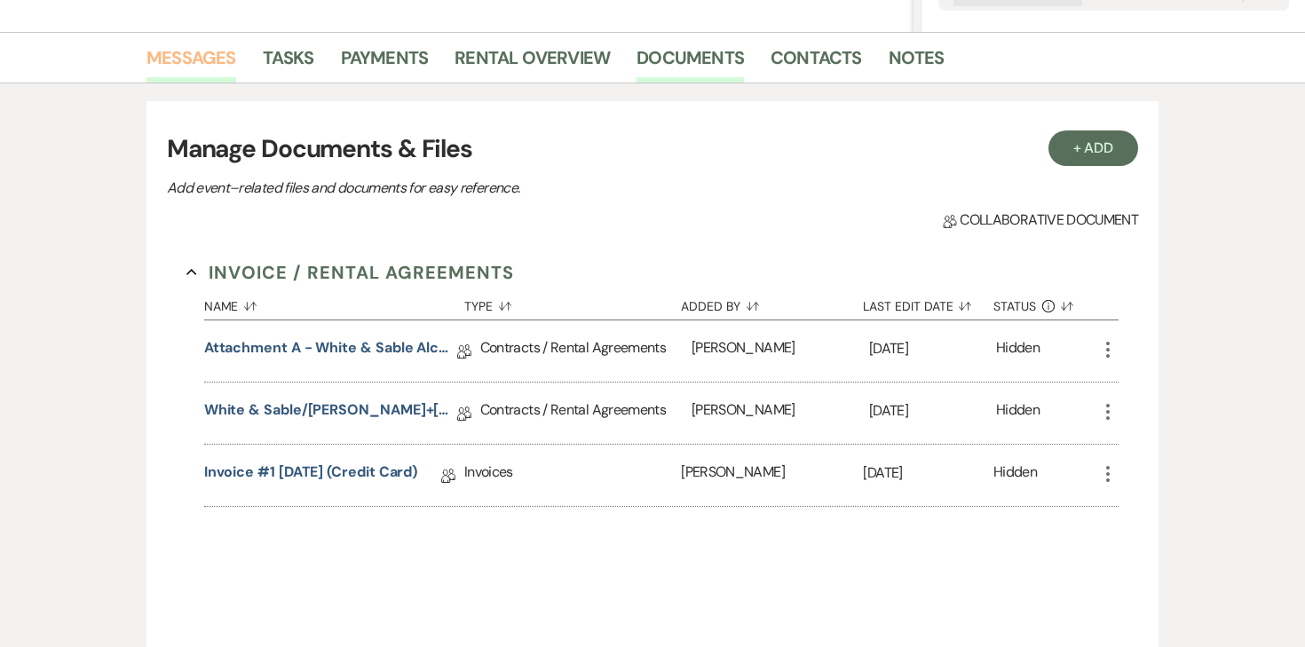
click at [208, 60] on link "Messages" at bounding box center [192, 63] width 90 height 39
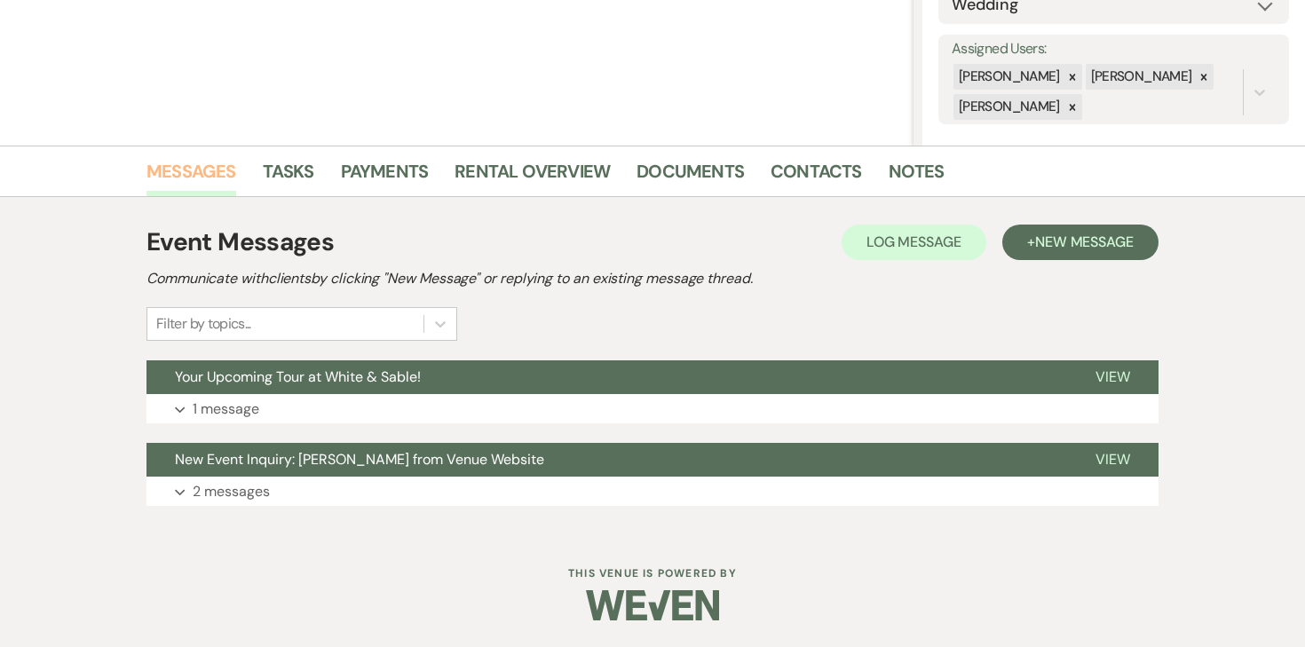
scroll to position [300, 0]
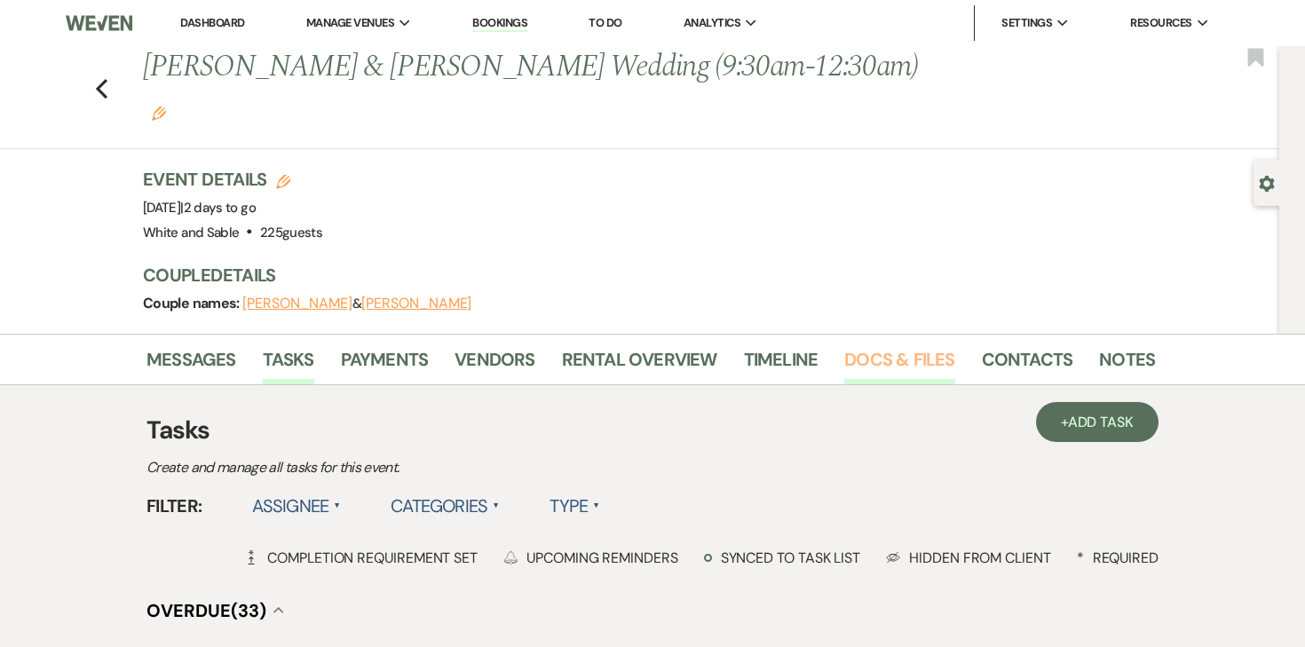
click at [882, 345] on link "Docs & Files" at bounding box center [900, 364] width 110 height 39
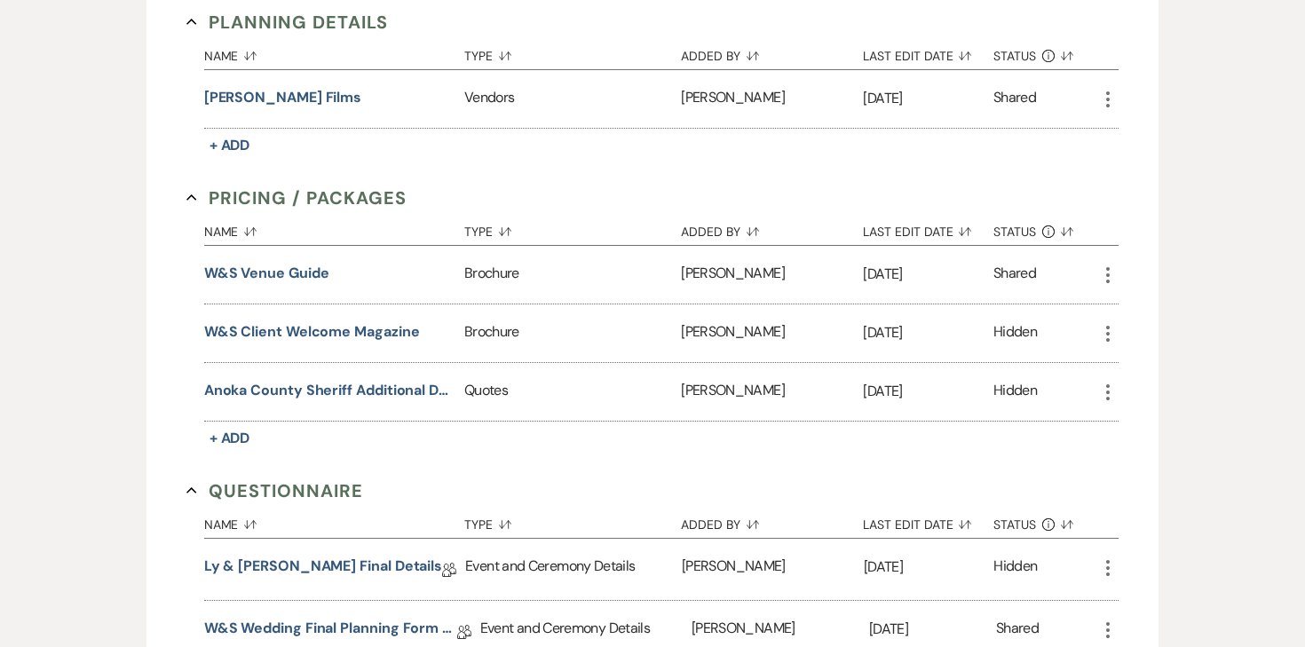
scroll to position [3416, 0]
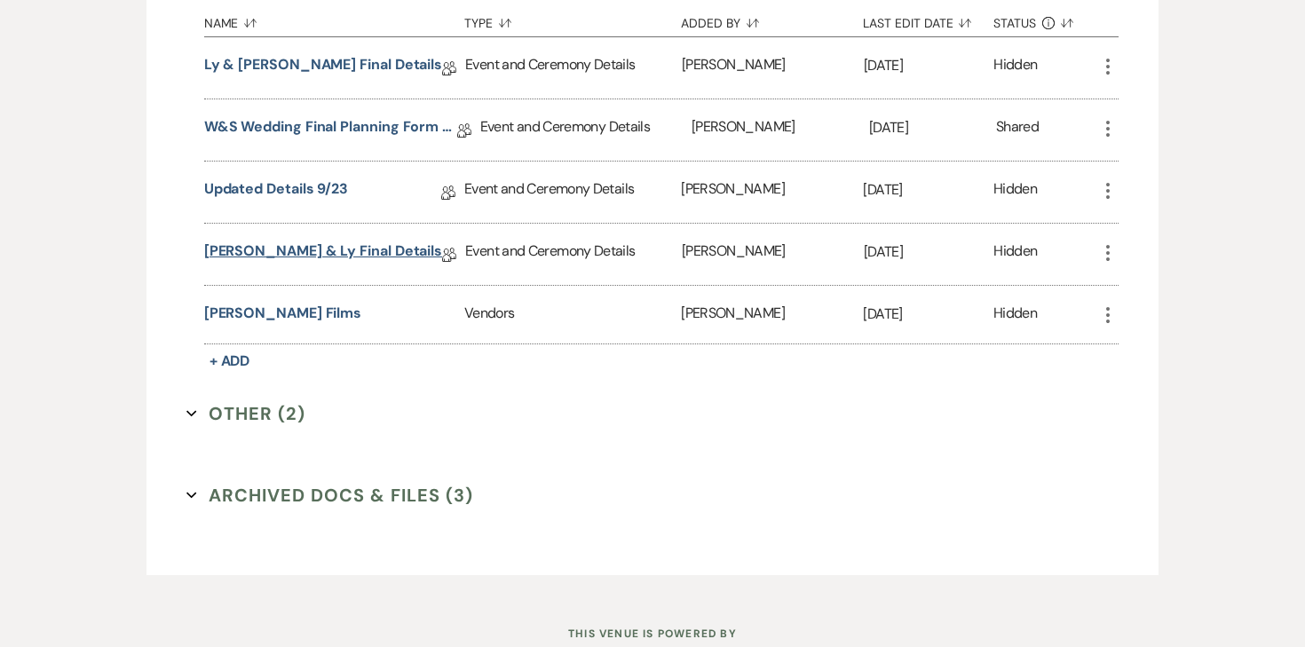
click at [307, 241] on link "Adam & Ly Final Details" at bounding box center [323, 255] width 238 height 28
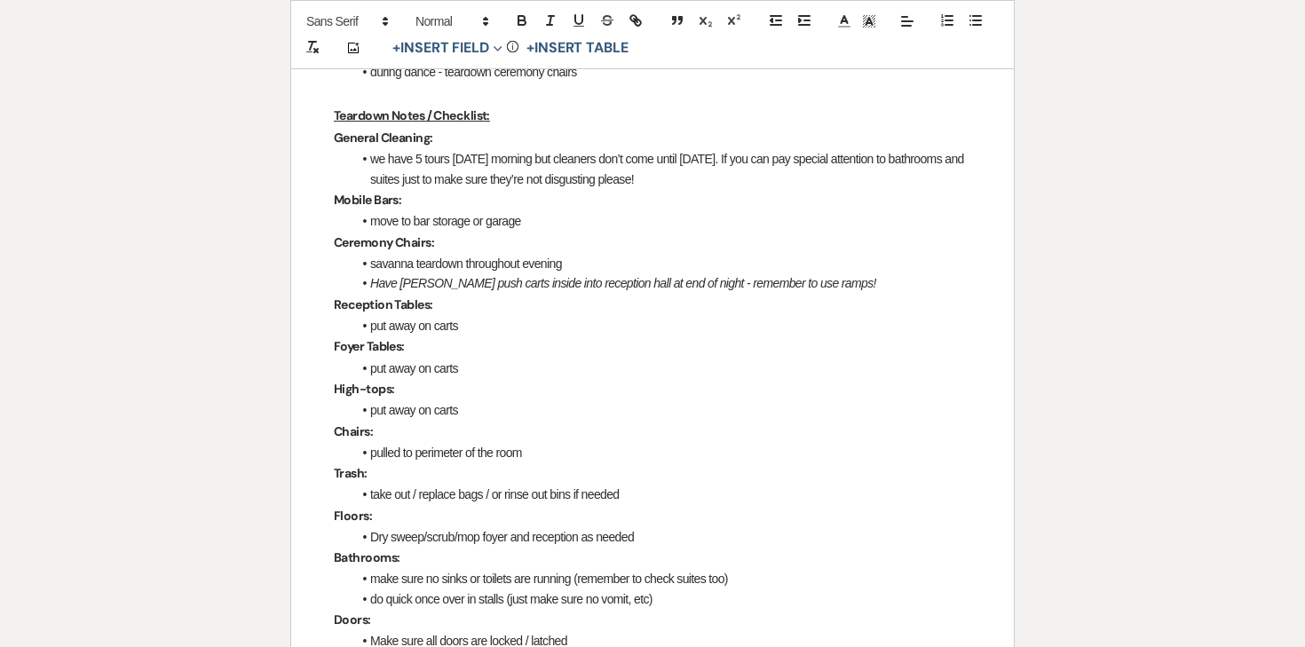
scroll to position [1831, 0]
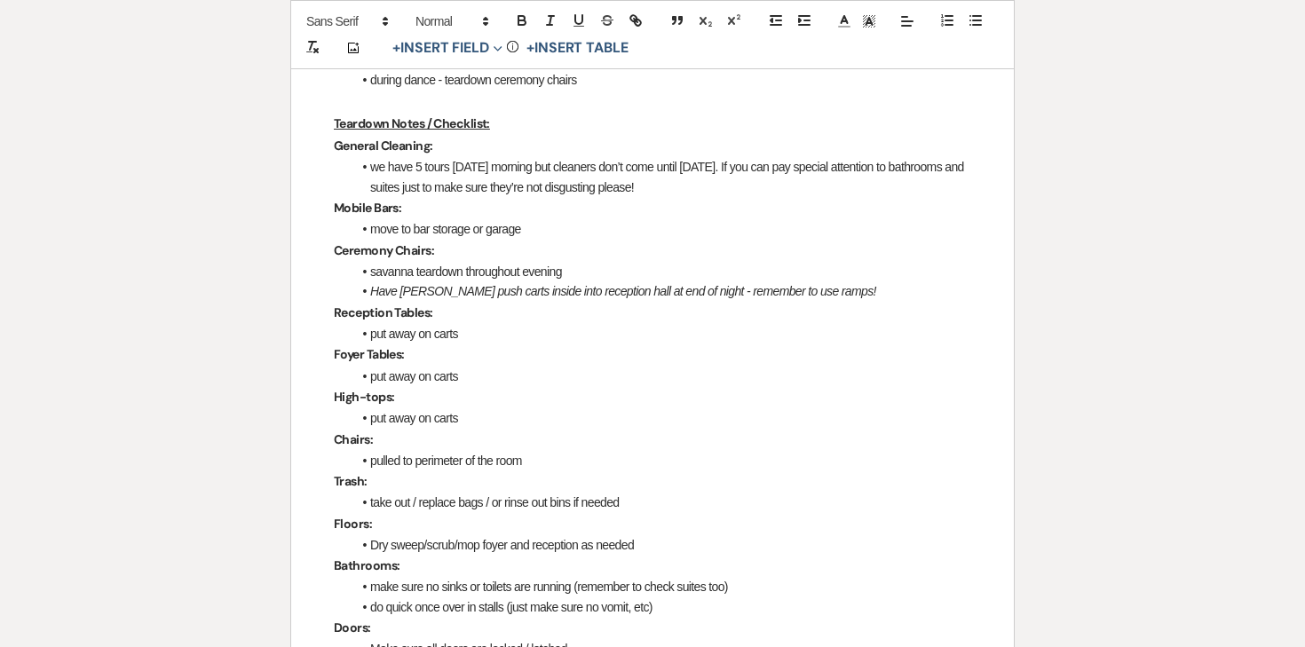
click at [685, 184] on li "we have 5 tours Sunday morning but cleaners don’t come until Monday. If you can…" at bounding box center [662, 177] width 620 height 40
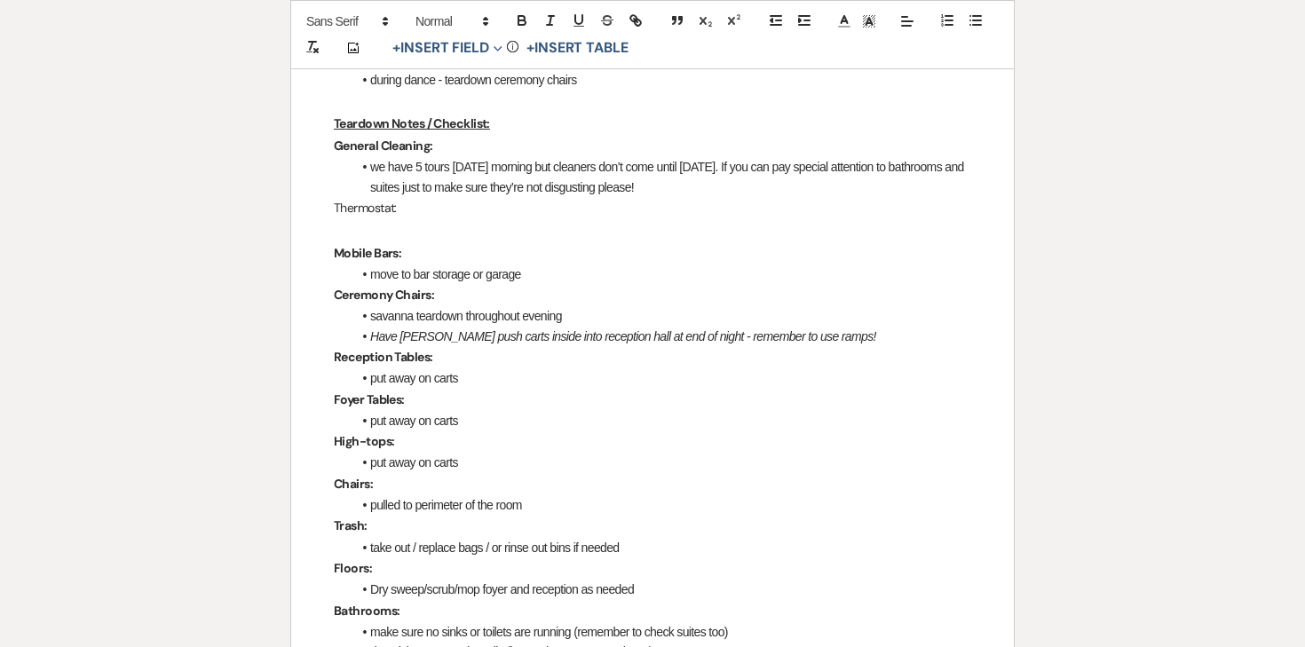
click at [383, 206] on p "Thermostat:" at bounding box center [653, 208] width 638 height 22
click at [523, 26] on icon "button" at bounding box center [522, 20] width 16 height 16
click at [419, 233] on p at bounding box center [653, 230] width 638 height 22
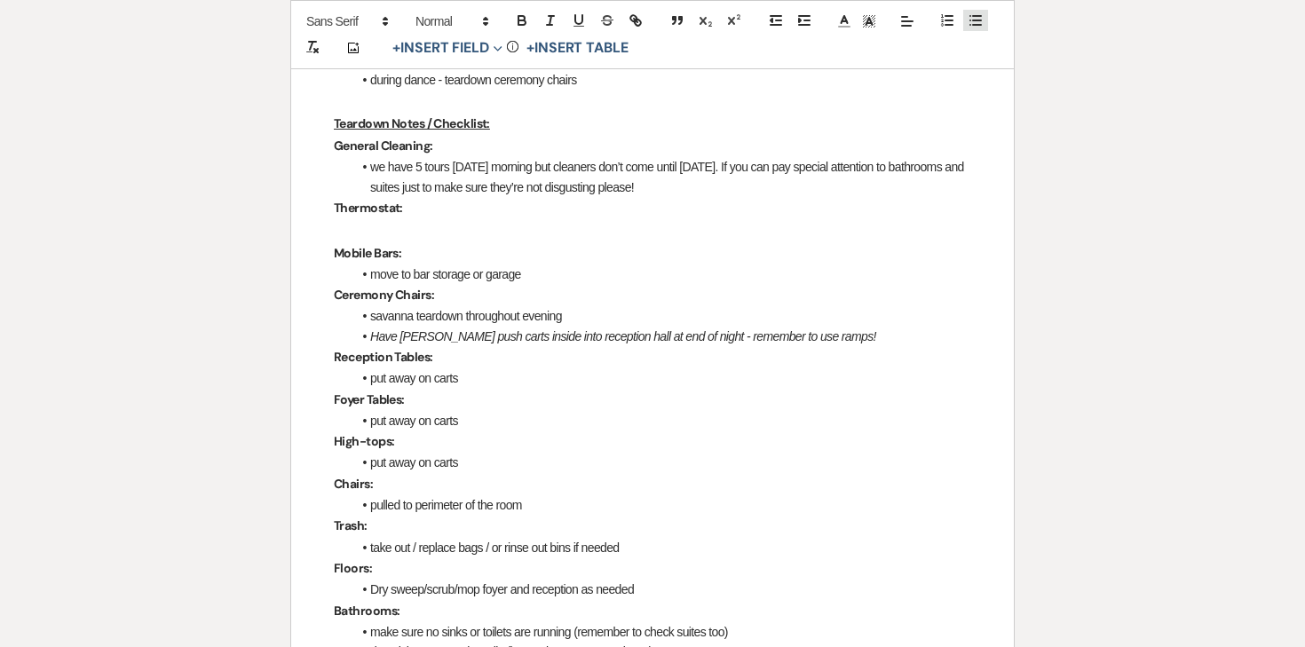
click at [971, 19] on icon "button" at bounding box center [976, 20] width 16 height 16
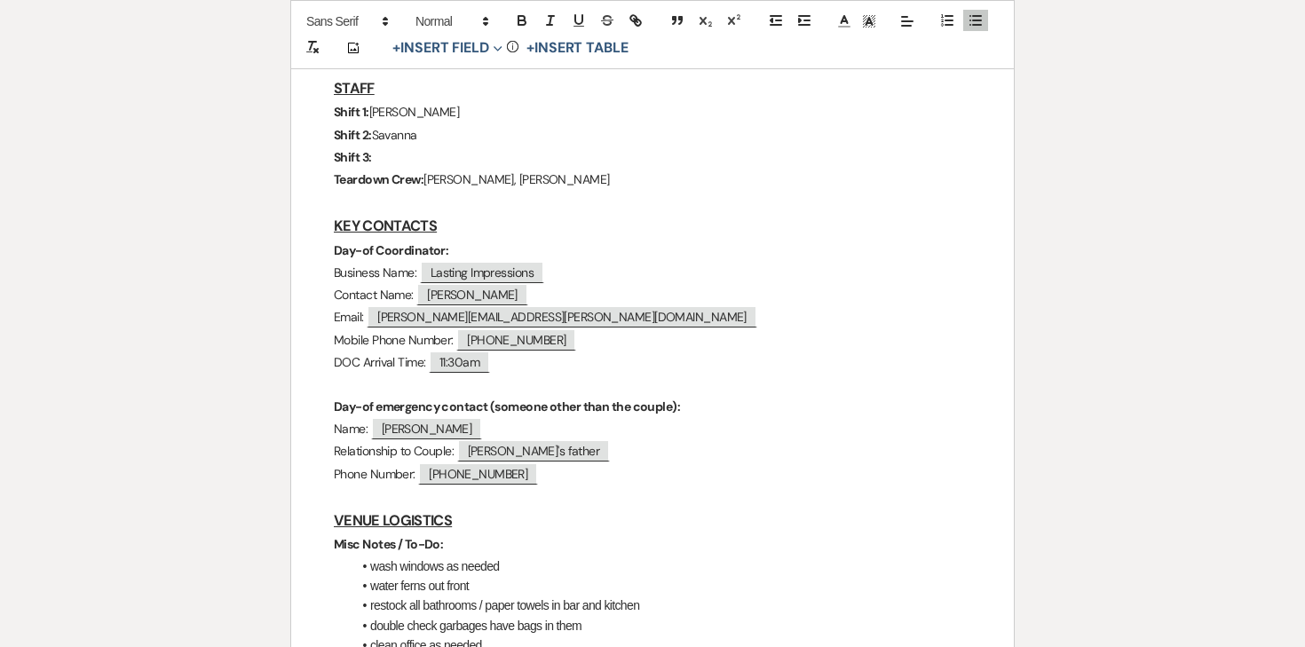
scroll to position [0, 0]
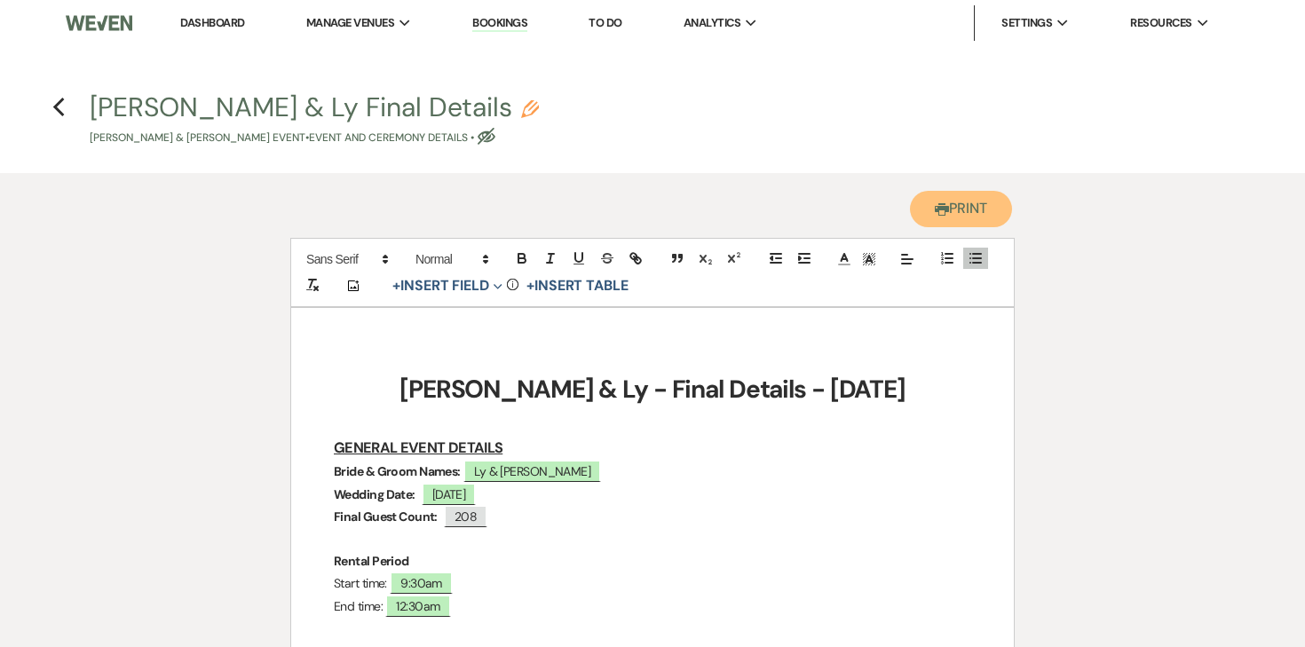
click at [931, 224] on button "Printer Print" at bounding box center [961, 209] width 102 height 36
click at [217, 22] on link "Dashboard" at bounding box center [212, 22] width 64 height 15
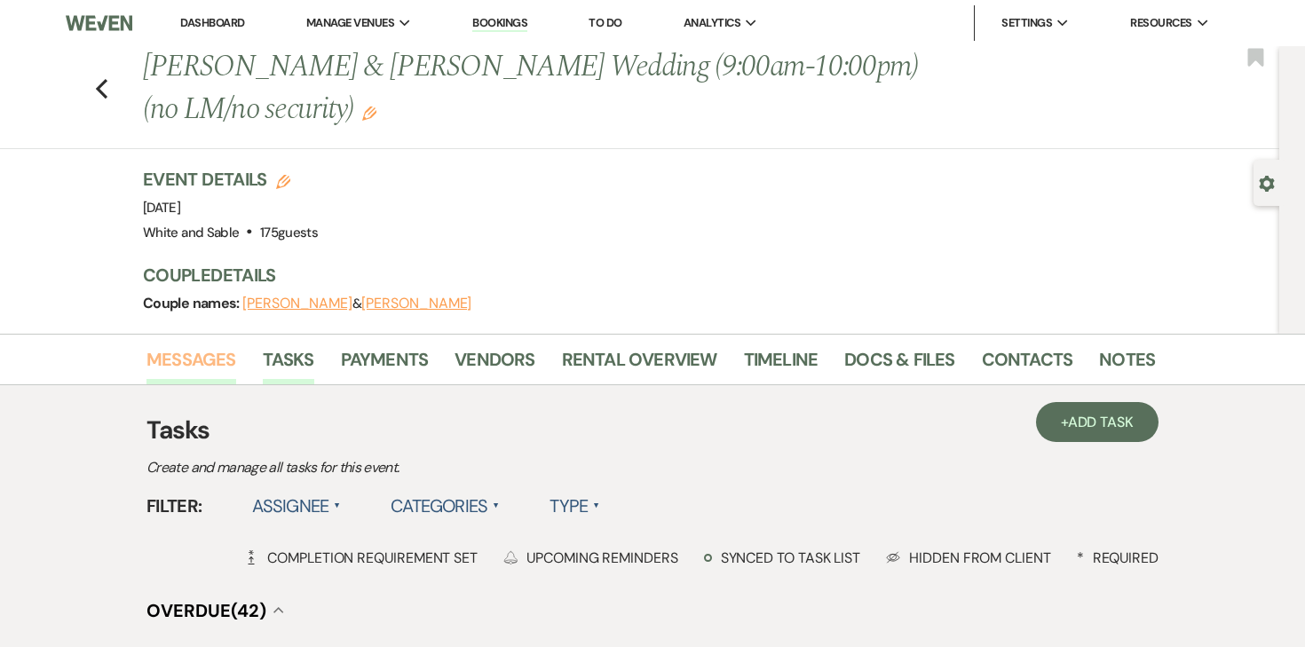
click at [210, 359] on link "Messages" at bounding box center [192, 364] width 90 height 39
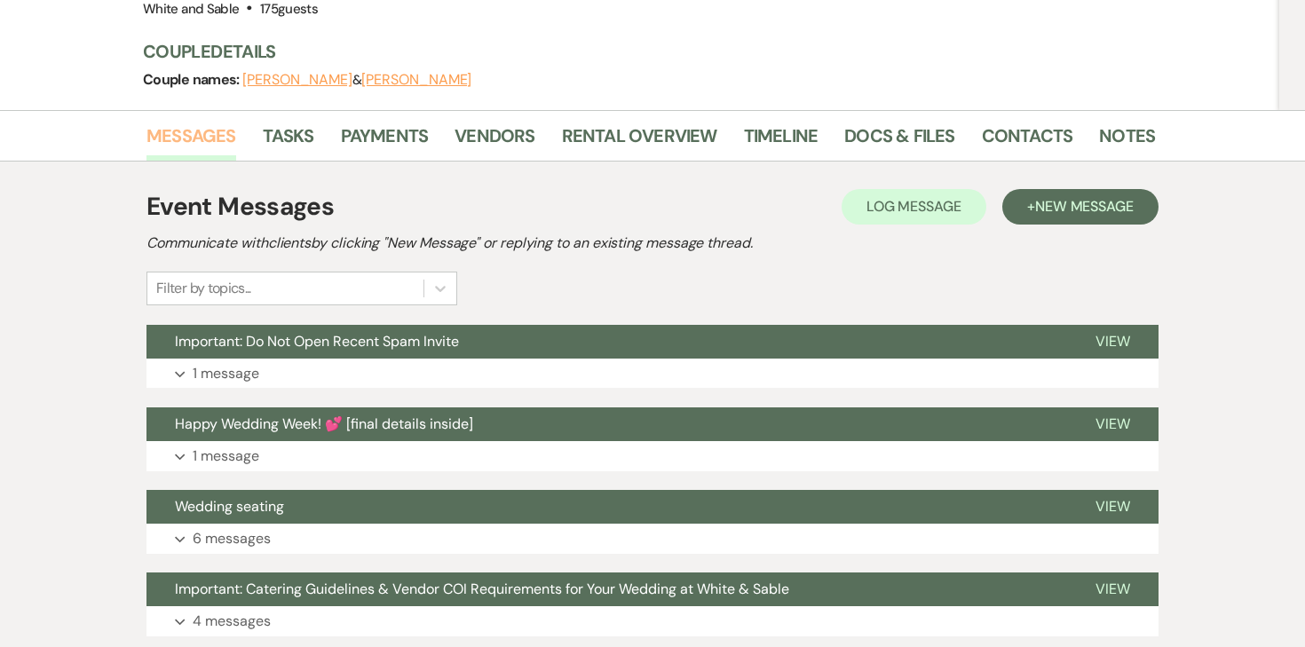
scroll to position [226, 0]
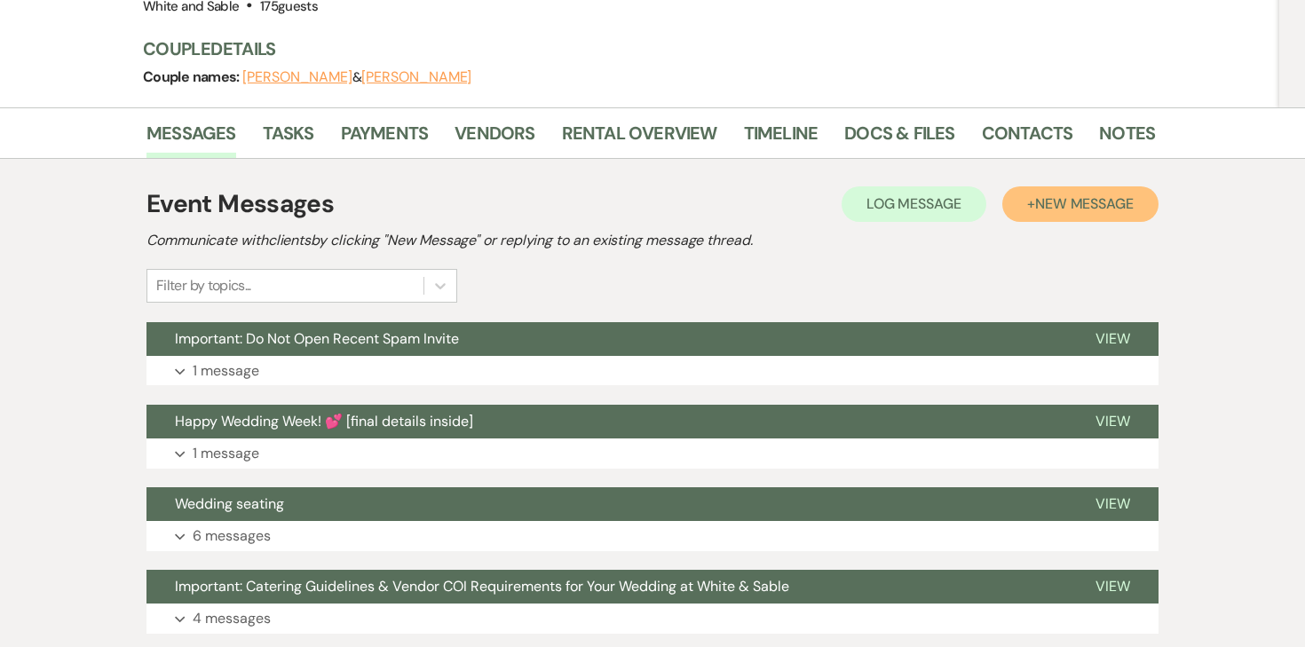
click at [1125, 192] on button "+ New Message" at bounding box center [1081, 204] width 156 height 36
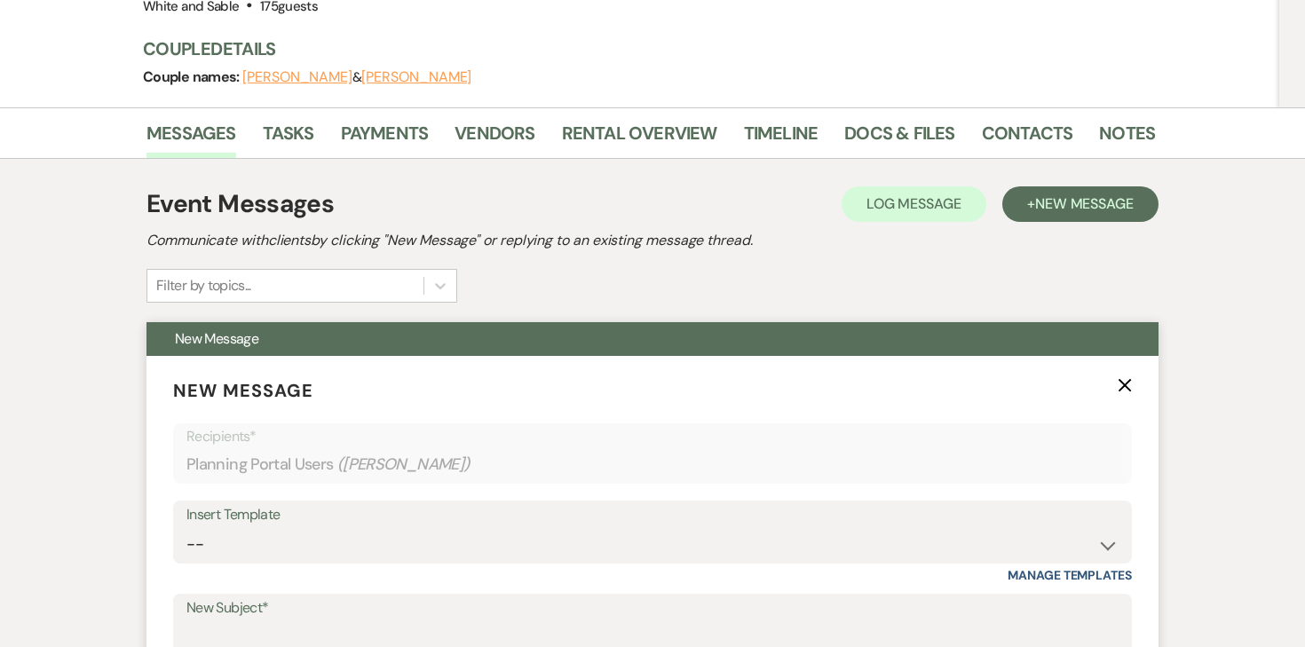
click at [582, 520] on div "Insert Template" at bounding box center [652, 516] width 932 height 26
click at [560, 541] on select "-- Inquiry Response (Venue Guide) Schedule - Venue Tour Appt Confirmation Sched…" at bounding box center [652, 544] width 932 height 35
select select "5771"
click at [186, 527] on select "-- Inquiry Response (Venue Guide) Schedule - Venue Tour Appt Confirmation Sched…" at bounding box center [652, 544] width 932 height 35
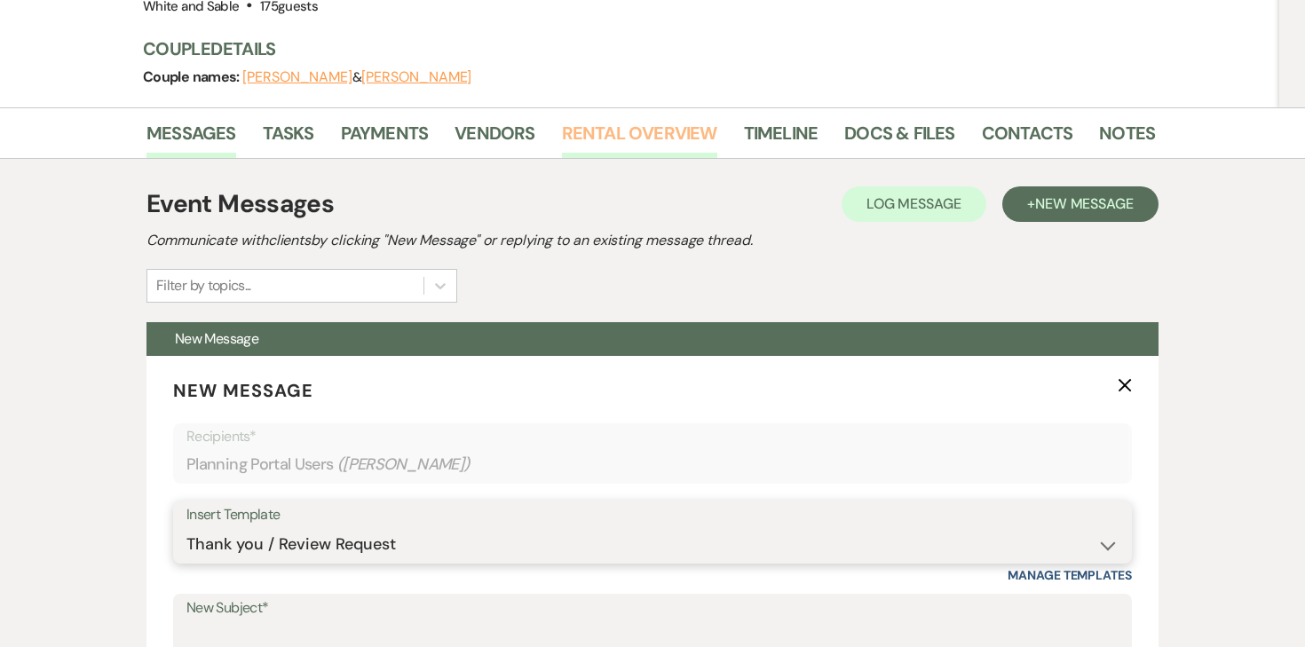
type input "Thank you! 💕"
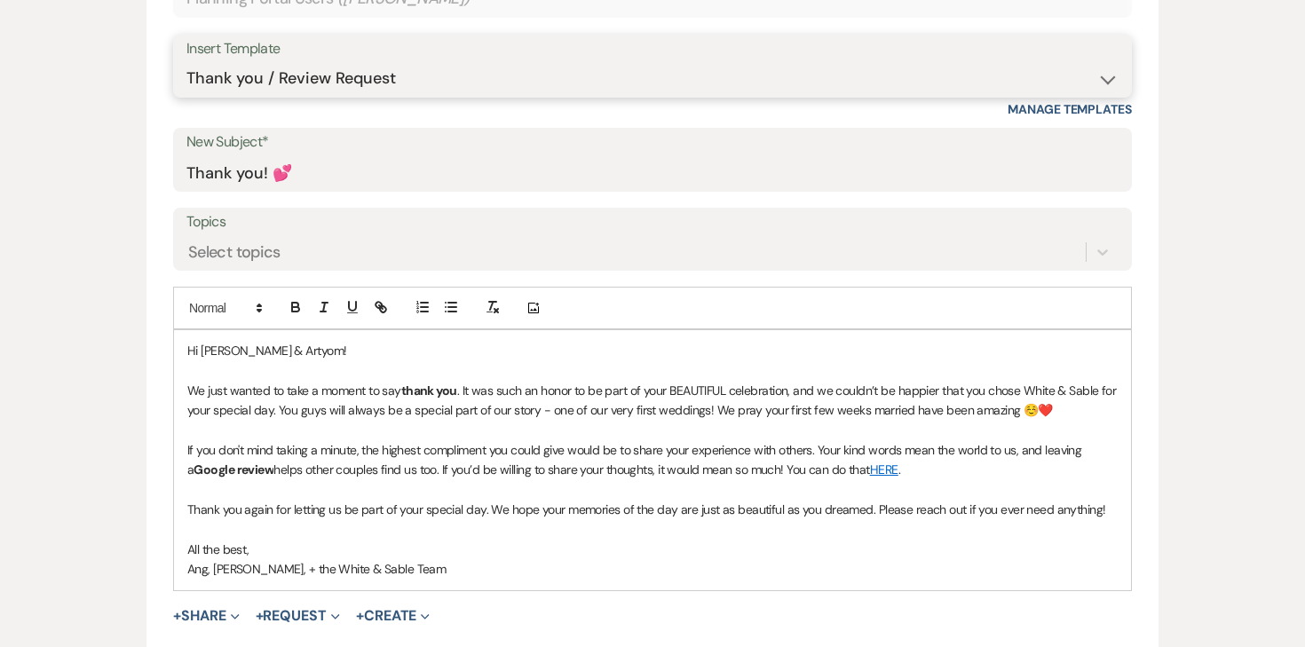
scroll to position [713, 0]
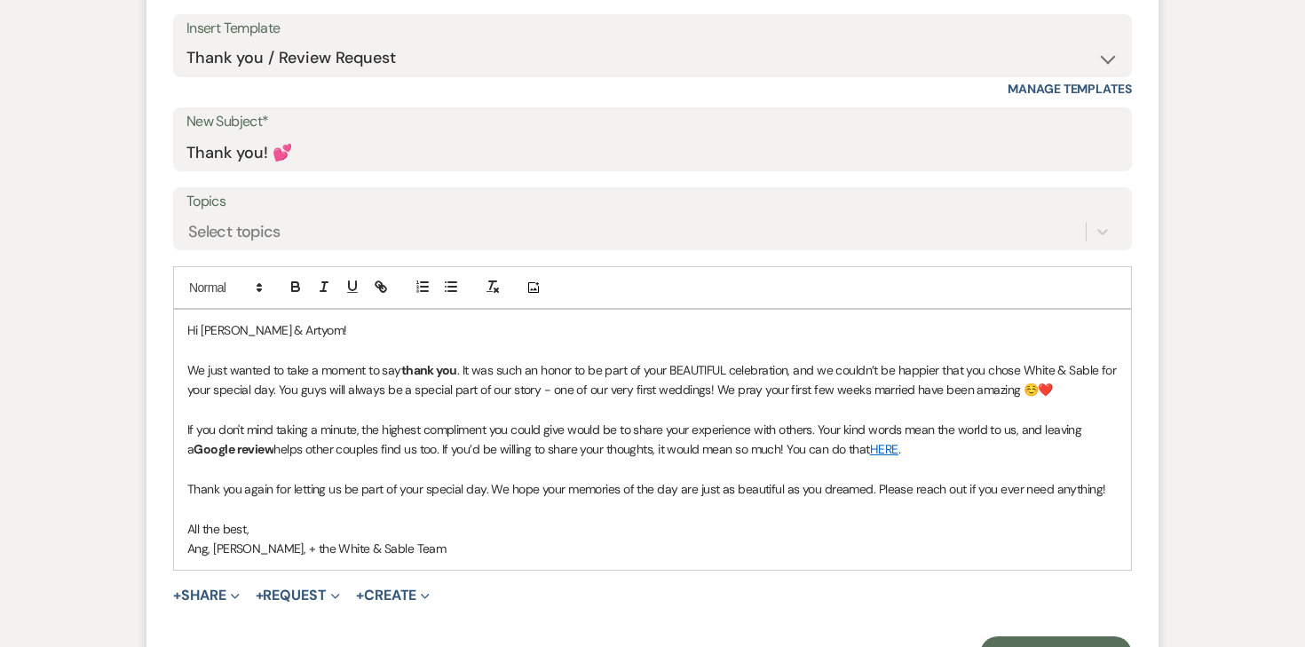
click at [297, 329] on p "Hi [PERSON_NAME] & Artyom!" at bounding box center [652, 331] width 931 height 20
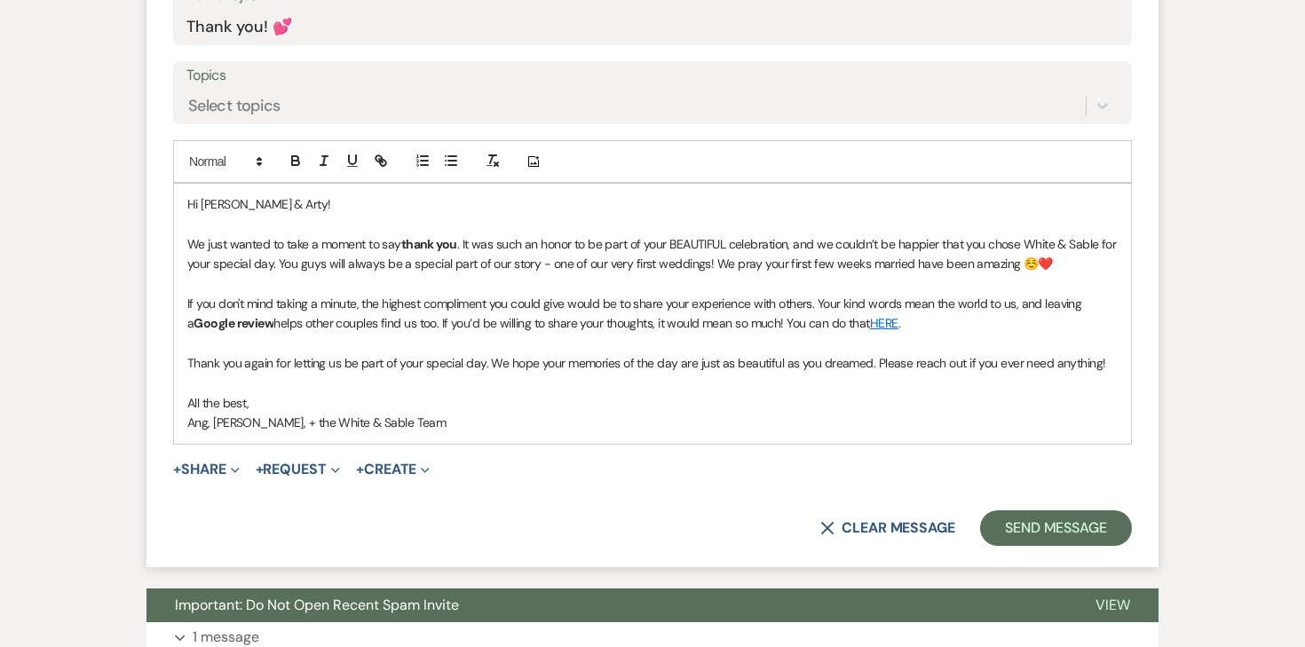
scroll to position [841, 0]
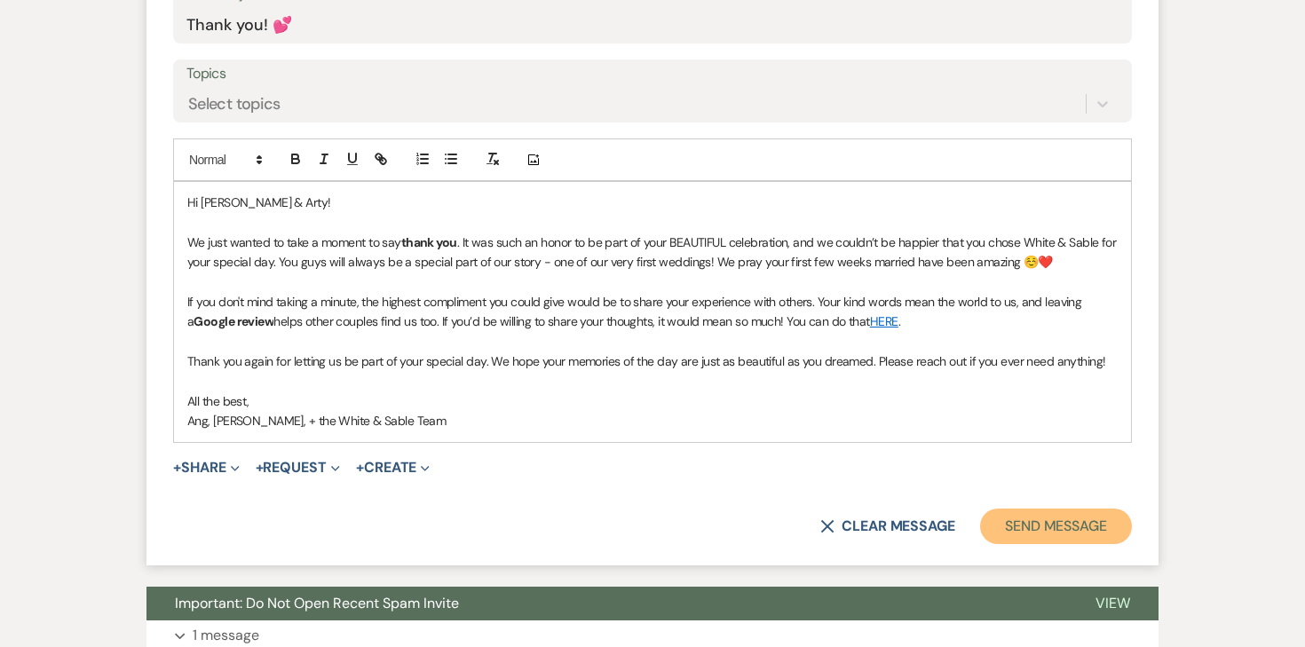
click at [1005, 538] on button "Send Message" at bounding box center [1056, 527] width 152 height 36
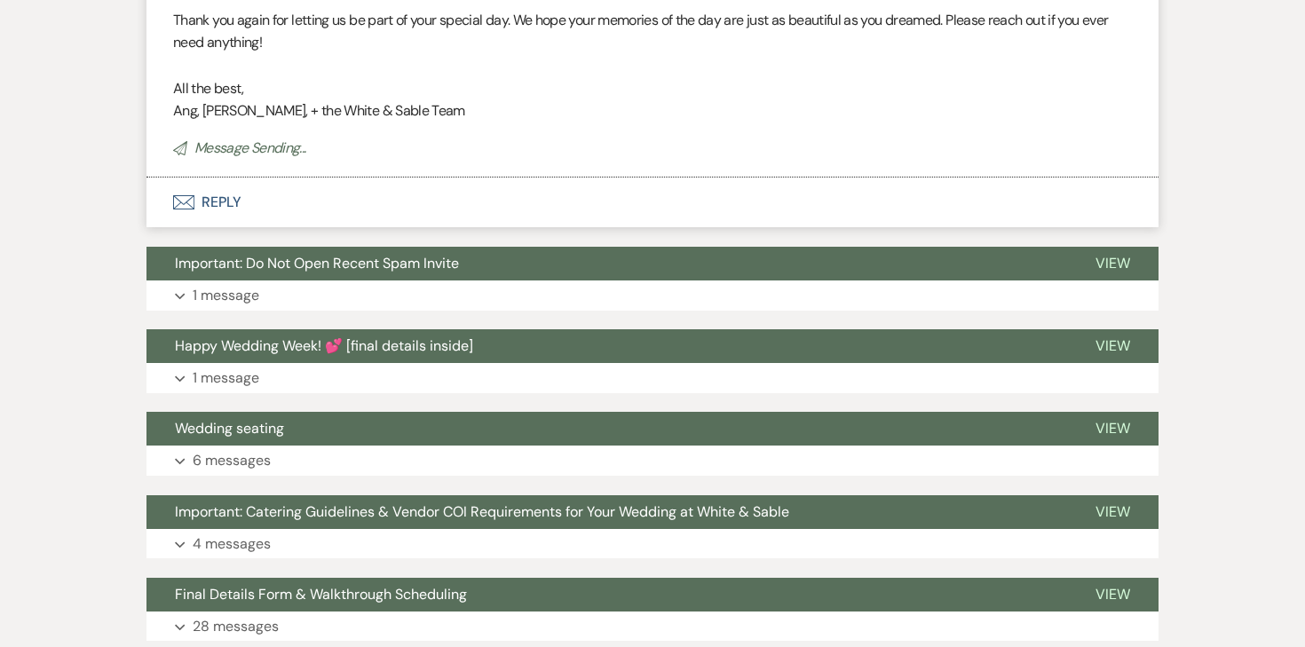
scroll to position [181, 0]
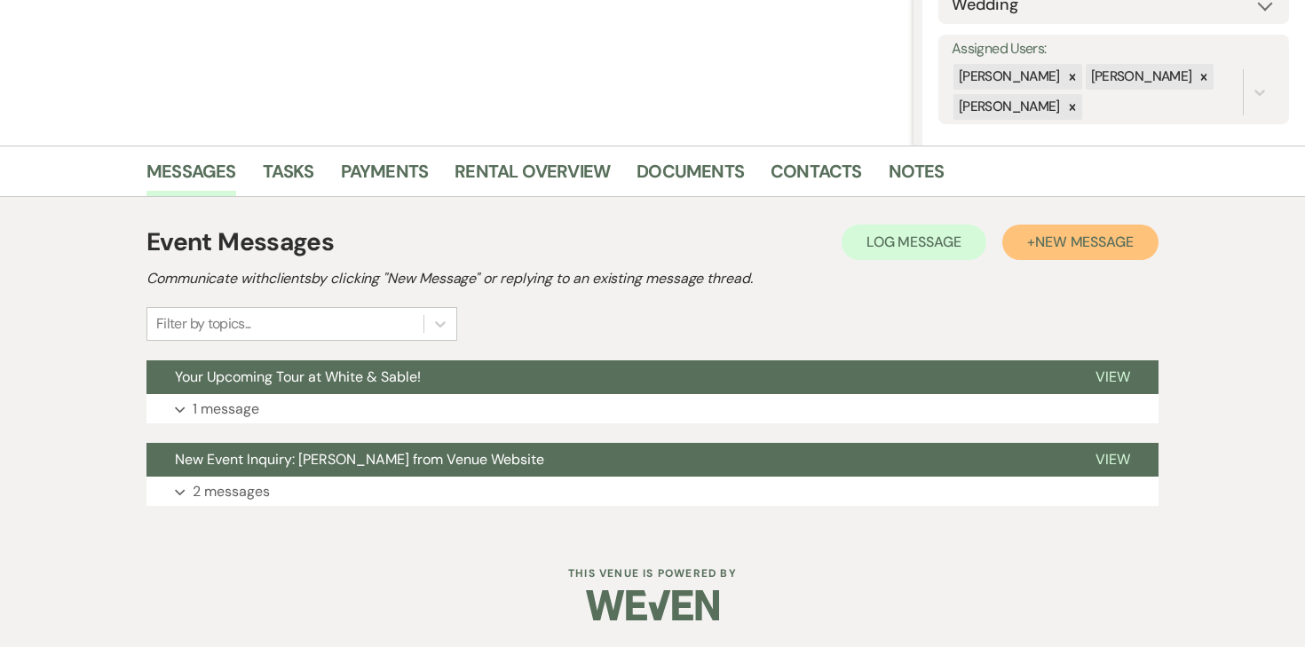
click at [1096, 245] on span "New Message" at bounding box center [1084, 242] width 99 height 19
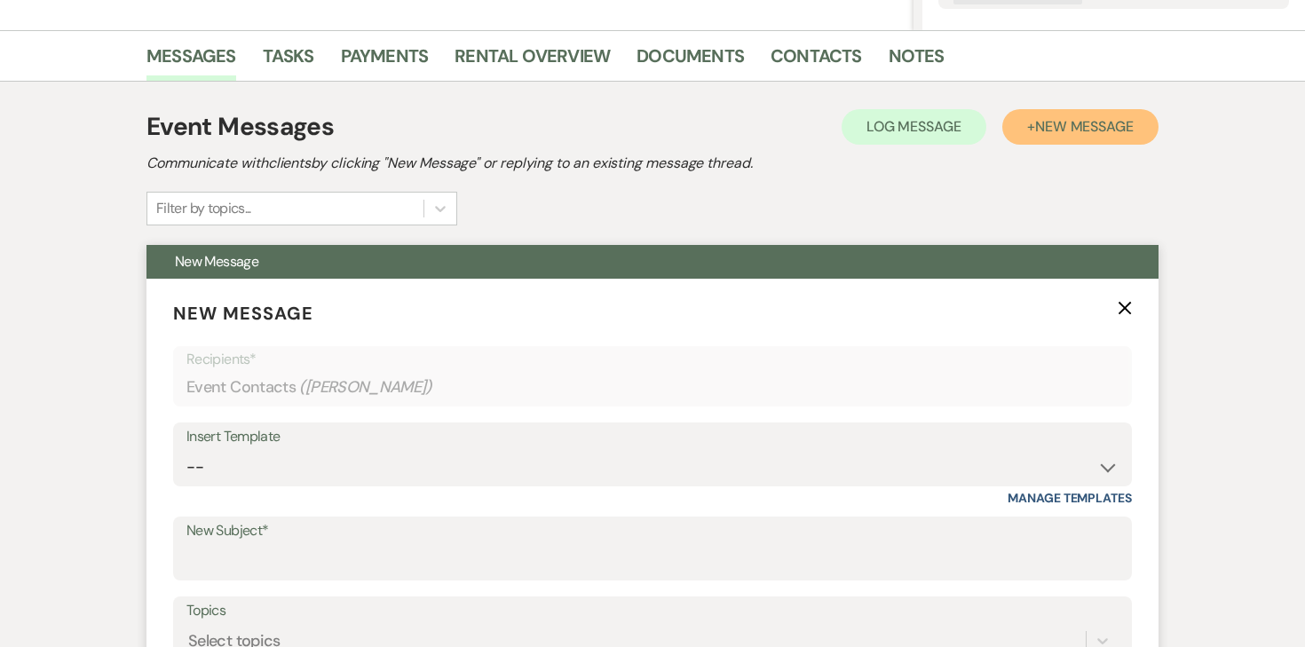
scroll to position [521, 0]
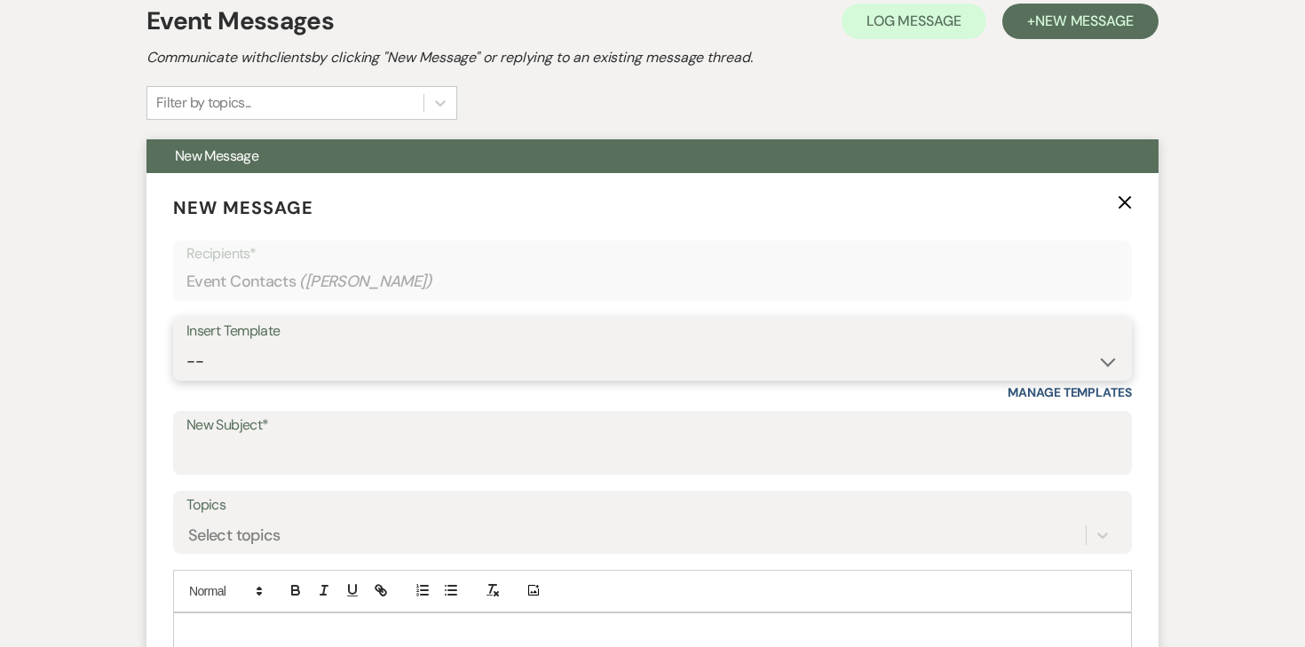
click at [483, 365] on select "-- Inquiry Response (Venue Guide) Schedule - Venue Tour Appt Confirmation Sched…" at bounding box center [652, 362] width 932 height 35
select select "3330"
click at [186, 345] on select "-- Inquiry Response (Venue Guide) Schedule - Venue Tour Appt Confirmation Sched…" at bounding box center [652, 362] width 932 height 35
type input "Next Steps for Booking: Your wedding day contract from White & Sable! 💕💍"
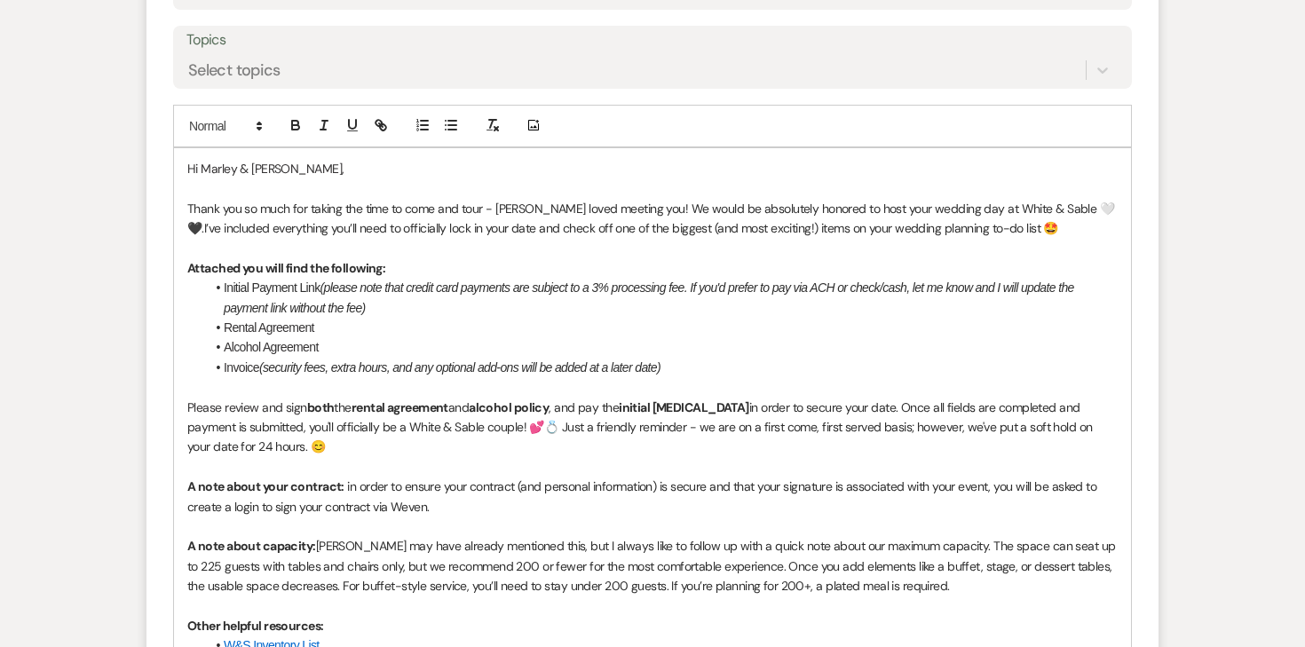
scroll to position [988, 0]
click at [617, 202] on p "Thank you so much for taking the time to come and tour - Landon loved meeting y…" at bounding box center [652, 217] width 931 height 40
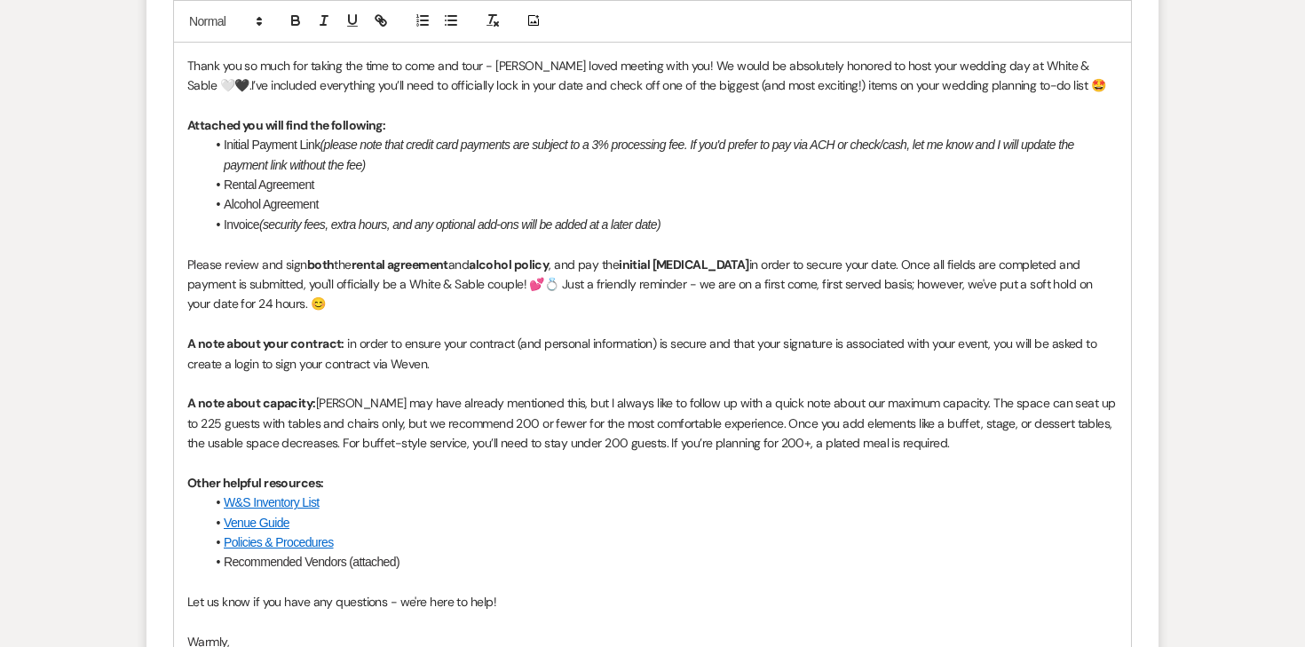
scroll to position [1133, 0]
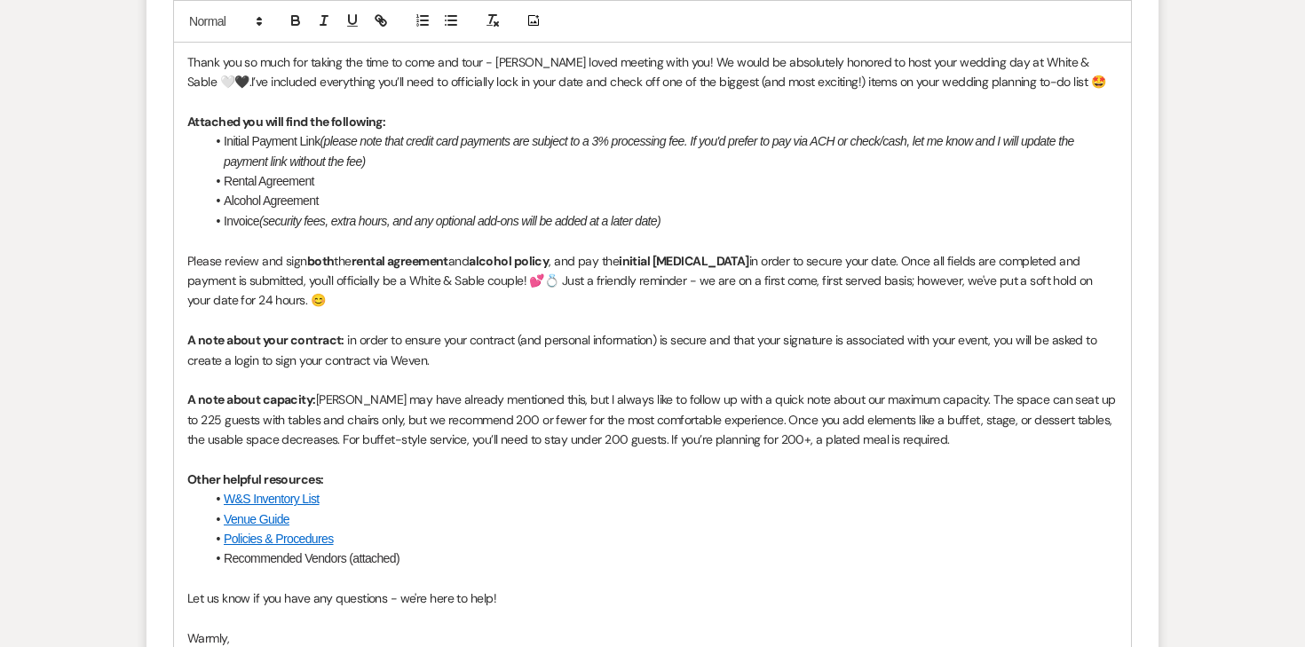
click at [224, 221] on span "Invoice" at bounding box center [242, 221] width 36 height 14
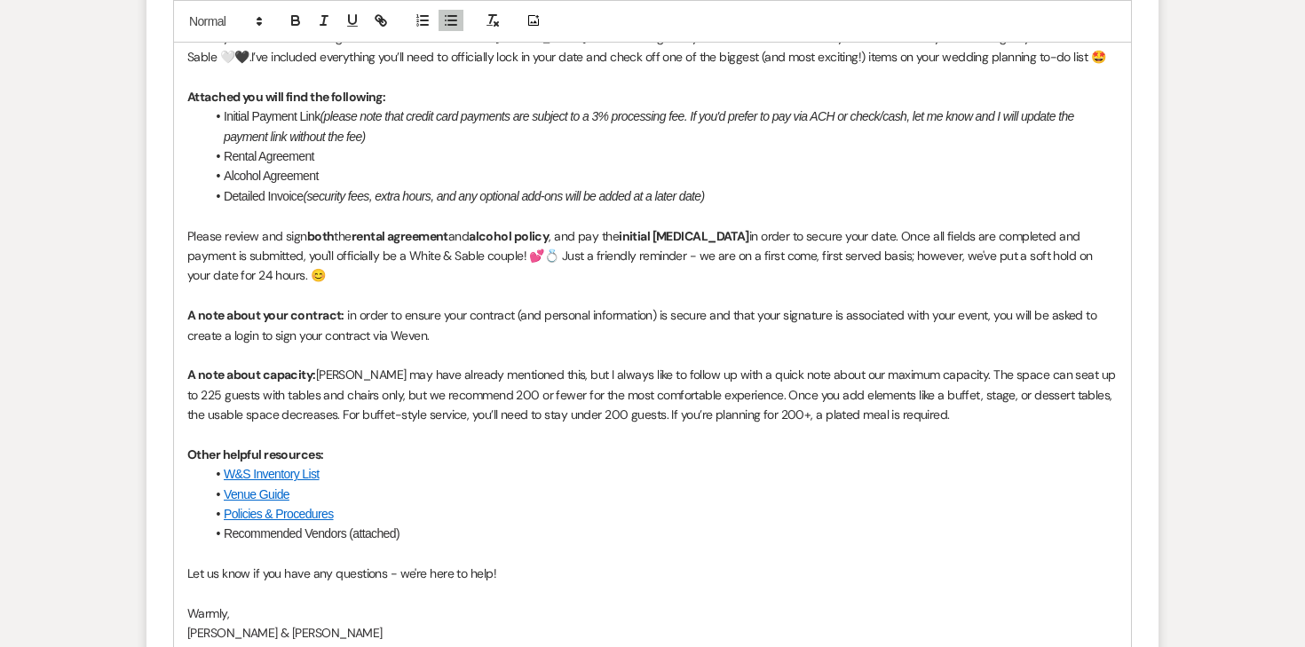
scroll to position [1159, 0]
drag, startPoint x: 282, startPoint y: 280, endPoint x: 380, endPoint y: 304, distance: 100.6
click at [380, 304] on div "Hi Marley & Trent, Thank you so much for taking the time to come and tour - Lan…" at bounding box center [652, 315] width 957 height 678
click at [279, 295] on p at bounding box center [652, 295] width 931 height 20
drag, startPoint x: 222, startPoint y: 280, endPoint x: 840, endPoint y: 247, distance: 618.9
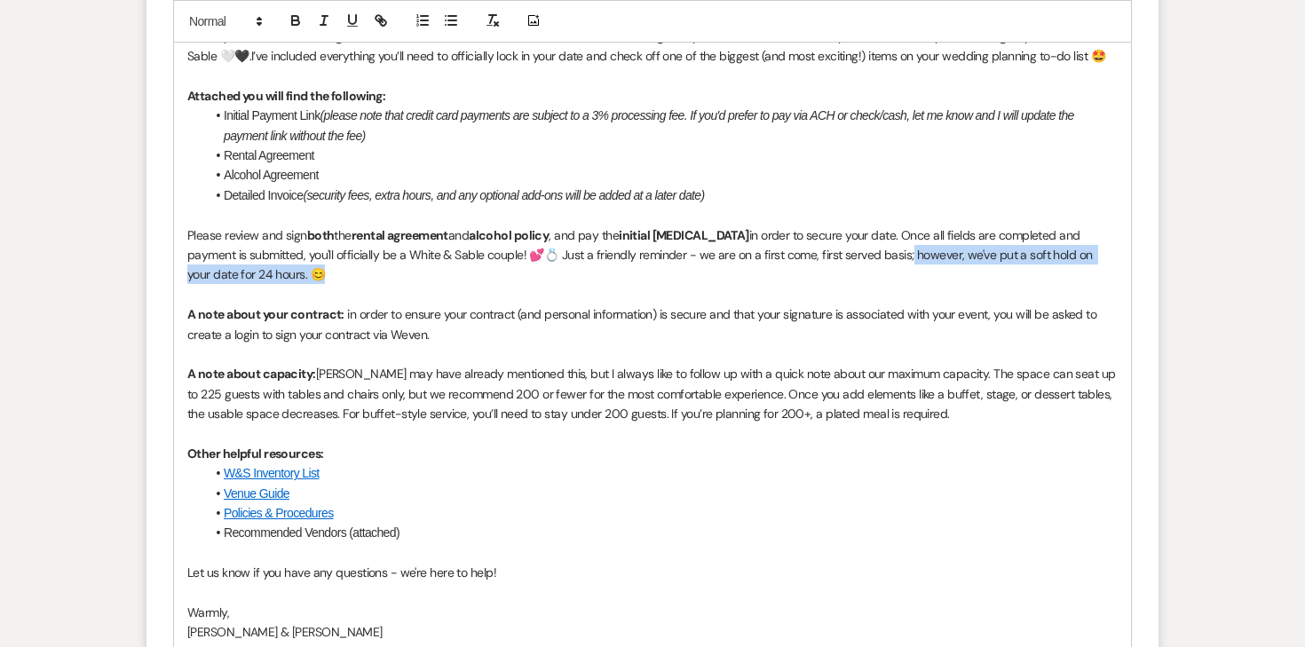
click at [840, 247] on p "Please review and sign both the rental agreement and alcohol policy , and pay t…" at bounding box center [652, 255] width 931 height 59
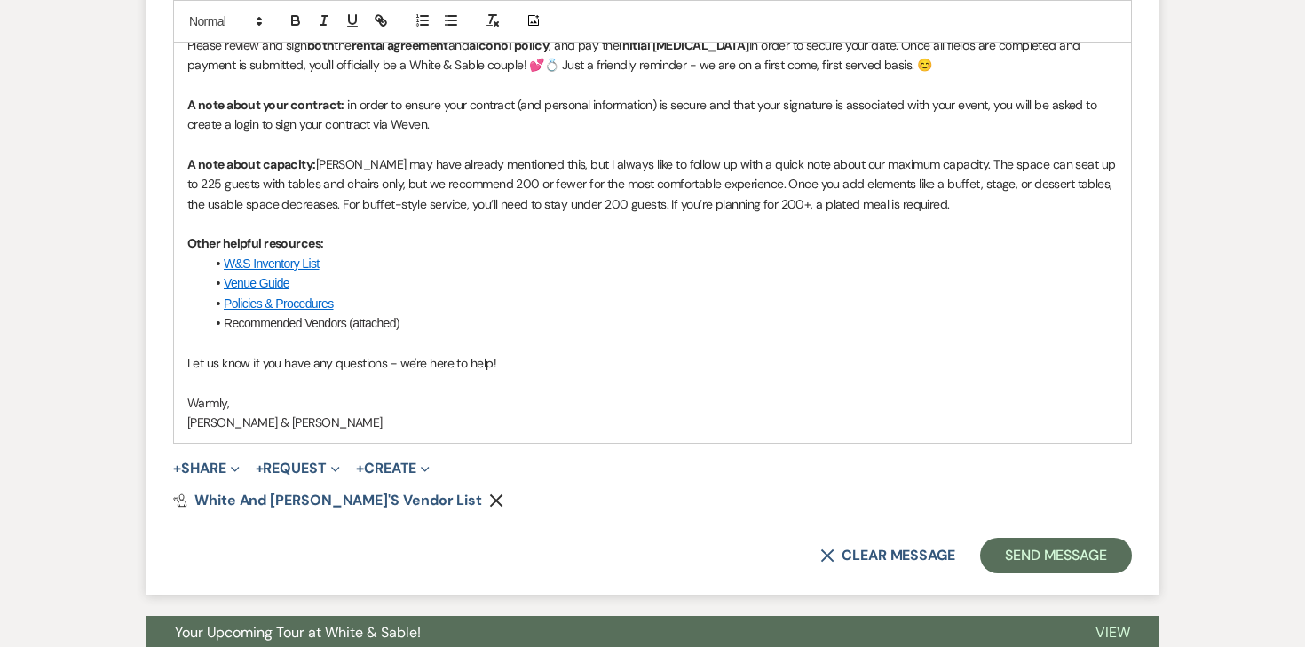
scroll to position [1339, 0]
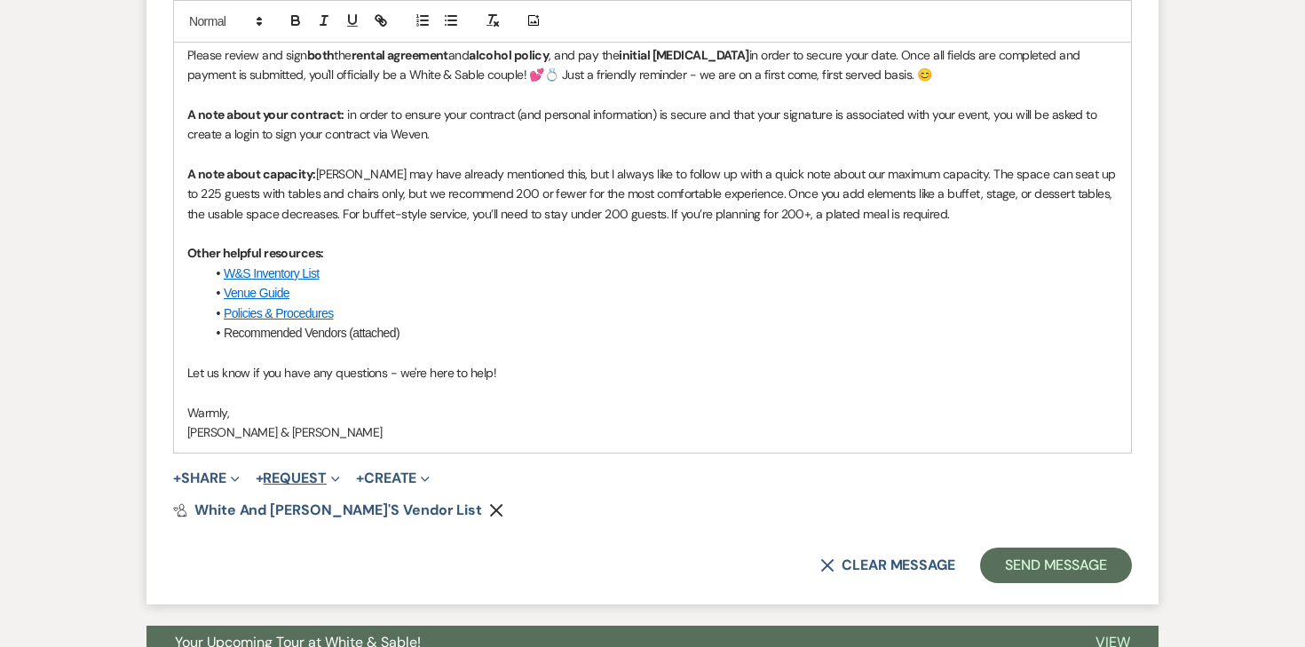
click at [285, 476] on button "+ Request Expand" at bounding box center [298, 479] width 84 height 14
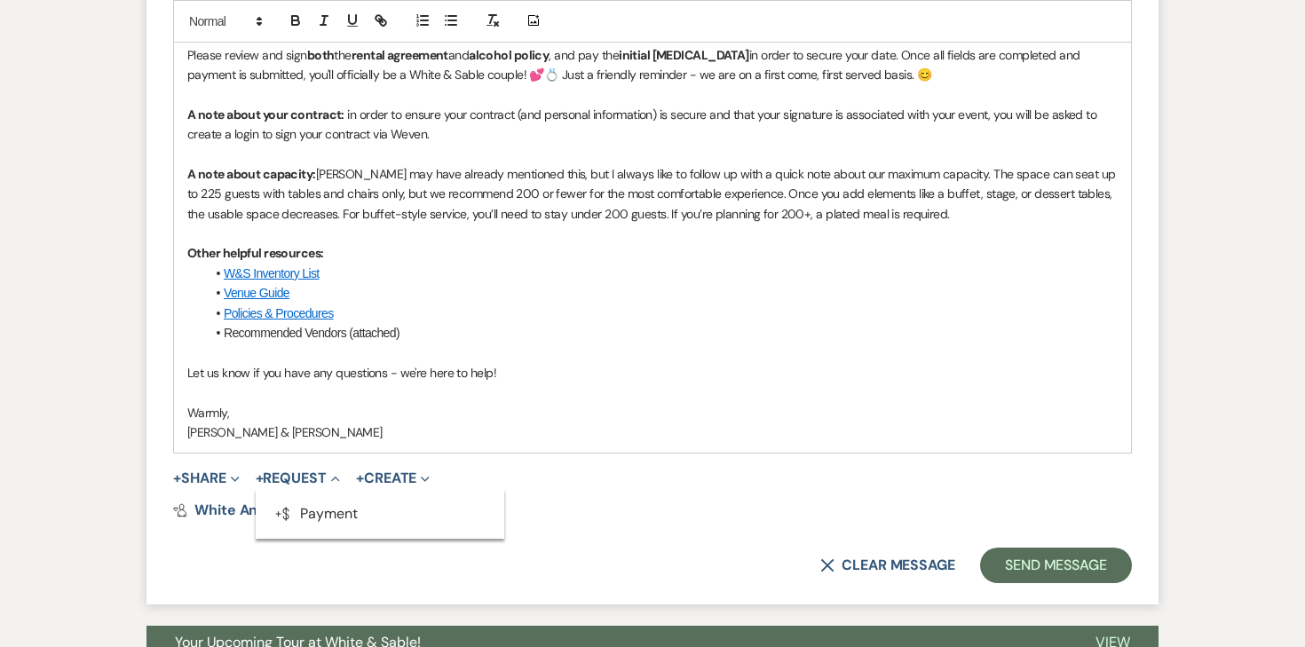
click at [293, 496] on ul "Generate Payment Payment" at bounding box center [380, 514] width 249 height 50
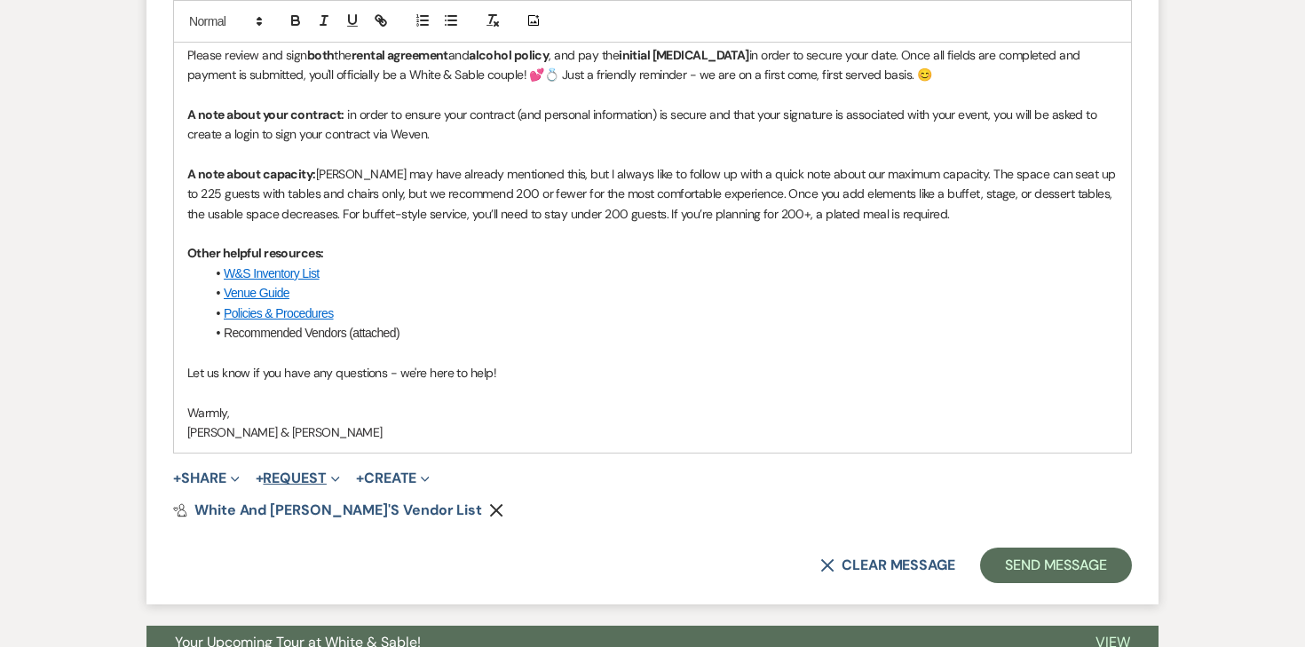
click at [295, 485] on button "+ Request Expand" at bounding box center [298, 479] width 84 height 14
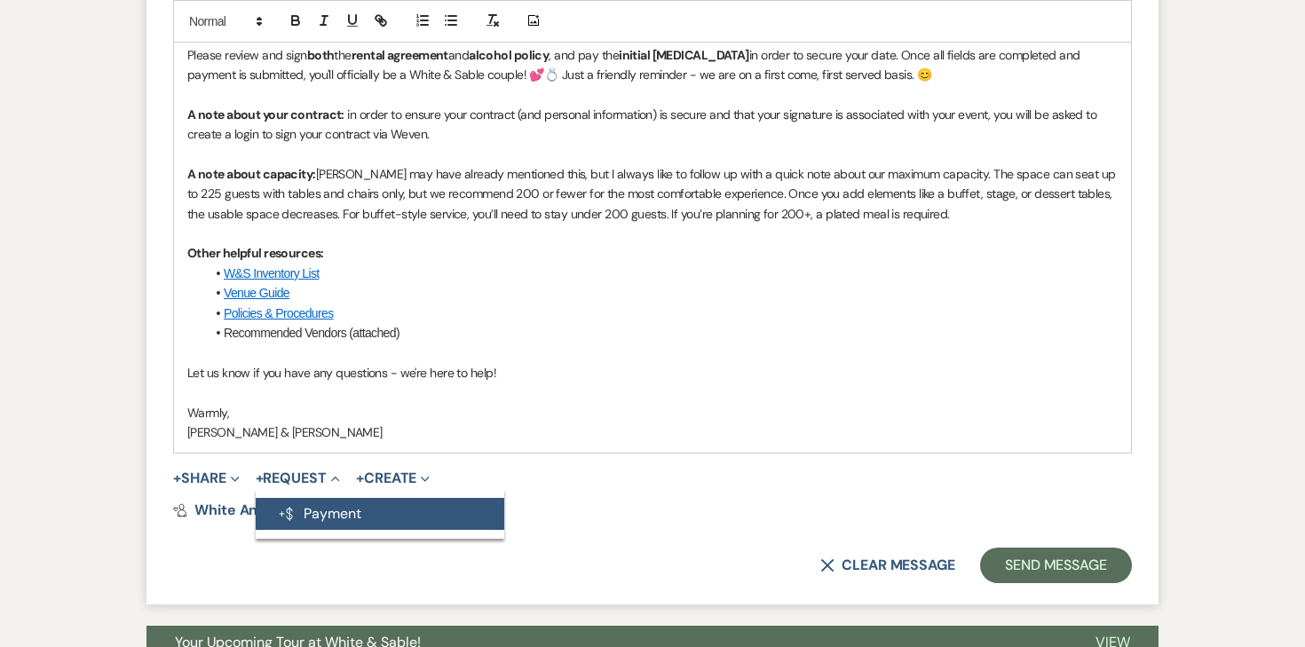
click at [294, 514] on icon "Generate Payment" at bounding box center [286, 514] width 18 height 14
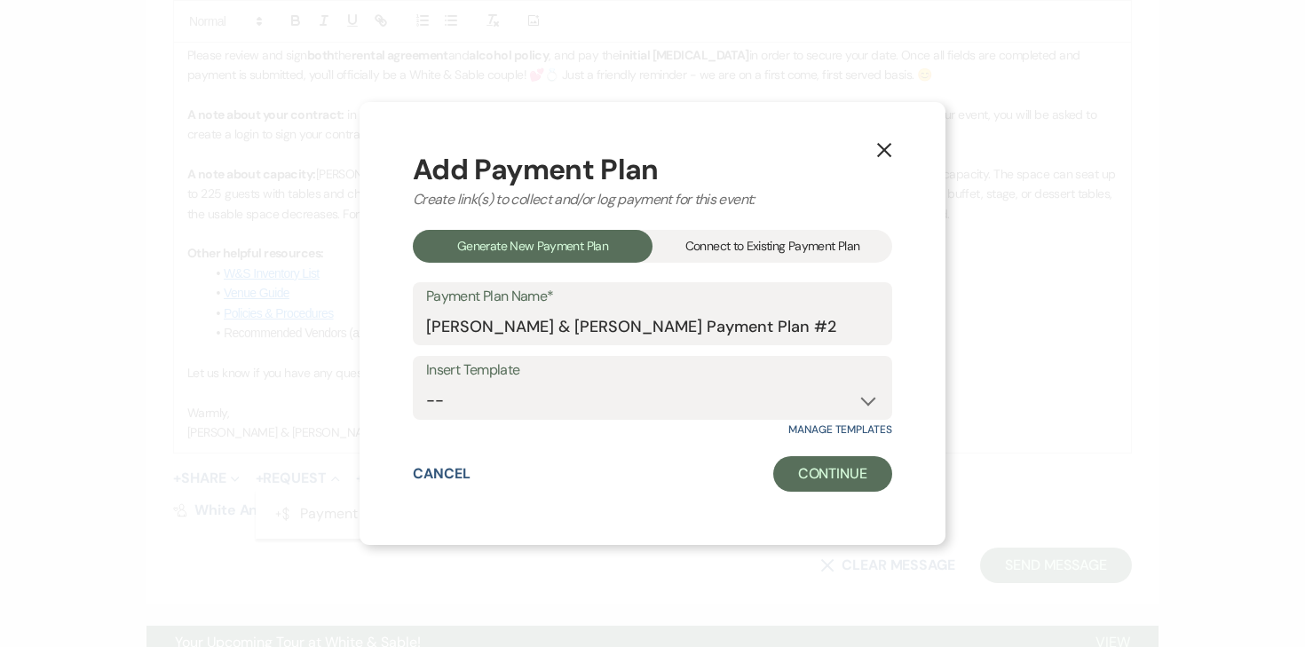
click at [694, 245] on div "Connect to Existing Payment Plan" at bounding box center [773, 246] width 240 height 33
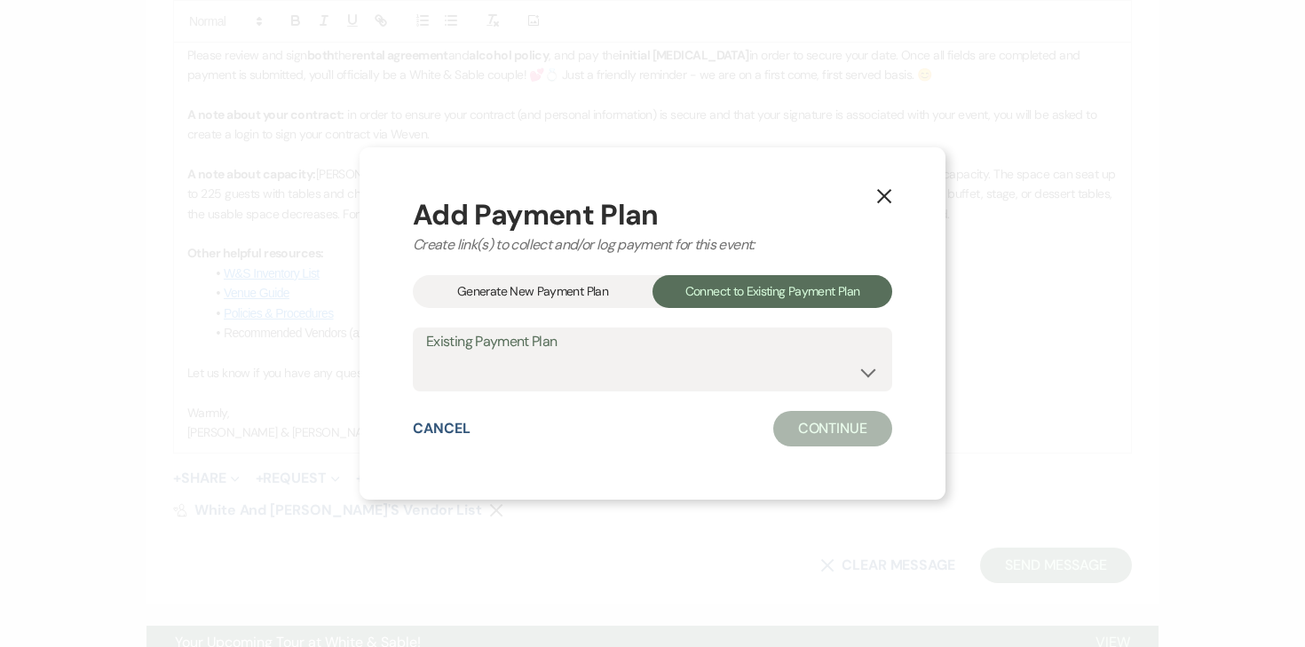
click at [631, 344] on label "Existing Payment Plan" at bounding box center [652, 342] width 453 height 26
click at [618, 370] on select "Marley Aune & Trent Harrison's Payment Plan #1" at bounding box center [652, 372] width 453 height 35
select select "25646"
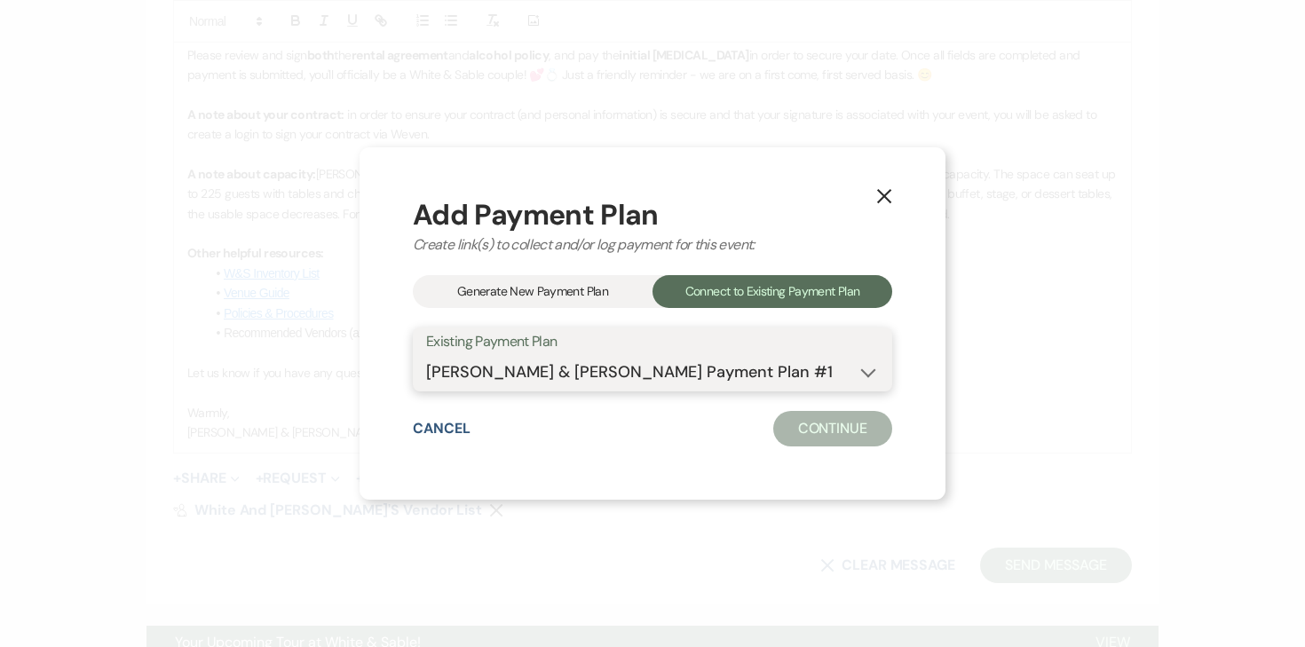
click at [426, 355] on select "Marley Aune & Trent Harrison's Payment Plan #1" at bounding box center [652, 372] width 453 height 35
click at [813, 425] on button "Continue" at bounding box center [832, 429] width 119 height 36
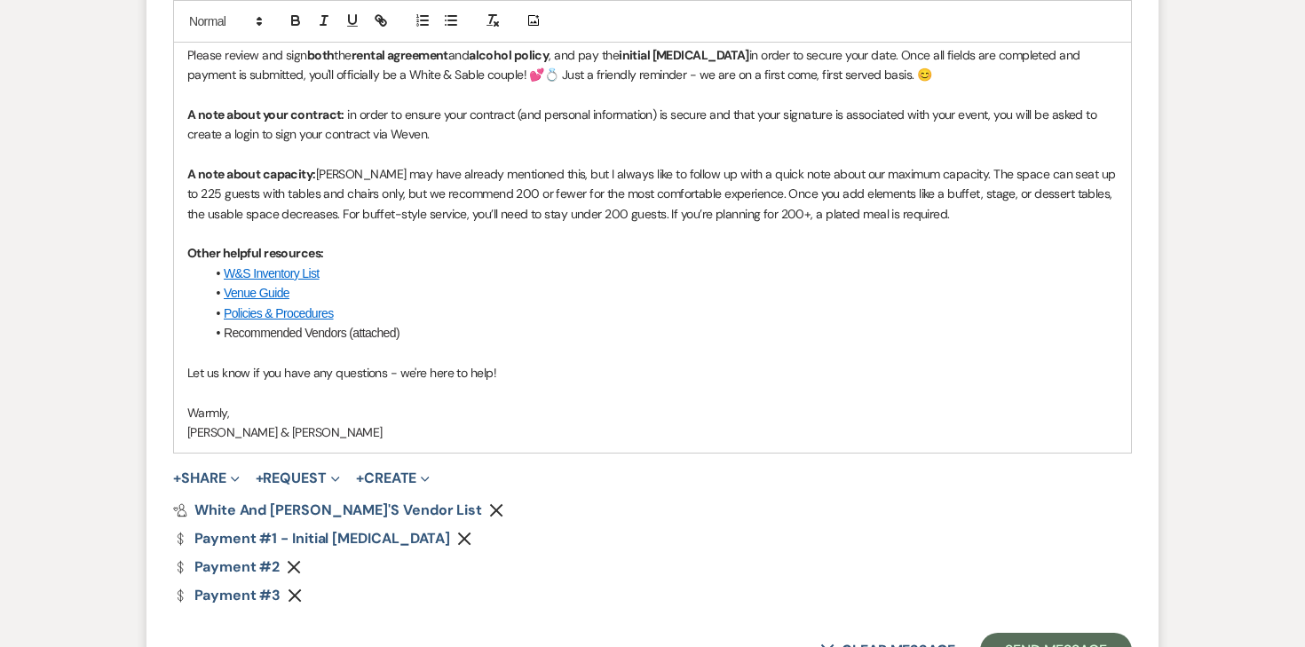
click at [292, 567] on use "button" at bounding box center [294, 567] width 13 height 13
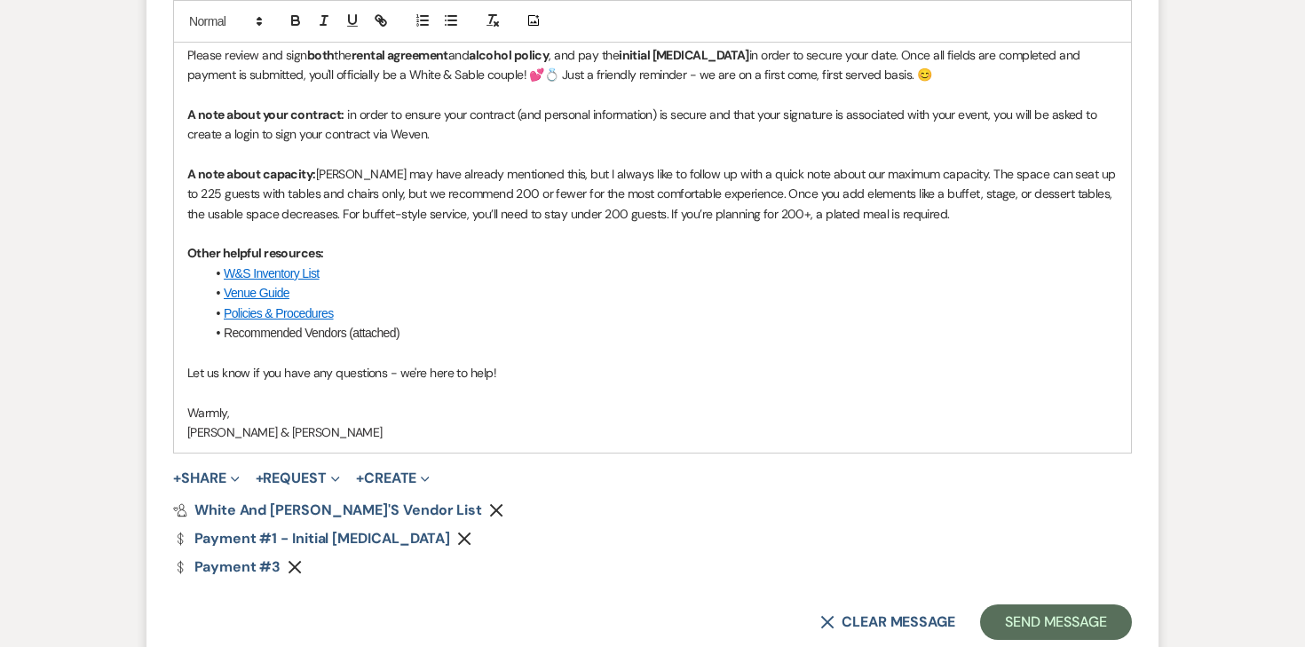
click at [292, 567] on use "button" at bounding box center [295, 567] width 13 height 13
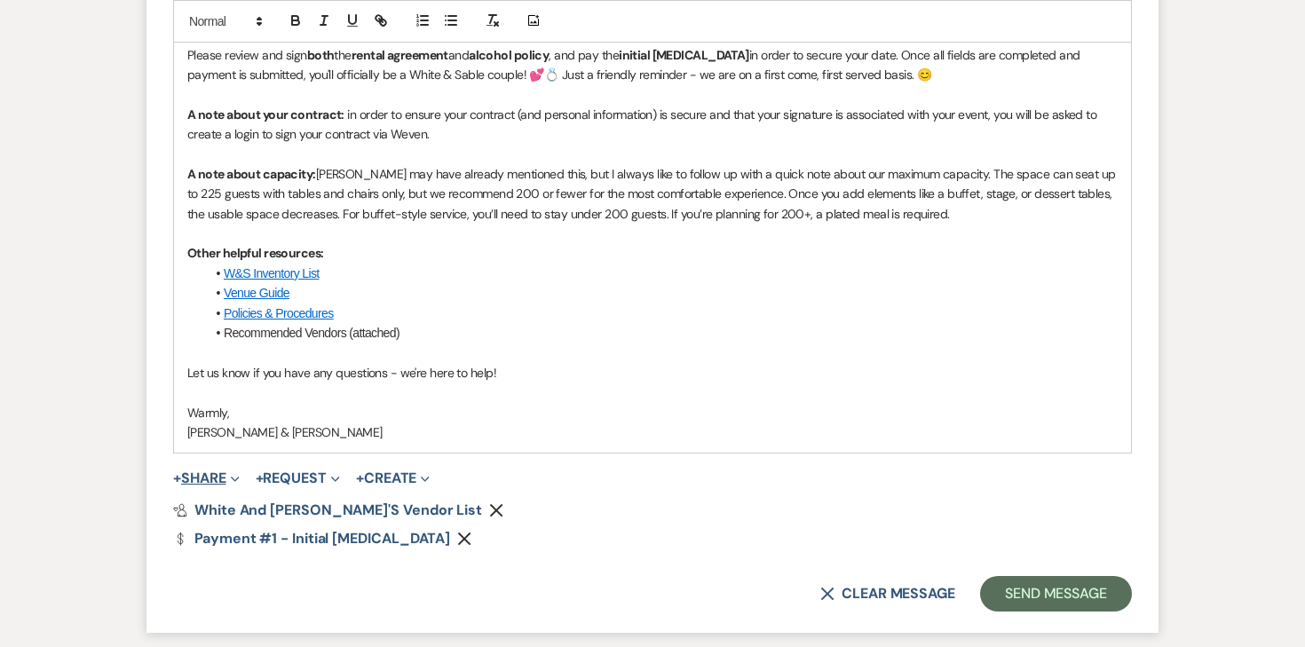
click at [218, 479] on button "+ Share Expand" at bounding box center [206, 479] width 67 height 14
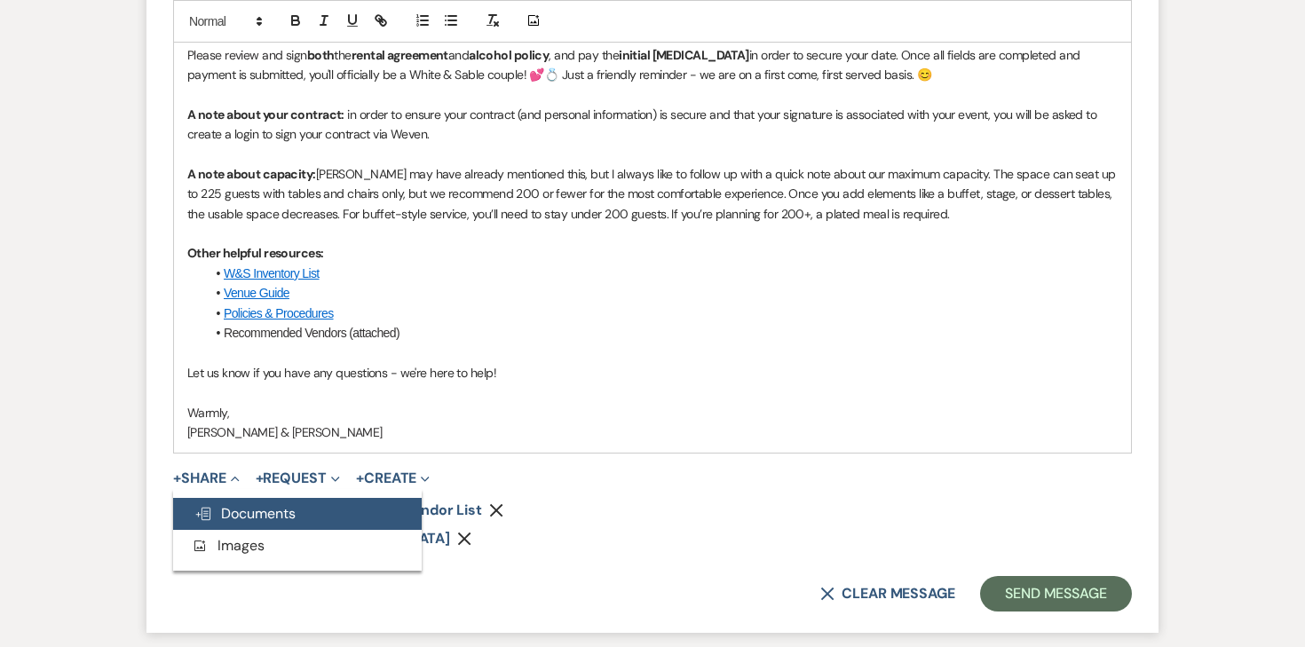
click at [233, 503] on button "Doc Upload Documents" at bounding box center [297, 514] width 249 height 32
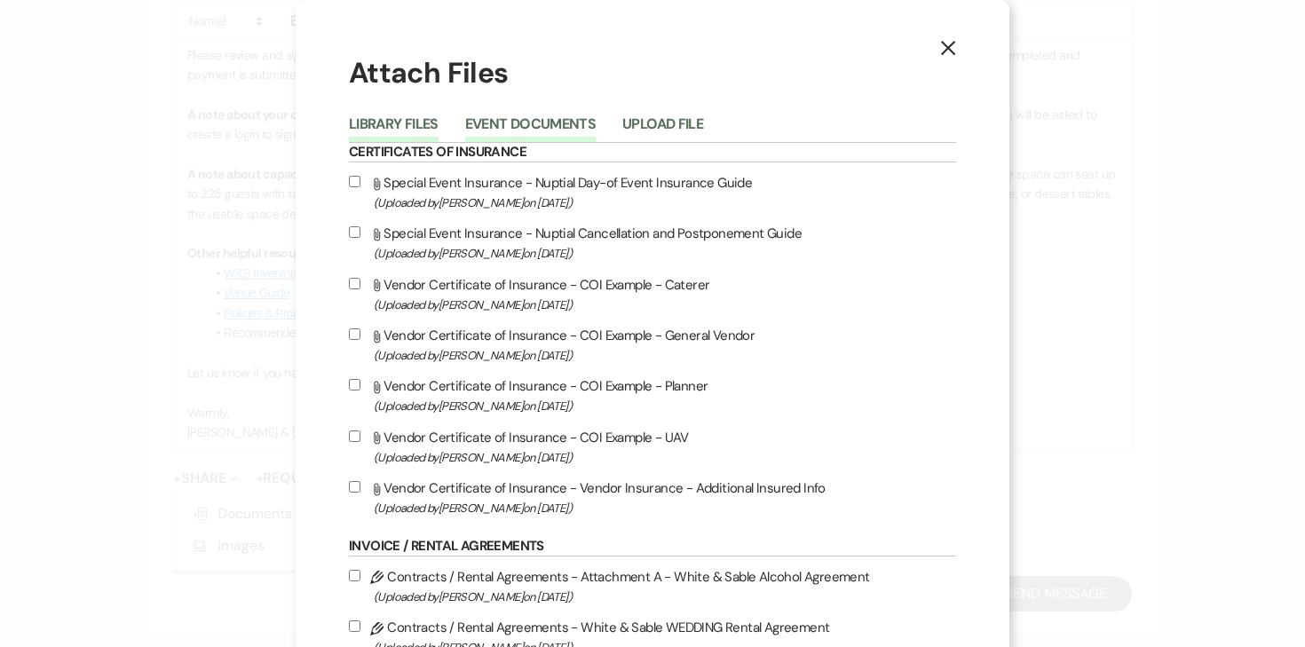
click at [512, 128] on button "Event Documents" at bounding box center [530, 129] width 131 height 25
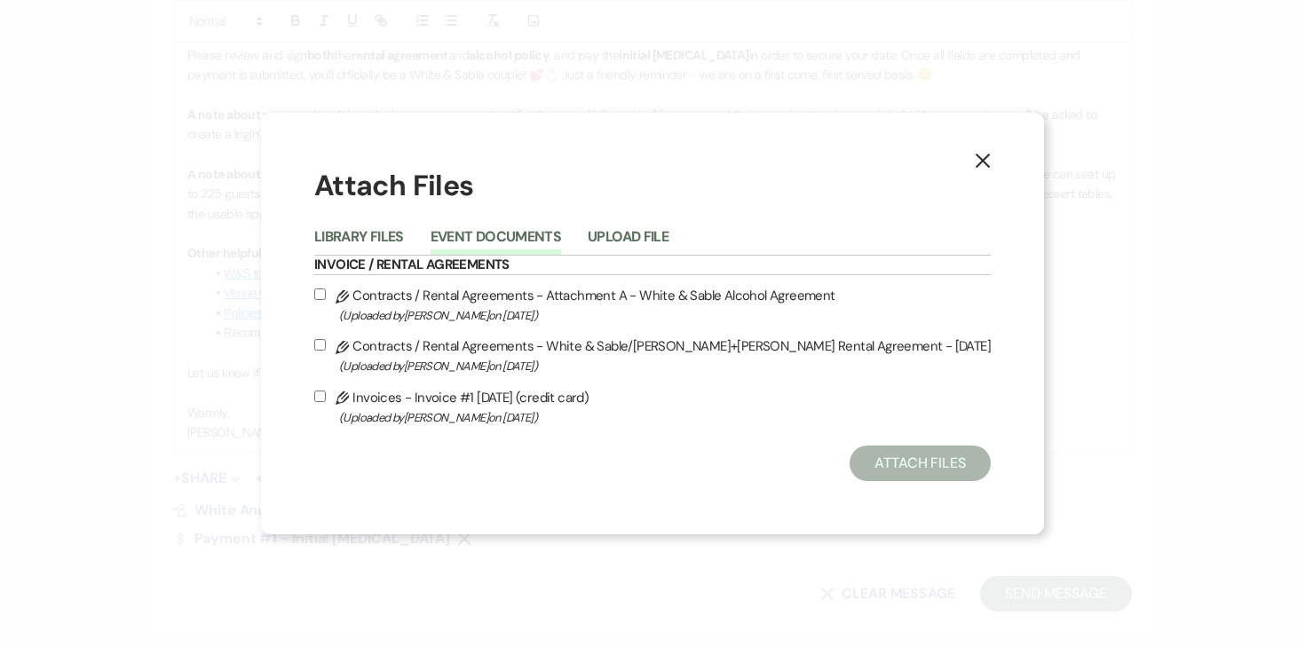
click at [326, 346] on input "Pencil Contracts / Rental Agreements - White & Sable/Harrison+Aune Rental Agree…" at bounding box center [320, 345] width 12 height 12
checkbox input "true"
click at [326, 293] on input "Pencil Contracts / Rental Agreements - Attachment A - White & Sable Alcohol Agr…" at bounding box center [320, 295] width 12 height 12
checkbox input "true"
click at [326, 394] on input "Pencil Invoices - Invoice #1 9-24-2025 (credit card) (Uploaded by Angela Oldenb…" at bounding box center [320, 397] width 12 height 12
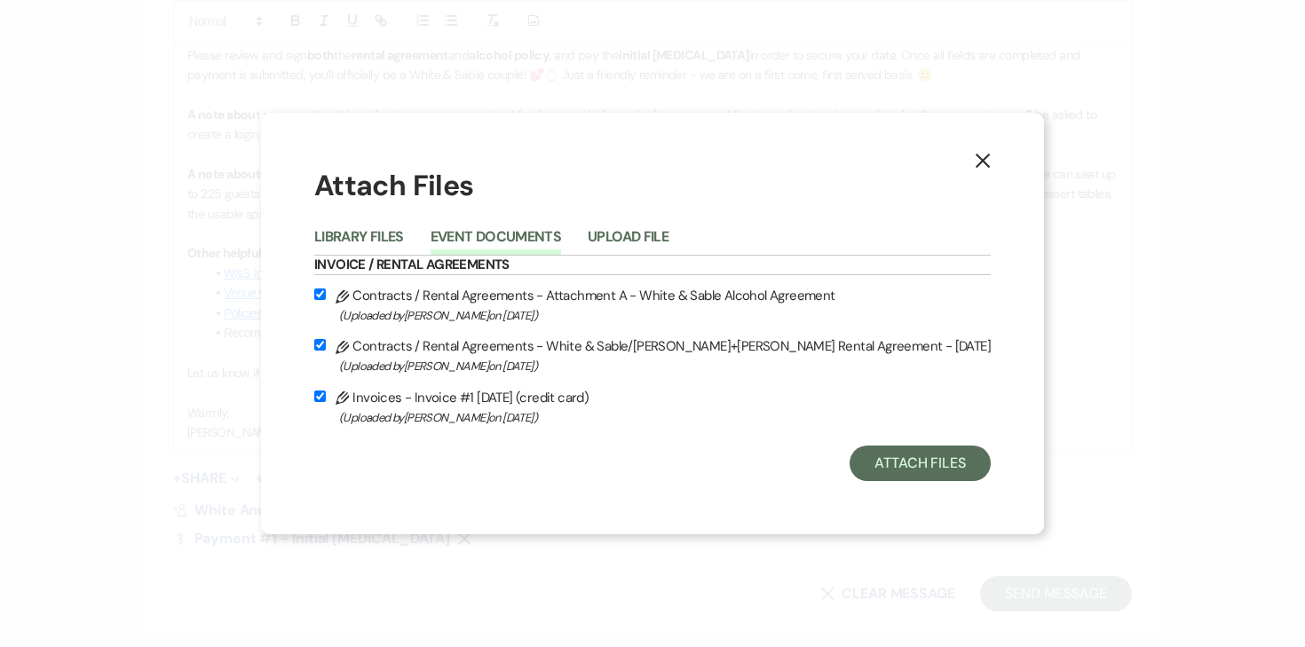
checkbox input "true"
click at [850, 454] on button "Attach Files" at bounding box center [920, 464] width 141 height 36
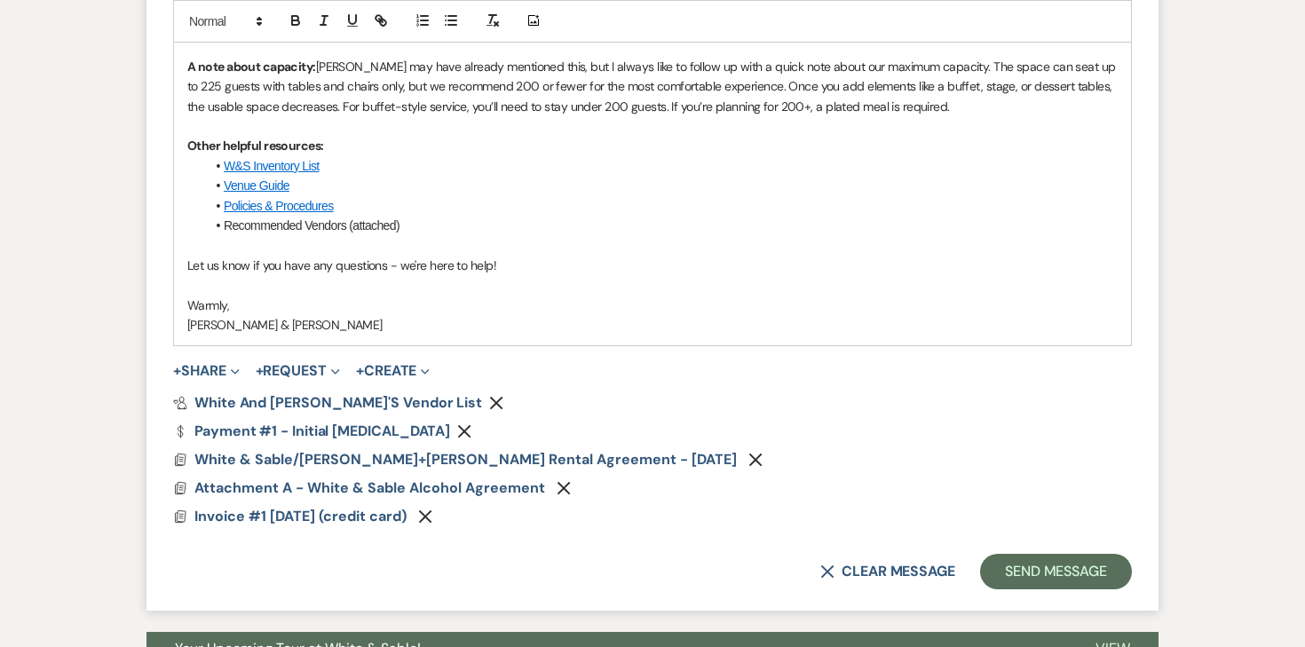
scroll to position [1447, 0]
click at [1028, 574] on button "Send Message" at bounding box center [1056, 571] width 152 height 36
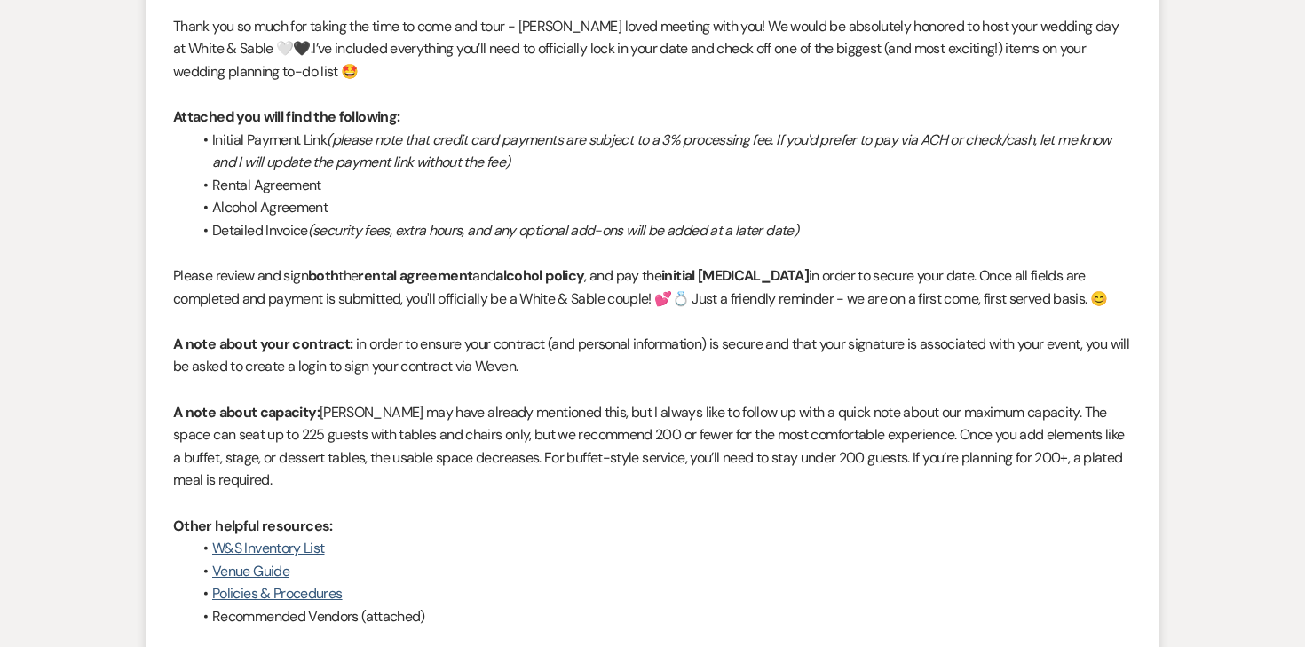
scroll to position [0, 0]
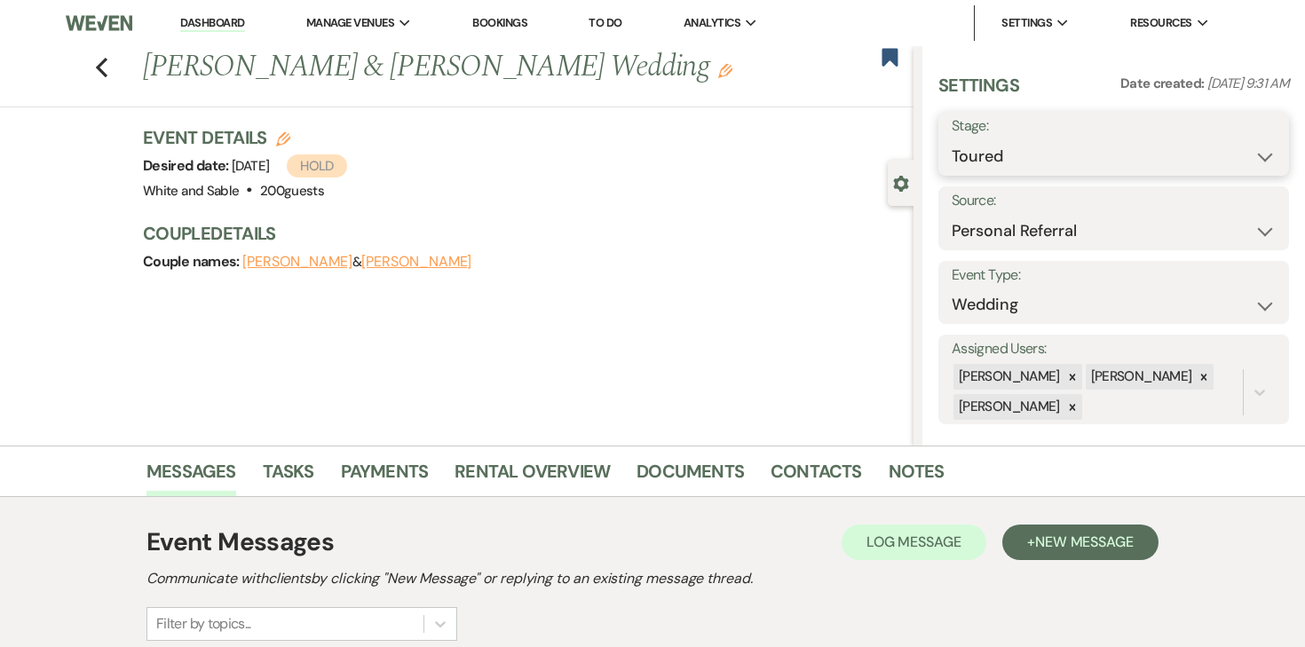
click at [1072, 163] on select "Inquiry Follow Up Tour Requested Tour Confirmed Toured Proposal Sent Booked Lost" at bounding box center [1114, 156] width 324 height 35
select select "6"
click at [952, 139] on select "Inquiry Follow Up Tour Requested Tour Confirmed Toured Proposal Sent Booked Lost" at bounding box center [1114, 156] width 324 height 35
click at [1245, 144] on button "Save" at bounding box center [1253, 144] width 72 height 36
click at [213, 24] on link "Dashboard" at bounding box center [212, 23] width 64 height 17
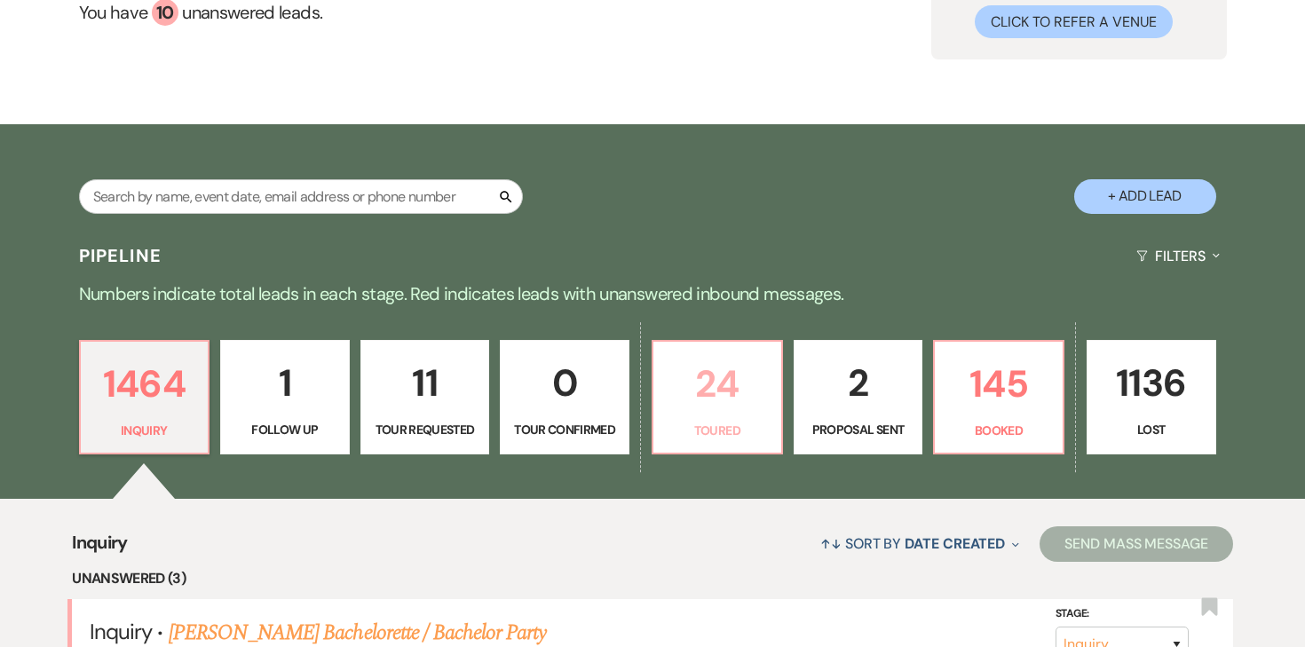
click at [703, 412] on p "24" at bounding box center [717, 383] width 107 height 59
select select "5"
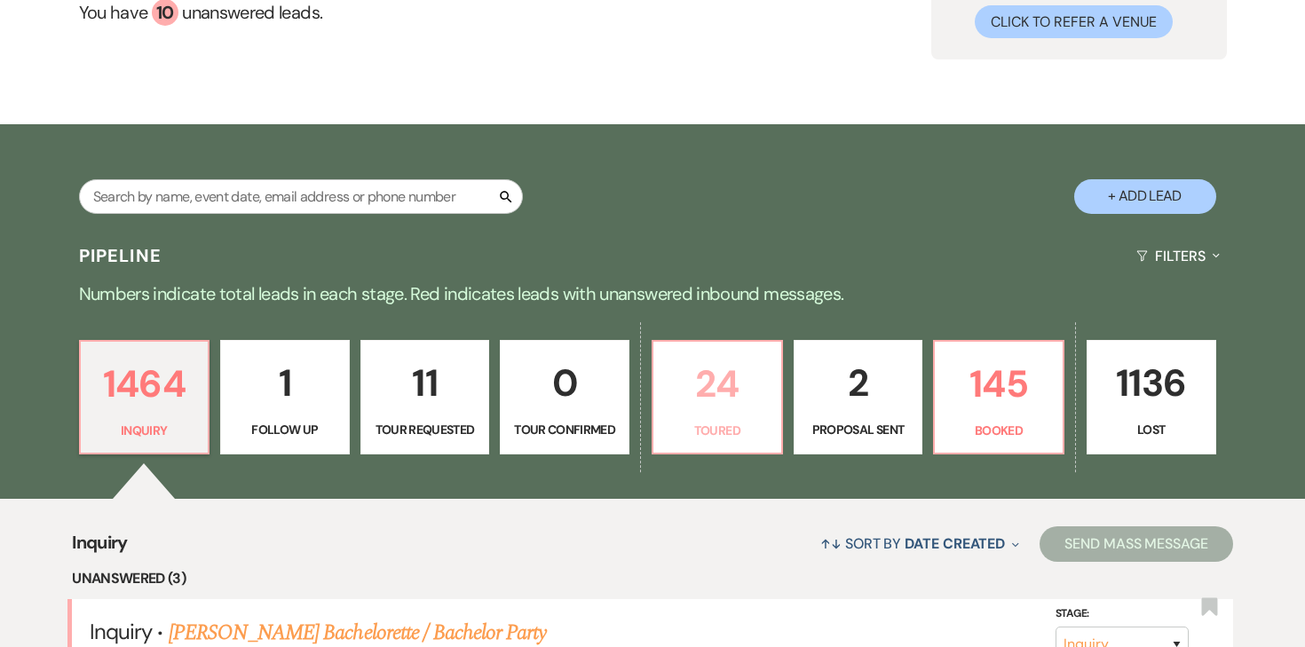
select select "5"
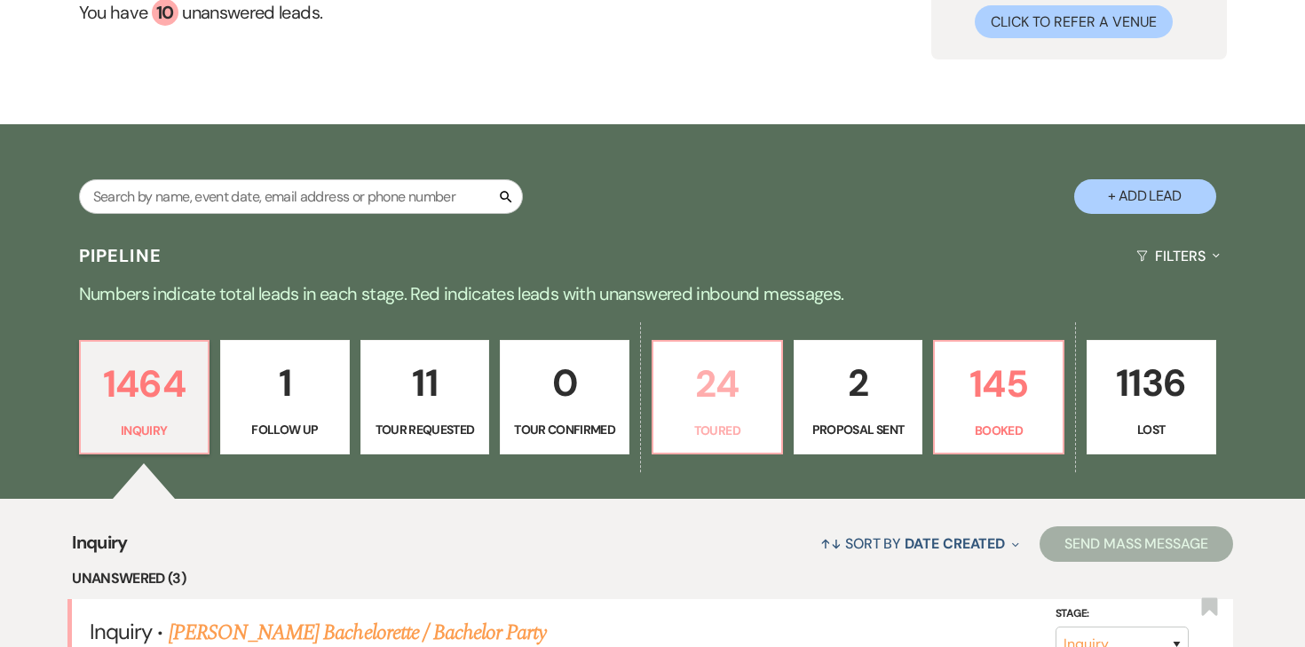
select select "5"
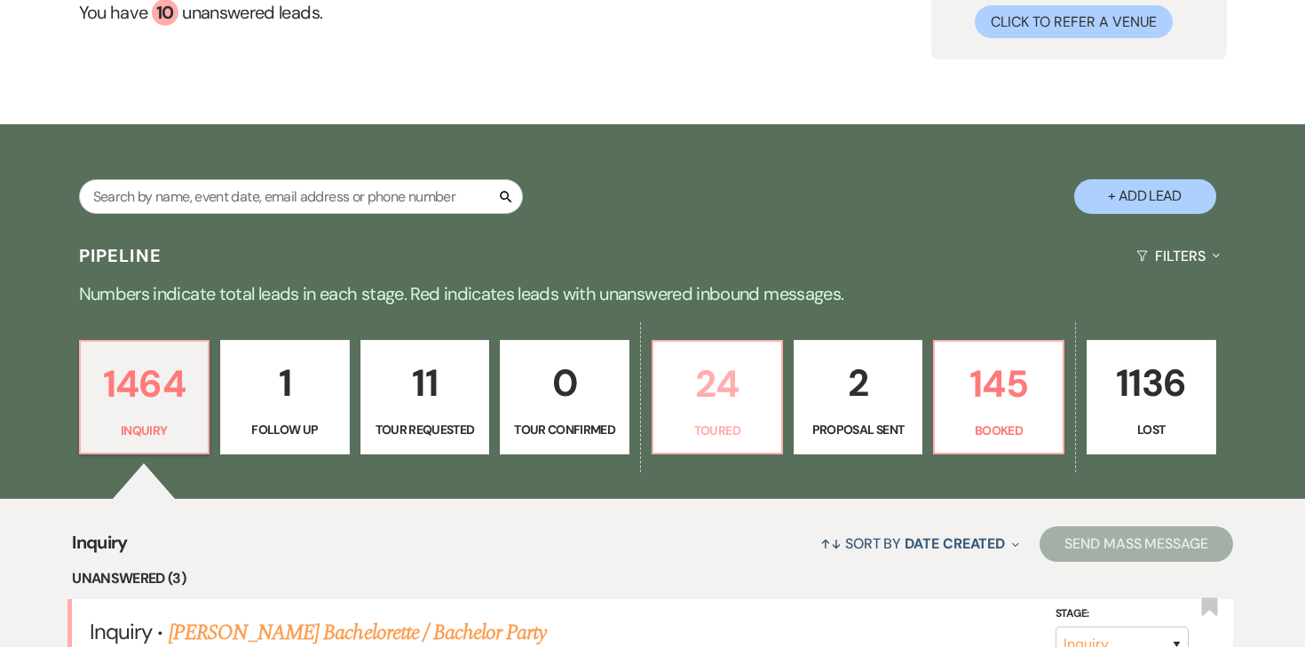
select select "5"
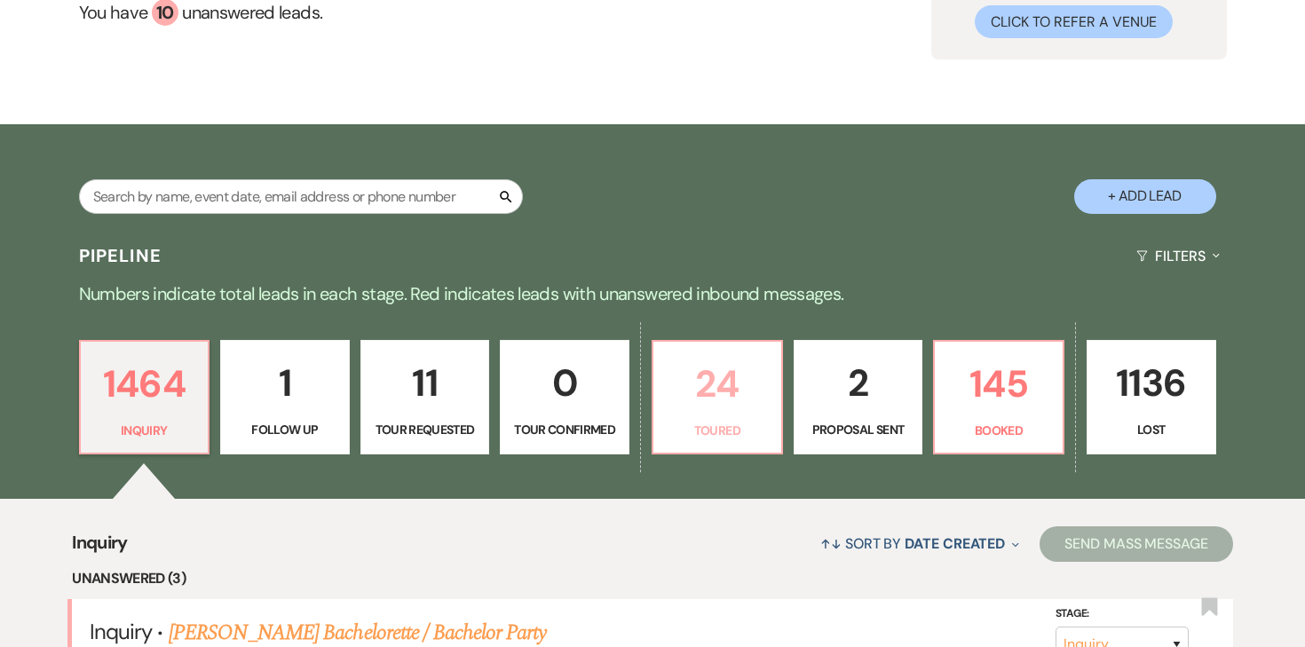
select select "5"
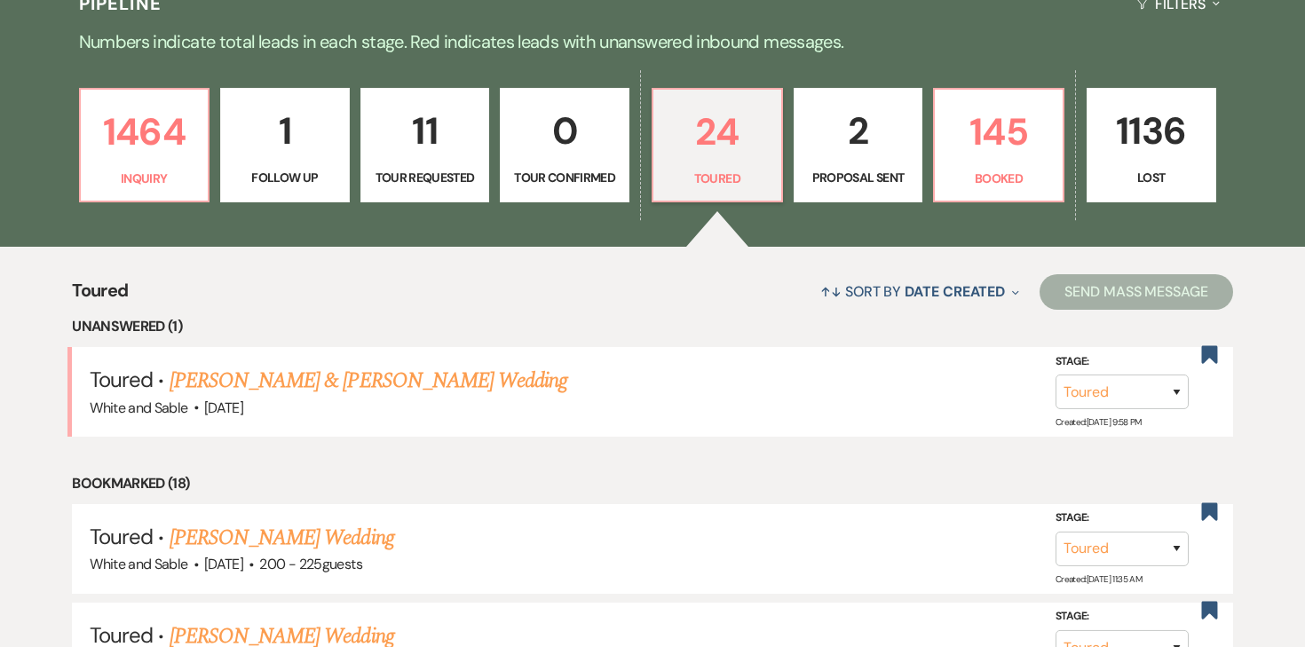
scroll to position [487, 0]
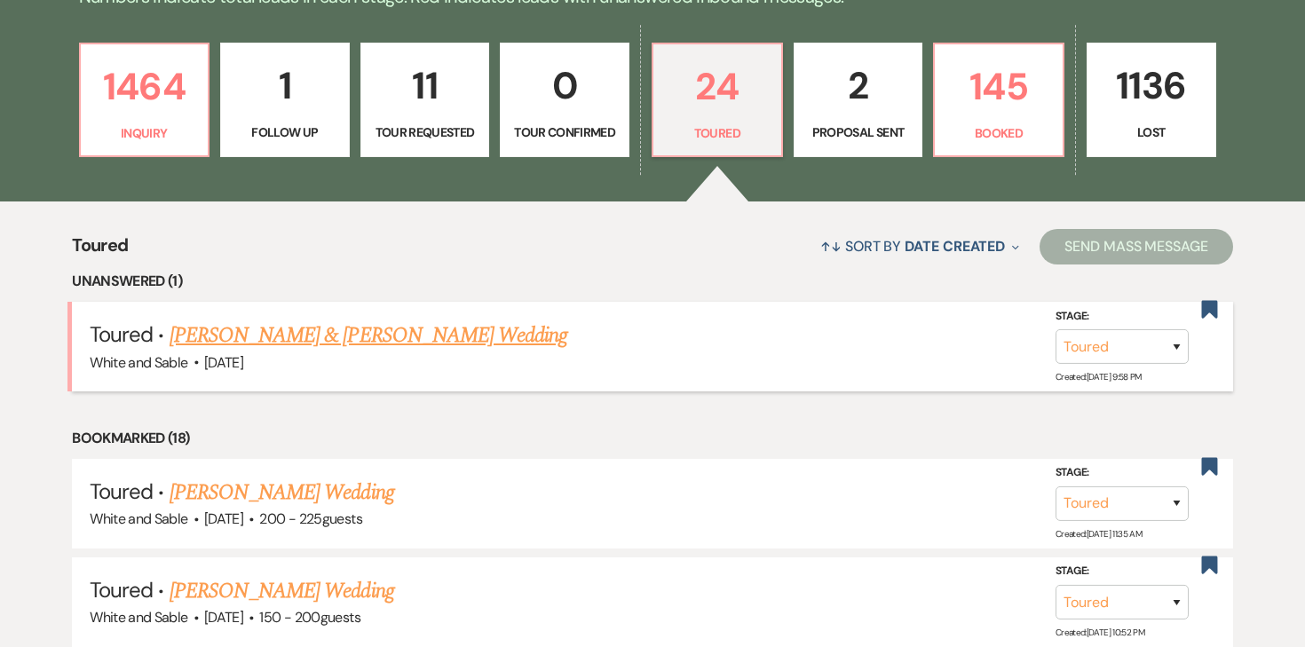
click at [435, 337] on link "Ellie Anderson & John Oberst's Wedding" at bounding box center [369, 336] width 398 height 32
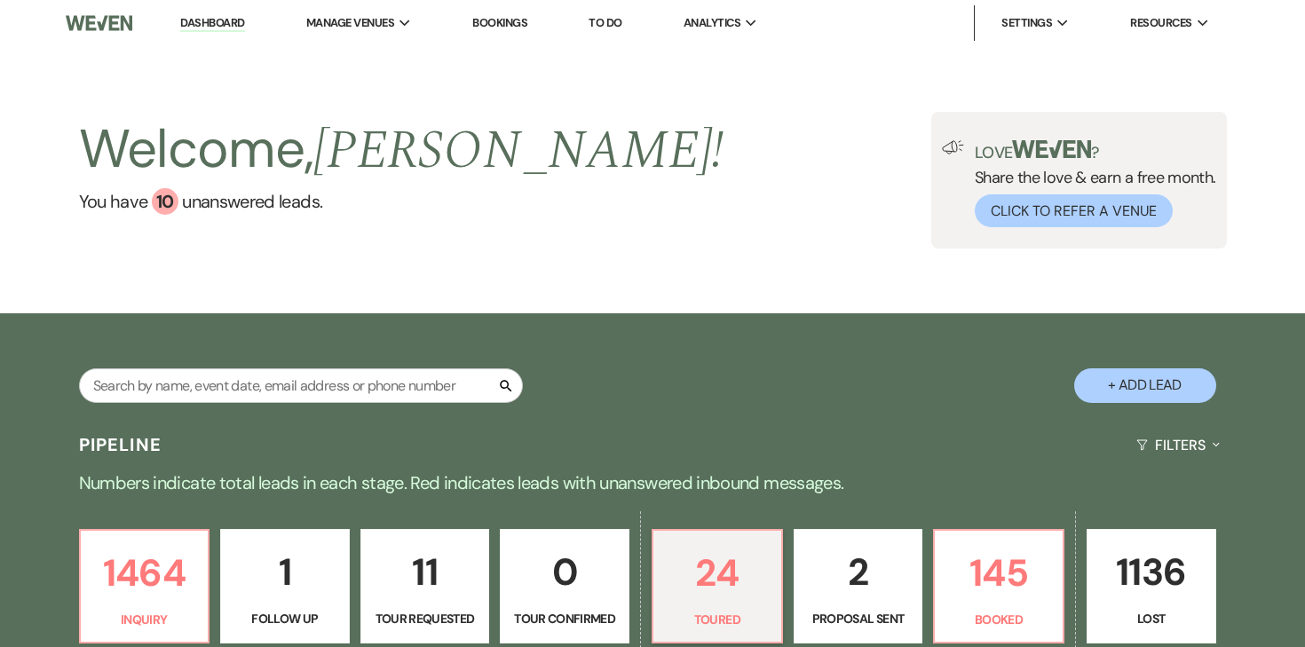
select select "5"
select select "20"
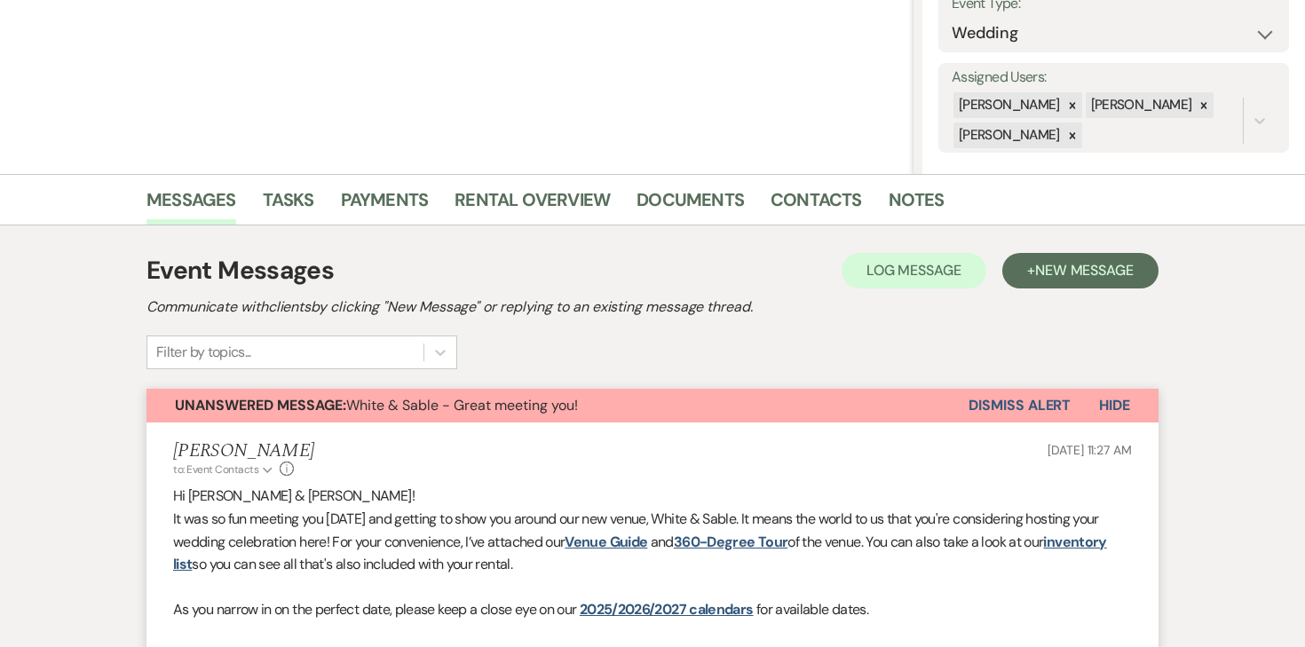
scroll to position [275, 0]
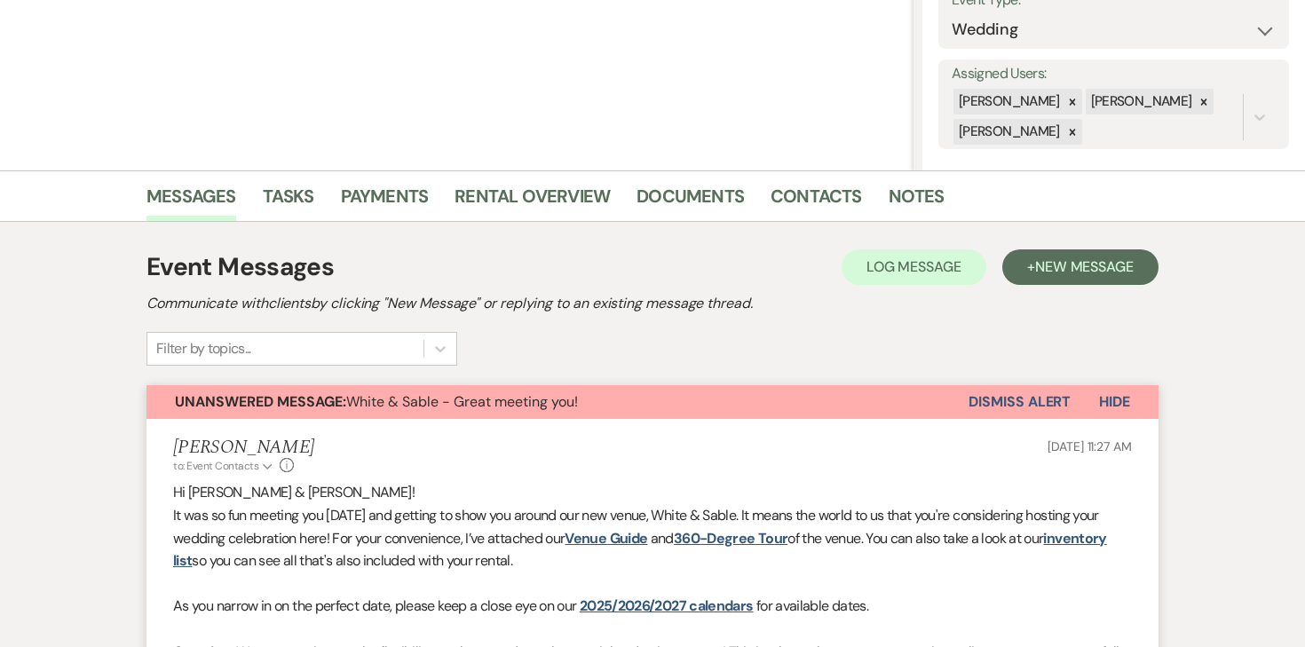
click at [1013, 393] on button "Dismiss Alert" at bounding box center [1020, 402] width 102 height 34
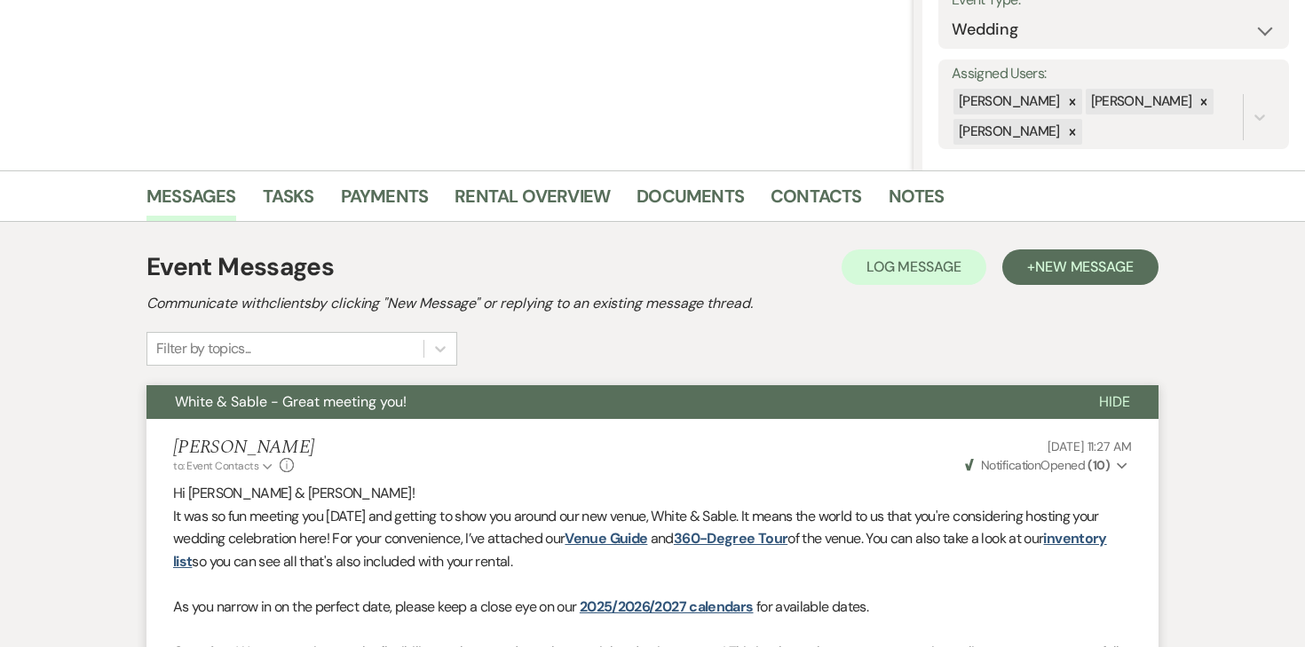
scroll to position [0, 0]
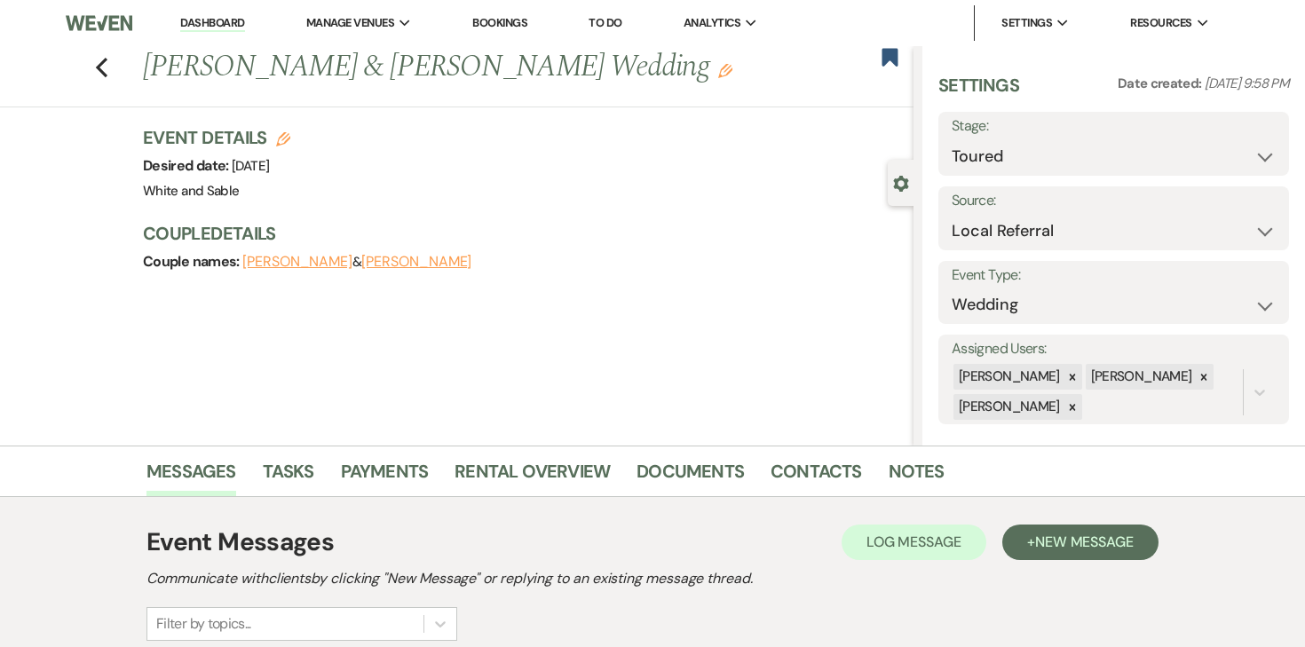
click at [94, 64] on div "Previous Ellie Anderson & John Oberst's Wedding Edit Bookmark" at bounding box center [452, 76] width 923 height 61
click at [99, 67] on use "button" at bounding box center [102, 68] width 12 height 20
select select "5"
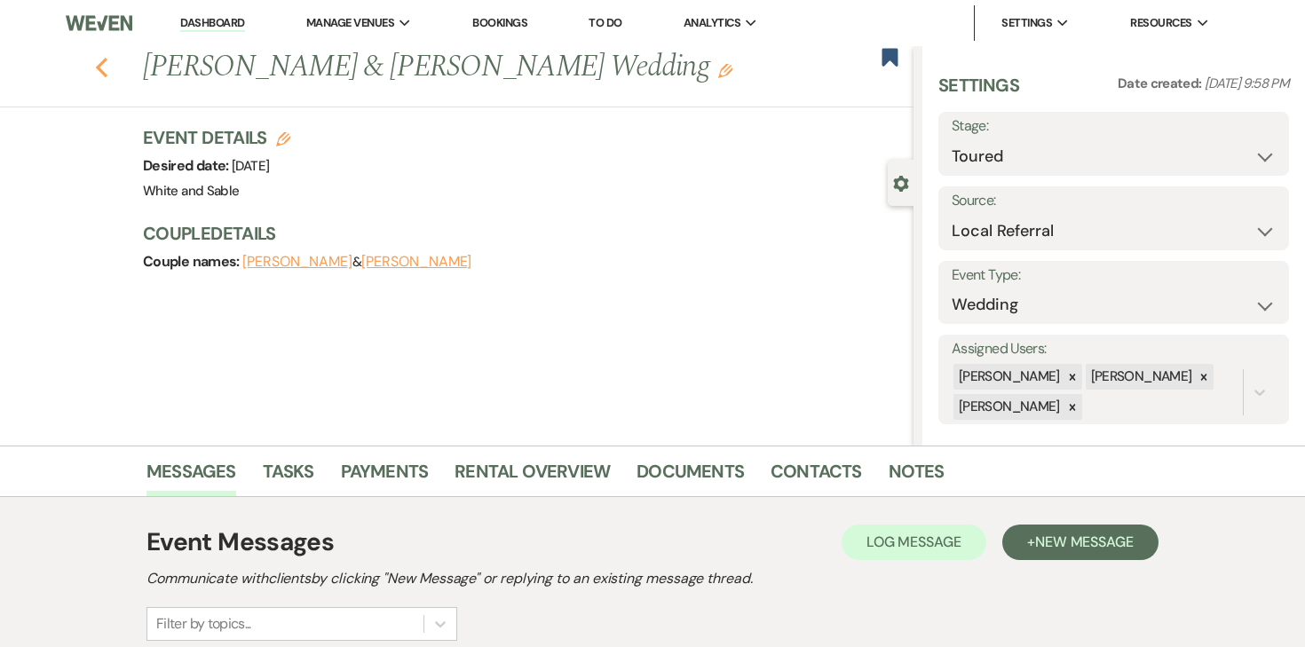
select select "5"
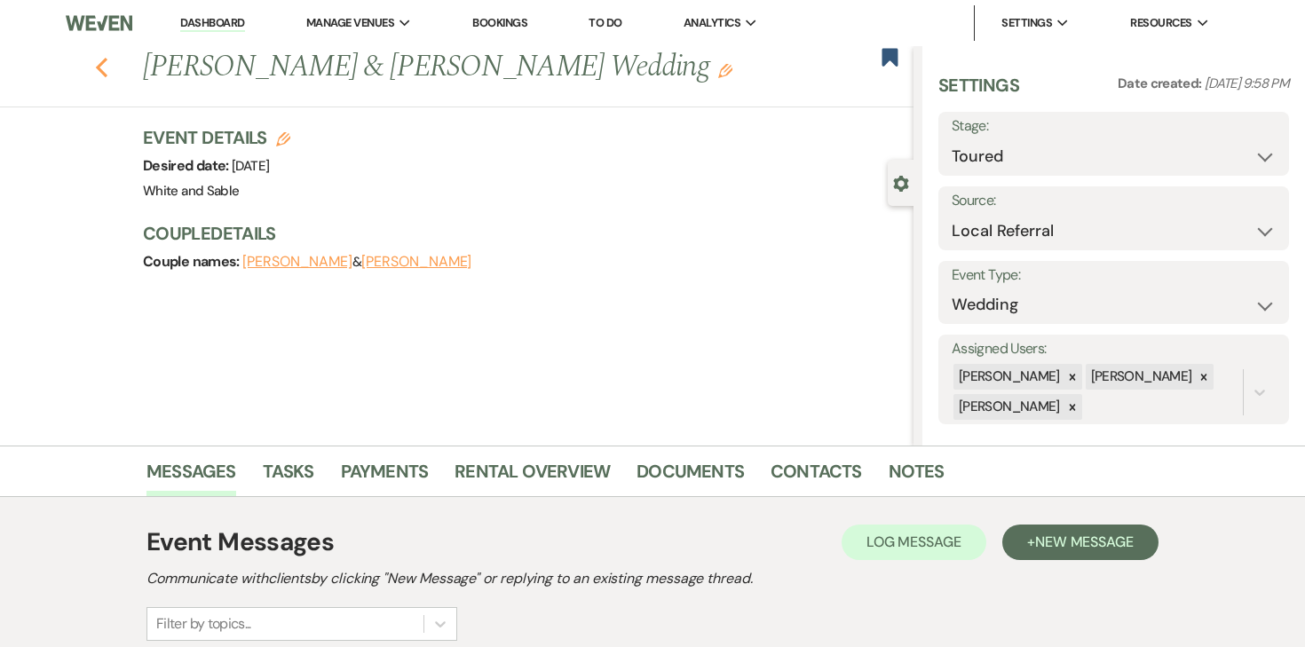
select select "5"
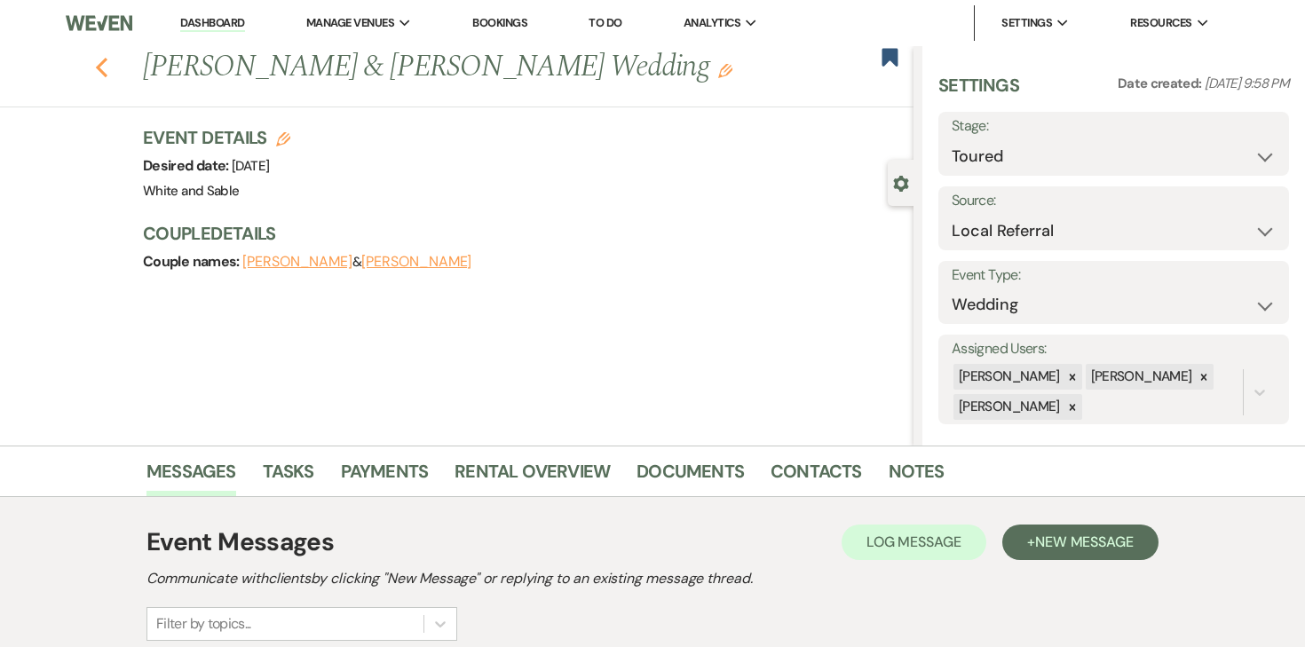
select select "5"
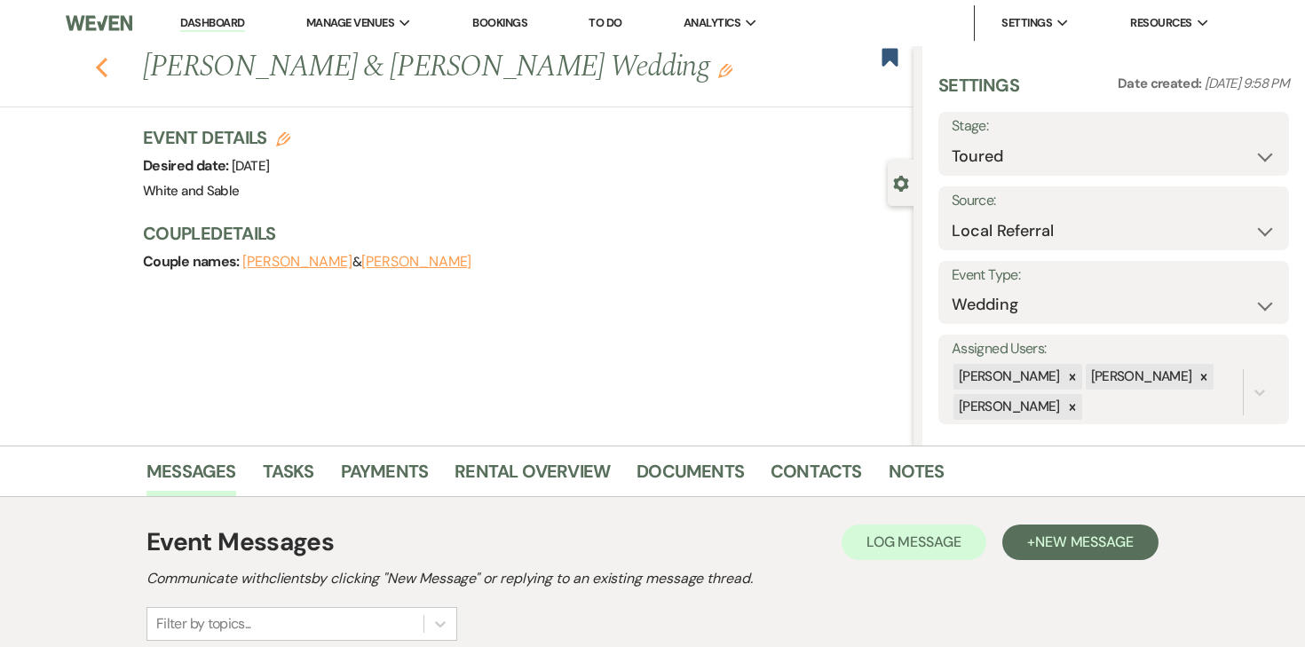
select select "5"
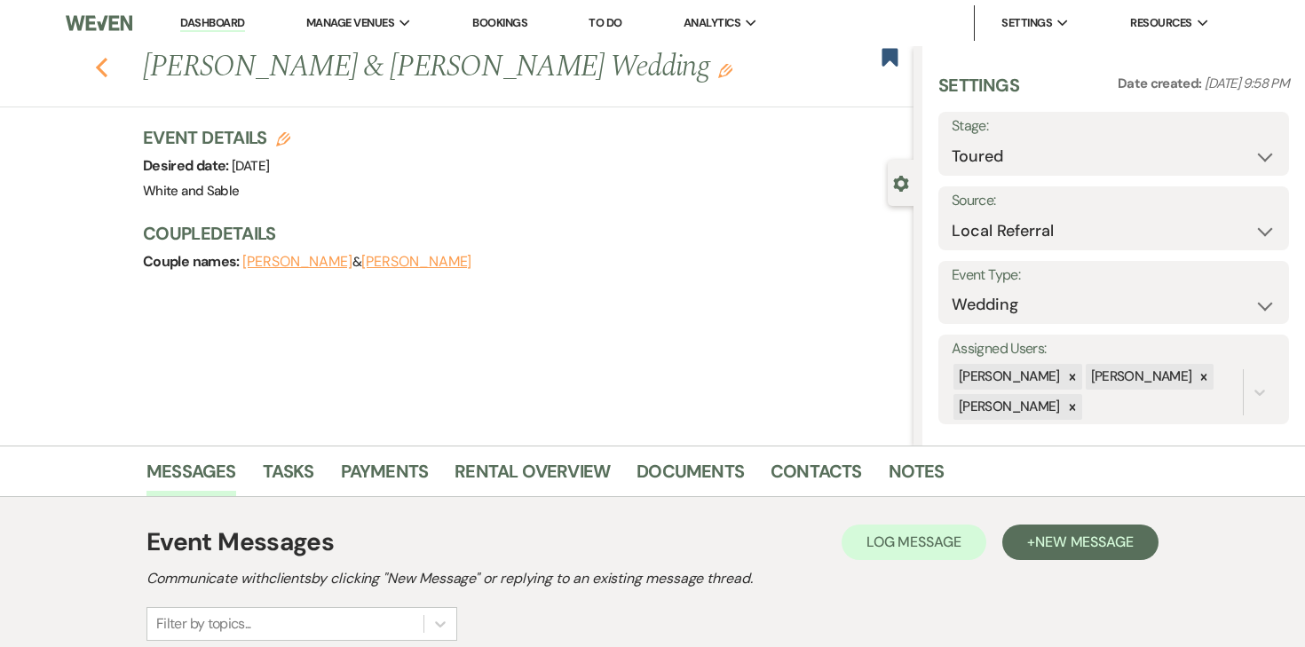
select select "5"
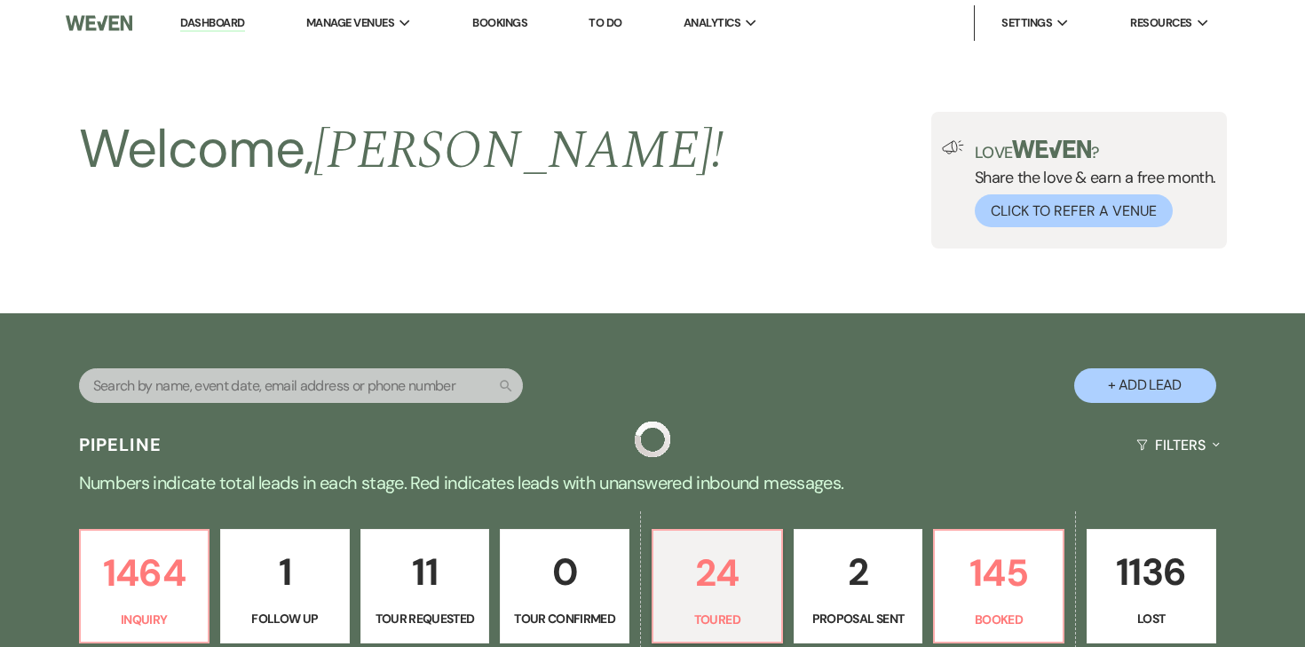
scroll to position [487, 0]
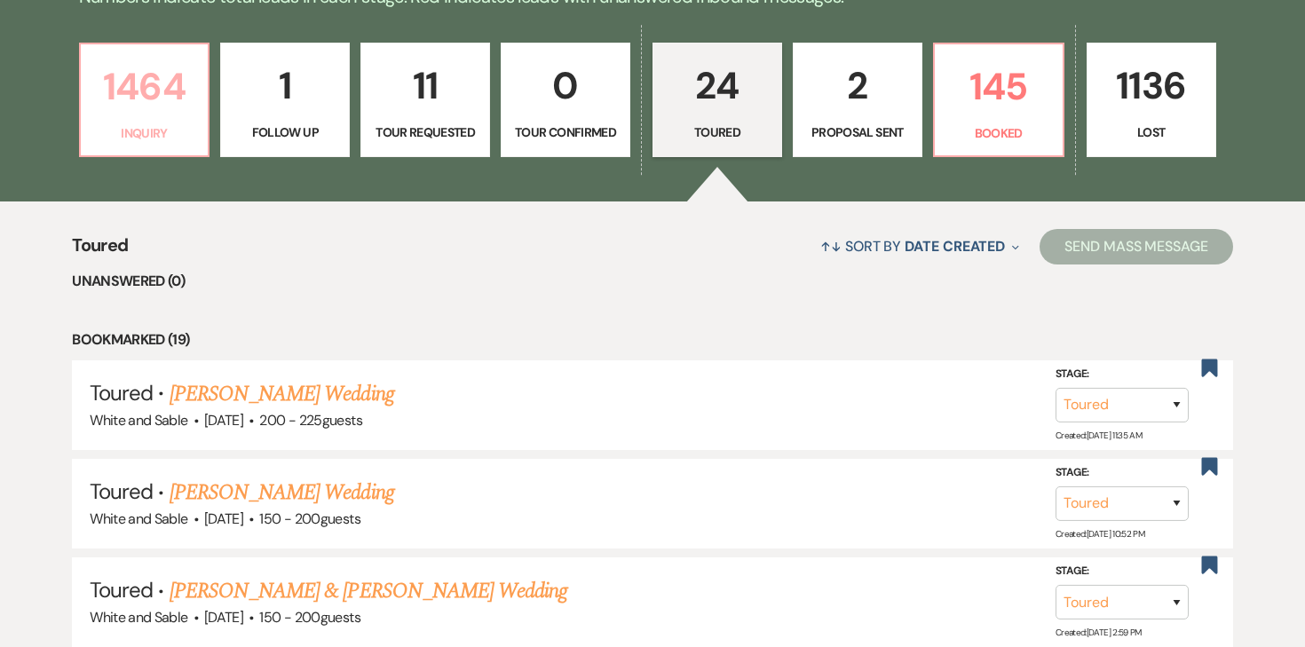
click at [146, 124] on p "Inquiry" at bounding box center [144, 133] width 107 height 20
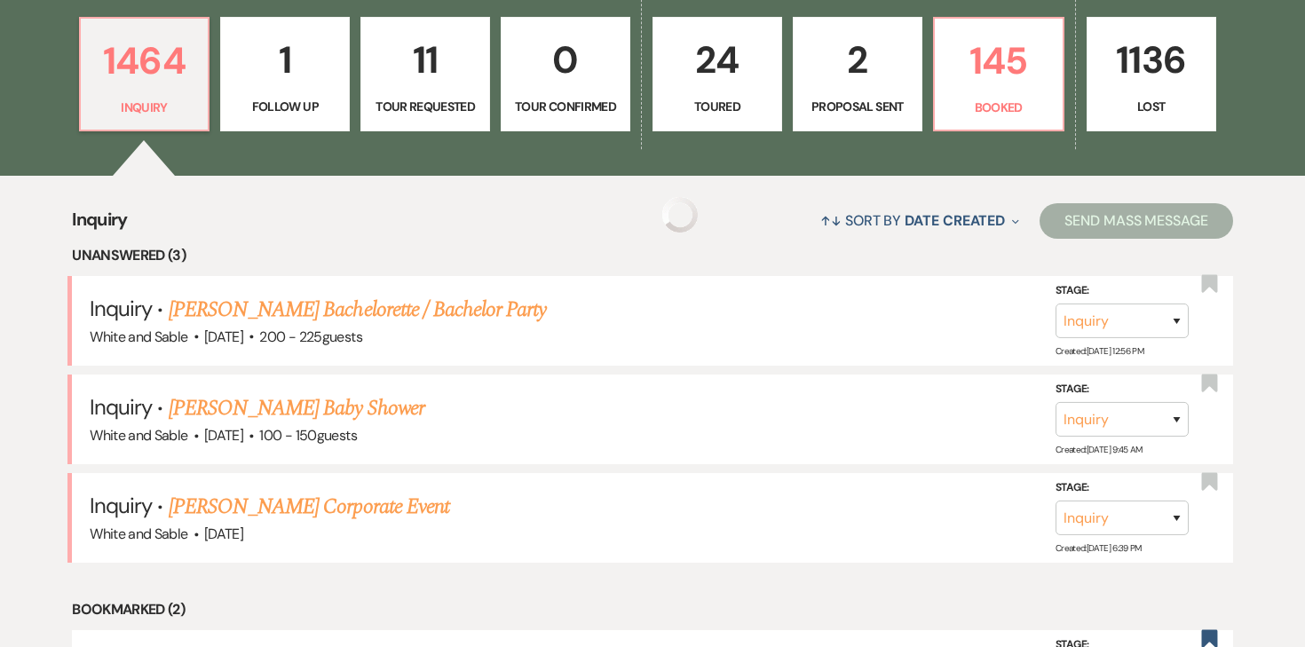
scroll to position [513, 0]
click at [383, 398] on link "Amanda Yager's Baby Shower" at bounding box center [297, 408] width 256 height 32
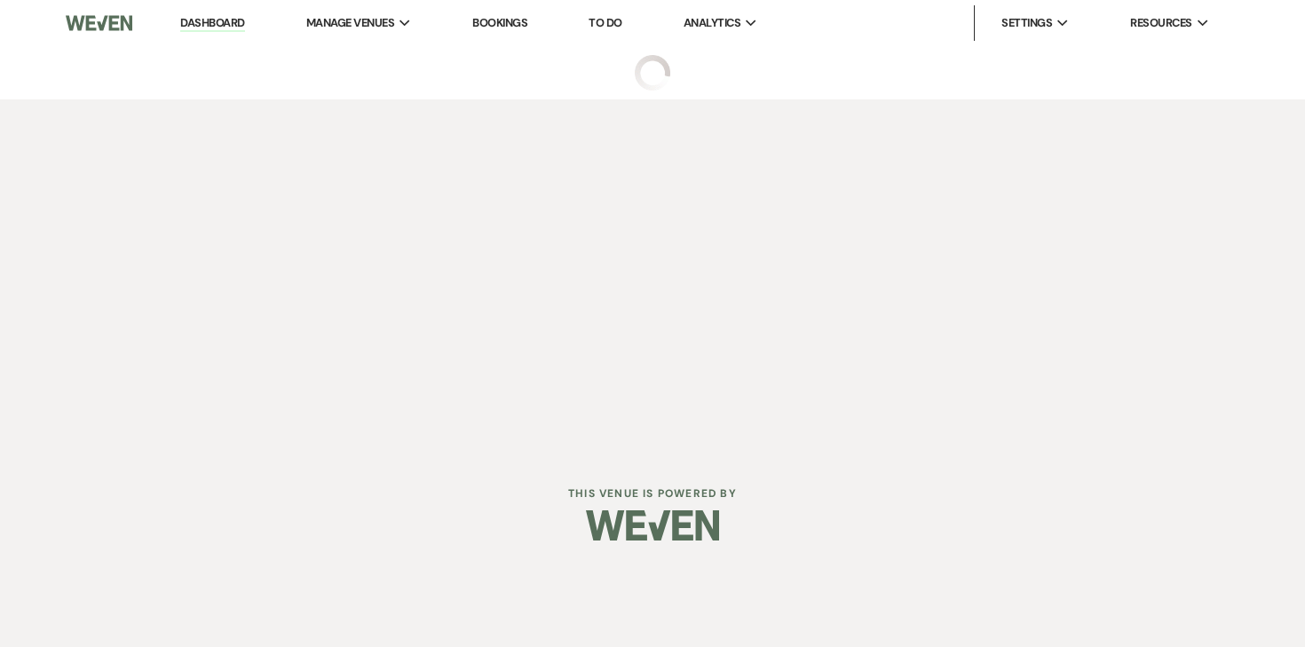
select select "5"
select select "3"
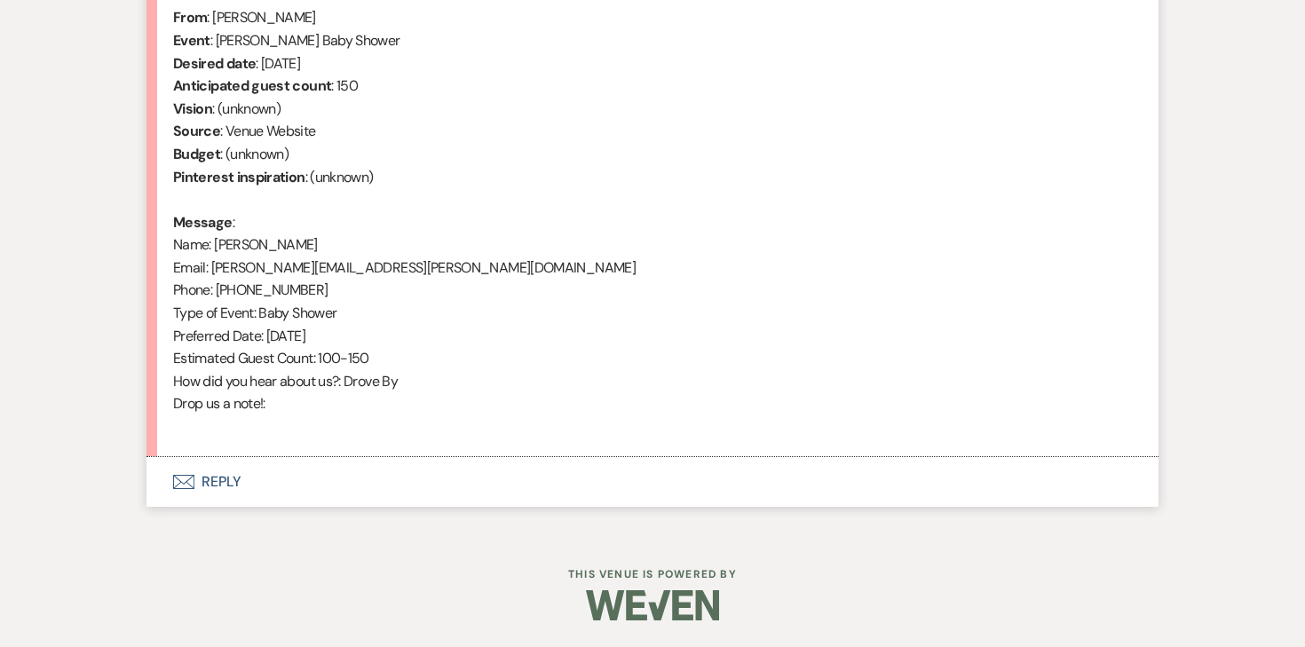
click at [234, 479] on button "Envelope Reply" at bounding box center [653, 482] width 1012 height 50
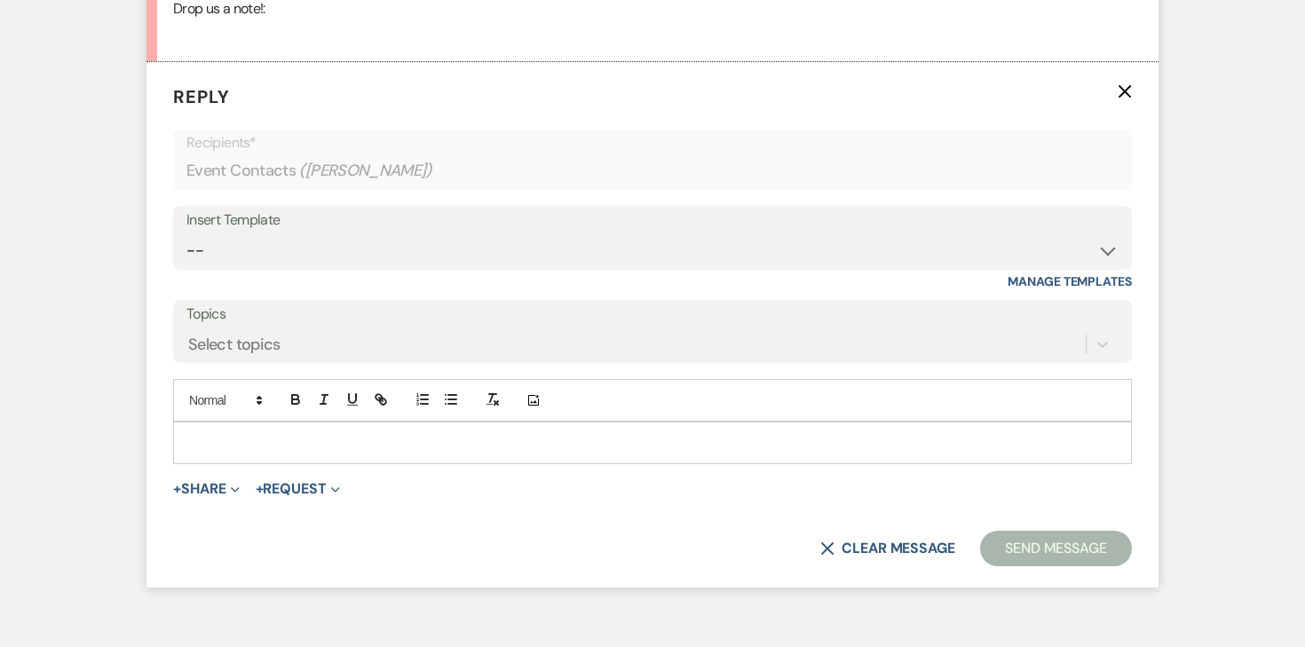
scroll to position [1130, 0]
click at [376, 264] on select "-- Inquiry Response (Venue Guide) Schedule - Venue Tour Appt Confirmation Sched…" at bounding box center [652, 250] width 932 height 35
select select "5012"
click at [186, 233] on select "-- Inquiry Response (Venue Guide) Schedule - Venue Tour Appt Confirmation Sched…" at bounding box center [652, 250] width 932 height 35
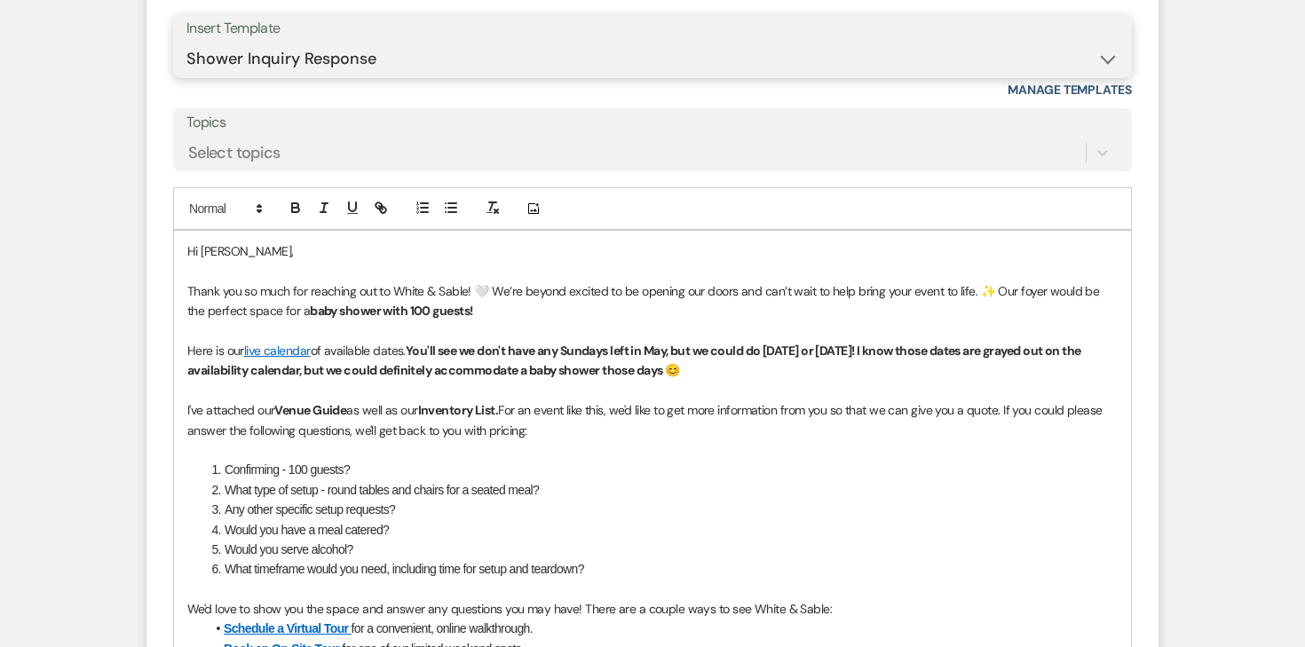
scroll to position [1408, 0]
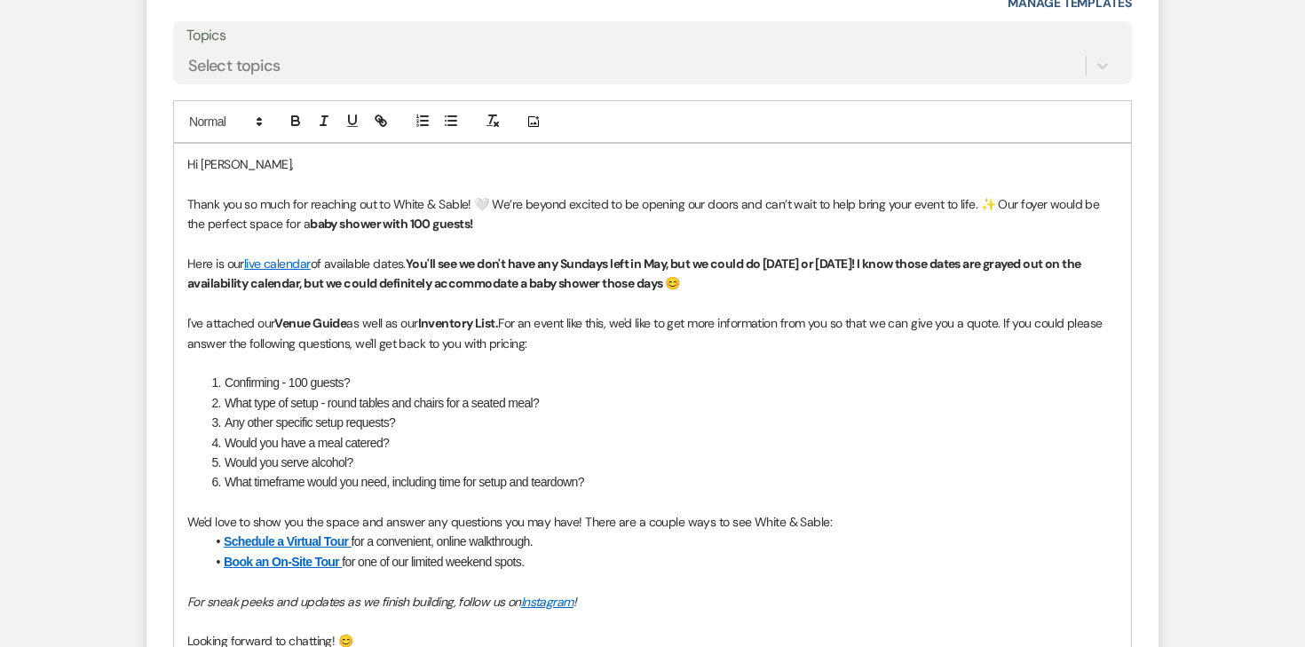
click at [438, 242] on p at bounding box center [652, 244] width 931 height 20
drag, startPoint x: 479, startPoint y: 215, endPoint x: 288, endPoint y: 214, distance: 190.9
click at [288, 214] on p "Thank you so much for reaching out to White & Sable! 🤍 We’re beyond excited to …" at bounding box center [652, 214] width 931 height 40
drag, startPoint x: 316, startPoint y: 262, endPoint x: 247, endPoint y: 262, distance: 69.3
click at [247, 262] on p "Here is our live calendar of available dates. You'll see we don't have any Sund…" at bounding box center [652, 274] width 931 height 40
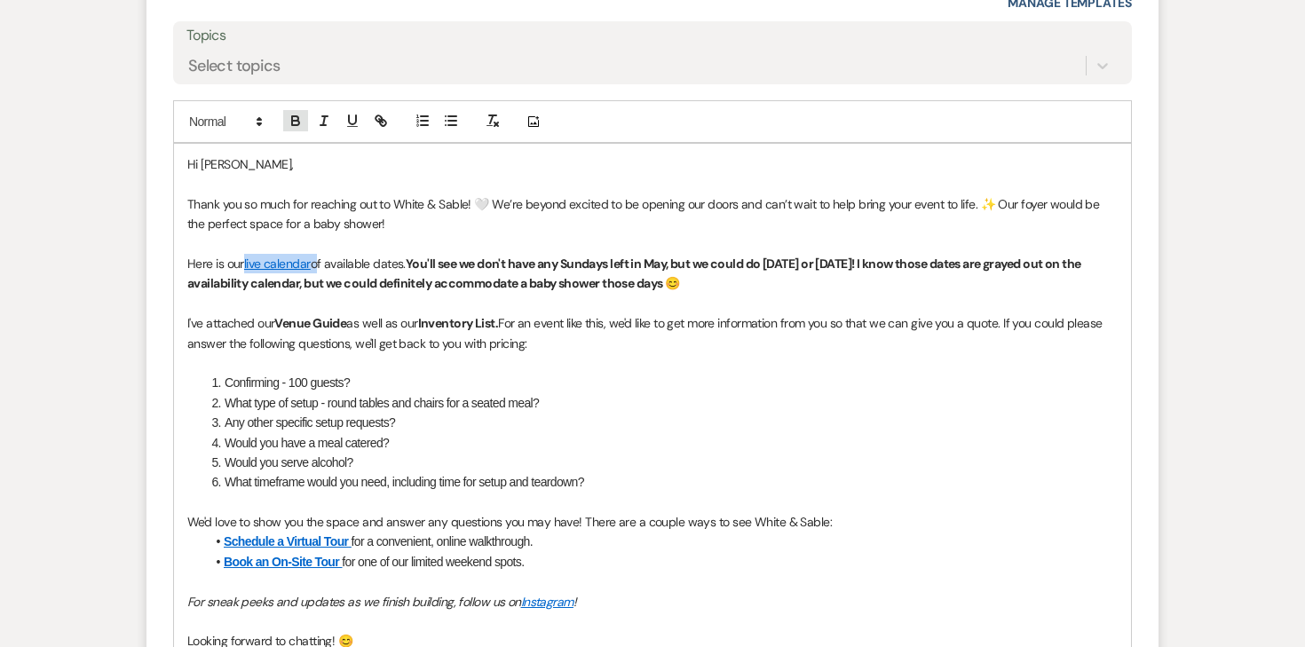
click at [294, 129] on button "button" at bounding box center [295, 120] width 25 height 21
click at [283, 262] on link "live calendar" at bounding box center [280, 264] width 72 height 16
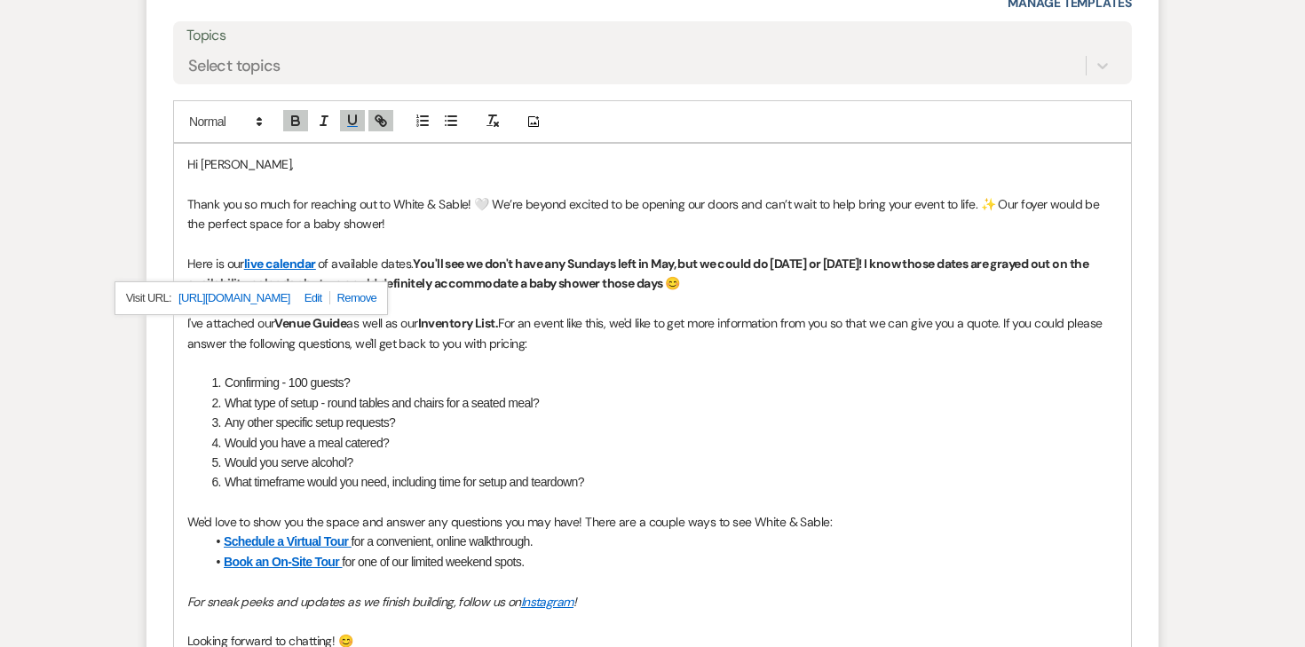
click at [281, 292] on link "https://www.canva.com/design/DAGNqw0_c70/Yn2x5K5E_576CmZg28t4bg/view?utm_conten…" at bounding box center [234, 298] width 112 height 23
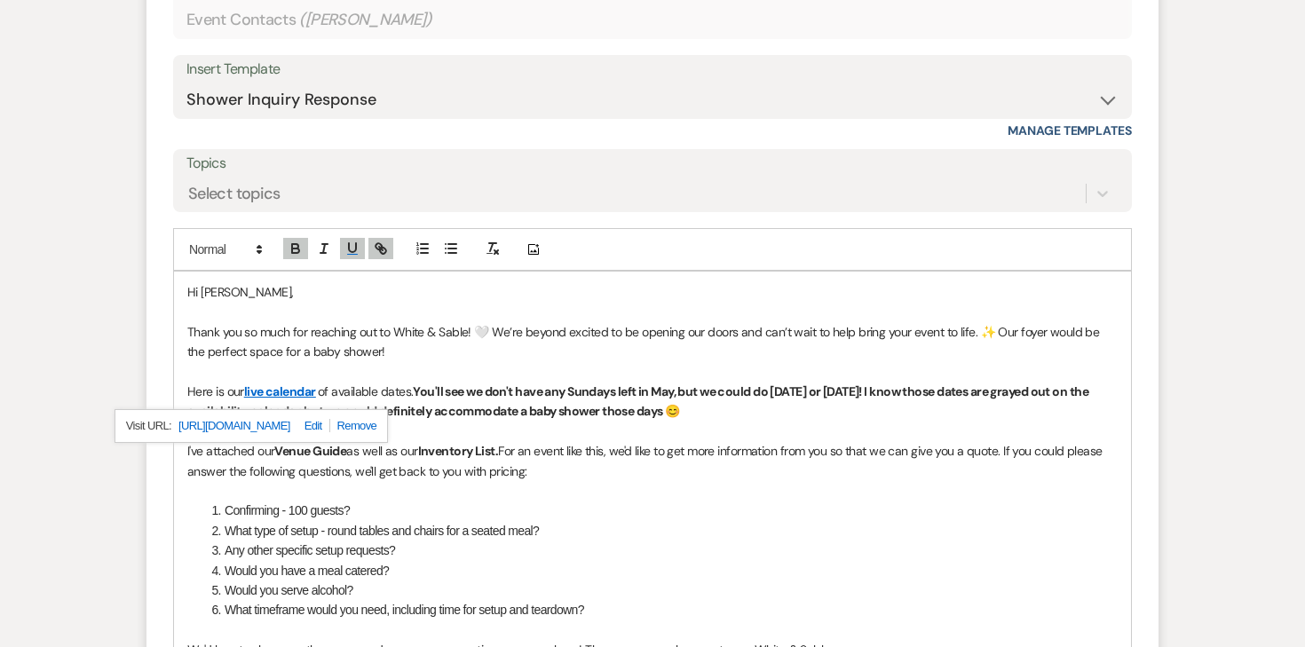
scroll to position [1286, 0]
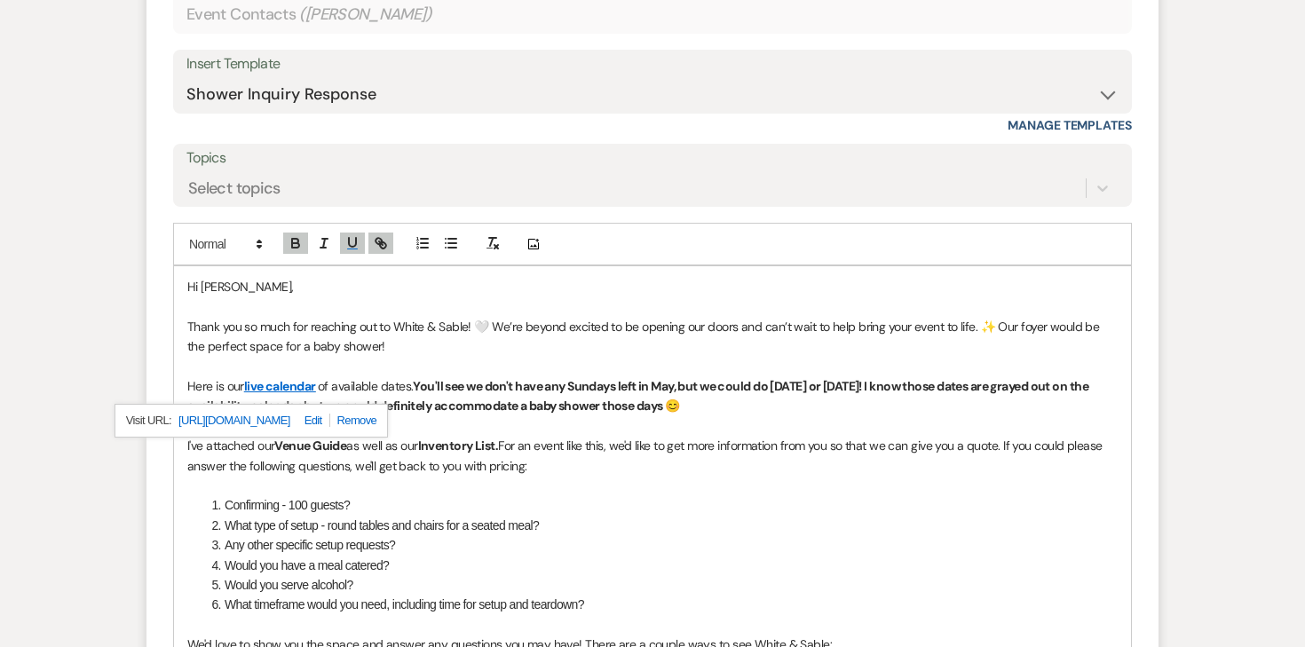
click at [527, 378] on strong "You'll see we don't have any Sundays left in May, but we could do Sunday, April…" at bounding box center [638, 396] width 903 height 36
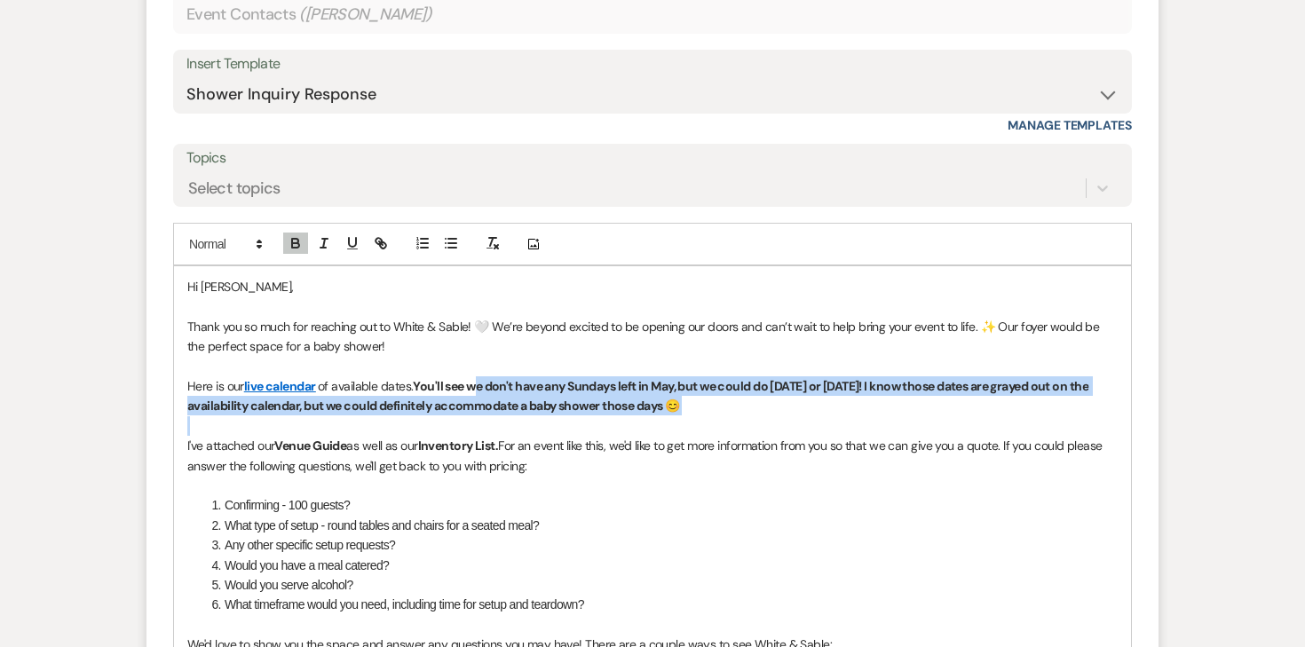
drag, startPoint x: 469, startPoint y: 385, endPoint x: 829, endPoint y: 416, distance: 361.0
click at [829, 416] on div "Hi Amanda, Thank you so much for reaching out to White & Sable! 🤍 We’re beyond …" at bounding box center [652, 525] width 957 height 519
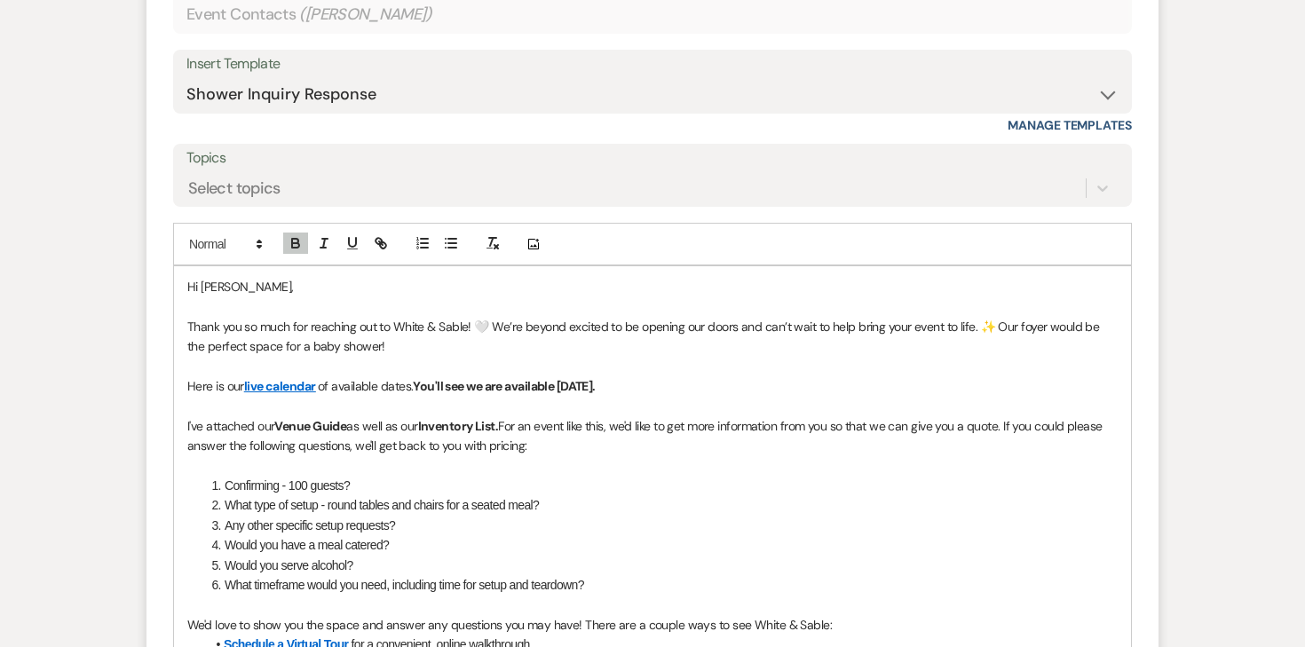
drag, startPoint x: 627, startPoint y: 385, endPoint x: 415, endPoint y: 390, distance: 212.3
click at [415, 390] on p "Here is our live calendar of available dates. You'll see we are available March…" at bounding box center [652, 387] width 931 height 20
click at [289, 236] on icon "button" at bounding box center [296, 243] width 16 height 16
click at [359, 430] on span "as well as our" at bounding box center [381, 426] width 71 height 16
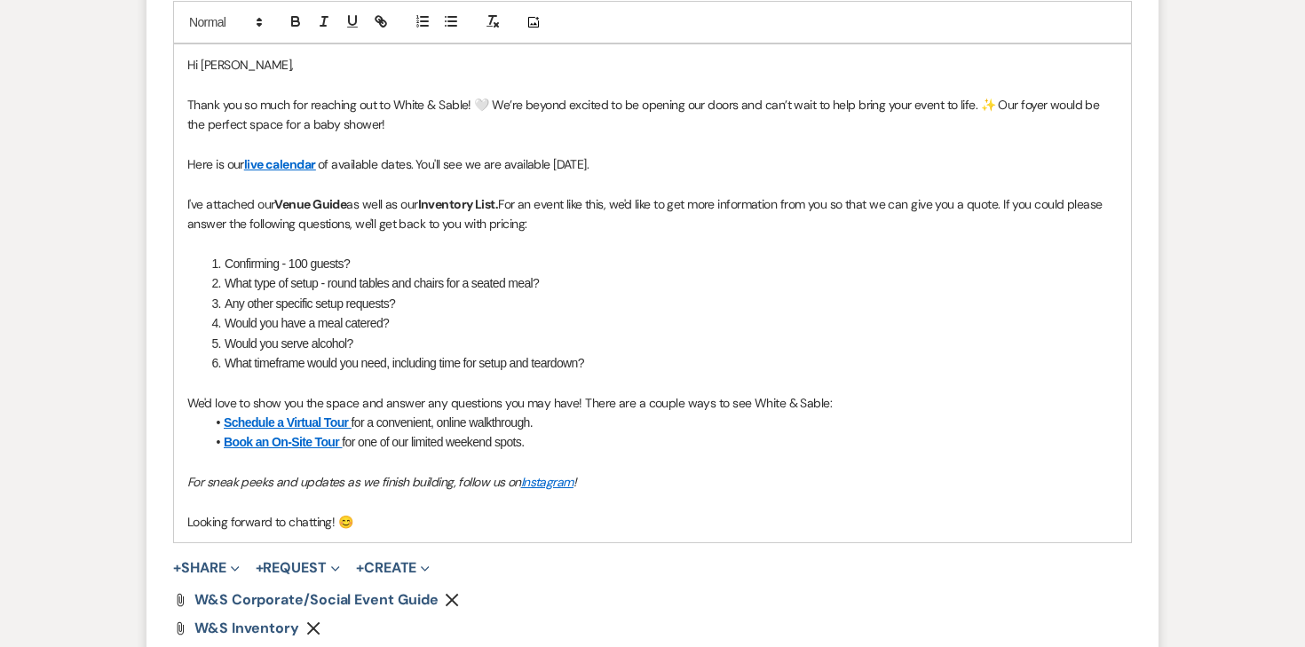
scroll to position [1519, 0]
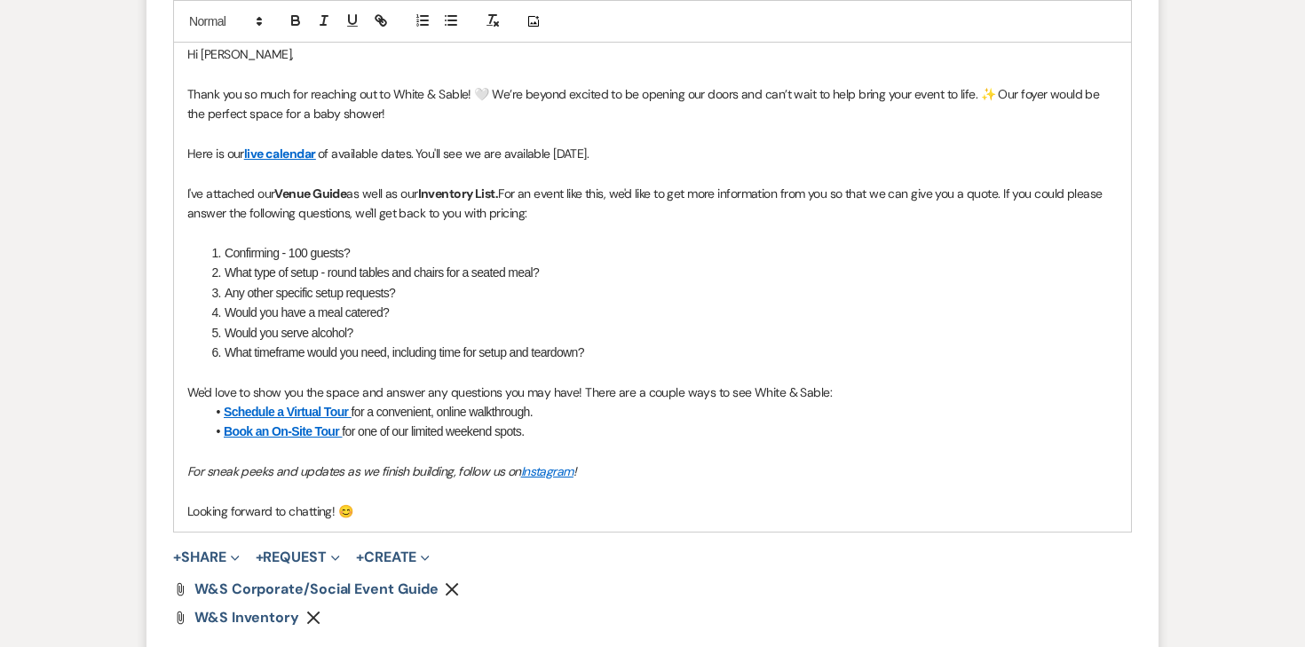
click at [312, 613] on icon "Remove" at bounding box center [313, 618] width 14 height 14
click at [448, 590] on icon "Remove" at bounding box center [452, 590] width 14 height 14
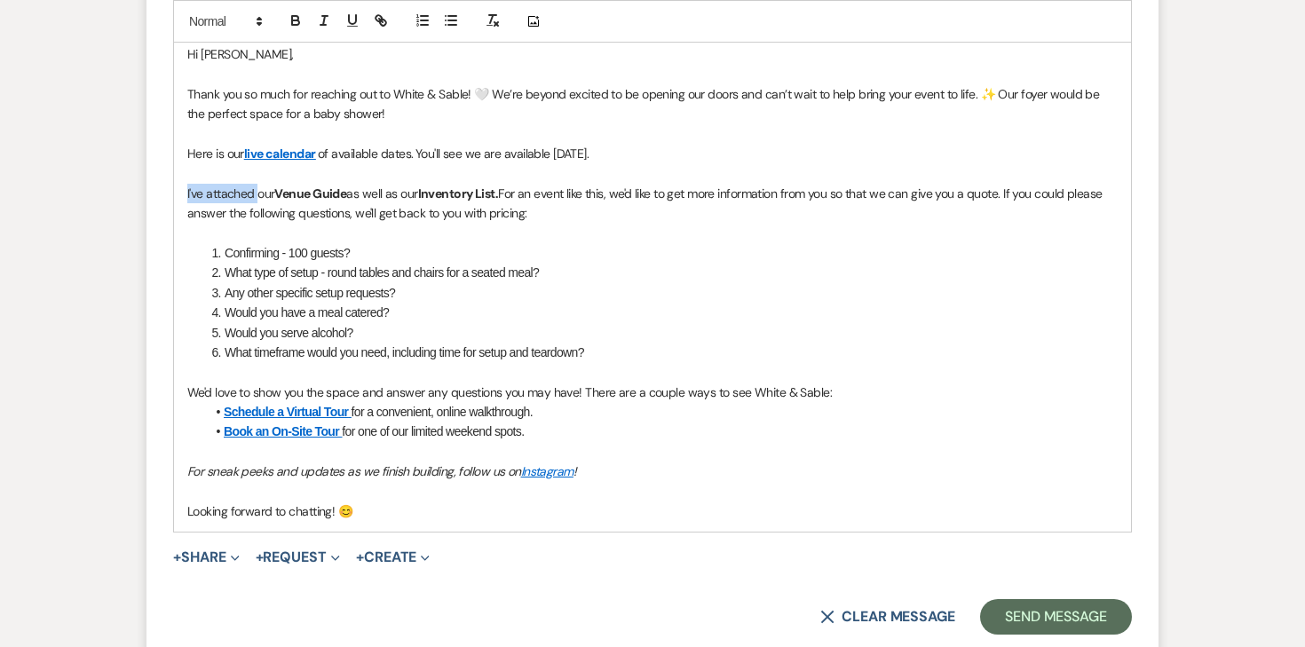
drag, startPoint x: 258, startPoint y: 193, endPoint x: 129, endPoint y: 192, distance: 129.7
click at [289, 231] on p at bounding box center [652, 234] width 931 height 20
drag, startPoint x: 430, startPoint y: 194, endPoint x: 496, endPoint y: 197, distance: 66.7
click at [496, 197] on strong "Inventory List." at bounding box center [463, 194] width 81 height 16
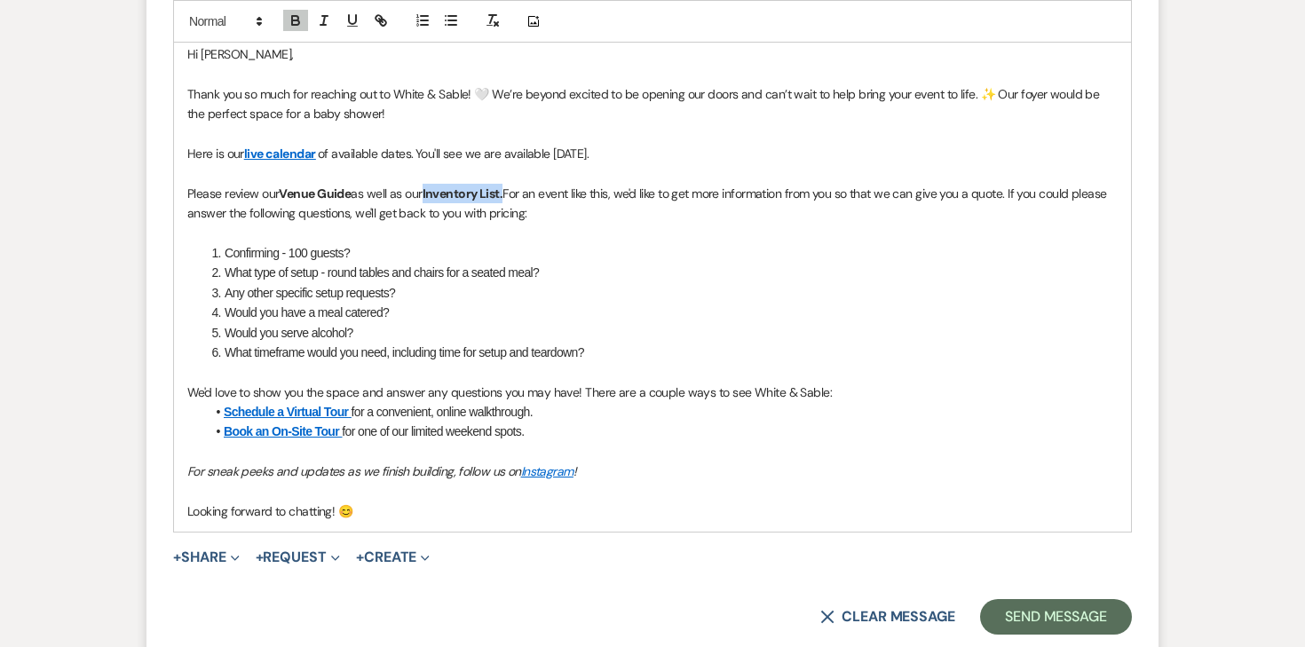
drag, startPoint x: 508, startPoint y: 194, endPoint x: 429, endPoint y: 193, distance: 79.0
click at [429, 193] on p "Please review our Venue Guide as well as our Inventory List. For an event like …" at bounding box center [652, 204] width 931 height 40
click at [383, 24] on icon "button" at bounding box center [381, 20] width 16 height 16
paste input "https://www.canva.com/design/DAGWScBbc2I/RCFVWqBmBkJwFavBMzY46g/view?utm_conten…"
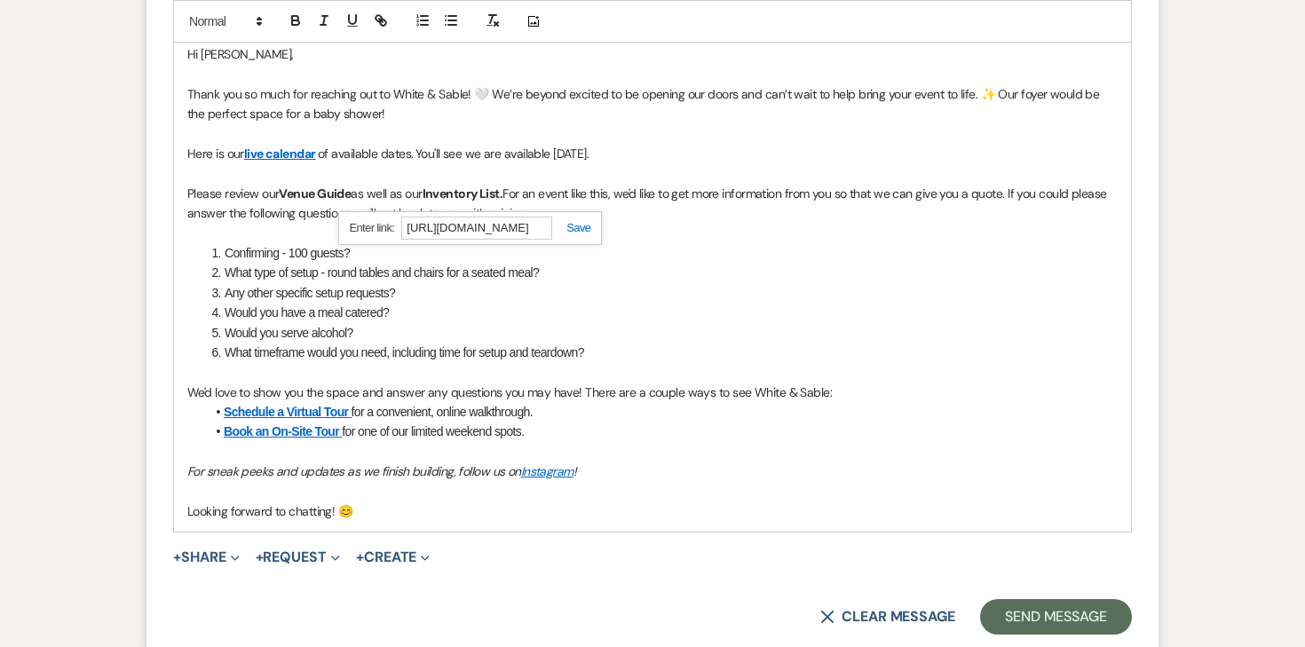
click at [583, 229] on link at bounding box center [571, 227] width 38 height 13
drag, startPoint x: 355, startPoint y: 194, endPoint x: 282, endPoint y: 193, distance: 72.8
click at [282, 193] on p "Please review our Venue Guide as well as our Inventory List. For an event like …" at bounding box center [652, 204] width 931 height 40
click at [385, 20] on icon "button" at bounding box center [383, 23] width 6 height 6
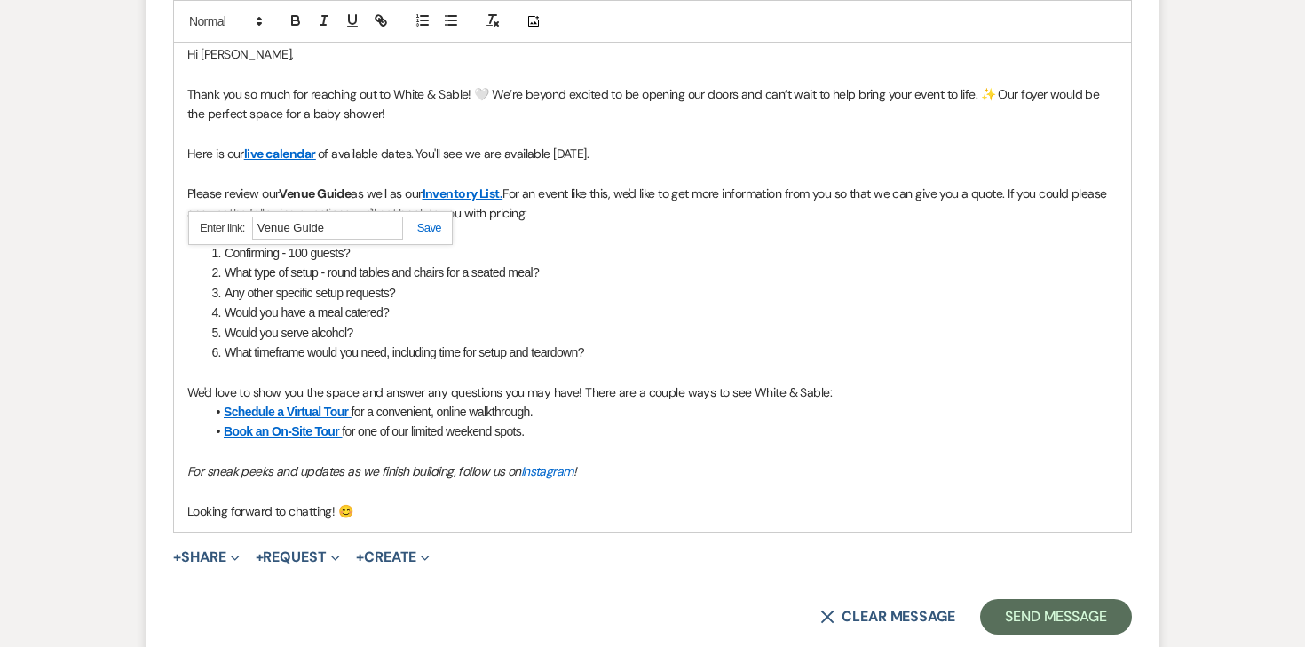
paste input "https://www.canva.com/design/DAGRtRz8Ppo/YVMTYE2BDy34LQjMK_7HLA/view?utm_conten…"
type input "https://www.canva.com/design/DAGRtRz8Ppo/YVMTYE2BDy34LQjMK_7HLA/view?utm_conten…"
click at [432, 227] on link at bounding box center [422, 227] width 38 height 13
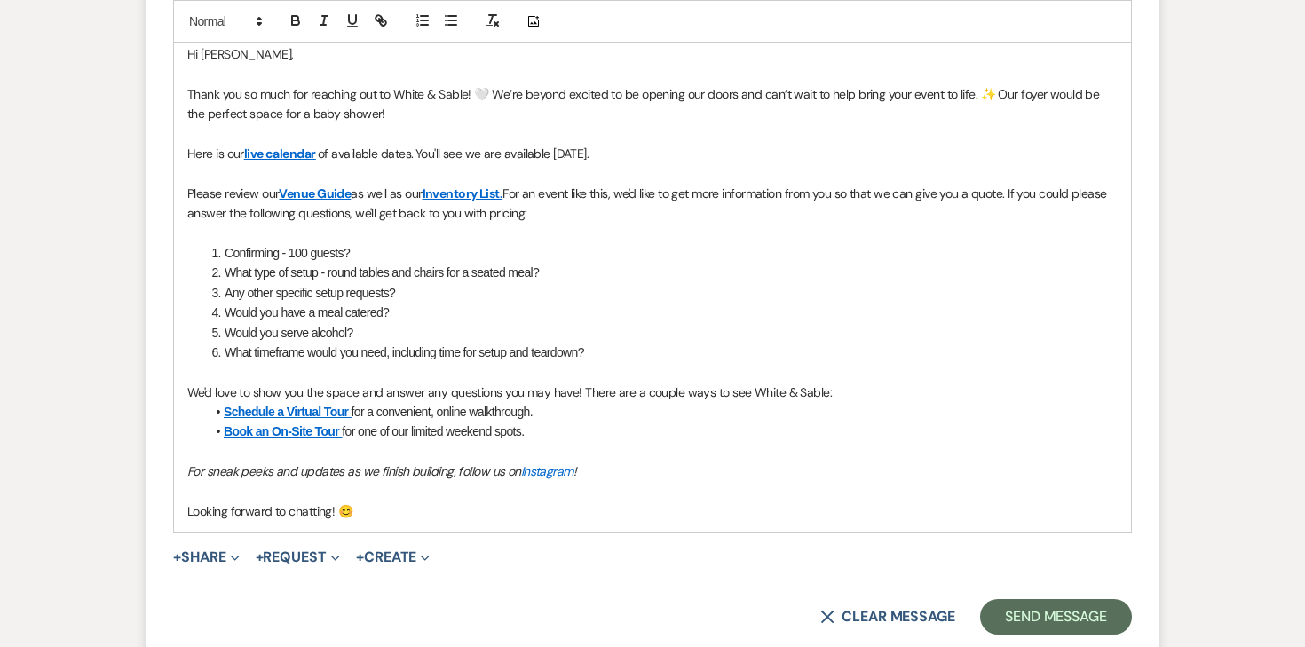
click at [429, 231] on p at bounding box center [652, 234] width 931 height 20
click at [511, 192] on span "For an event like this, we'd like to get more information from you so that we c…" at bounding box center [648, 204] width 923 height 36
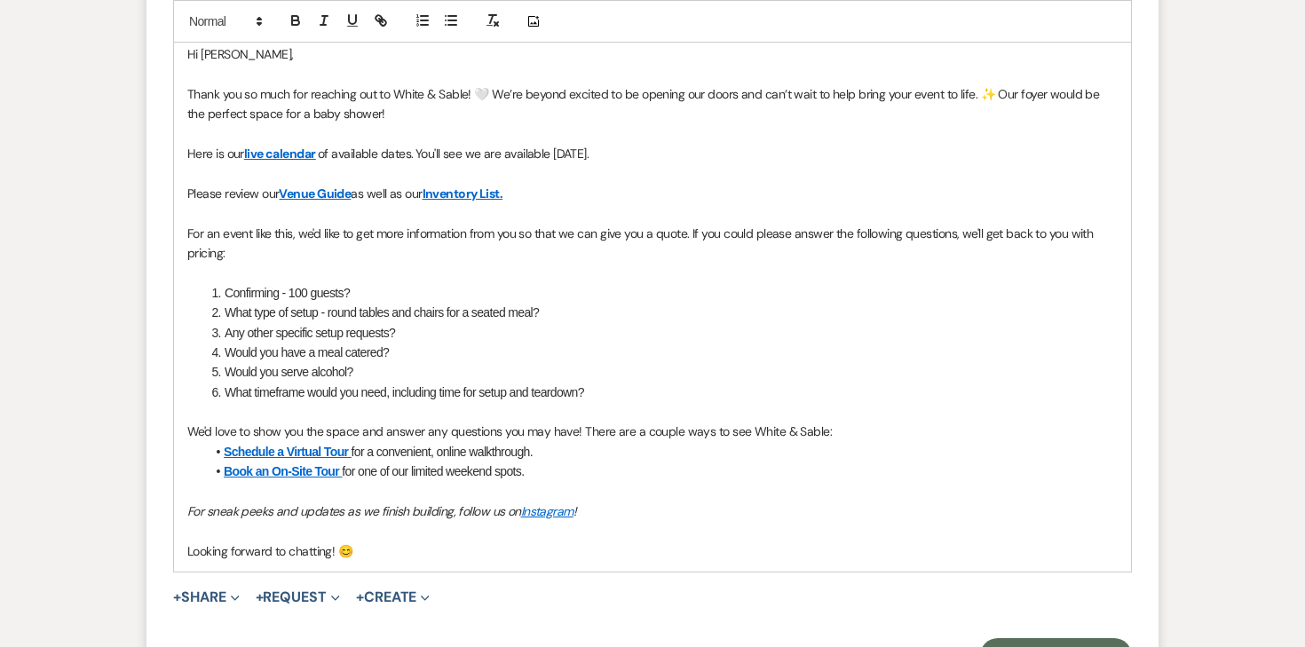
click at [183, 193] on div "Hi Amanda, Thank you so much for reaching out to White & Sable! 🤍 We’re beyond …" at bounding box center [652, 303] width 957 height 538
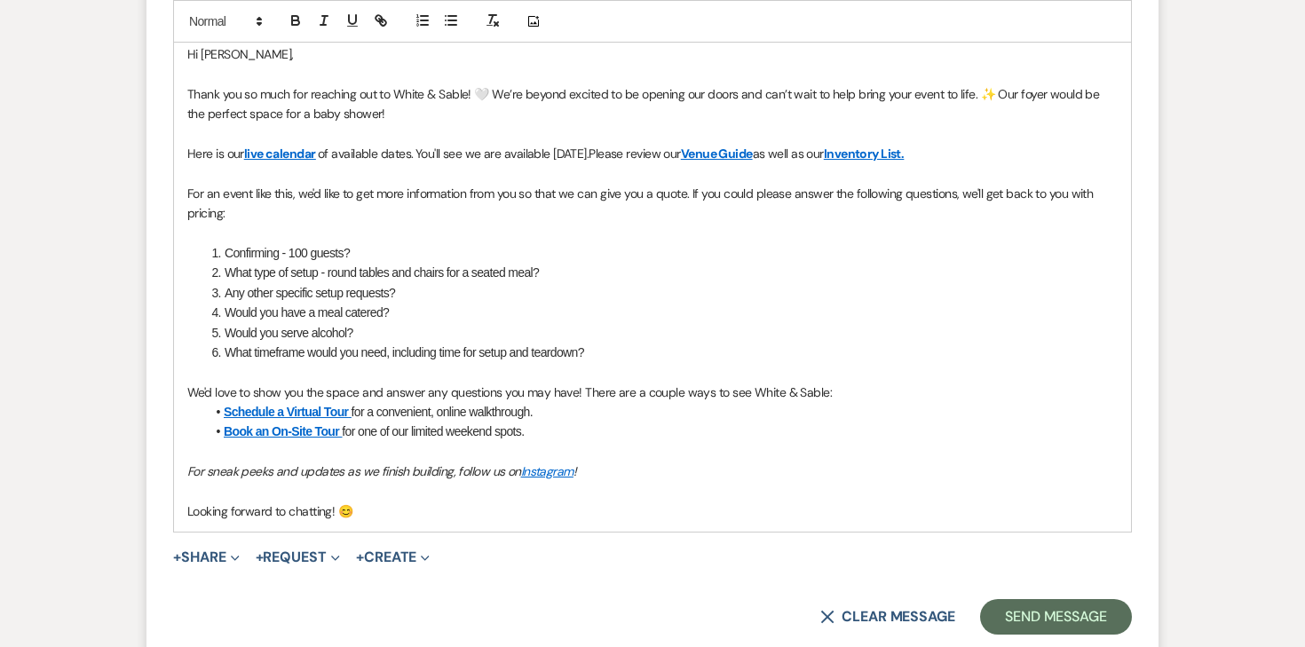
click at [641, 152] on p "Here is our live calendar of available dates. You'll see we are available March…" at bounding box center [652, 154] width 931 height 20
click at [180, 192] on div "Hi Amanda, Thank you so much for reaching out to White & Sable! 🤍 We’re beyond …" at bounding box center [652, 283] width 957 height 498
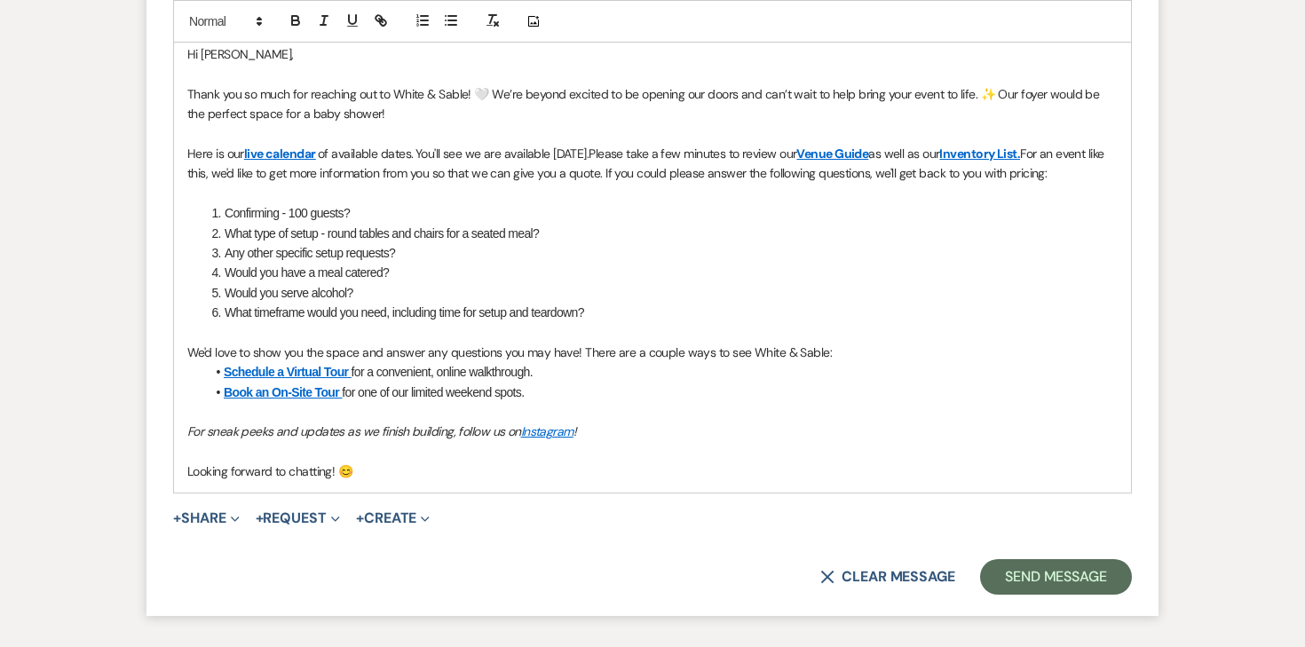
scroll to position [1525, 0]
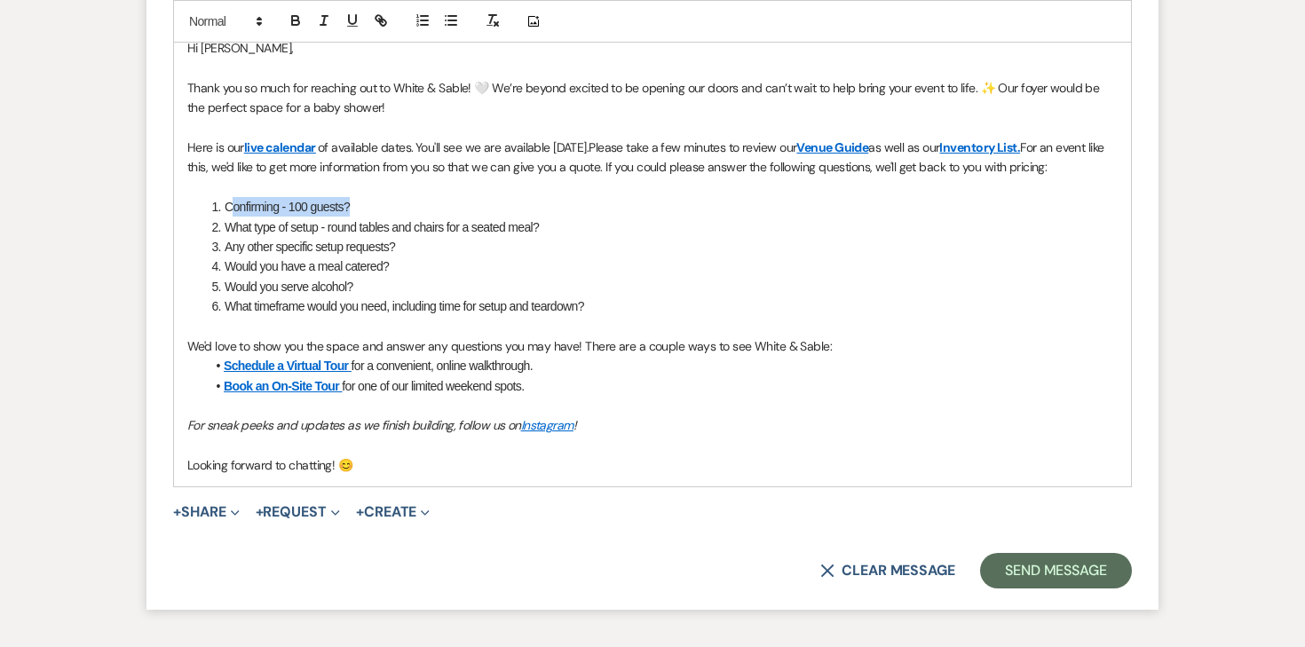
drag, startPoint x: 359, startPoint y: 210, endPoint x: 229, endPoint y: 205, distance: 129.7
click at [229, 205] on li "Confirming - 100 guests?" at bounding box center [662, 207] width 912 height 20
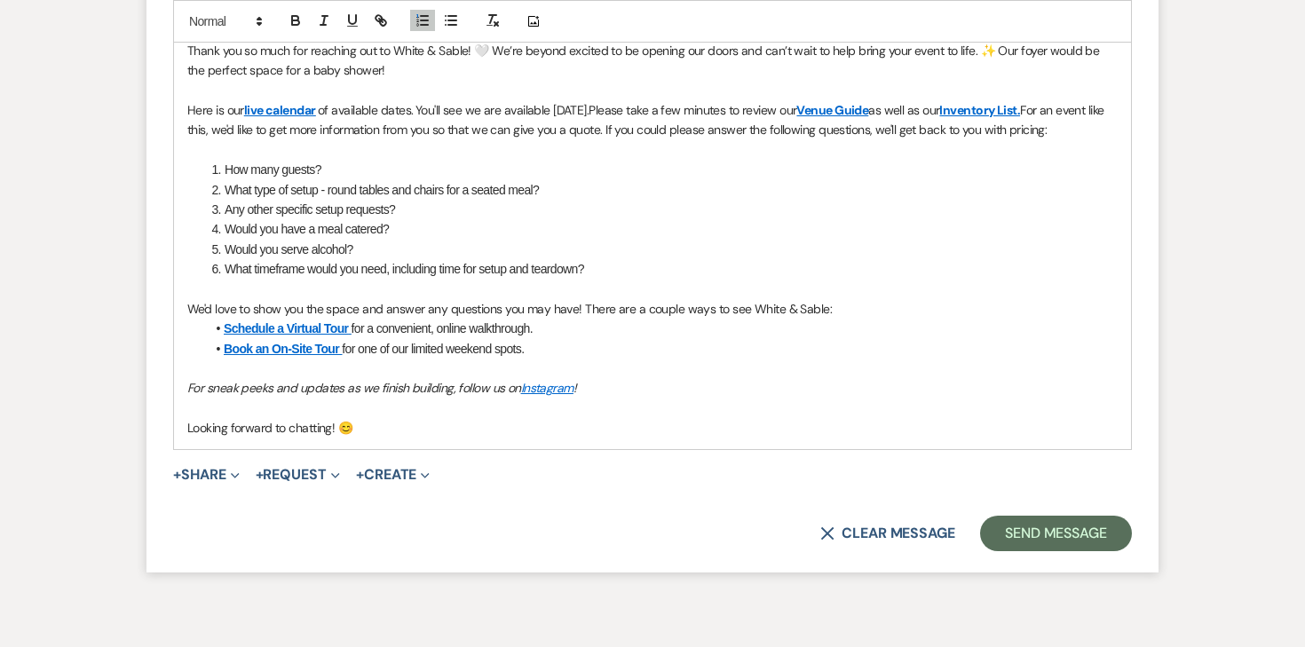
scroll to position [1573, 0]
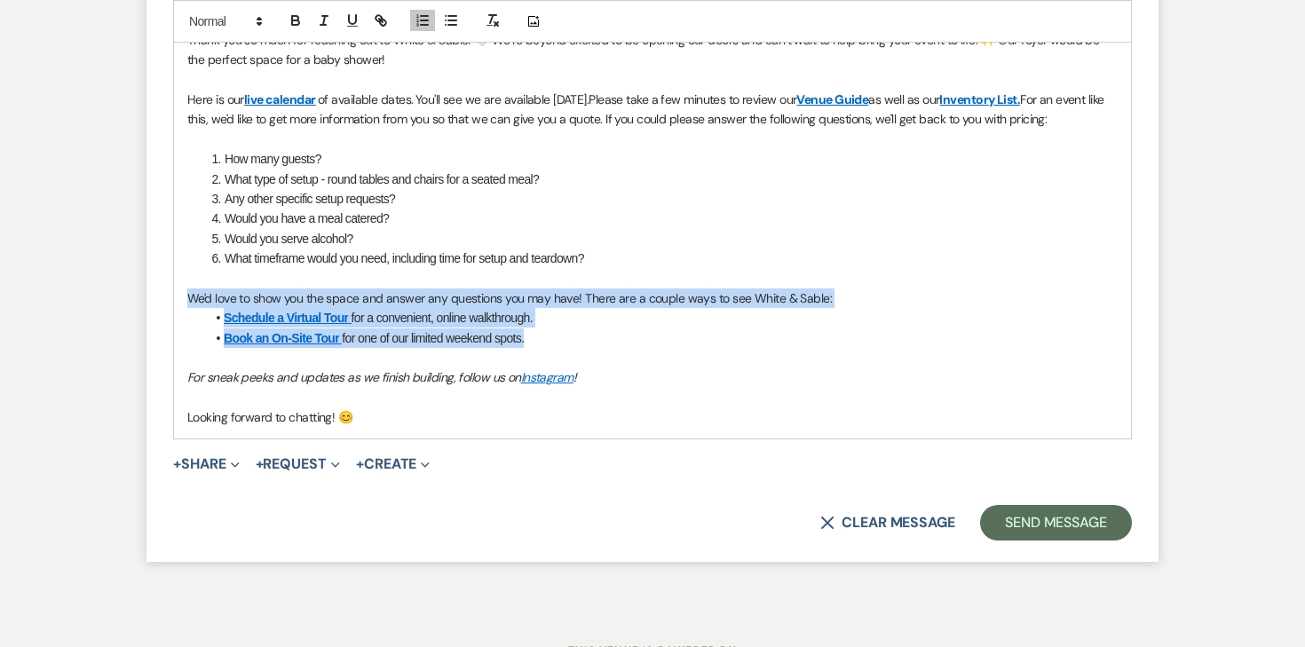
drag, startPoint x: 563, startPoint y: 343, endPoint x: 138, endPoint y: 296, distance: 428.0
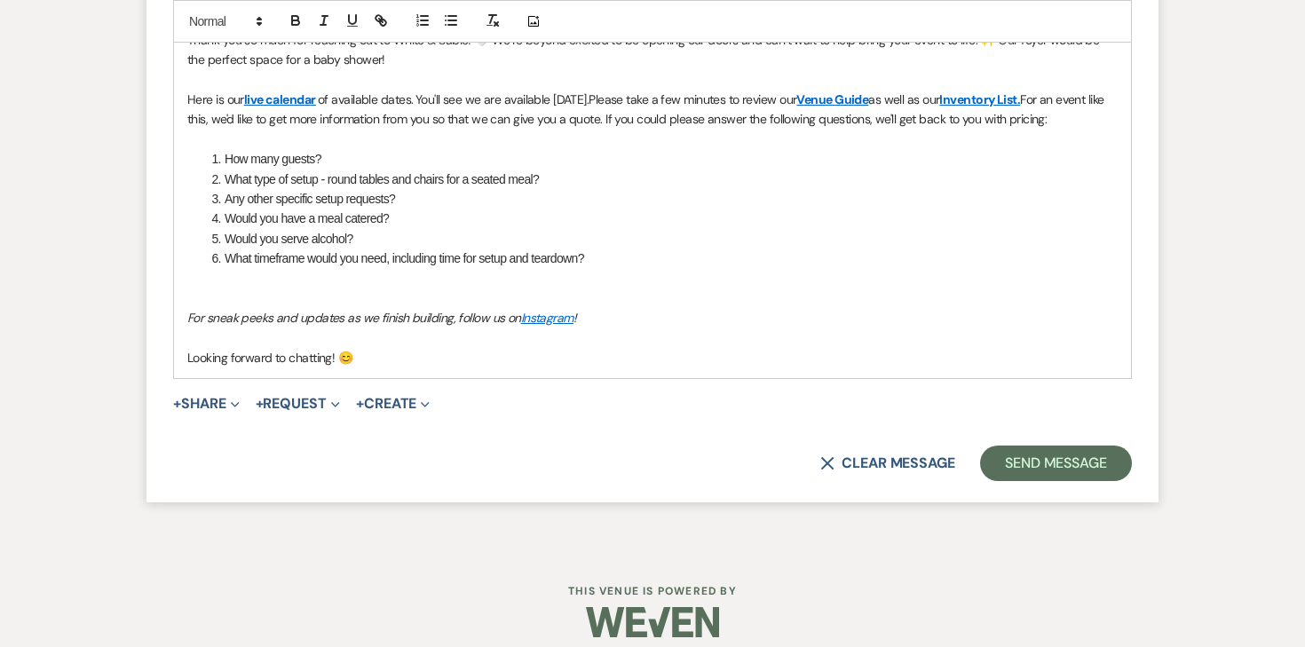
click at [212, 316] on em "For sneak peeks and updates as we finish building, follow us on" at bounding box center [354, 318] width 334 height 16
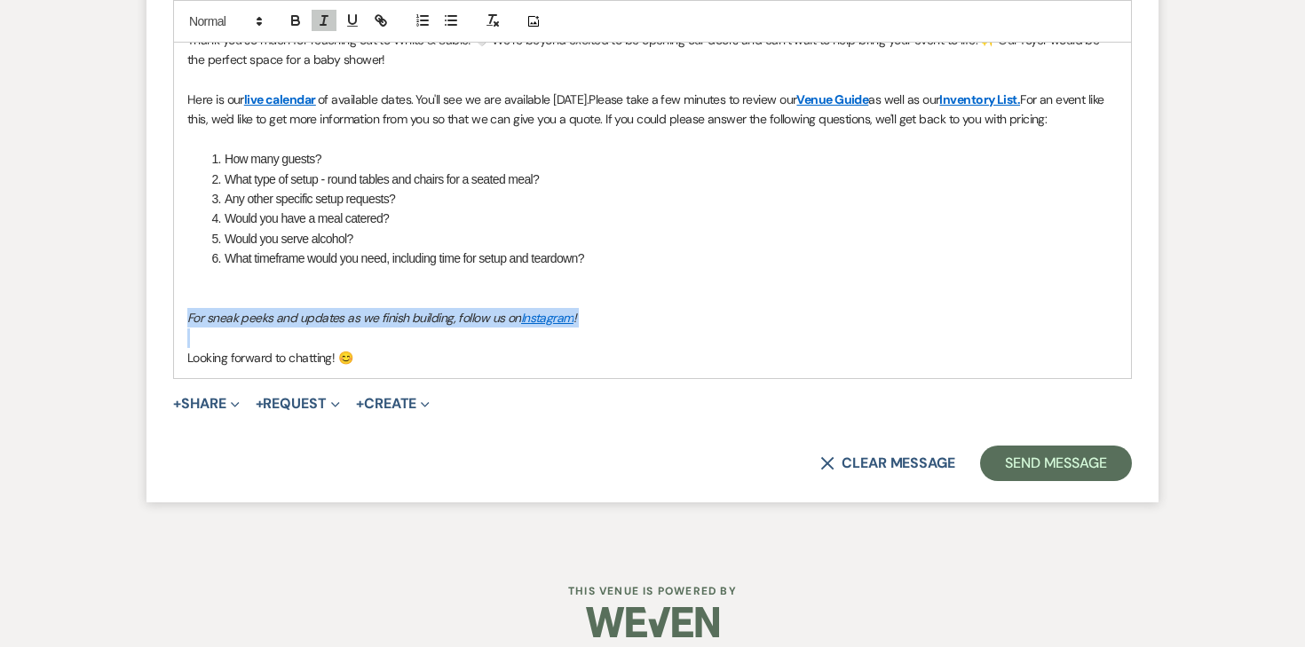
click at [212, 316] on em "For sneak peeks and updates as we finish building, follow us on" at bounding box center [354, 318] width 334 height 16
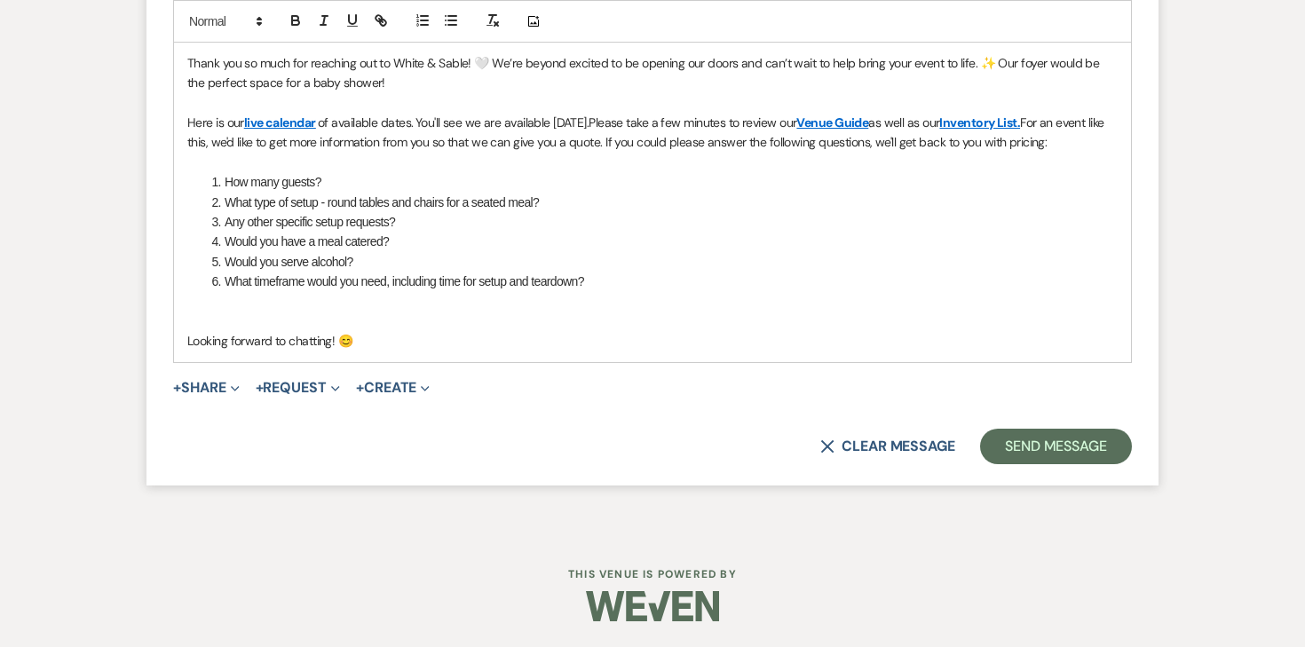
scroll to position [1530, 0]
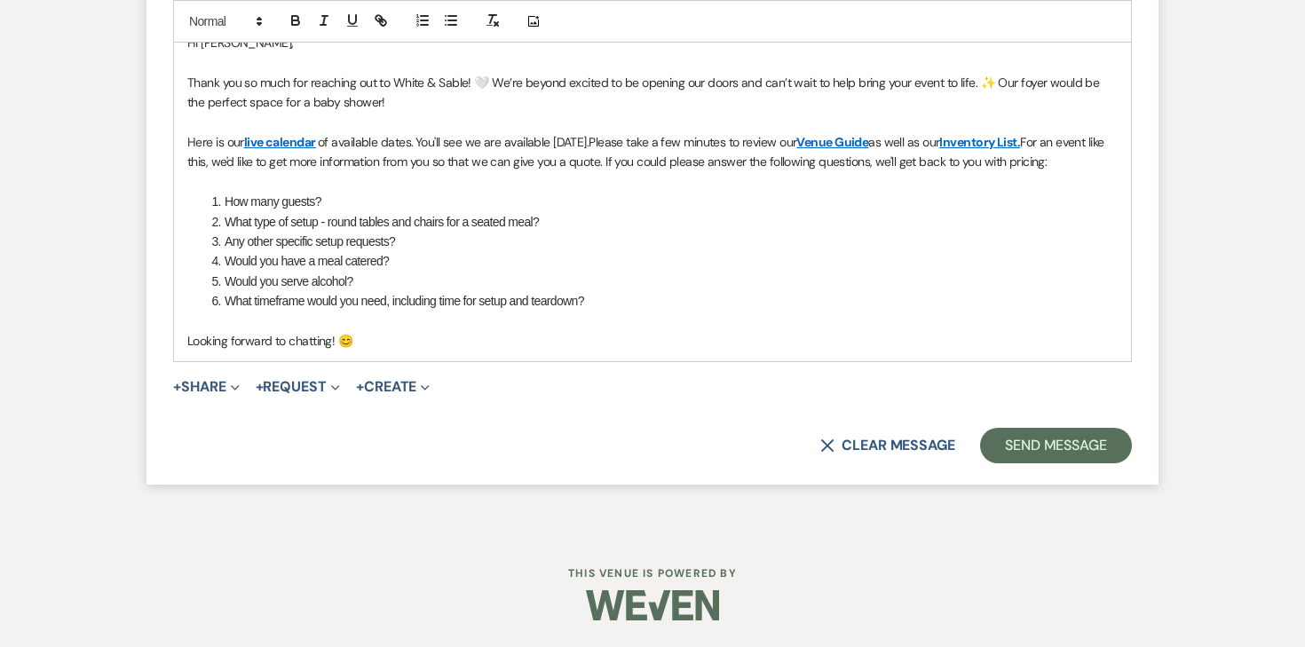
click at [434, 344] on p "Looking forward to chatting! 😊" at bounding box center [652, 341] width 931 height 20
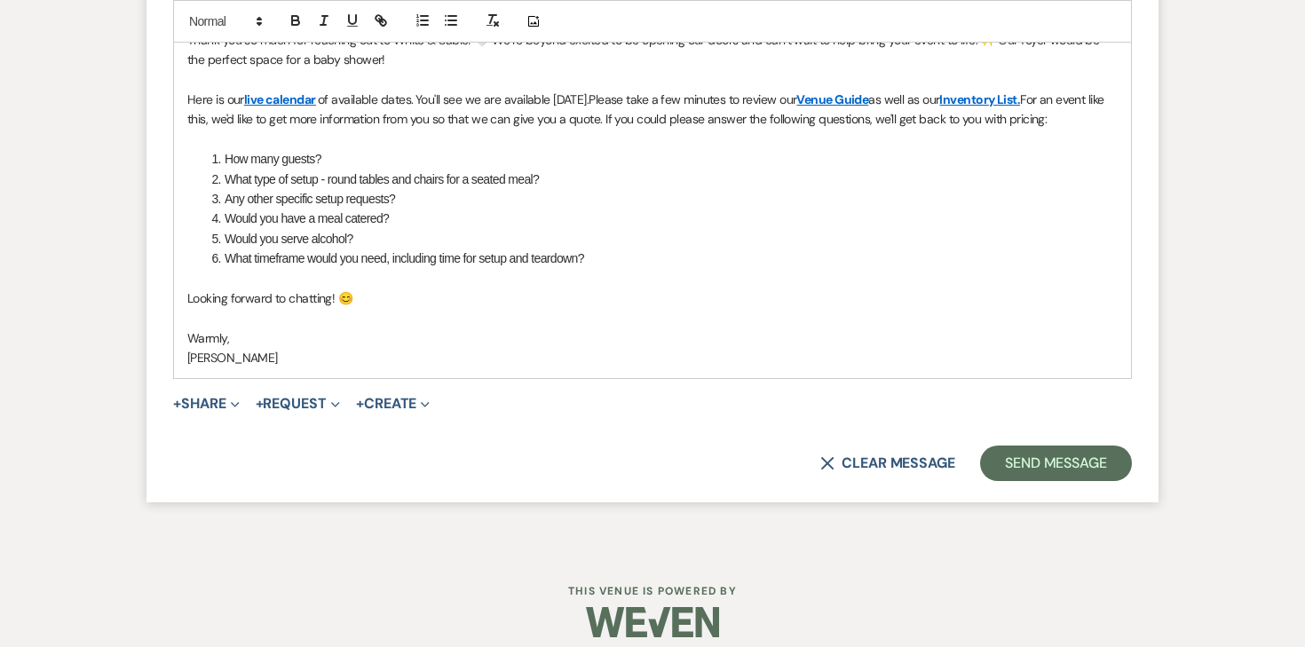
scroll to position [1518, 0]
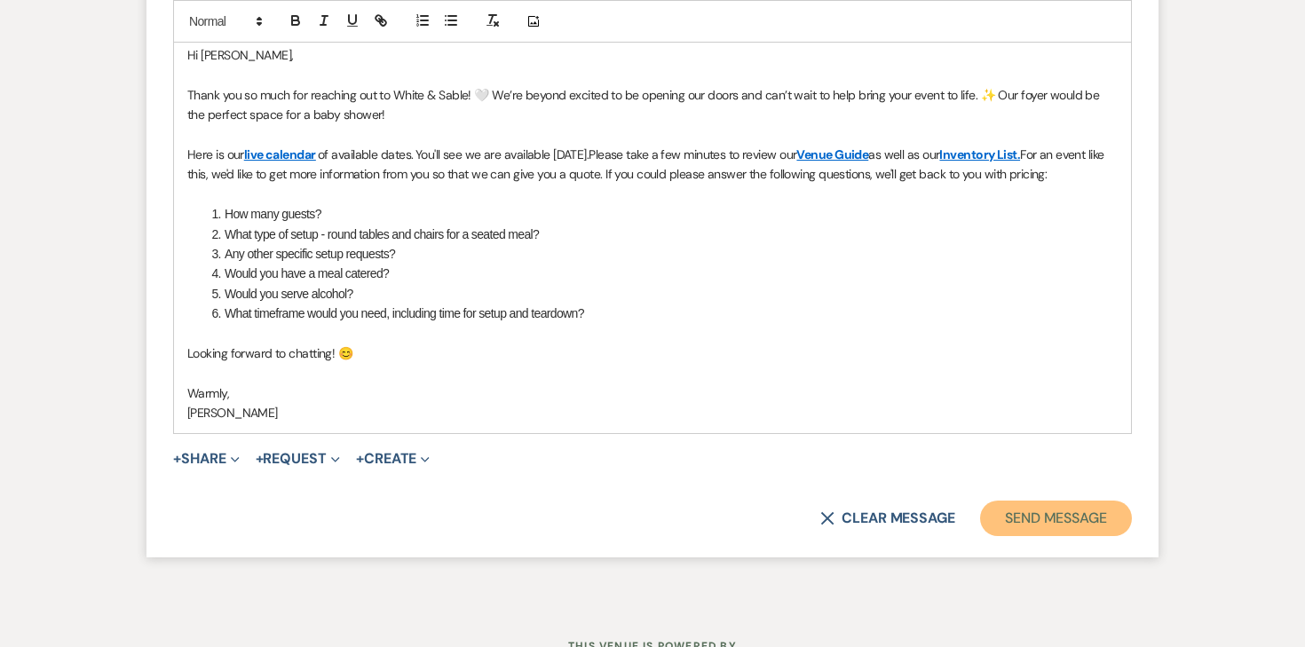
click at [1058, 521] on button "Send Message" at bounding box center [1056, 519] width 152 height 36
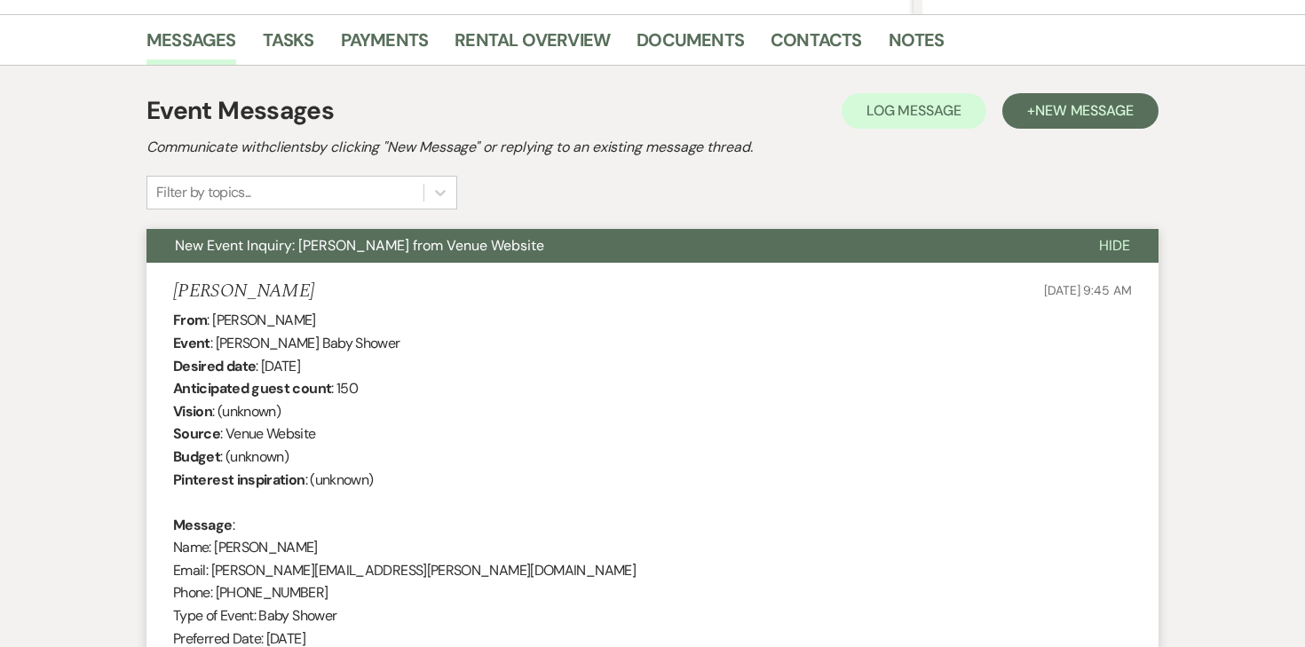
scroll to position [0, 0]
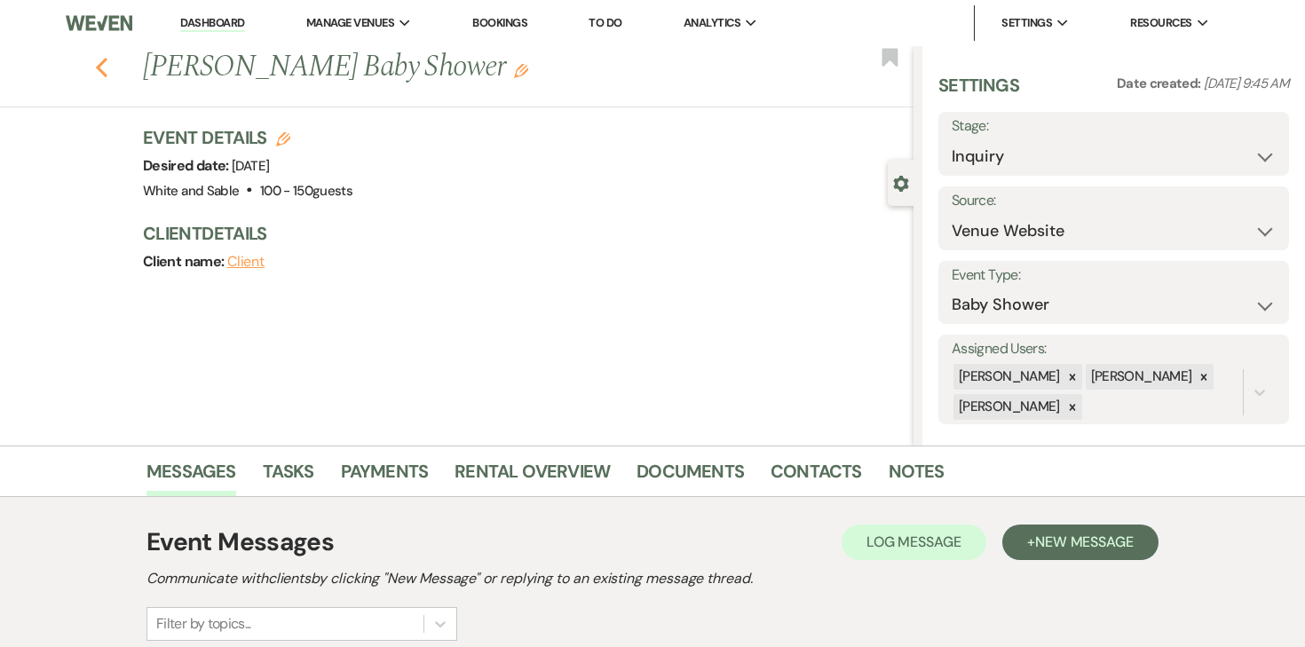
click at [104, 75] on use "button" at bounding box center [102, 68] width 12 height 20
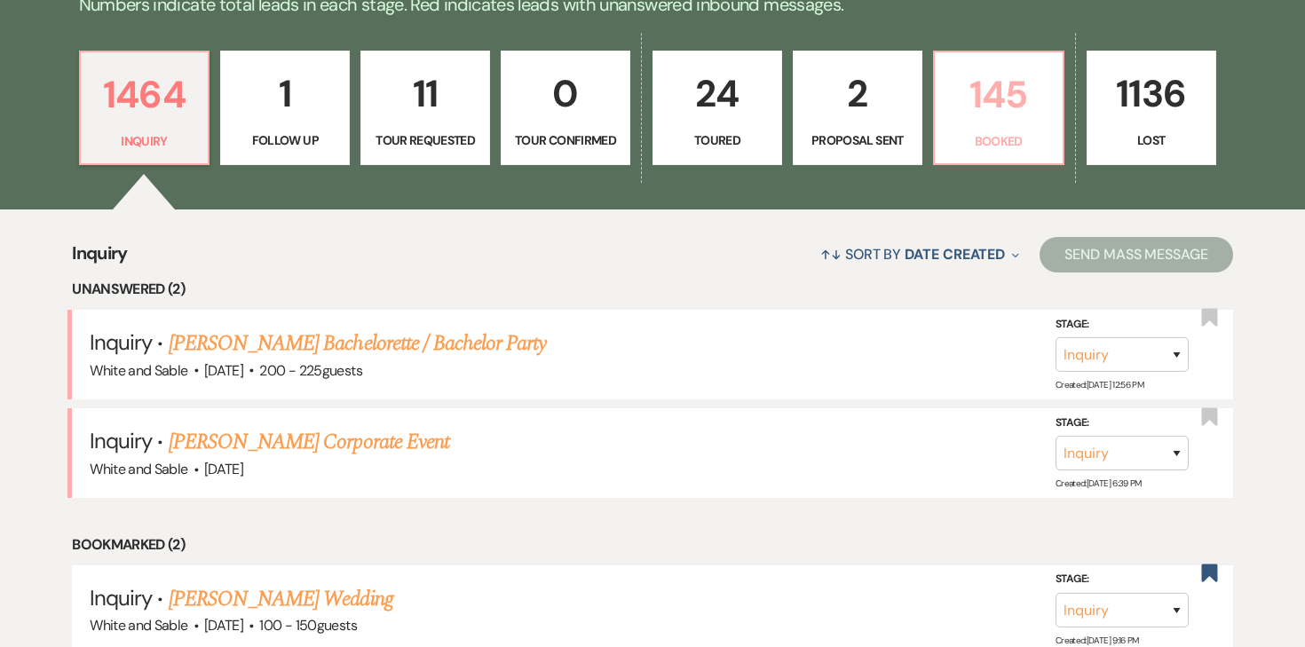
click at [979, 103] on p "145" at bounding box center [999, 94] width 107 height 59
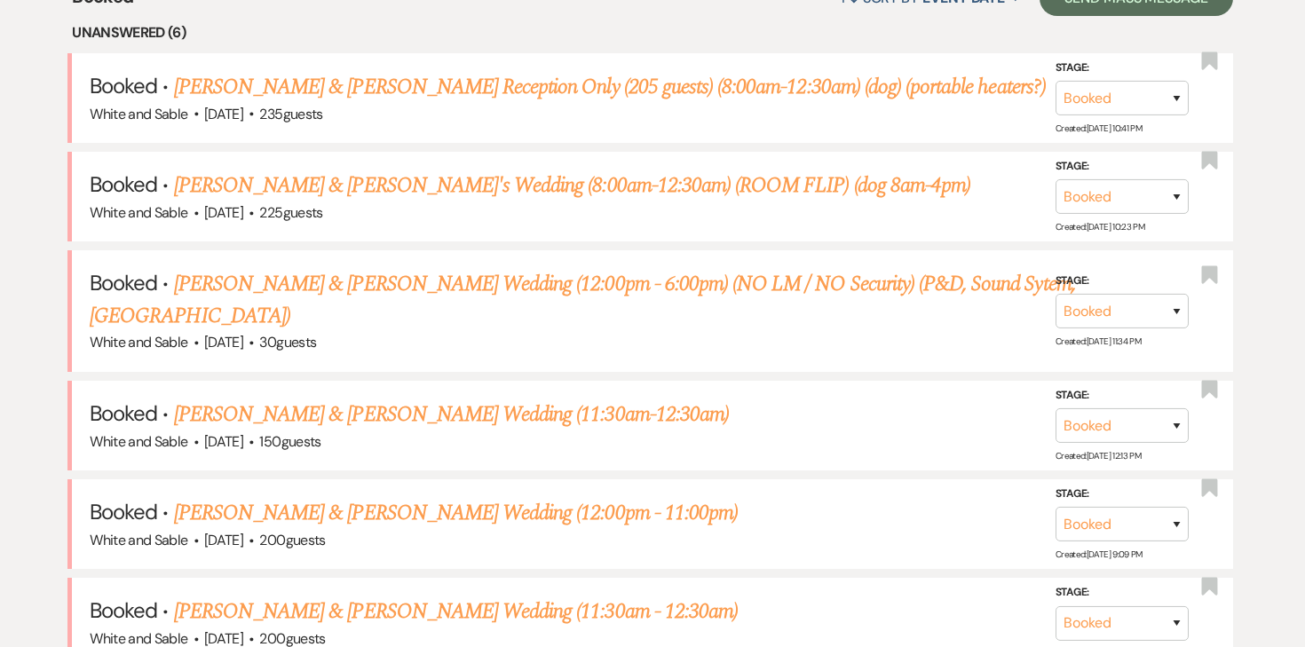
scroll to position [737, 0]
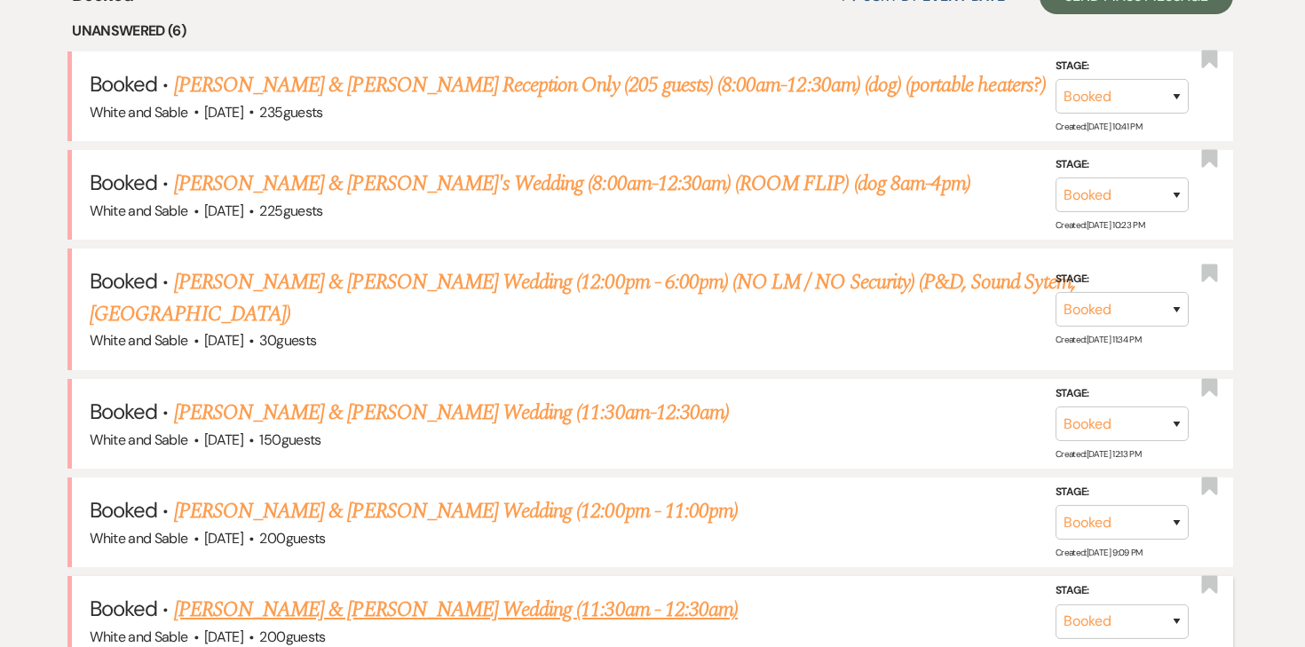
click at [340, 594] on link "Megan Grachek & Mike Manderschied's Wedding (11:30am - 12:30am)" at bounding box center [456, 610] width 564 height 32
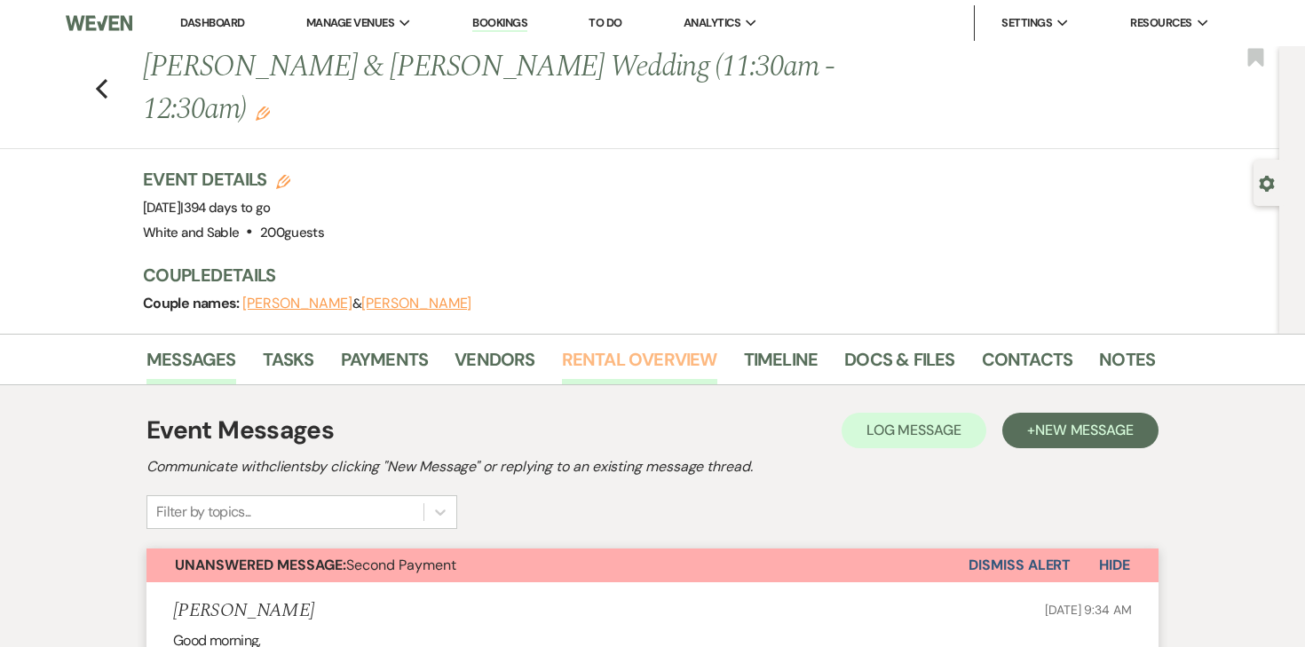
click at [666, 362] on link "Rental Overview" at bounding box center [639, 364] width 155 height 39
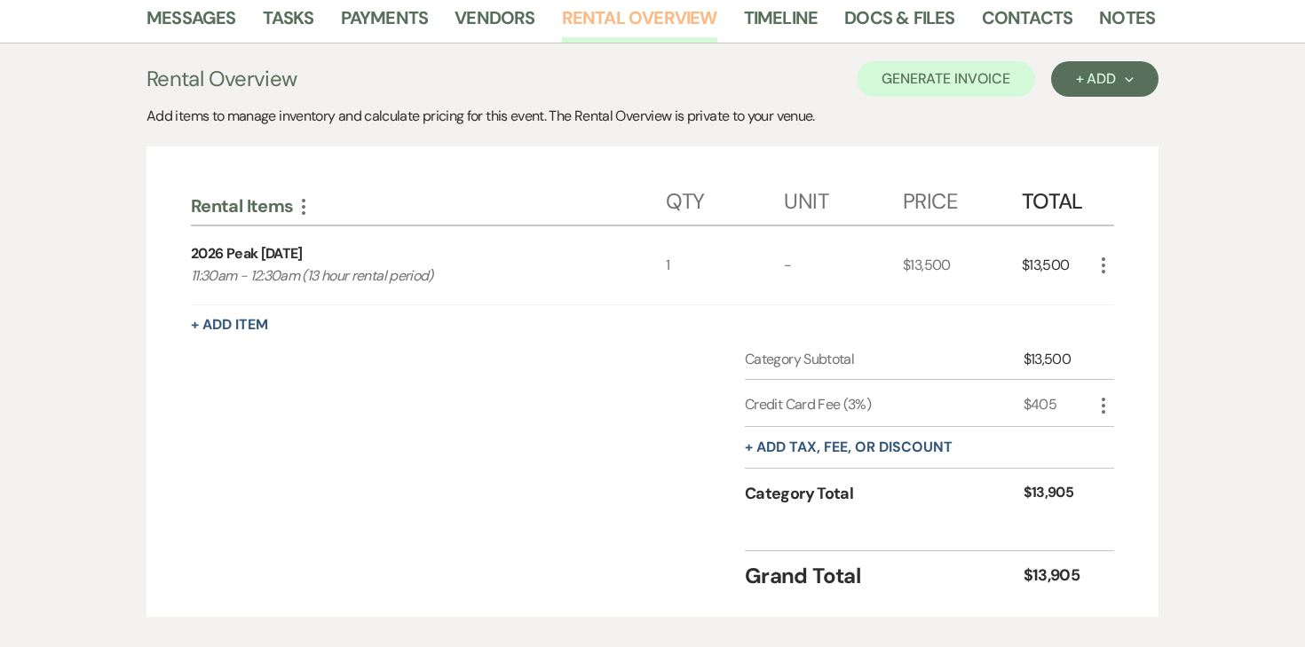
scroll to position [340, 0]
